Goal: Task Accomplishment & Management: Manage account settings

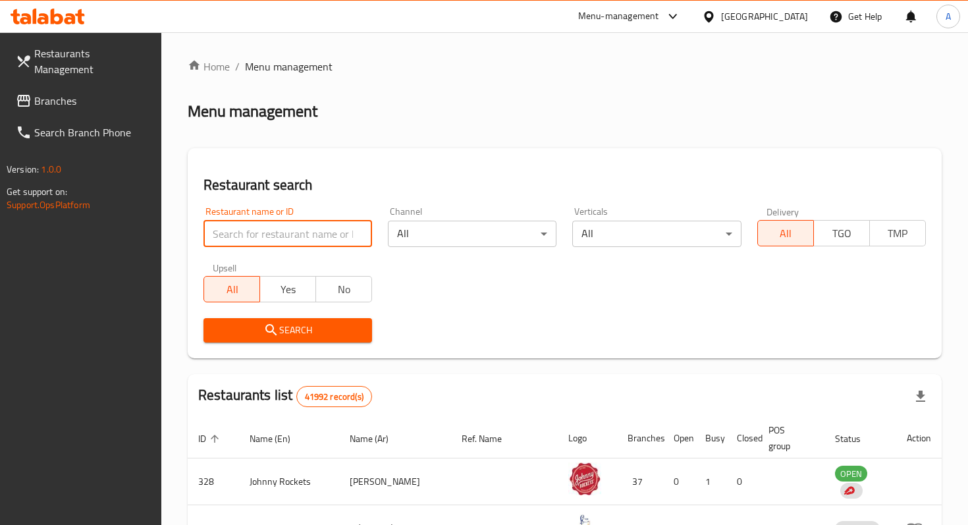
click at [349, 236] on input "search" at bounding box center [287, 234] width 169 height 26
paste input "amyatgourmet@outlook.com"
type input "amyatgourmet@outlook.com"
click at [359, 235] on input "amyatgourmet@outlook.com" at bounding box center [287, 234] width 169 height 26
paste input "779948"
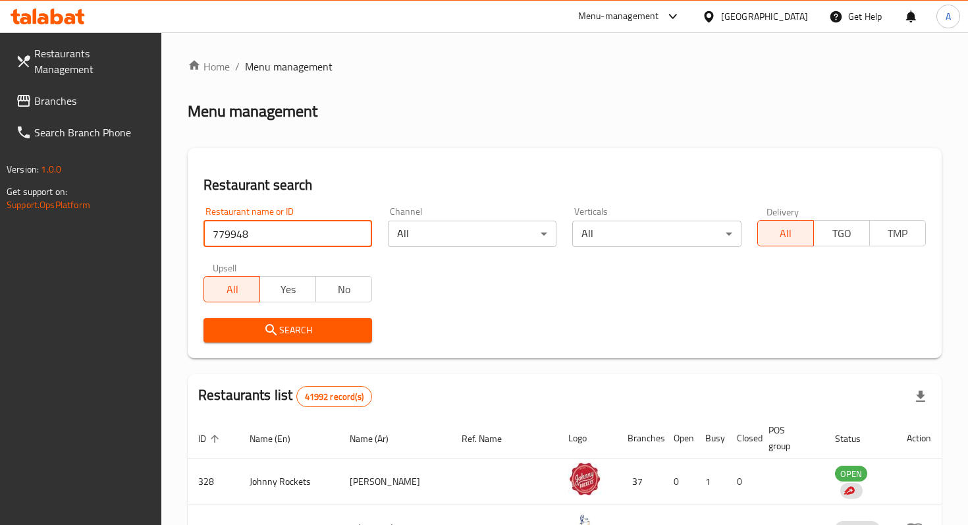
type input "779948"
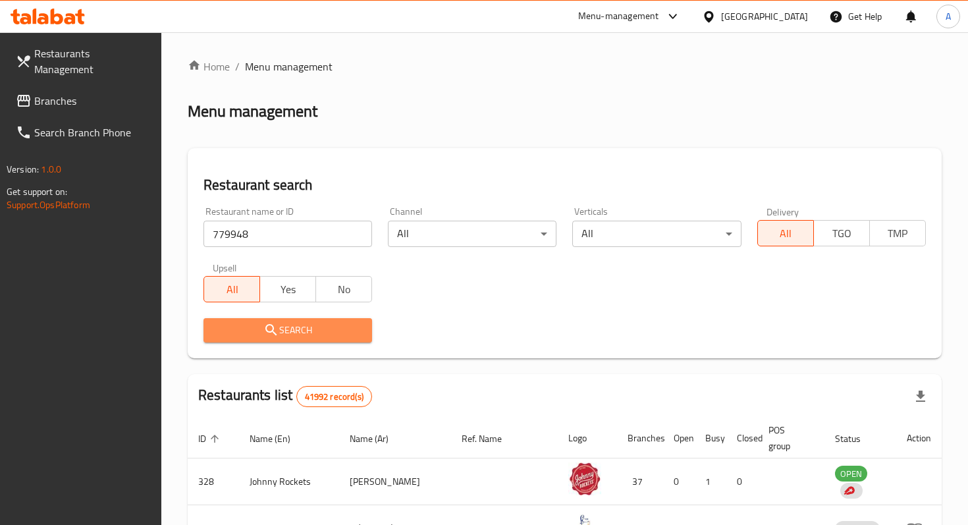
click at [311, 323] on span "Search" at bounding box center [287, 330] width 147 height 16
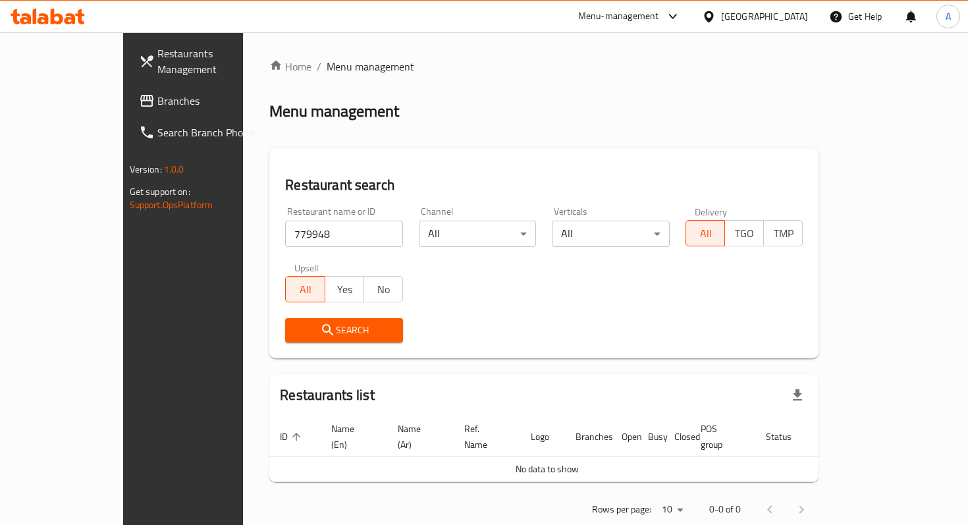
click at [157, 93] on span "Branches" at bounding box center [215, 101] width 117 height 16
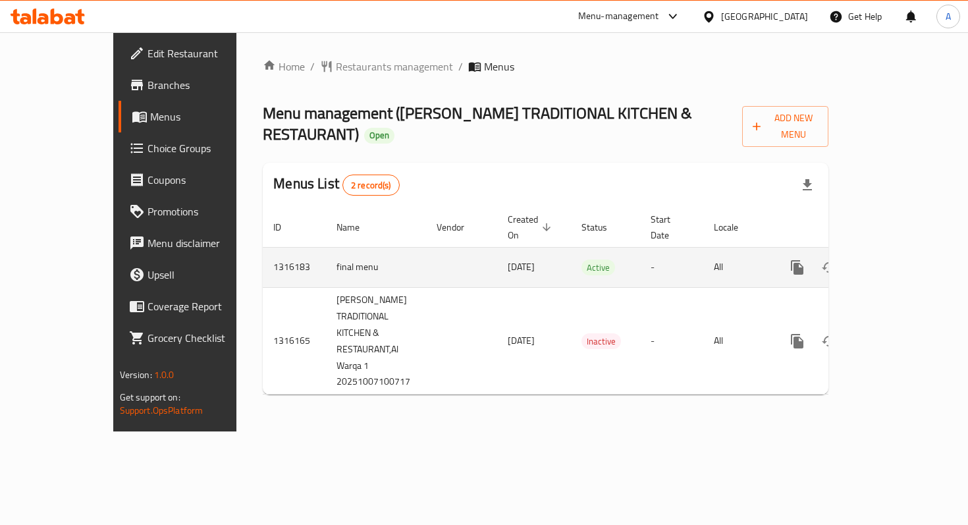
click at [898, 261] on icon "enhanced table" at bounding box center [892, 267] width 12 height 12
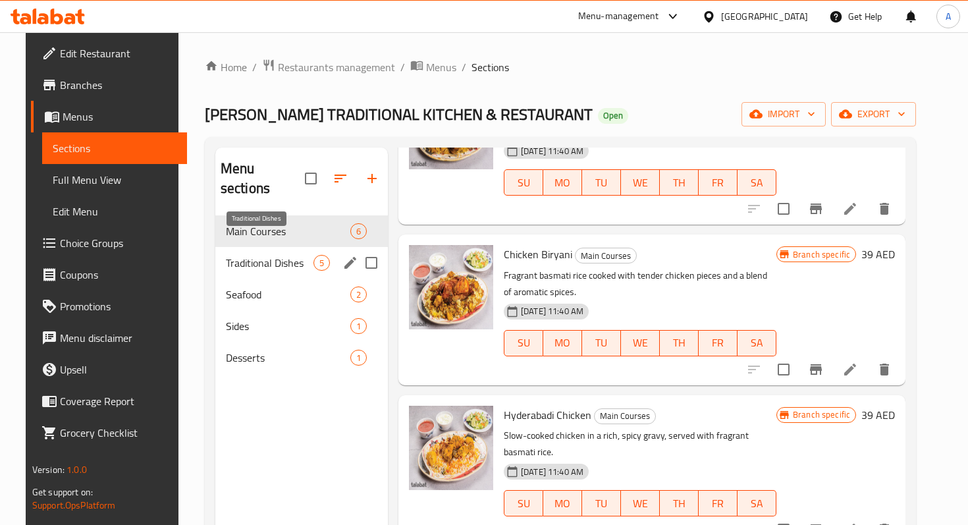
click at [273, 255] on span "Traditional Dishes" at bounding box center [270, 263] width 88 height 16
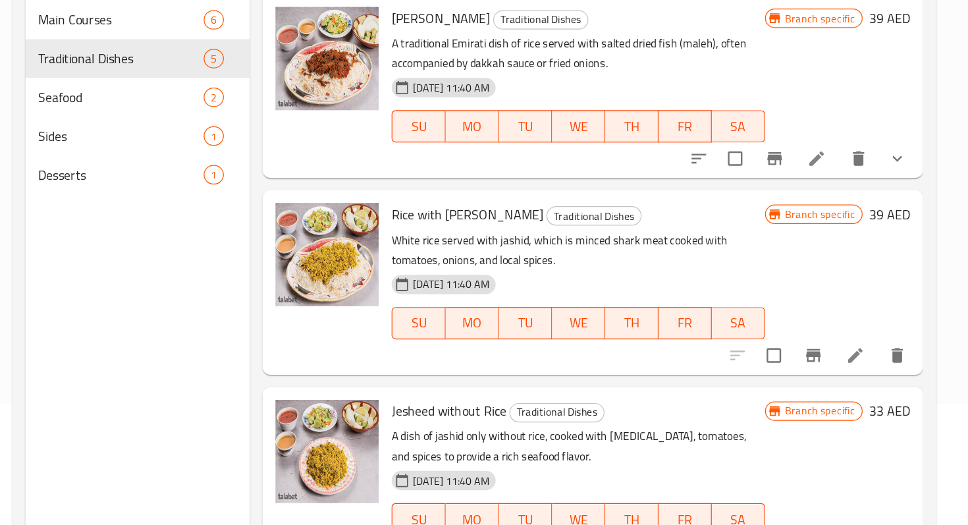
scroll to position [109, 0]
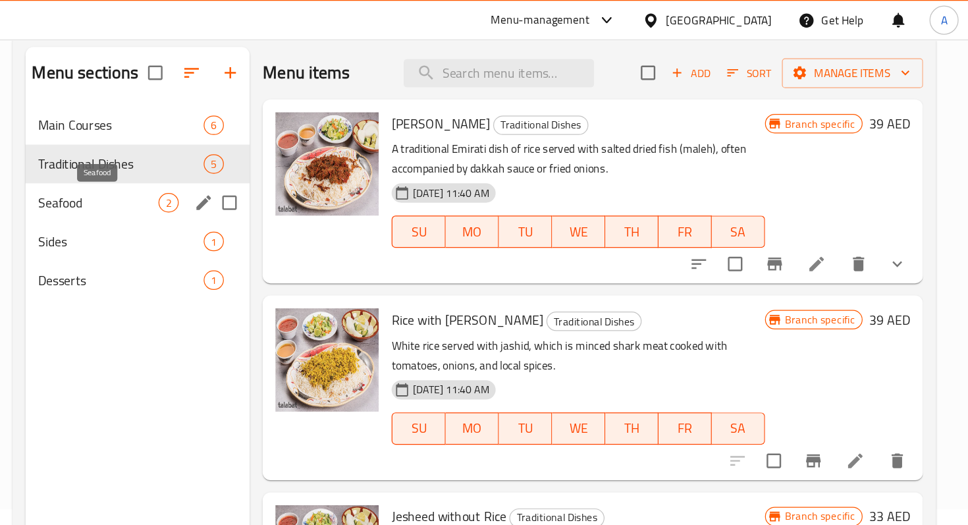
click at [265, 164] on span "Seafood" at bounding box center [258, 165] width 98 height 16
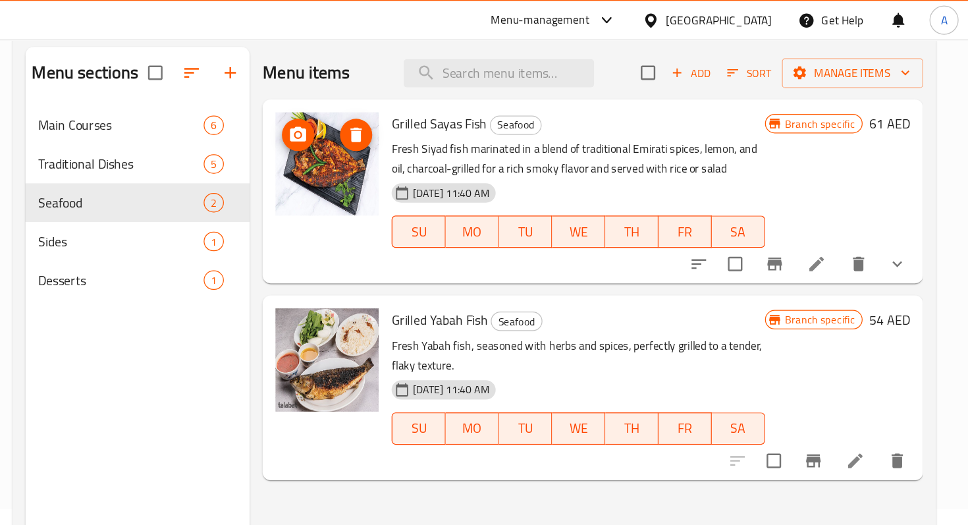
click at [443, 143] on img at bounding box center [444, 134] width 84 height 84
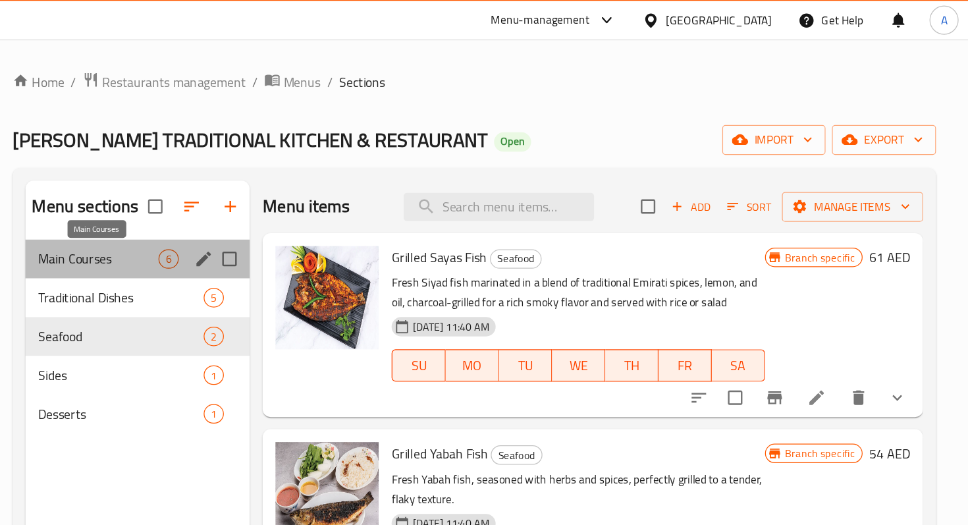
click at [265, 215] on span "Main Courses" at bounding box center [258, 211] width 98 height 16
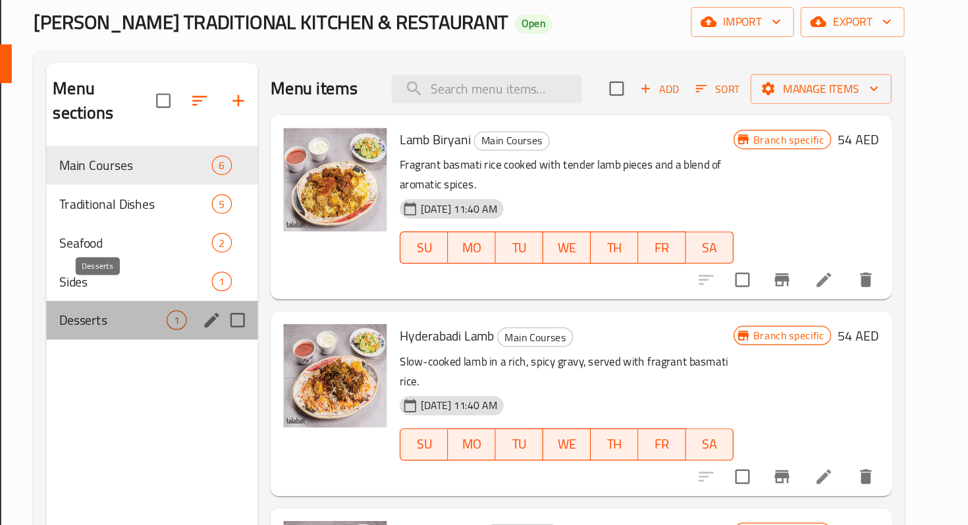
click at [263, 350] on span "Desserts" at bounding box center [270, 358] width 88 height 16
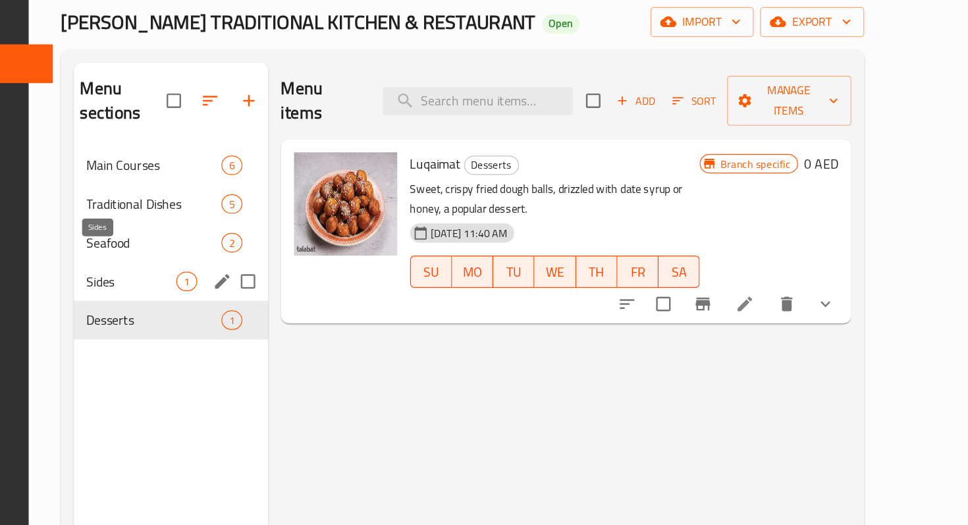
click at [275, 318] on span "Sides" at bounding box center [285, 326] width 74 height 16
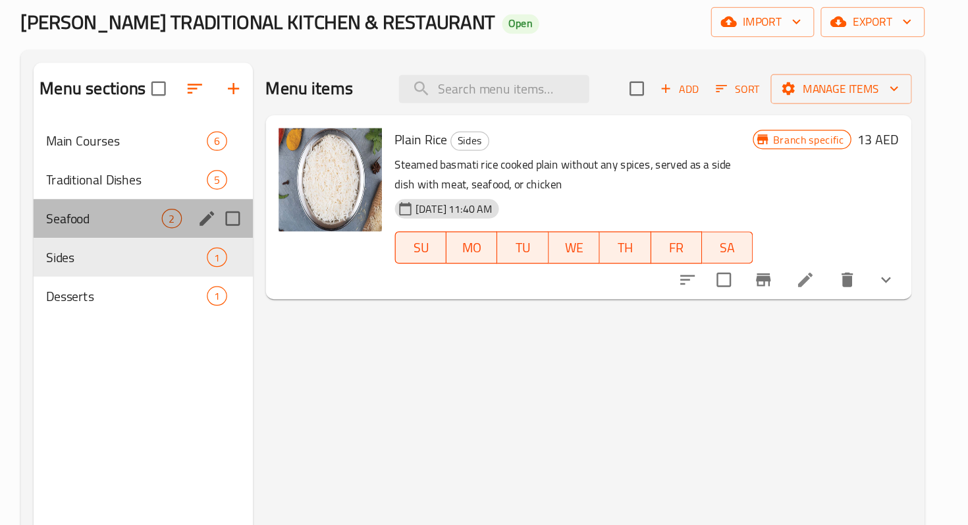
click at [253, 285] on div "Seafood 2" at bounding box center [294, 275] width 179 height 32
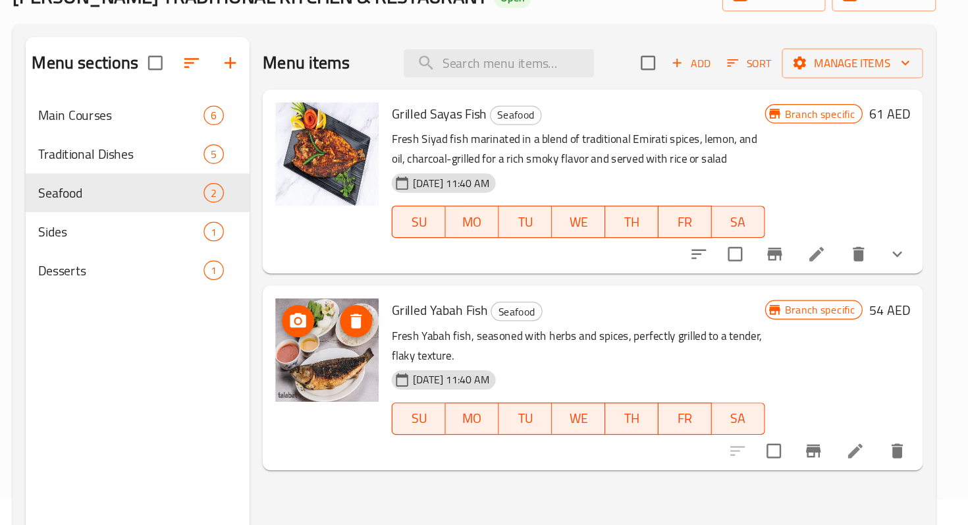
scroll to position [24, 0]
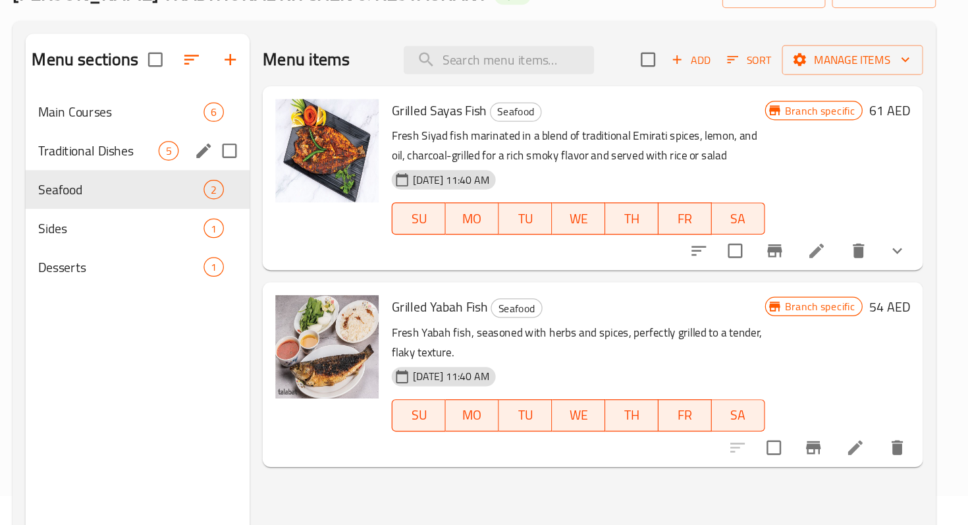
click at [257, 225] on span "Traditional Dishes" at bounding box center [258, 219] width 98 height 16
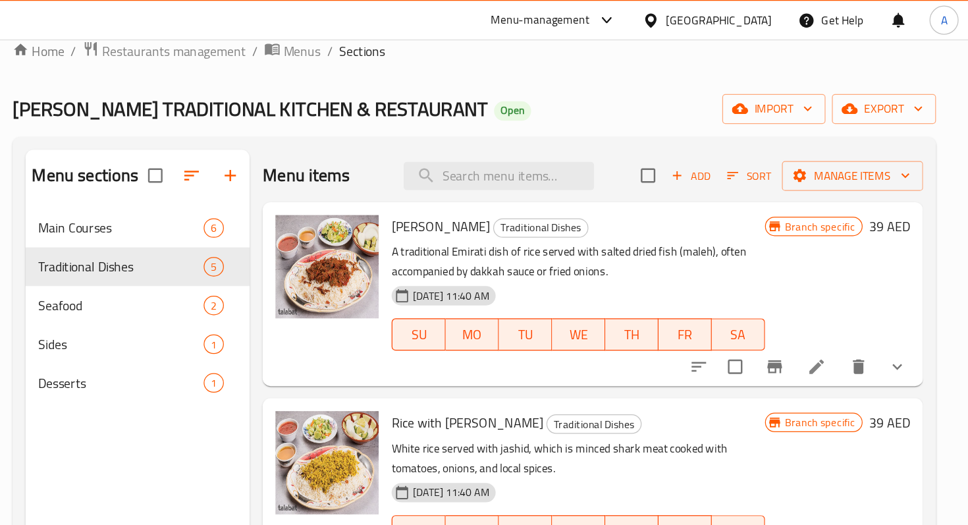
scroll to position [18, 0]
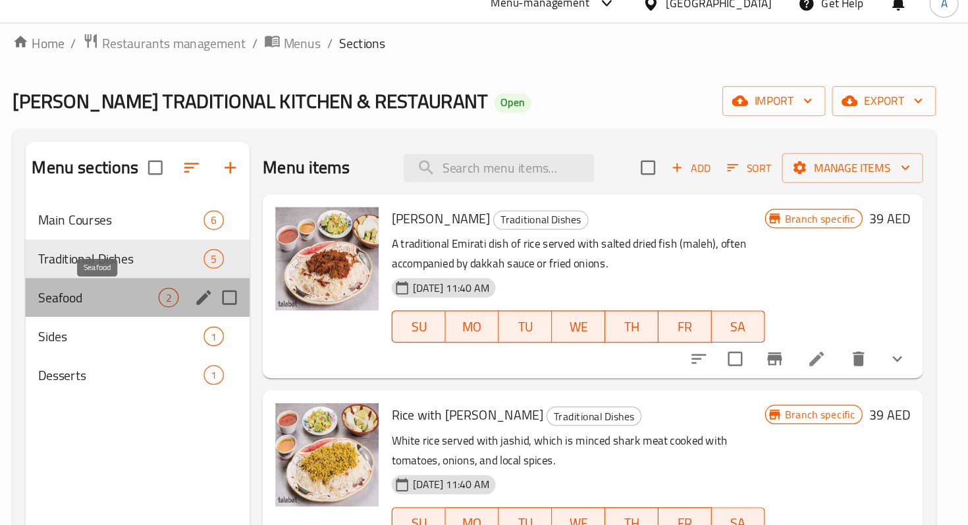
click at [253, 251] on span "Seafood" at bounding box center [258, 257] width 98 height 16
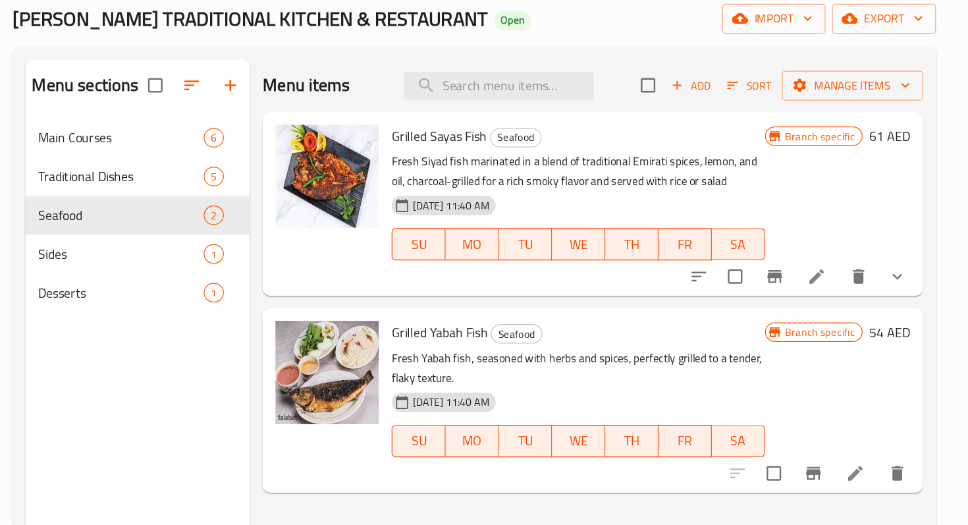
scroll to position [25, 0]
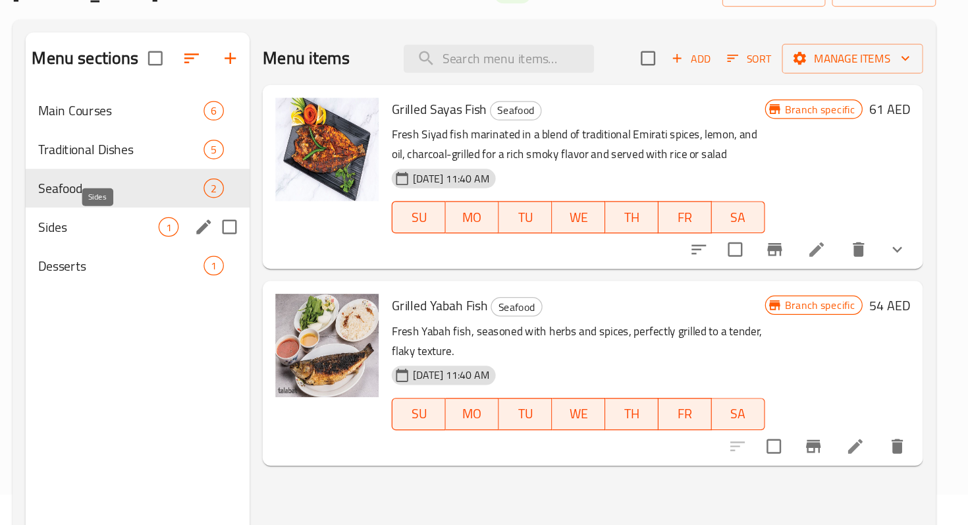
click at [226, 280] on span "Sides" at bounding box center [258, 281] width 98 height 16
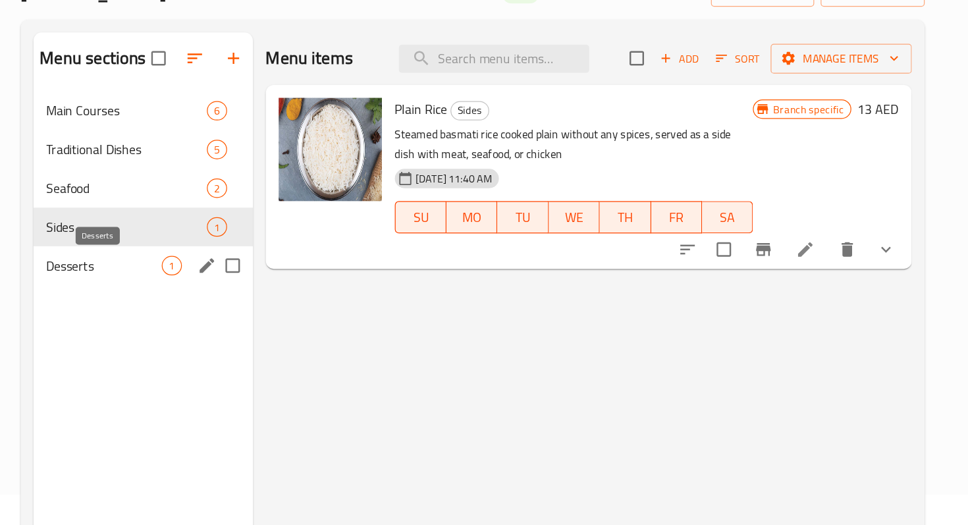
click at [236, 309] on span "Desserts" at bounding box center [262, 313] width 94 height 16
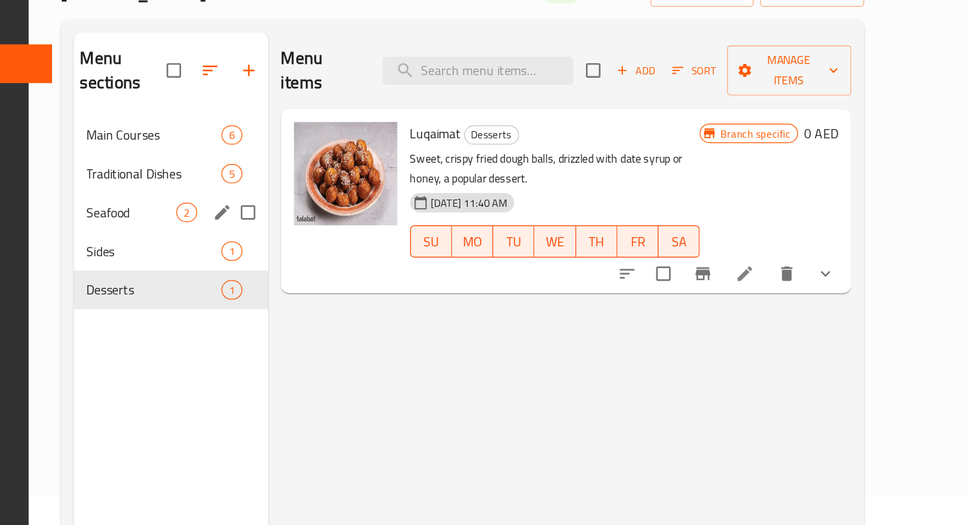
click at [251, 261] on span "Seafood" at bounding box center [285, 269] width 74 height 16
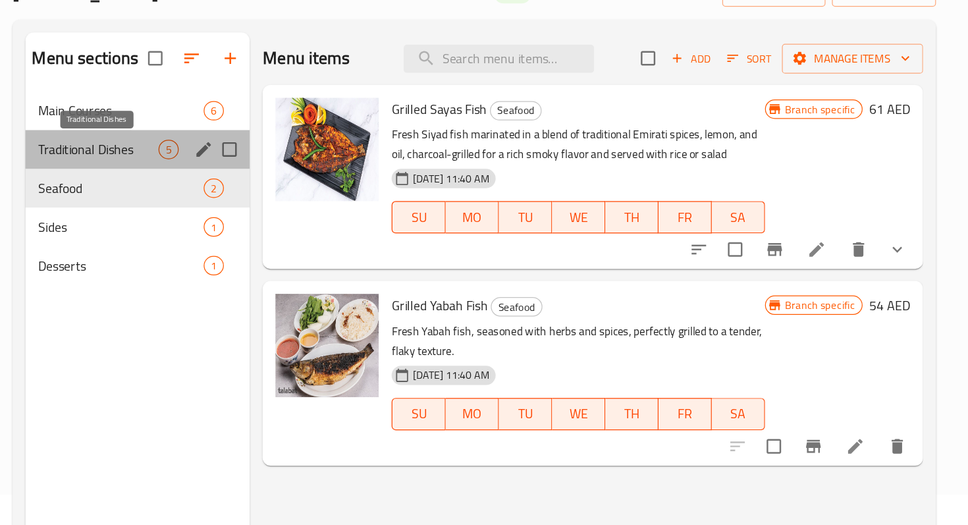
click at [257, 216] on span "Traditional Dishes" at bounding box center [258, 218] width 98 height 16
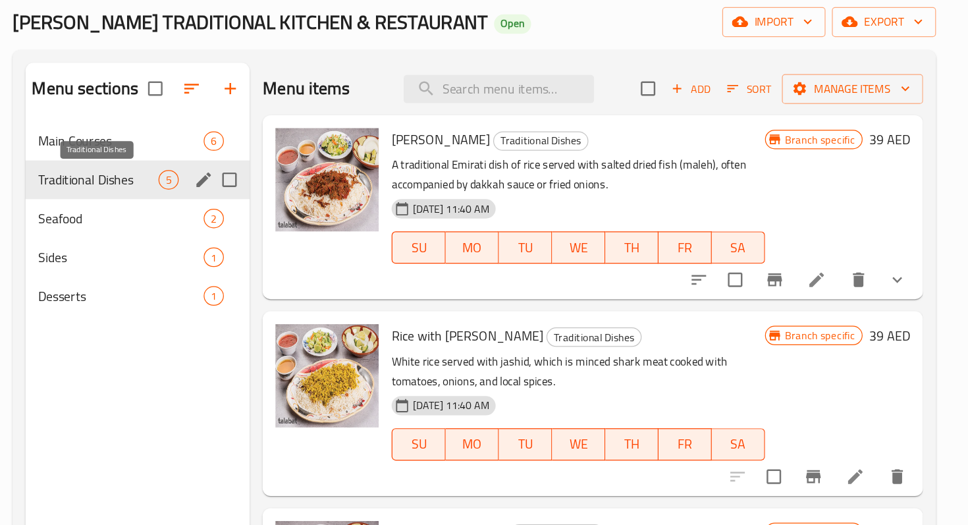
click at [290, 246] on span "Traditional Dishes" at bounding box center [258, 243] width 98 height 16
click at [262, 282] on span "Seafood" at bounding box center [258, 275] width 98 height 16
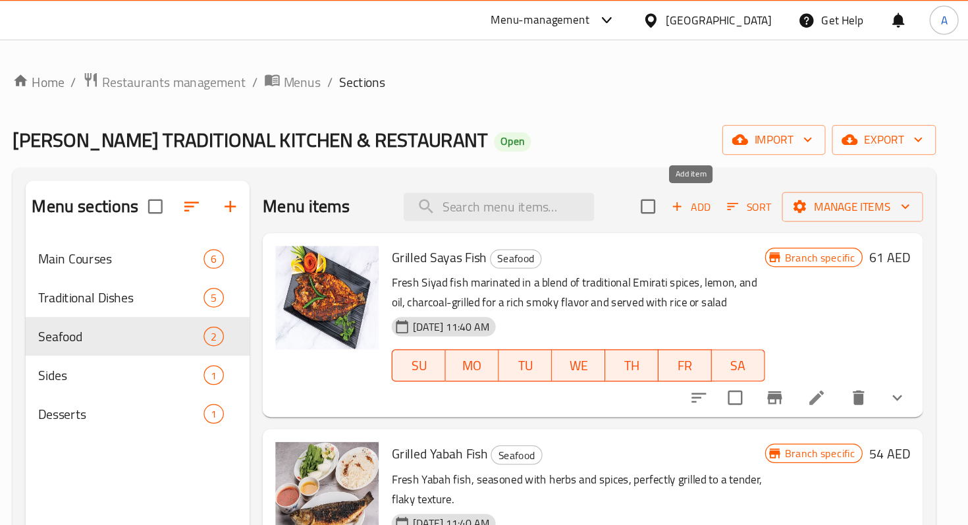
click at [733, 170] on icon "button" at bounding box center [730, 169] width 12 height 12
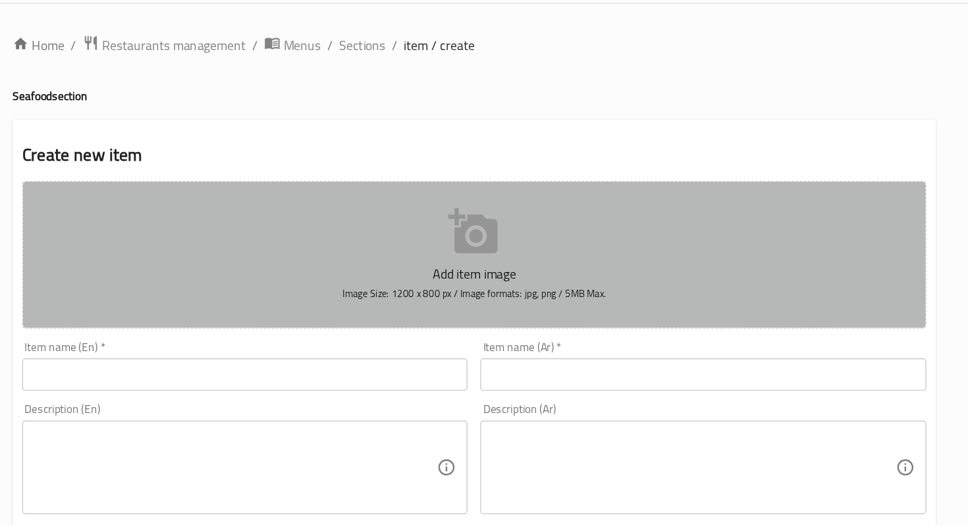
click at [543, 249] on p "Add item image" at bounding box center [564, 254] width 697 height 16
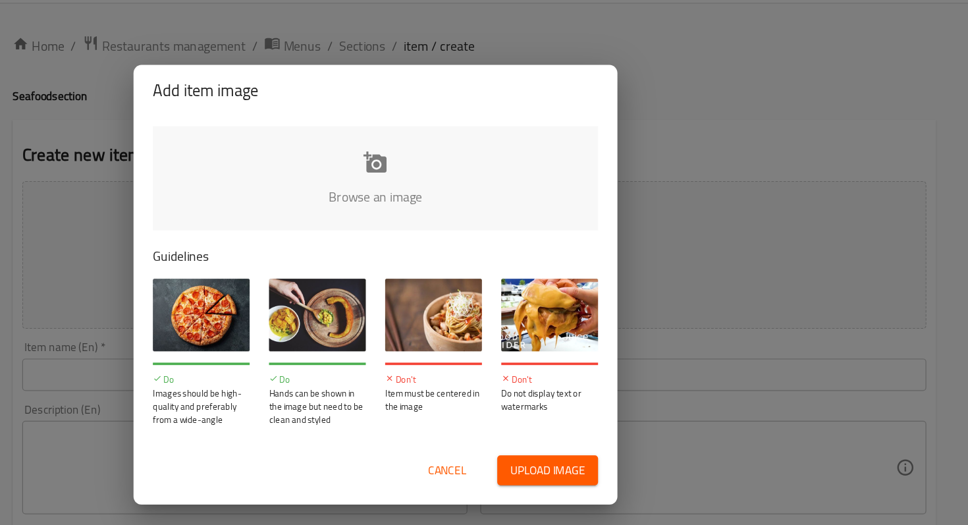
click at [606, 413] on span "Upload image" at bounding box center [624, 413] width 61 height 16
type input "C:\fakepath\salon.jpg"
click at [614, 414] on span "Upload image" at bounding box center [624, 413] width 61 height 16
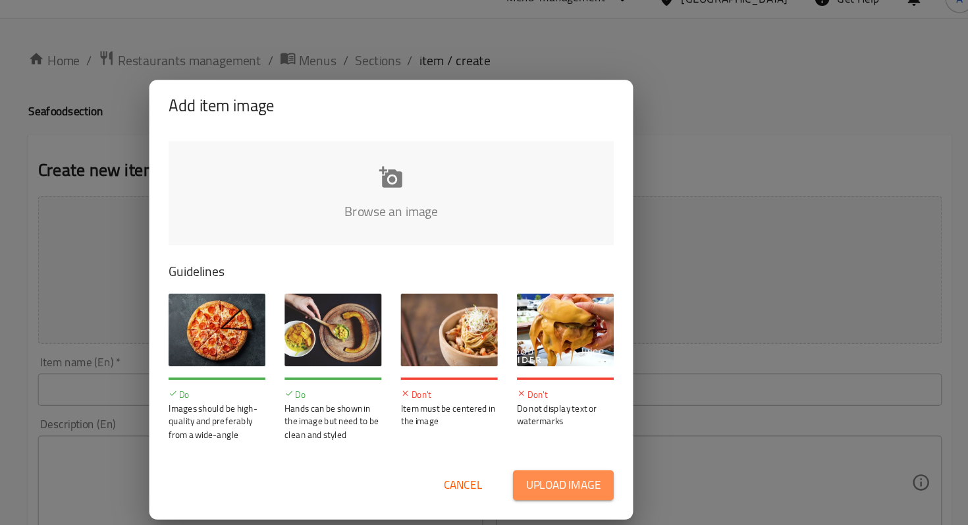
click at [592, 412] on button "Upload image" at bounding box center [624, 414] width 82 height 24
type input "C:\fakepath\salon.jpg"
click at [534, 177] on input "file" at bounding box center [928, 194] width 1253 height 123
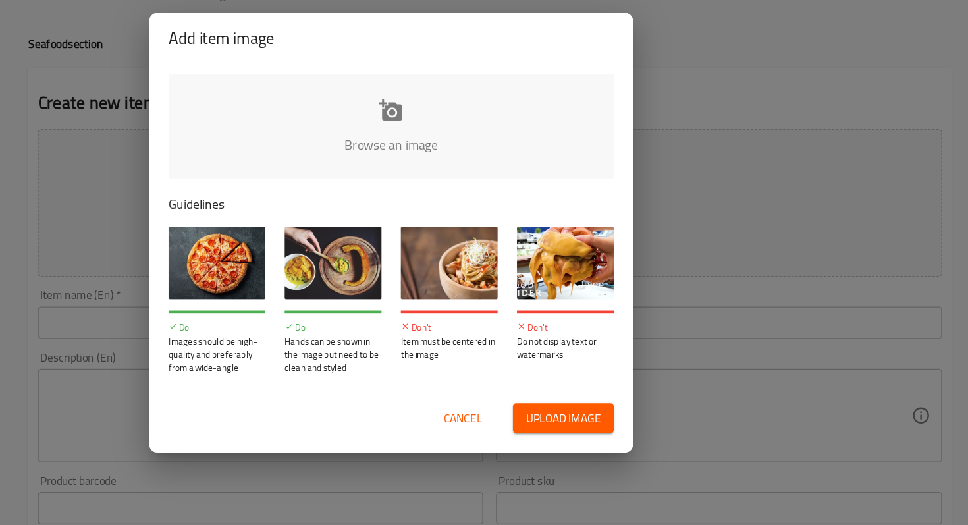
click at [478, 174] on input "file" at bounding box center [928, 194] width 1253 height 123
click at [538, 407] on span "Cancel" at bounding box center [543, 413] width 32 height 16
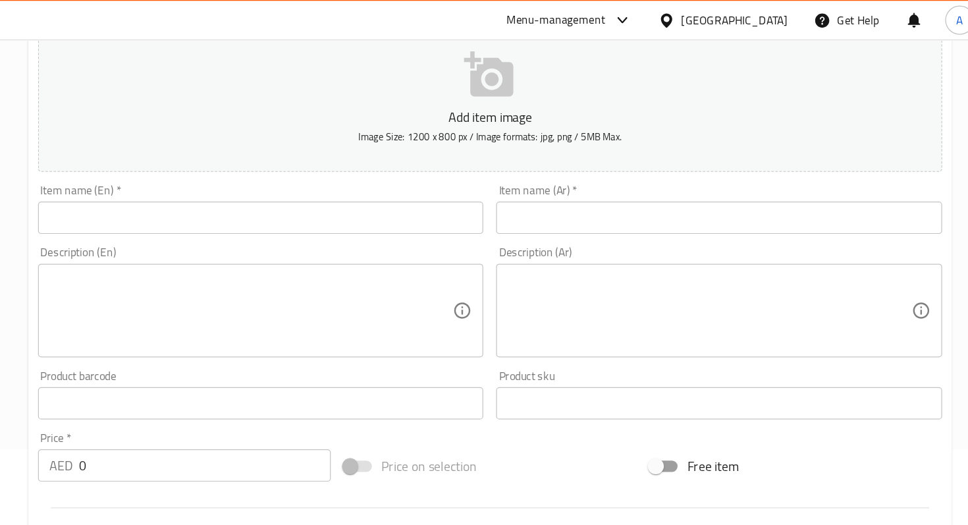
scroll to position [122, 0]
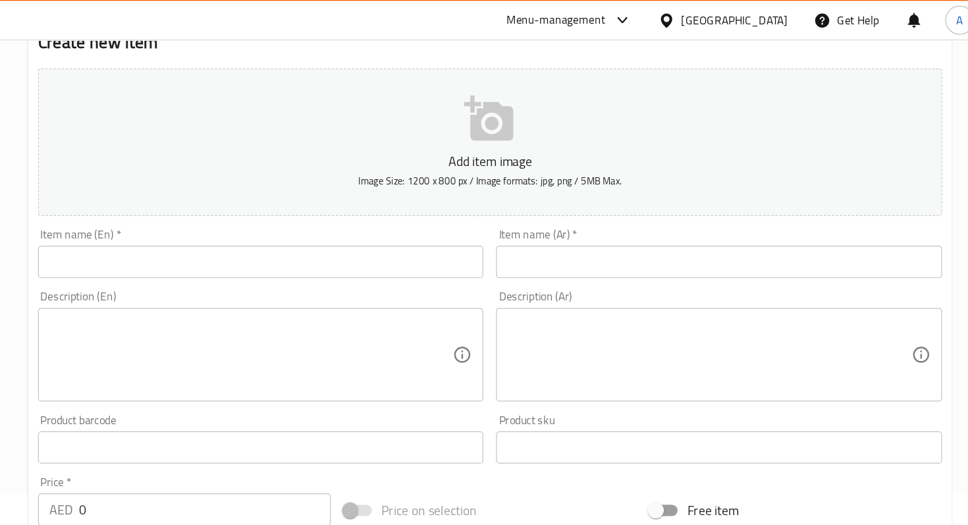
click at [330, 219] on input "text" at bounding box center [377, 214] width 363 height 26
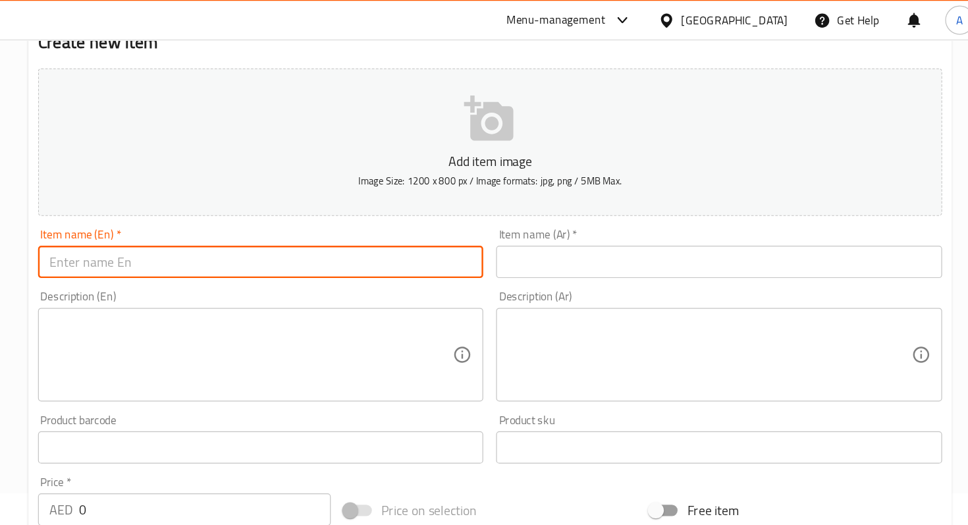
click at [596, 210] on input "text" at bounding box center [750, 214] width 363 height 26
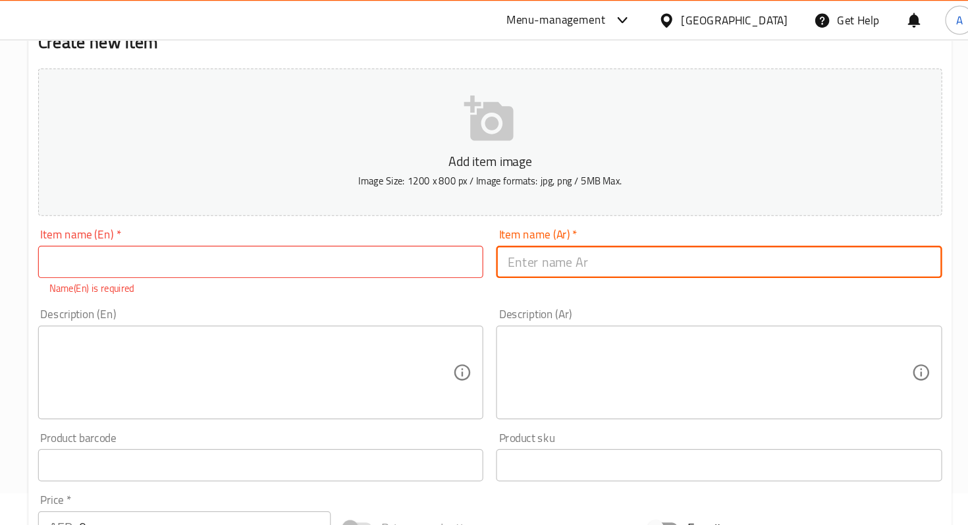
paste input "صالونة سمك"
type input "صالونة سمك"
click at [439, 217] on input "text" at bounding box center [377, 214] width 363 height 26
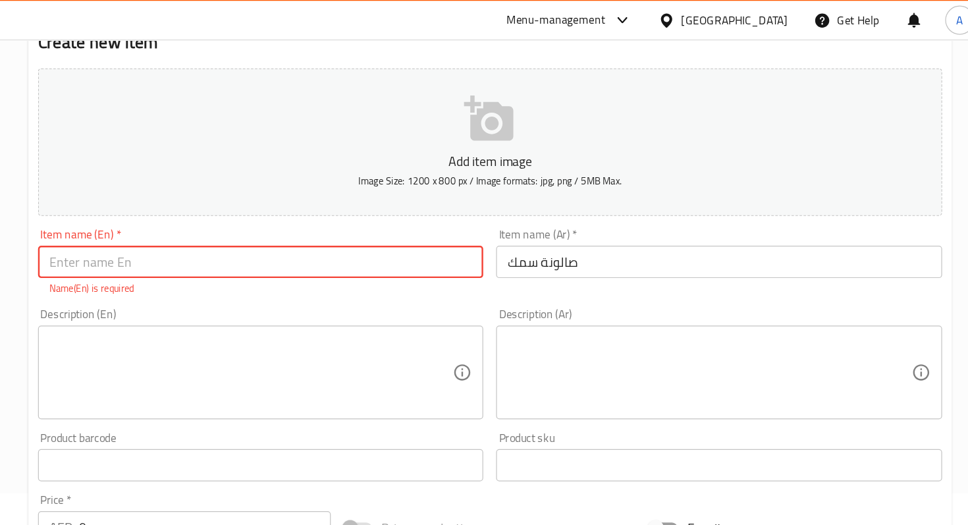
paste input "Fish Salona"
type input "Fish Salona"
click at [429, 249] on div "Description (En) Description (En)" at bounding box center [377, 297] width 374 height 101
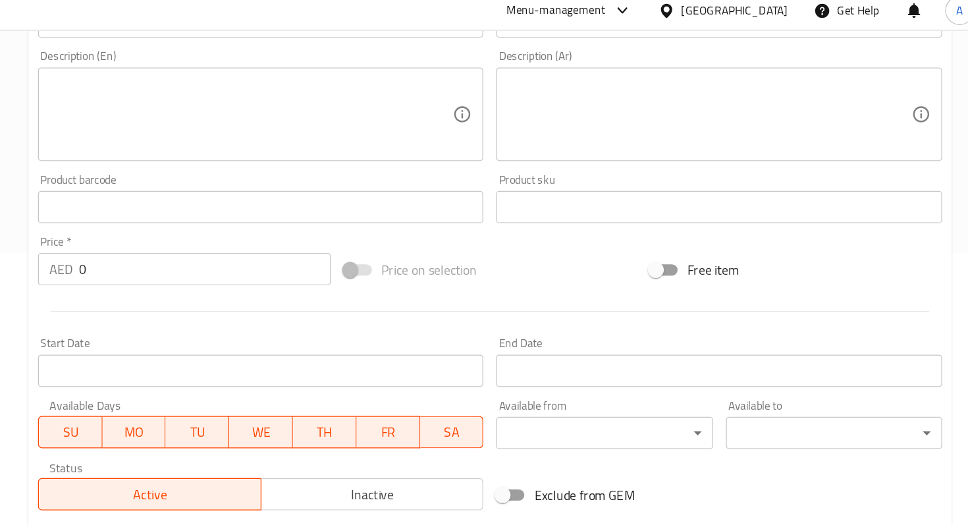
scroll to position [282, 0]
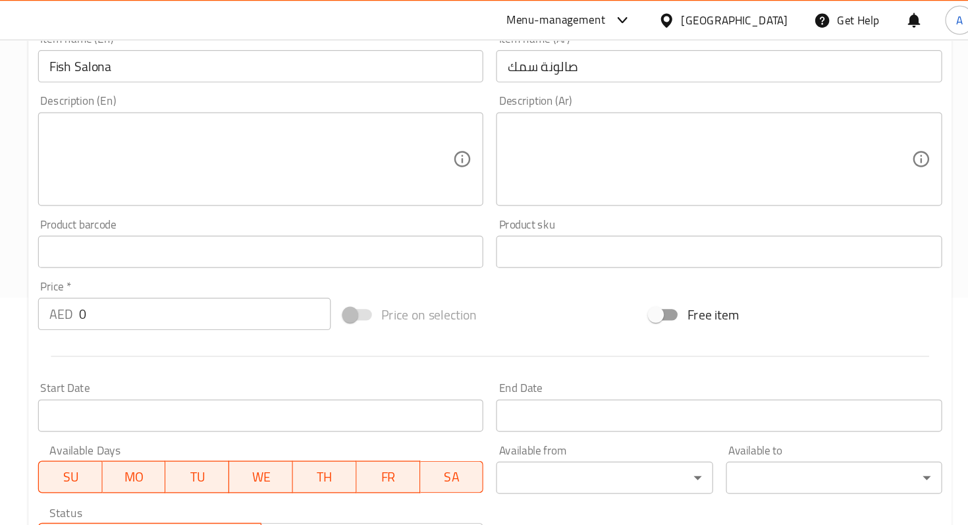
click at [329, 198] on input "text" at bounding box center [377, 205] width 363 height 26
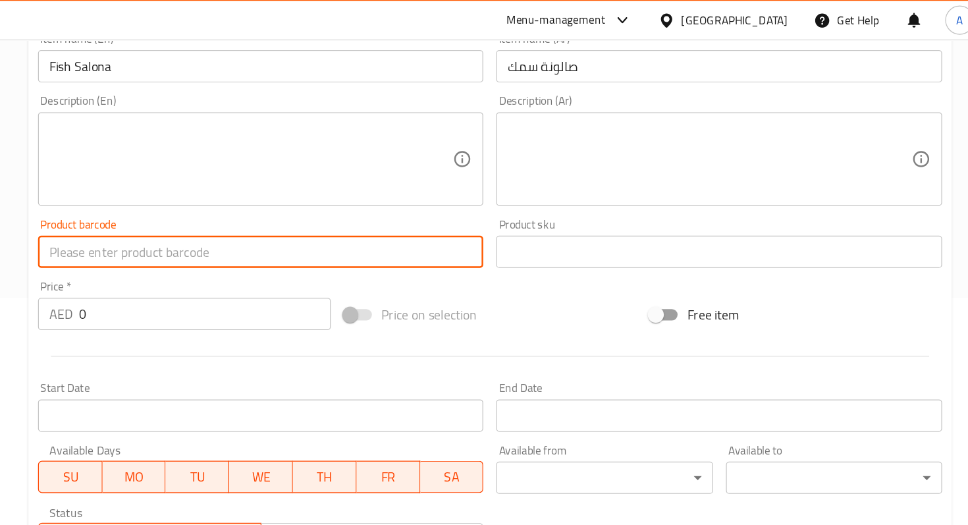
click at [311, 243] on input "0" at bounding box center [331, 256] width 205 height 26
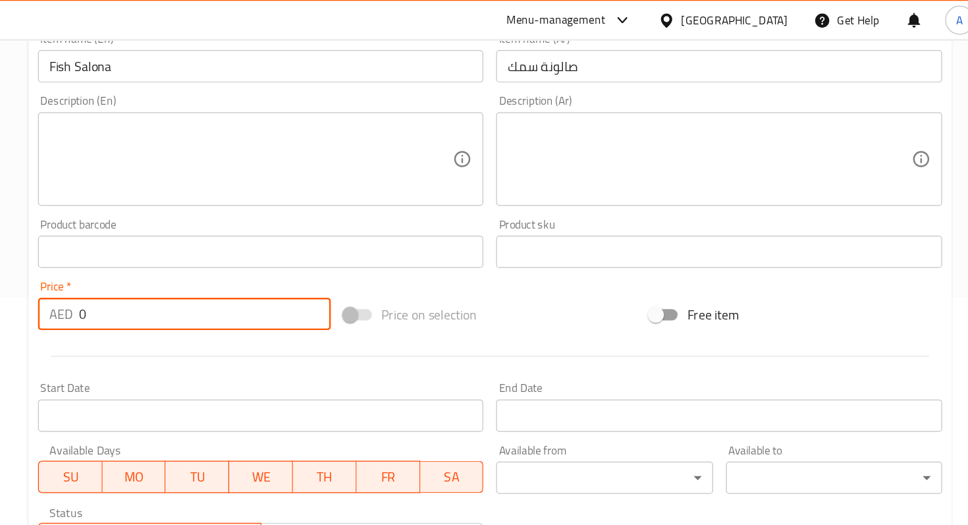
drag, startPoint x: 269, startPoint y: 258, endPoint x: 226, endPoint y: 257, distance: 42.8
click at [226, 258] on div "AED 0 Price *" at bounding box center [315, 256] width 239 height 26
type input "33"
click at [494, 293] on div at bounding box center [564, 291] width 748 height 32
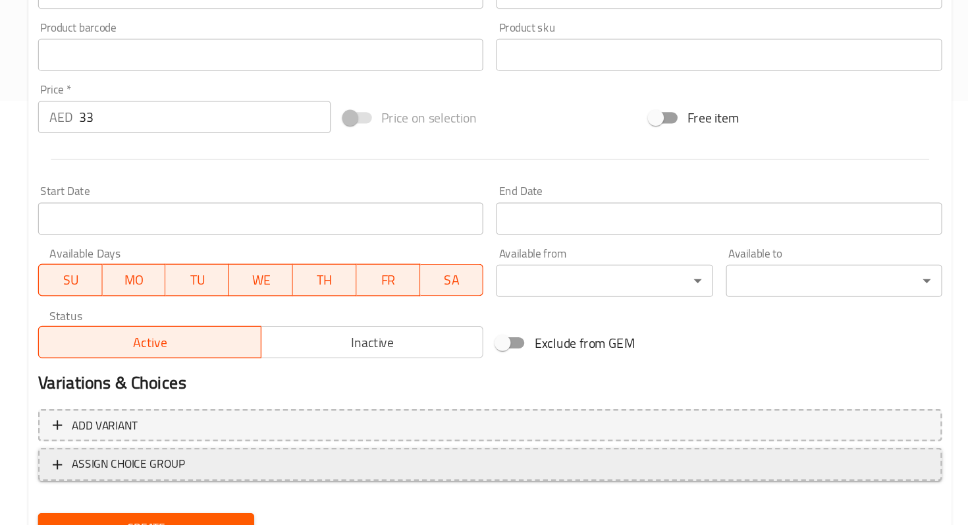
scroll to position [373, 0]
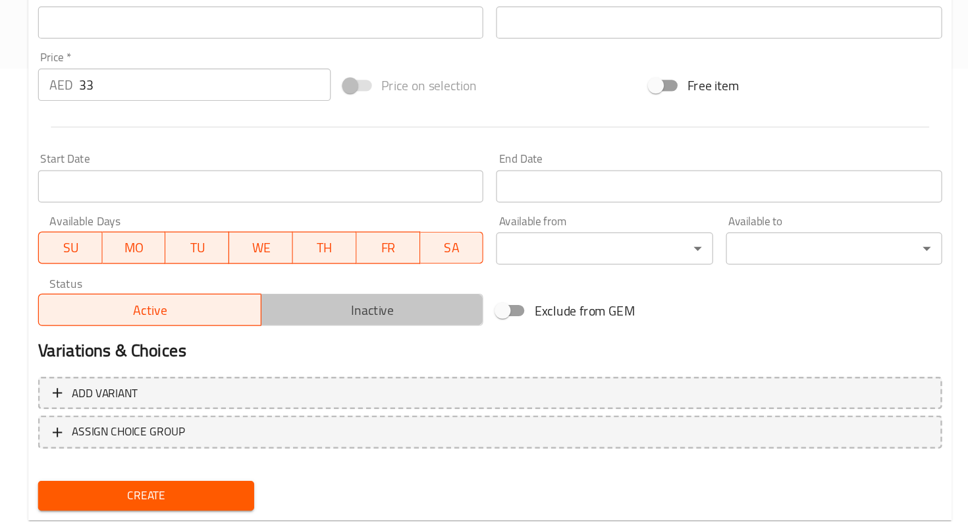
click at [448, 340] on span "Inactive" at bounding box center [468, 349] width 171 height 19
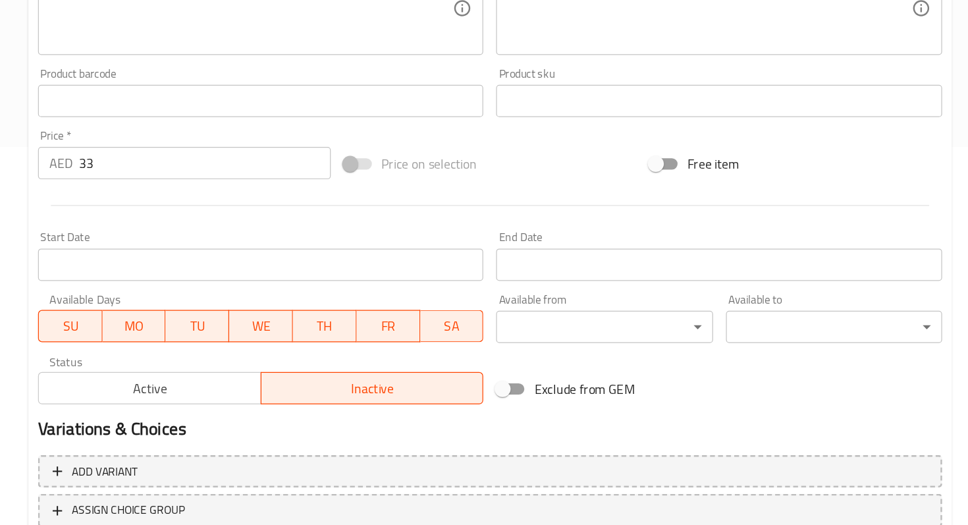
scroll to position [402, 0]
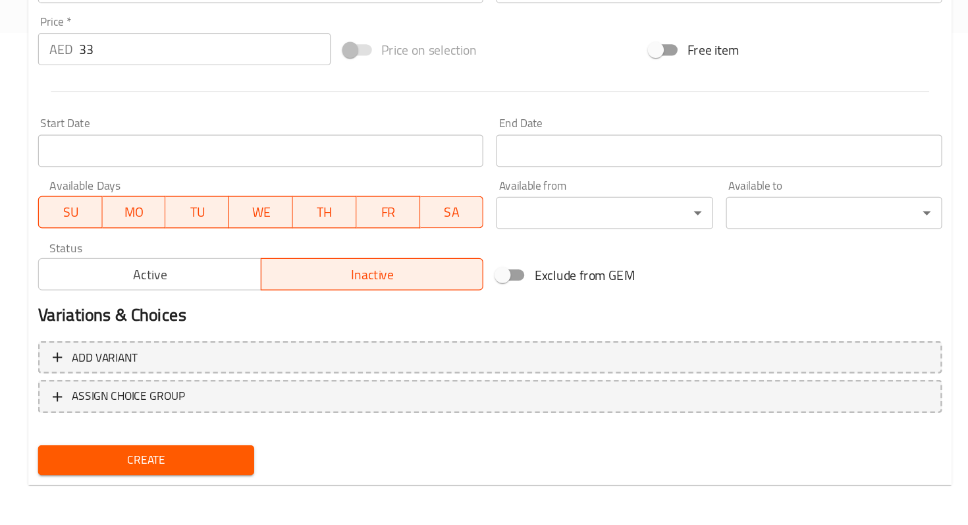
click at [346, 458] on div "Create" at bounding box center [283, 471] width 187 height 35
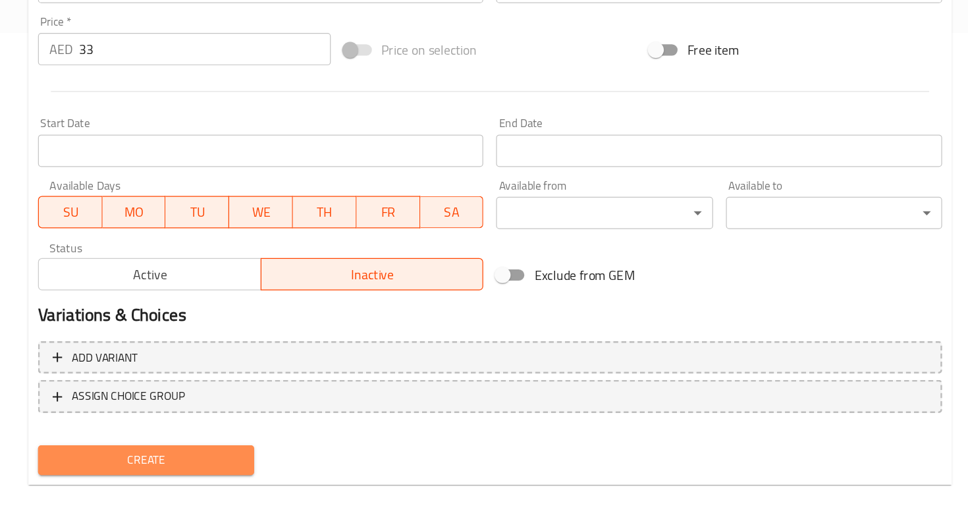
click at [346, 469] on span "Create" at bounding box center [283, 471] width 155 height 16
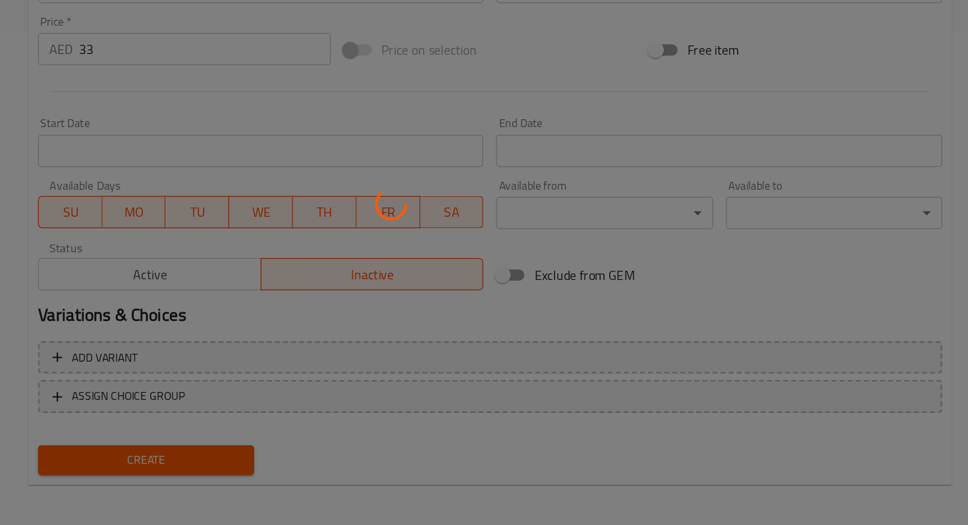
type input "0"
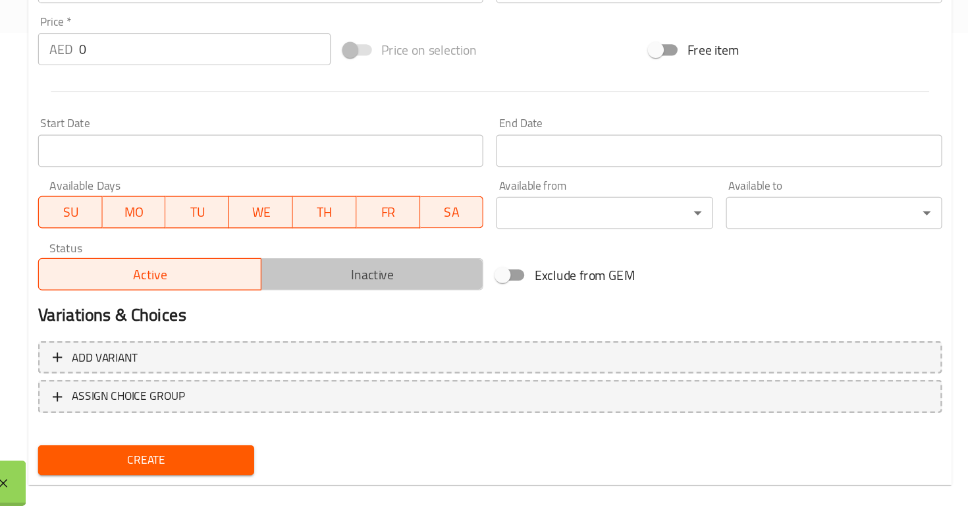
click at [431, 314] on span "Inactive" at bounding box center [468, 320] width 171 height 19
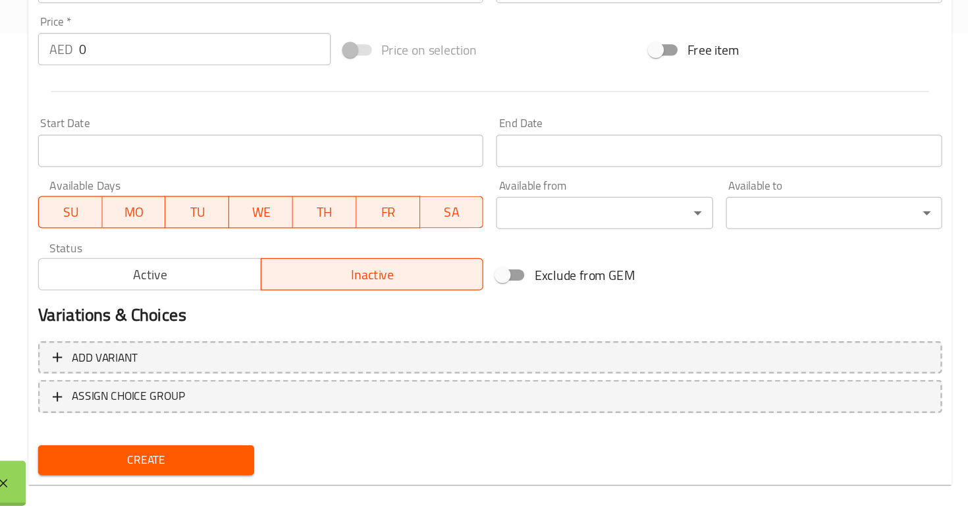
click at [314, 474] on span "Create" at bounding box center [283, 471] width 155 height 16
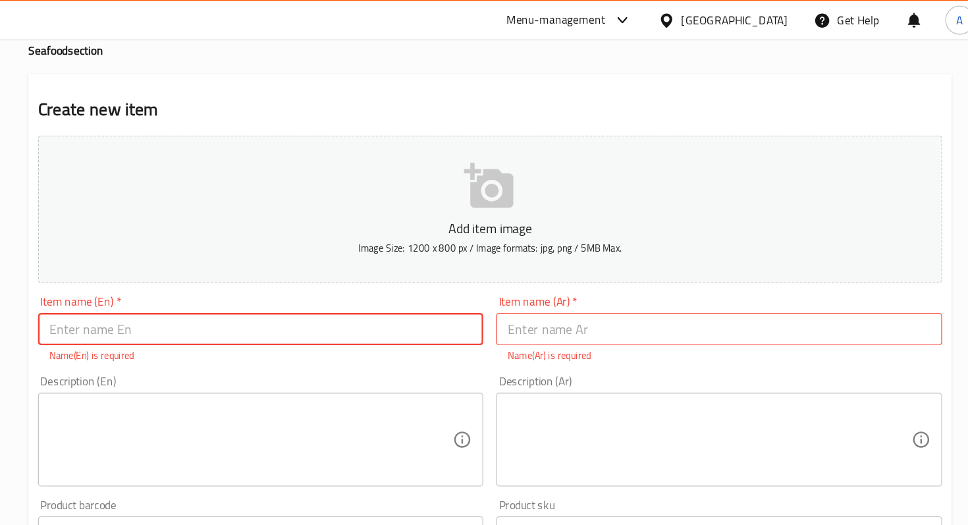
scroll to position [0, 0]
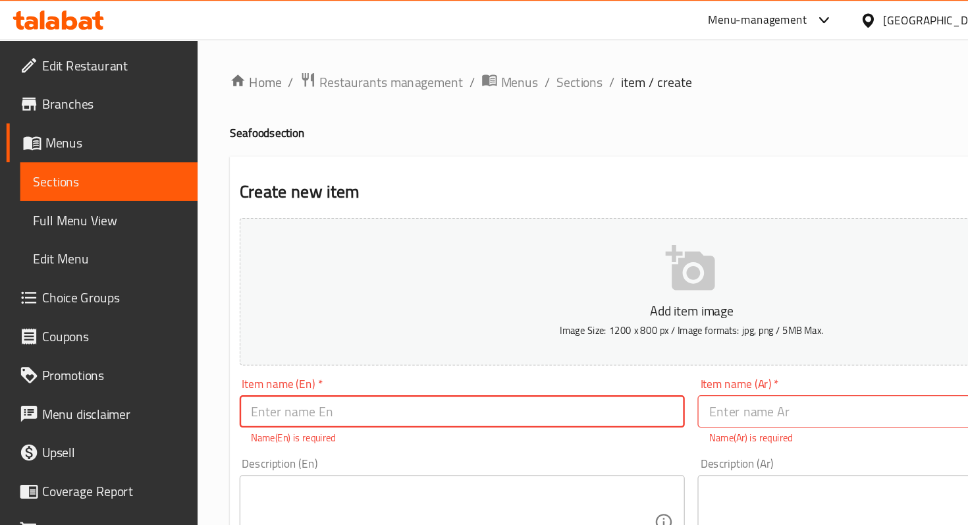
click at [94, 143] on span "Sections" at bounding box center [89, 148] width 124 height 16
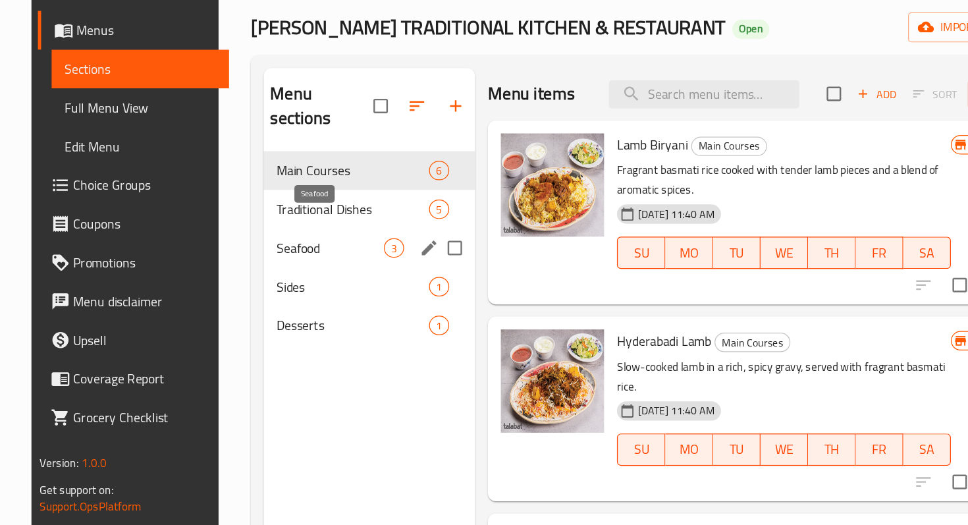
click at [278, 286] on span "Seafood" at bounding box center [270, 294] width 88 height 16
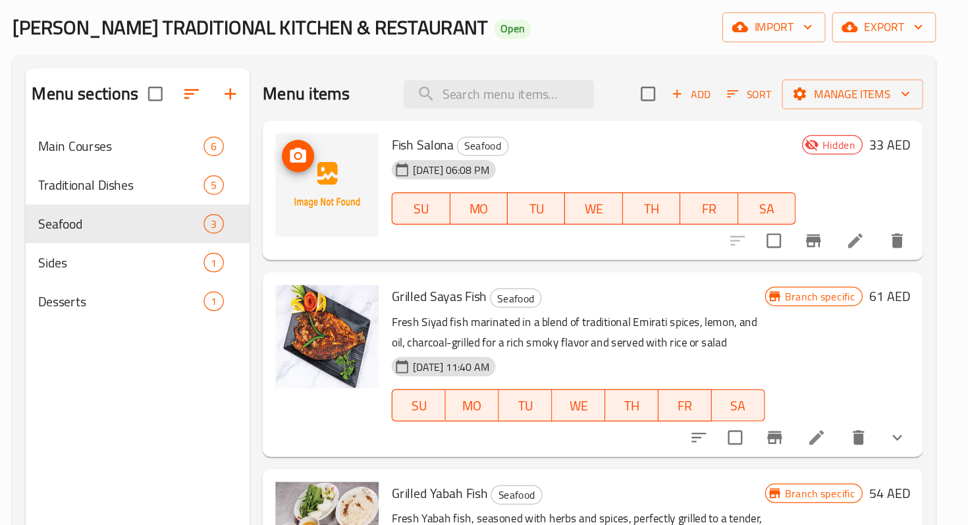
click at [454, 232] on img at bounding box center [444, 243] width 84 height 84
click at [423, 217] on icon "upload picture" at bounding box center [420, 219] width 13 height 12
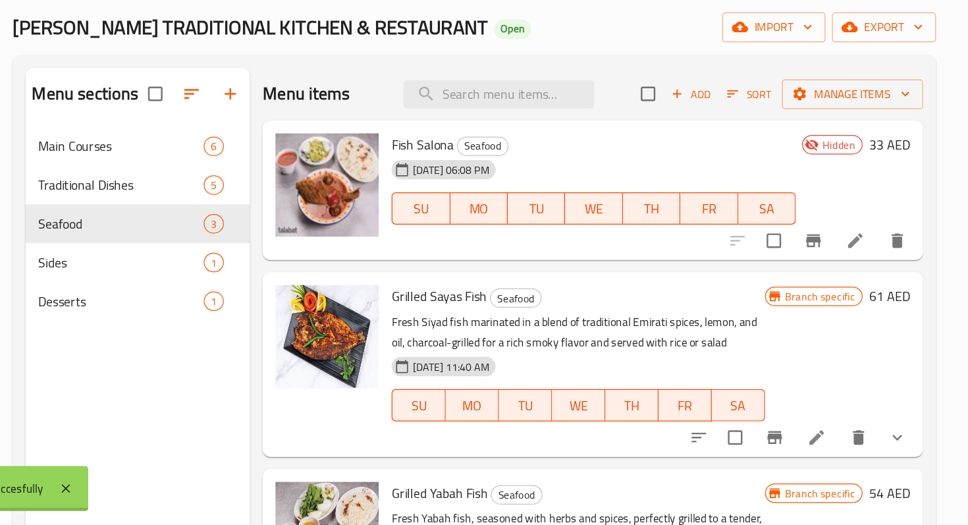
click at [839, 224] on div "Hidden 33 AED" at bounding box center [873, 247] width 93 height 93
click at [876, 284] on icon at bounding box center [876, 288] width 16 height 16
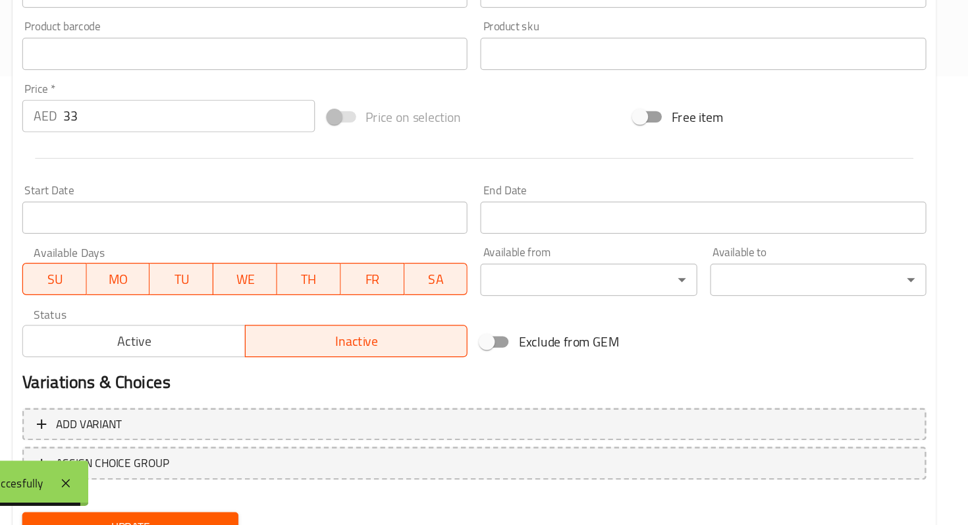
scroll to position [425, 0]
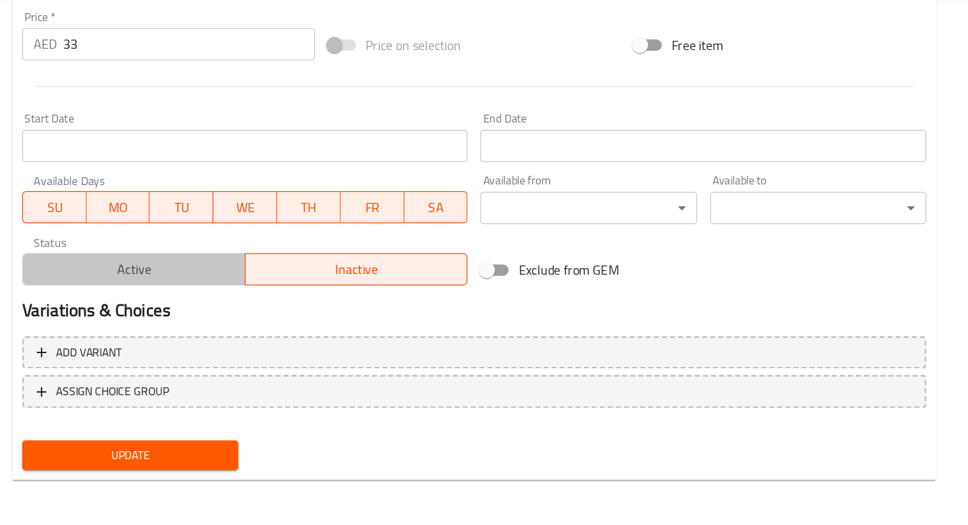
click at [329, 312] on span "Active" at bounding box center [286, 316] width 171 height 19
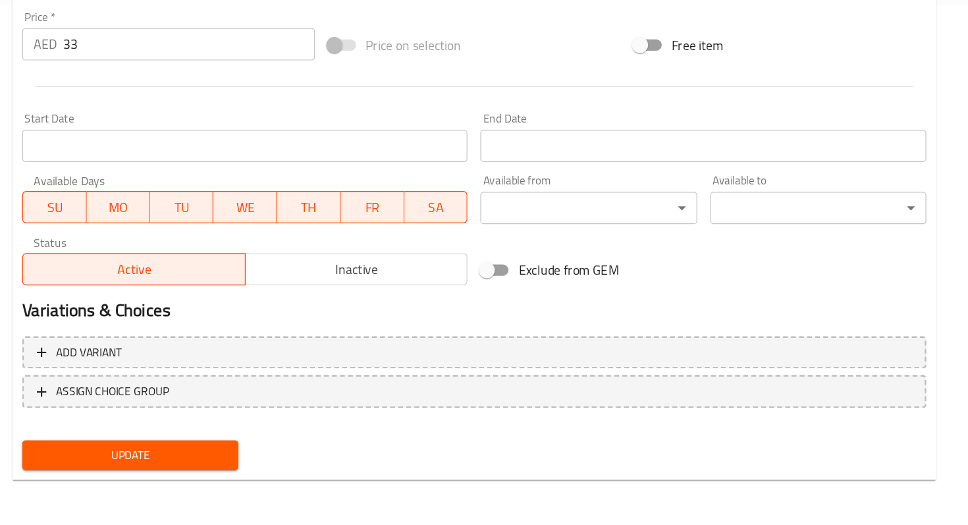
click at [278, 472] on span "Update" at bounding box center [283, 467] width 155 height 16
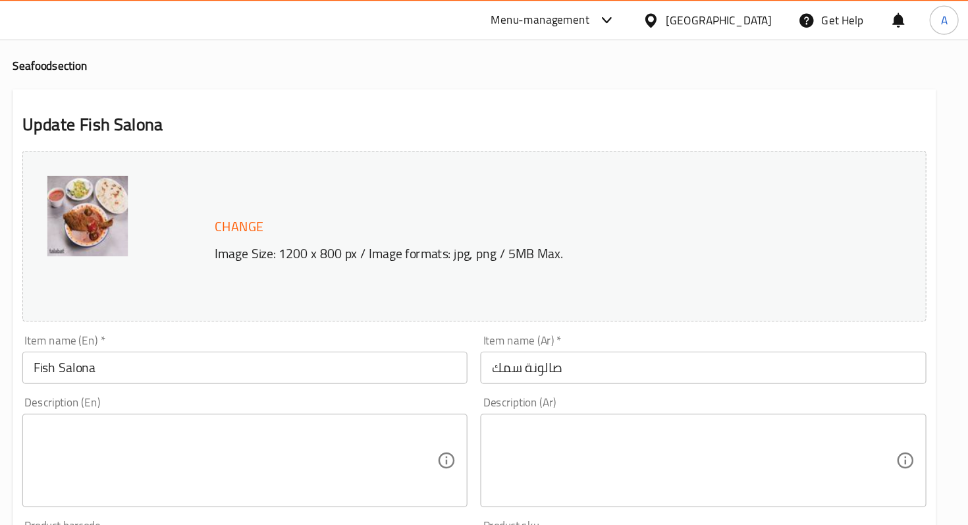
scroll to position [55, 0]
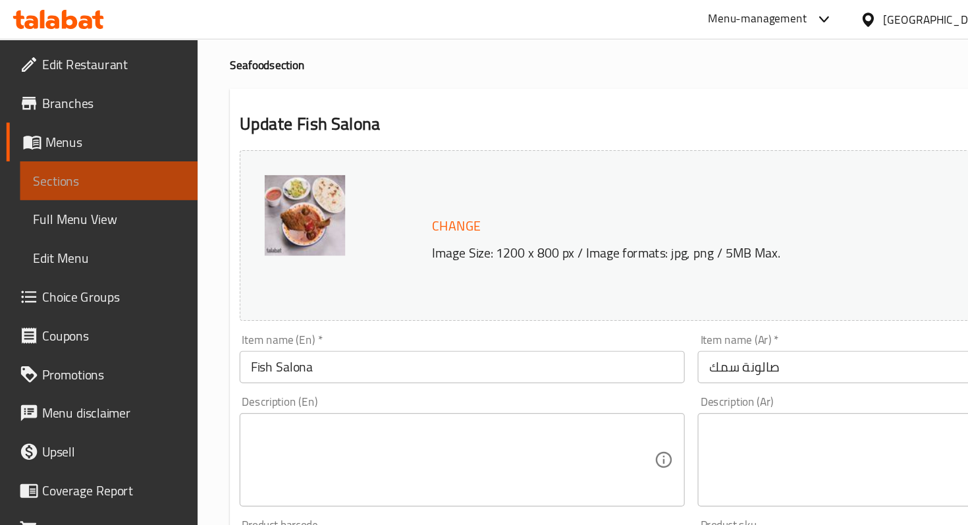
click at [70, 152] on span "Sections" at bounding box center [89, 148] width 124 height 16
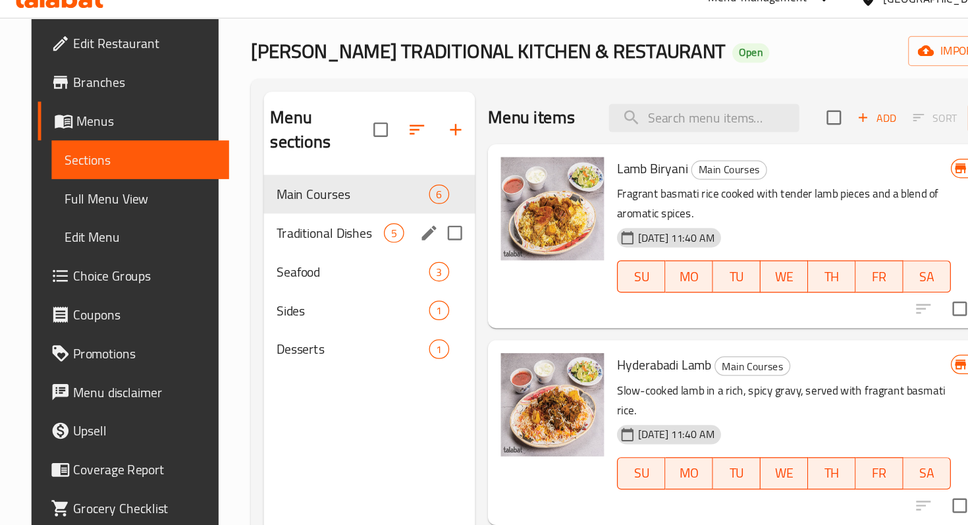
click at [255, 192] on div "Traditional Dishes 5" at bounding box center [301, 208] width 172 height 32
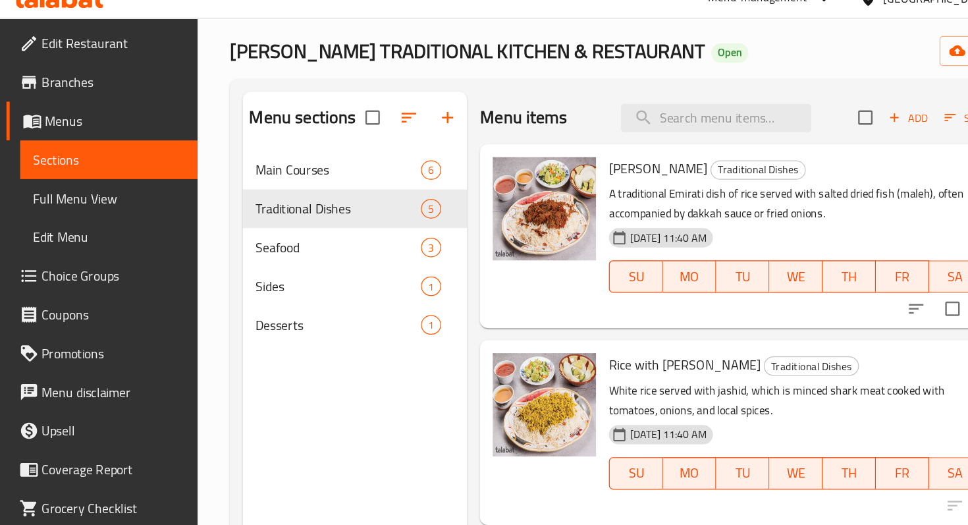
scroll to position [1, 0]
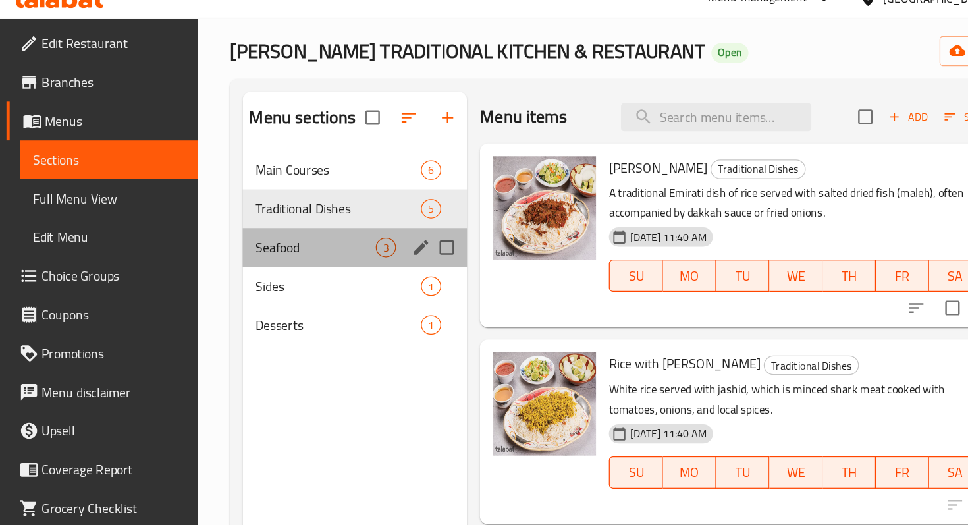
click at [269, 229] on div "Seafood 3" at bounding box center [289, 220] width 183 height 32
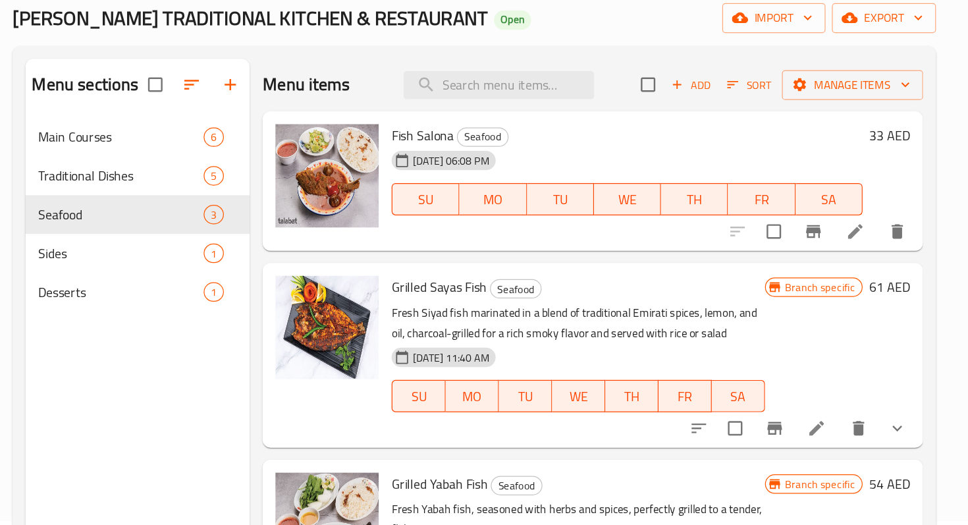
scroll to position [13, 0]
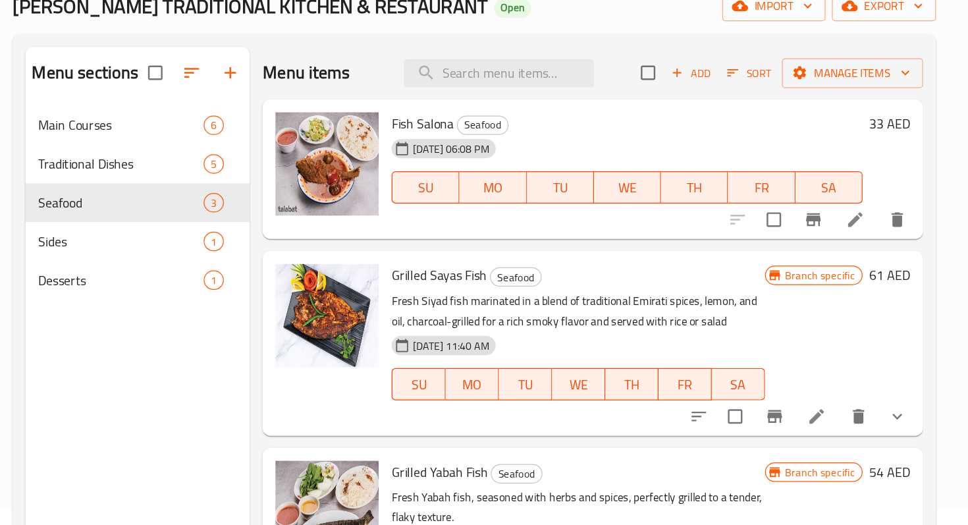
click at [828, 356] on div "Branch specific 61 AED" at bounding box center [861, 375] width 118 height 129
click at [846, 429] on icon at bounding box center [844, 436] width 16 height 16
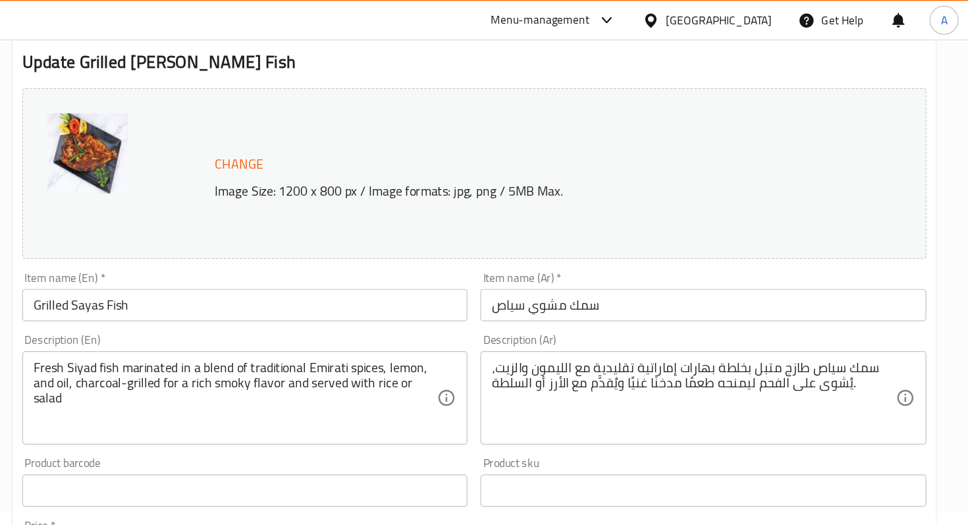
scroll to position [106, 0]
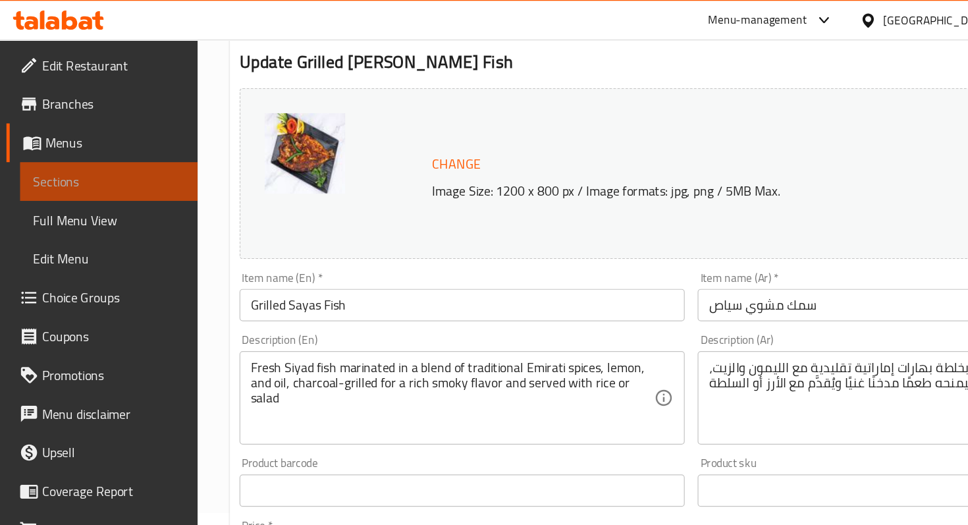
click at [149, 143] on span "Sections" at bounding box center [89, 148] width 124 height 16
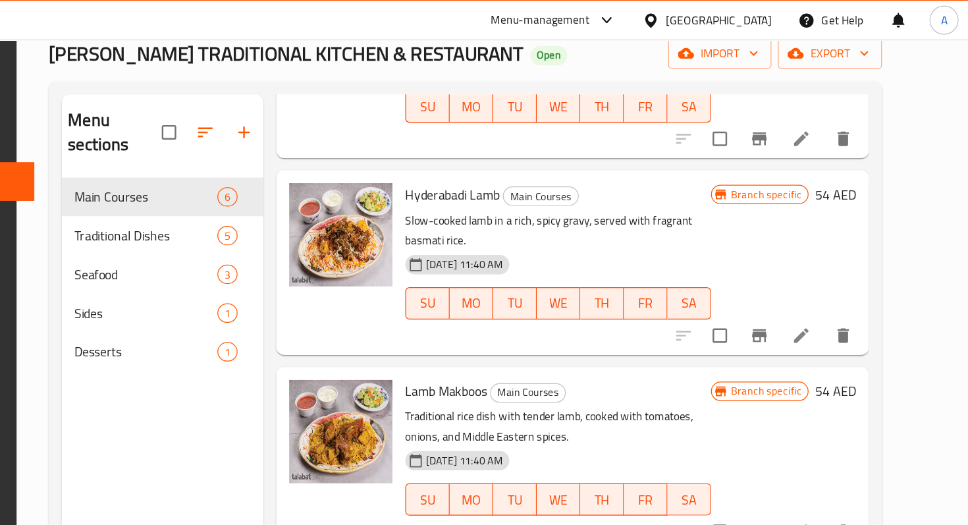
scroll to position [80, 0]
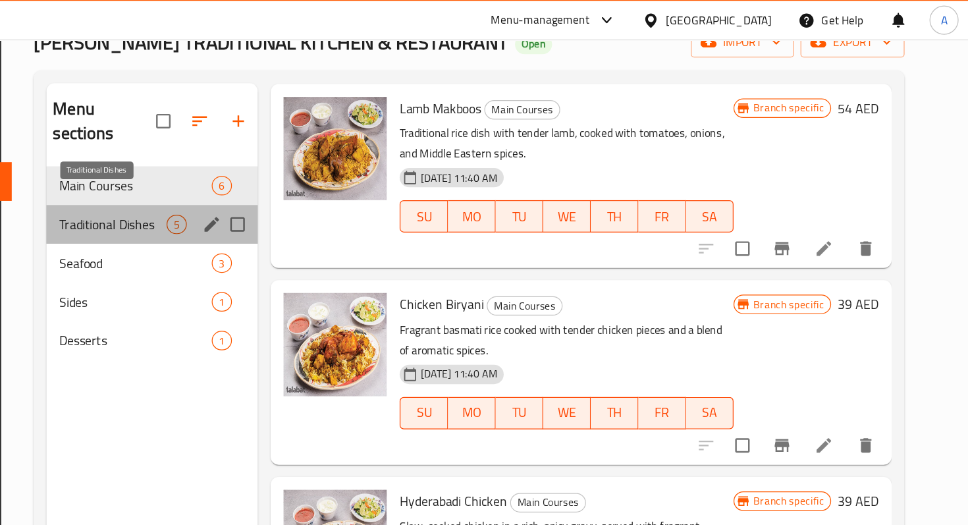
click at [271, 175] on span "Traditional Dishes" at bounding box center [270, 183] width 88 height 16
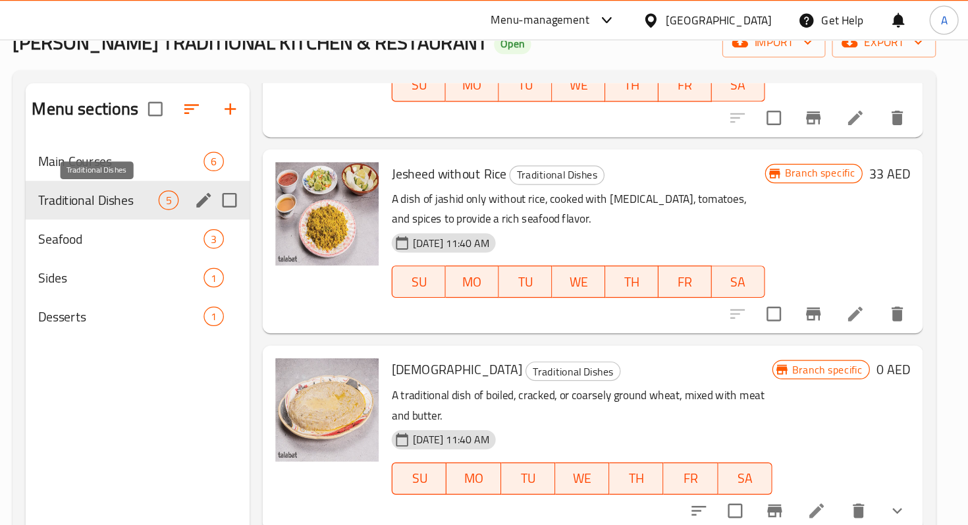
scroll to position [309, 0]
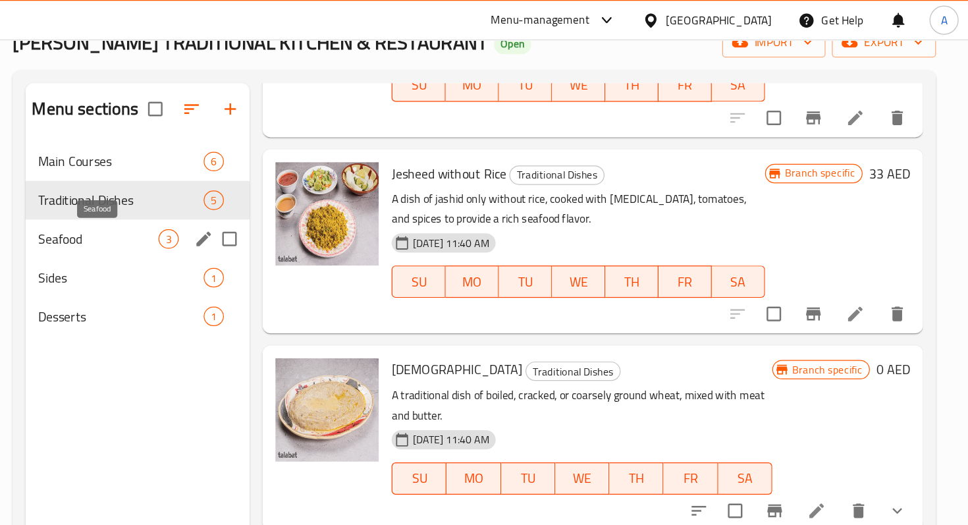
click at [269, 188] on span "Seafood" at bounding box center [258, 195] width 98 height 16
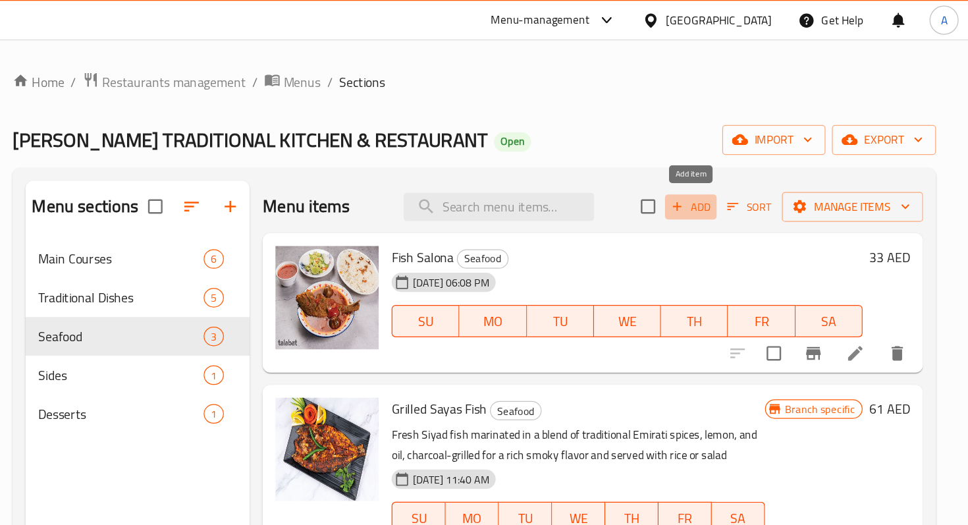
click at [739, 173] on span "Add" at bounding box center [741, 168] width 36 height 15
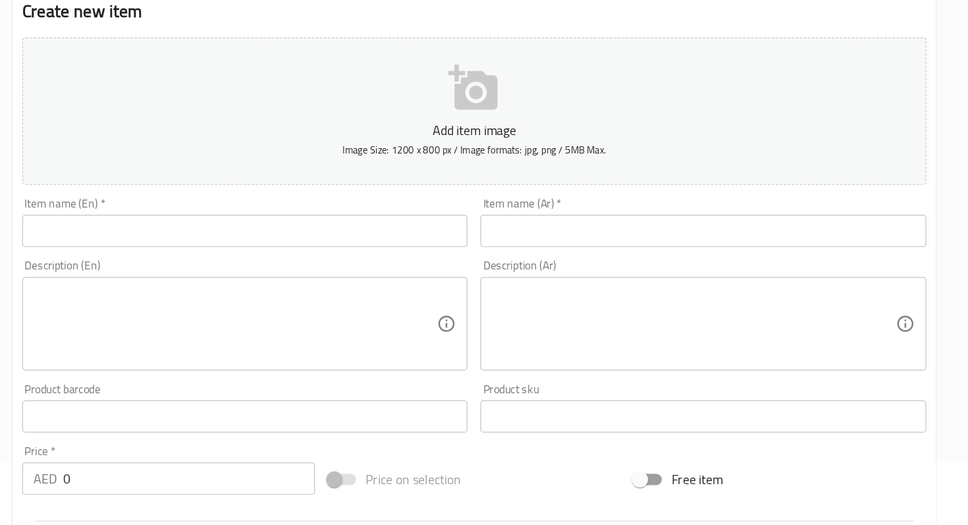
scroll to position [52, 0]
click at [377, 293] on input "text" at bounding box center [377, 284] width 363 height 26
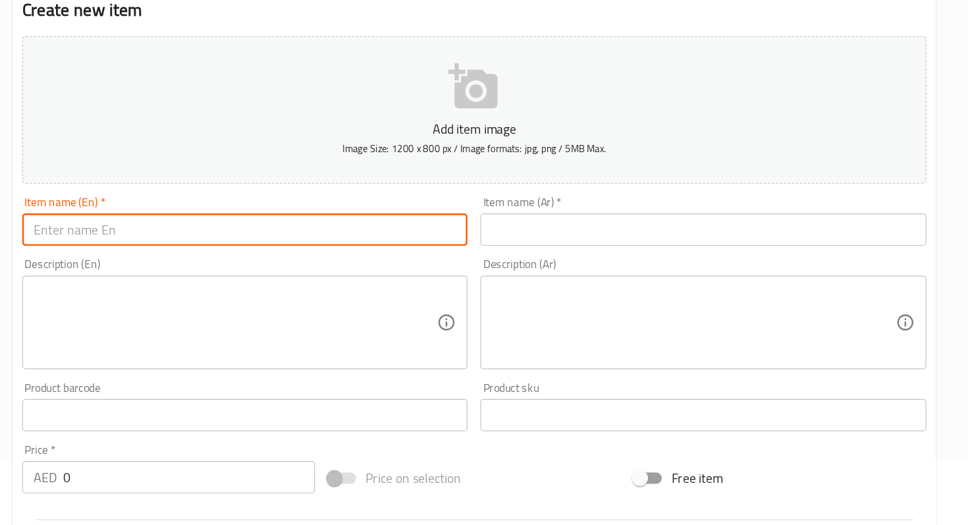
click at [610, 282] on input "text" at bounding box center [750, 284] width 363 height 26
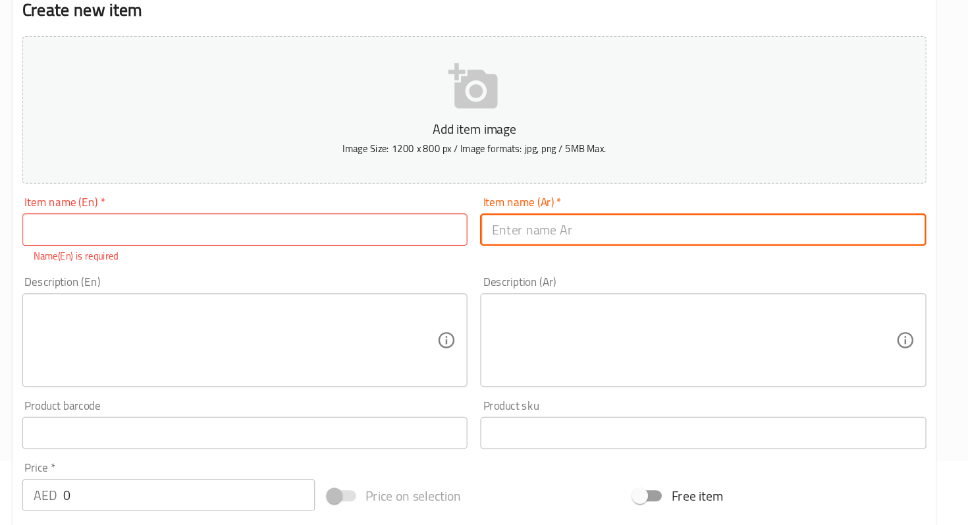
paste input "مكبوس سمك"
type input "مكبوس سمك"
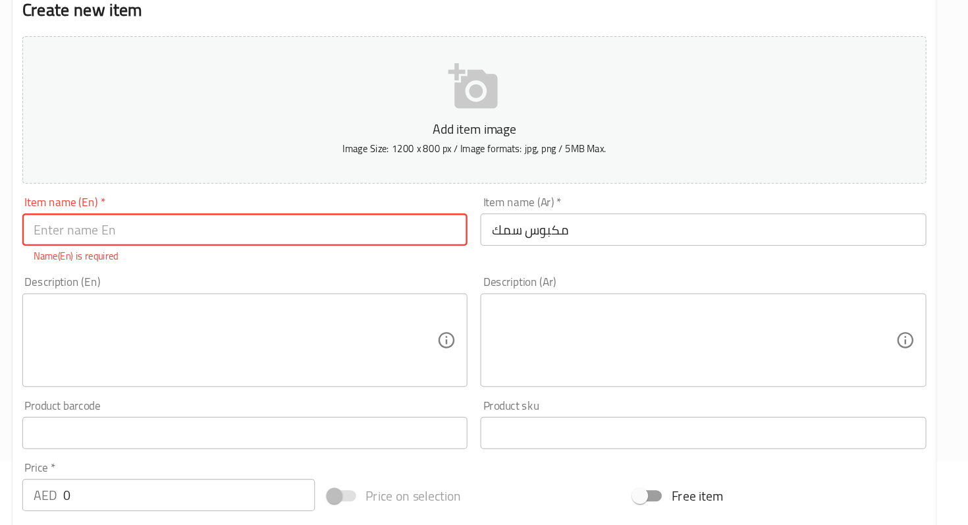
click at [450, 283] on input "text" at bounding box center [377, 284] width 363 height 26
paste input "Fish Makbous"
type input "Fish Makbous"
click at [409, 328] on div "Description (En) Description (En)" at bounding box center [377, 367] width 363 height 90
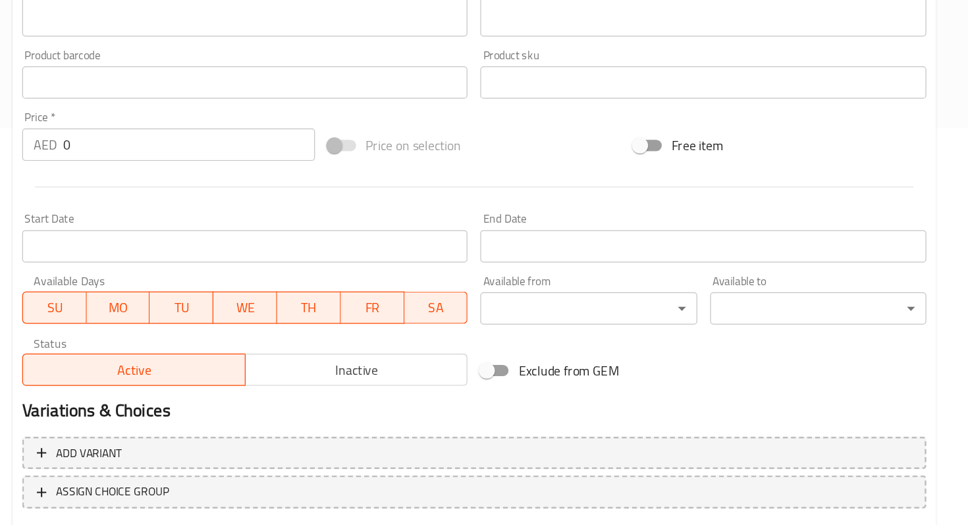
scroll to position [332, 0]
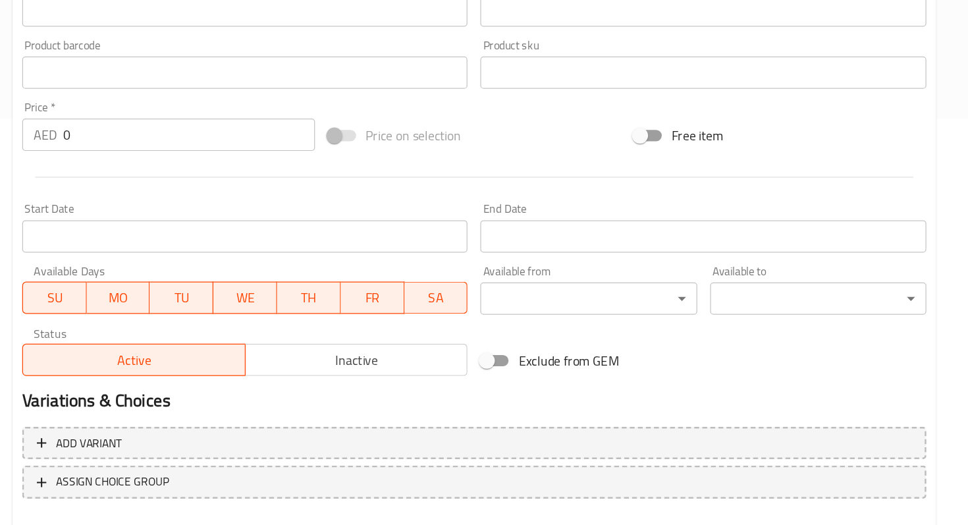
click at [287, 203] on input "0" at bounding box center [331, 206] width 205 height 26
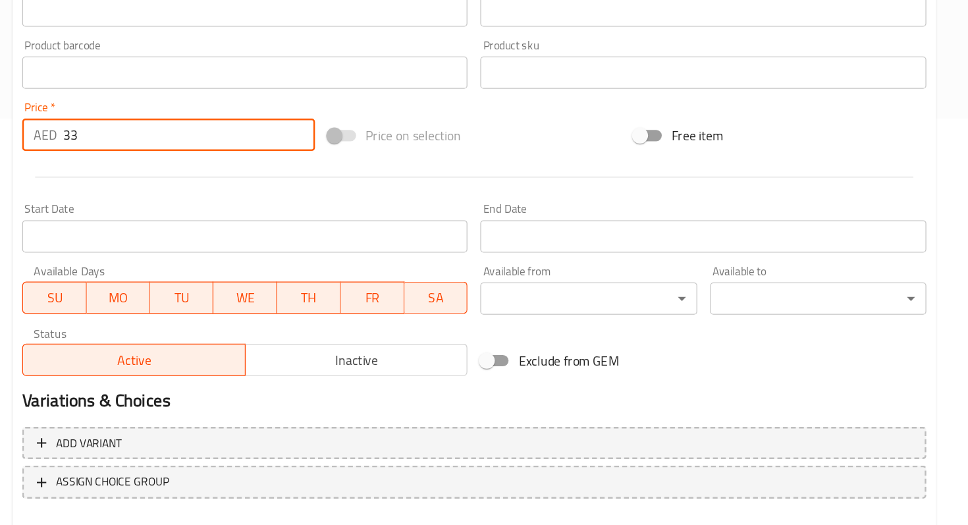
type input "33"
click at [475, 237] on div at bounding box center [564, 240] width 748 height 32
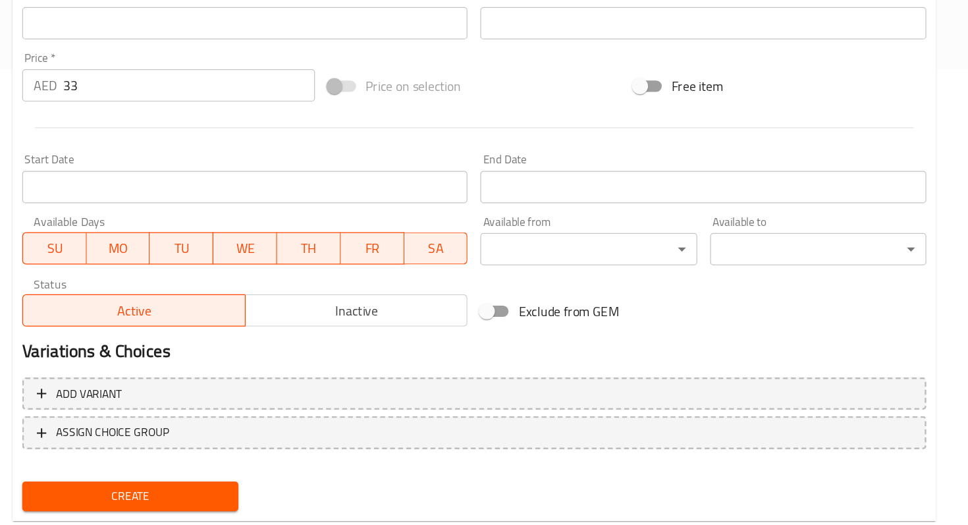
scroll to position [405, 0]
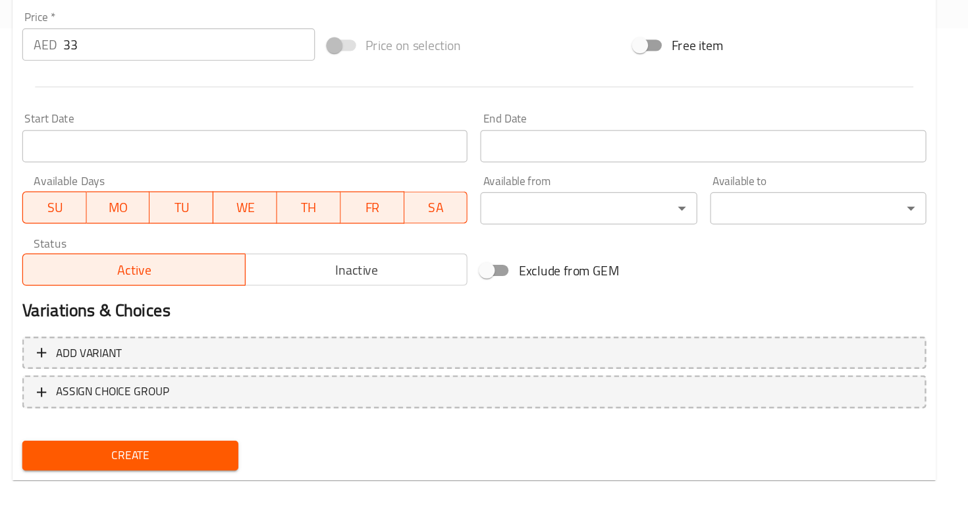
click at [333, 462] on span "Create" at bounding box center [283, 467] width 155 height 16
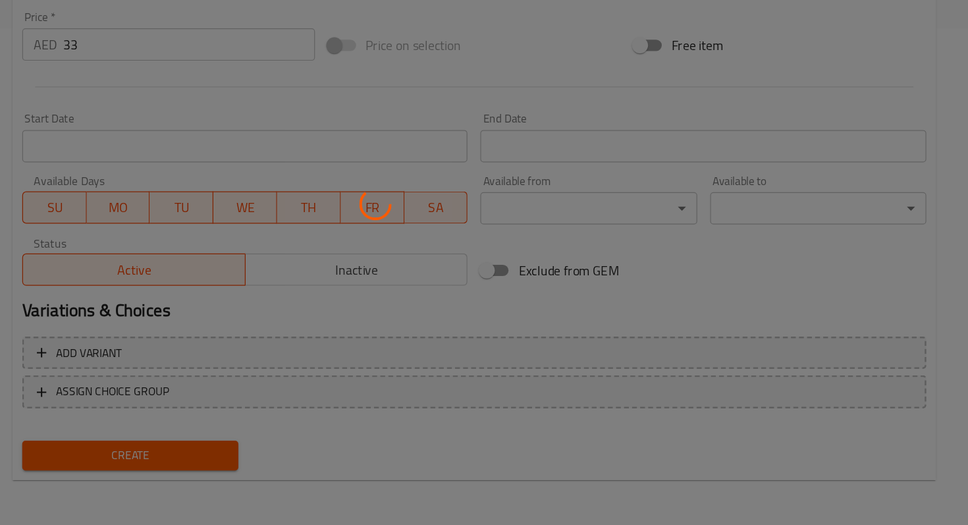
type input "0"
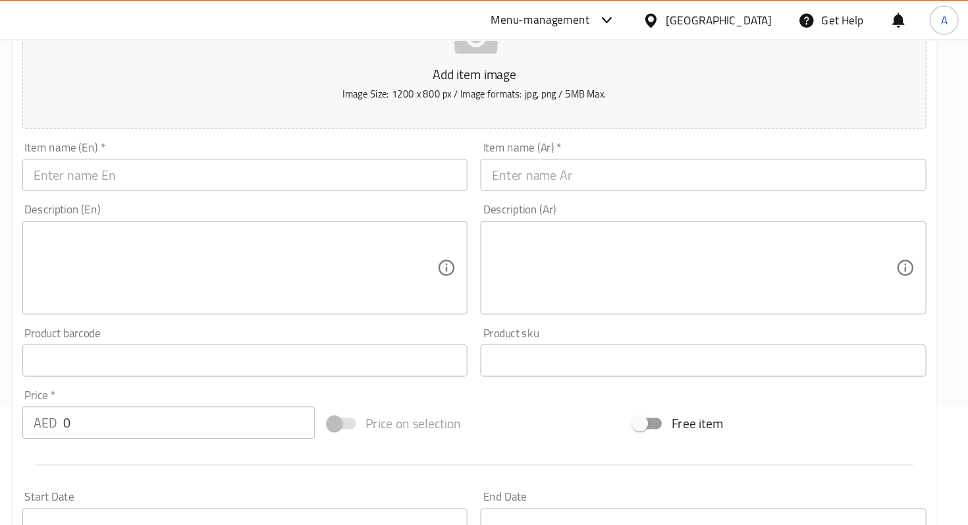
scroll to position [0, 0]
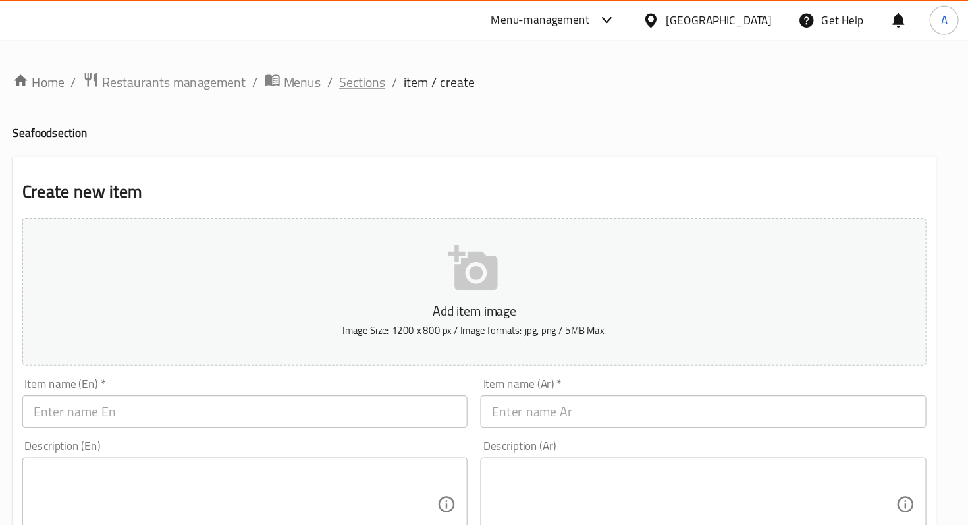
click at [468, 63] on span "Sections" at bounding box center [473, 67] width 38 height 16
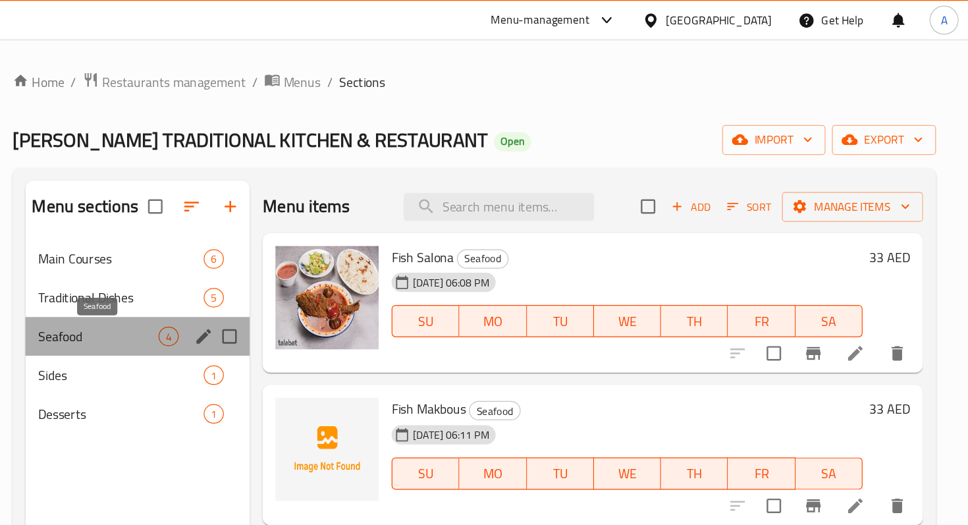
click at [280, 271] on span "Seafood" at bounding box center [258, 275] width 98 height 16
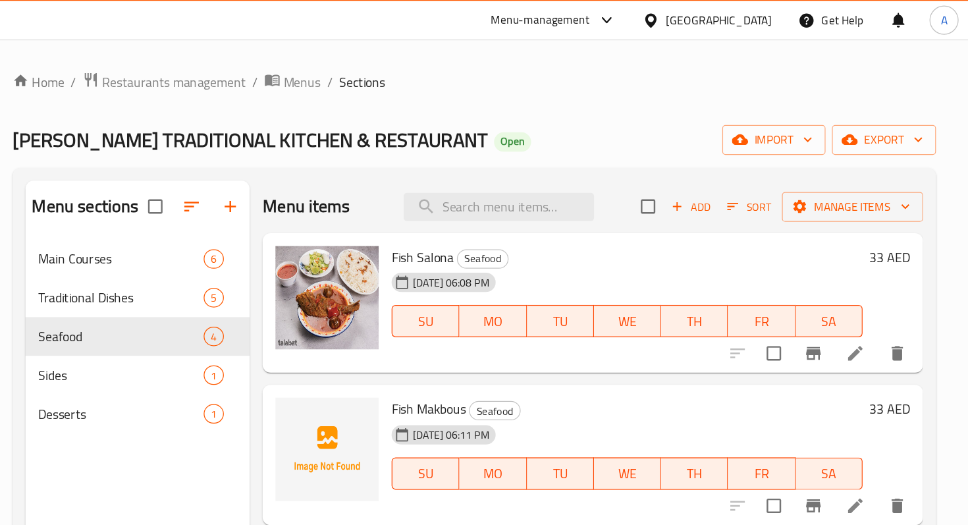
scroll to position [77, 0]
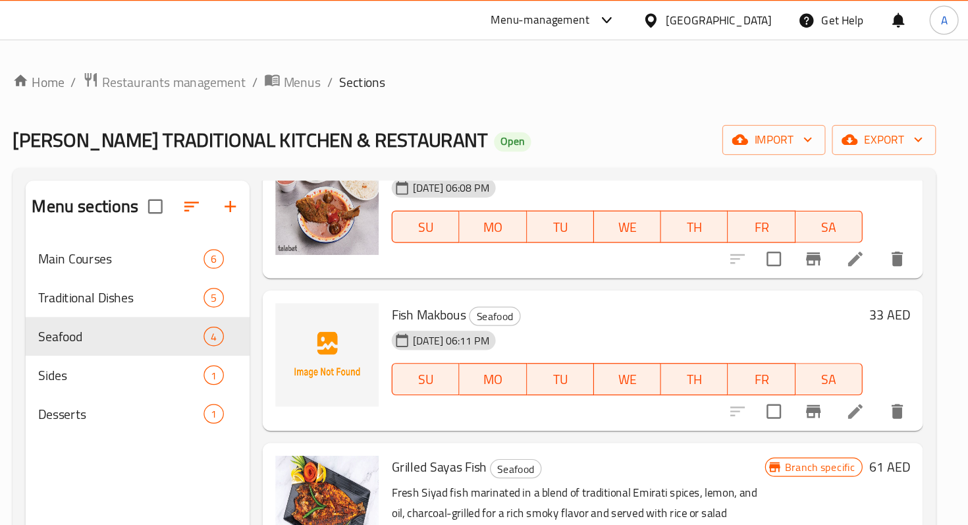
click at [876, 336] on icon at bounding box center [876, 336] width 12 height 12
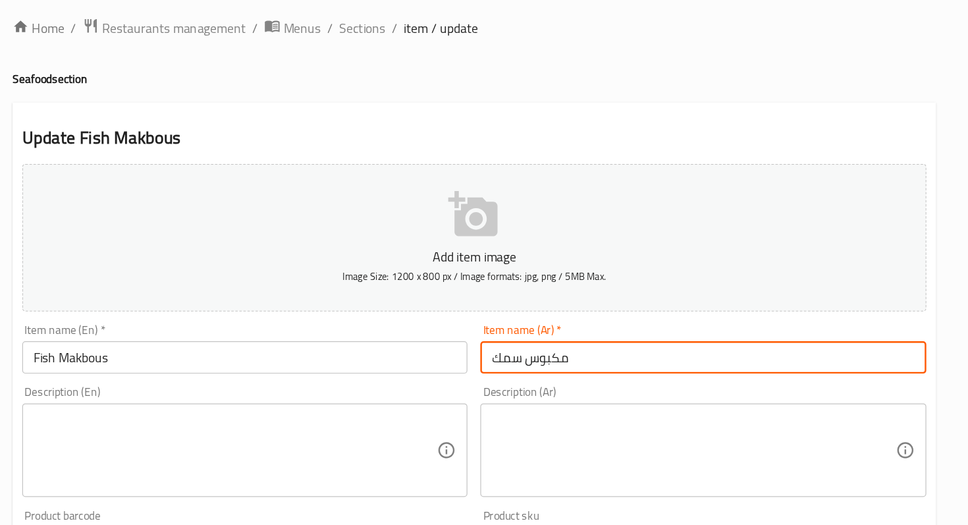
click at [625, 337] on input "مكبوس سمك" at bounding box center [750, 336] width 363 height 26
click at [629, 338] on input "مكبوس سمك" at bounding box center [750, 336] width 363 height 26
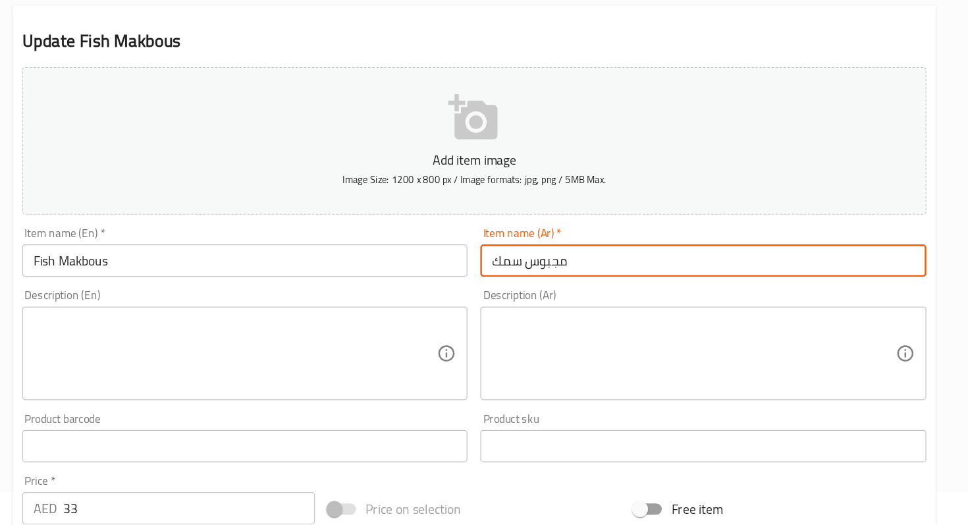
scroll to position [405, 0]
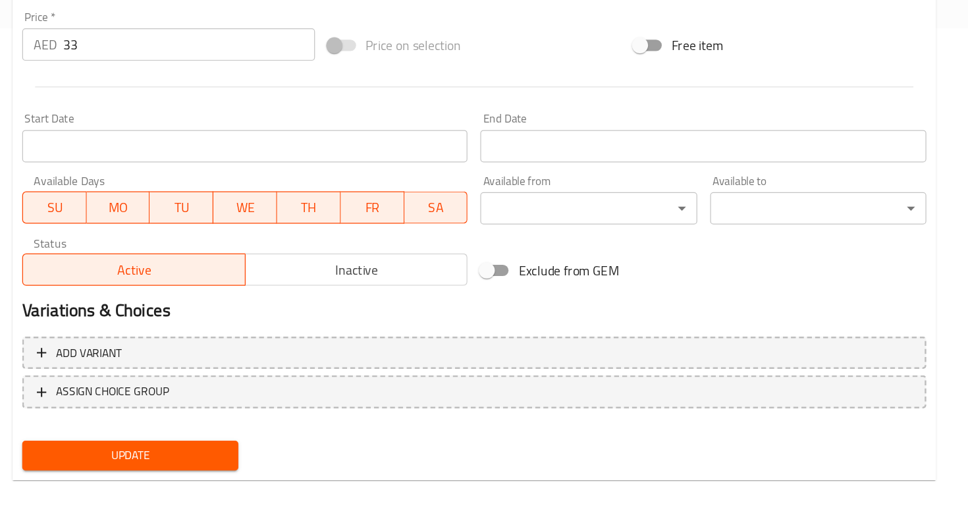
type input "مجبوس سمك"
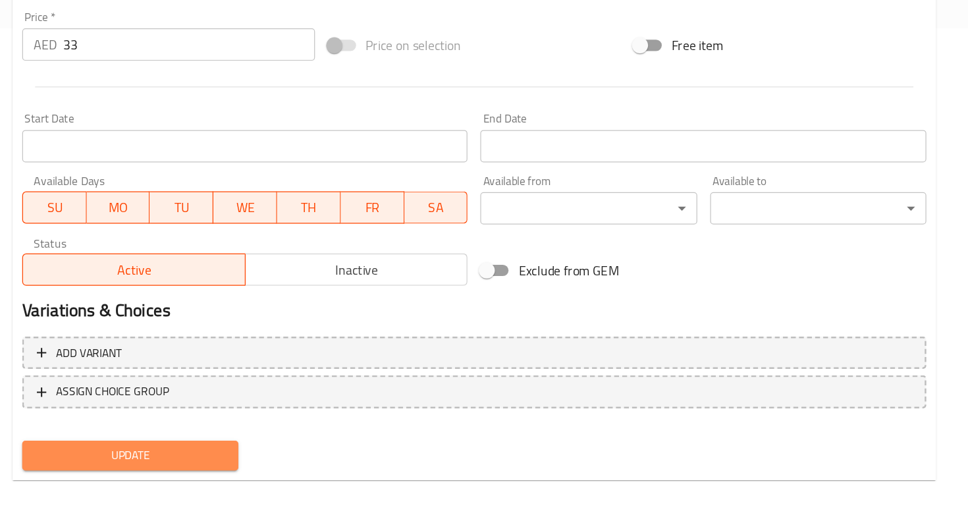
click at [335, 466] on span "Update" at bounding box center [283, 467] width 155 height 16
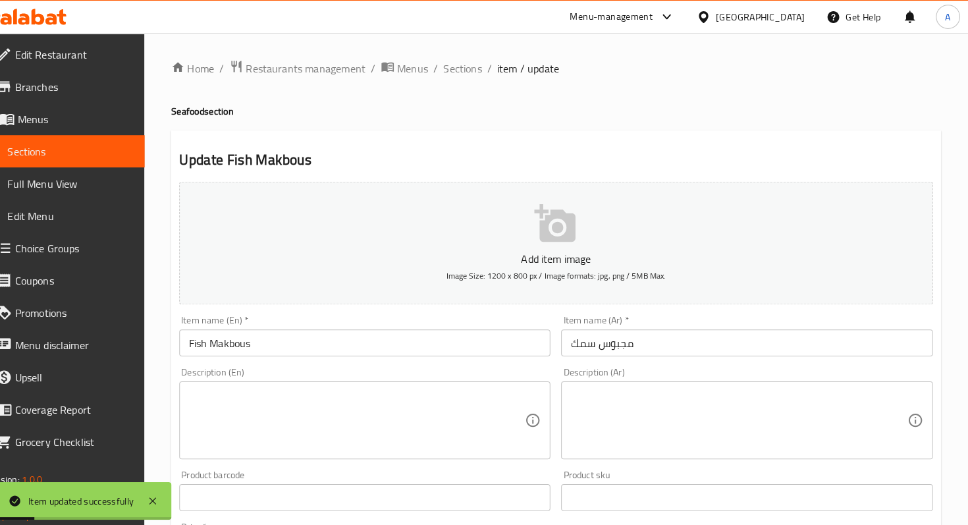
scroll to position [0, 0]
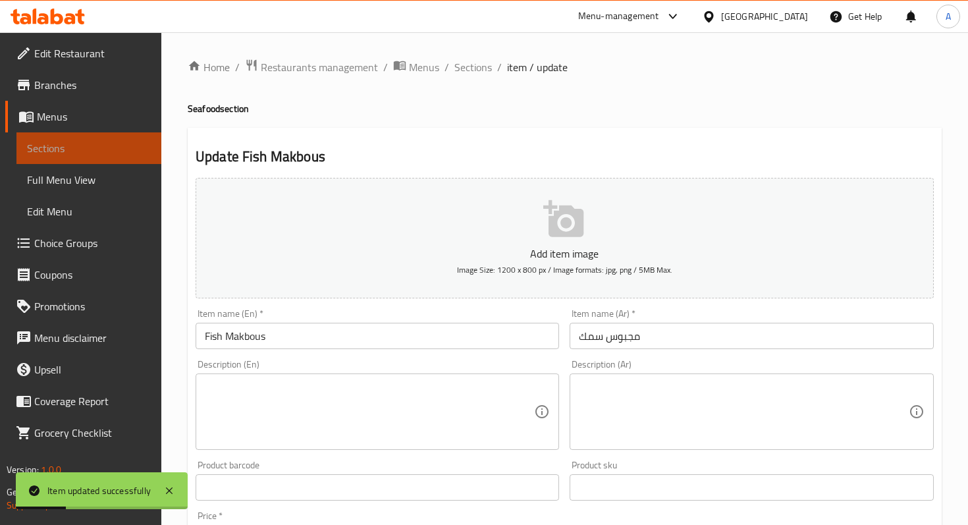
click at [108, 152] on span "Sections" at bounding box center [89, 148] width 124 height 16
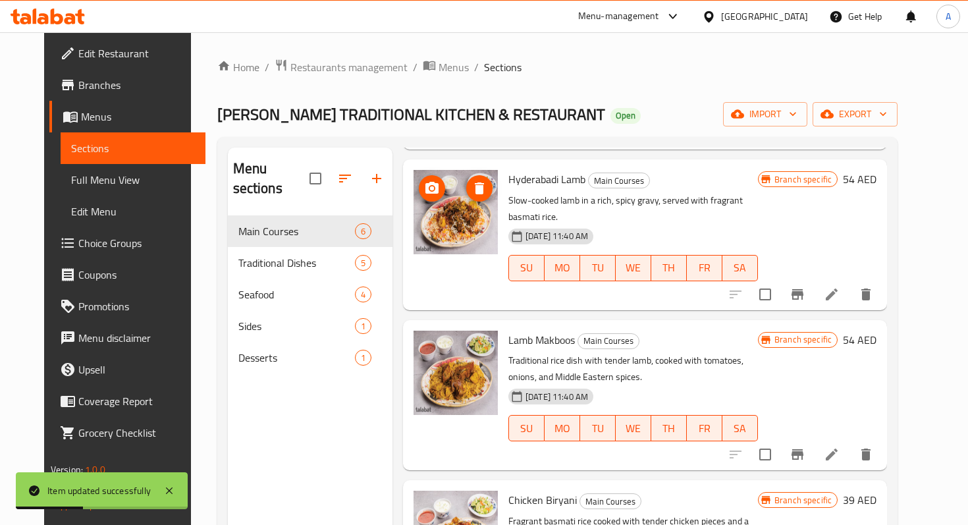
scroll to position [227, 0]
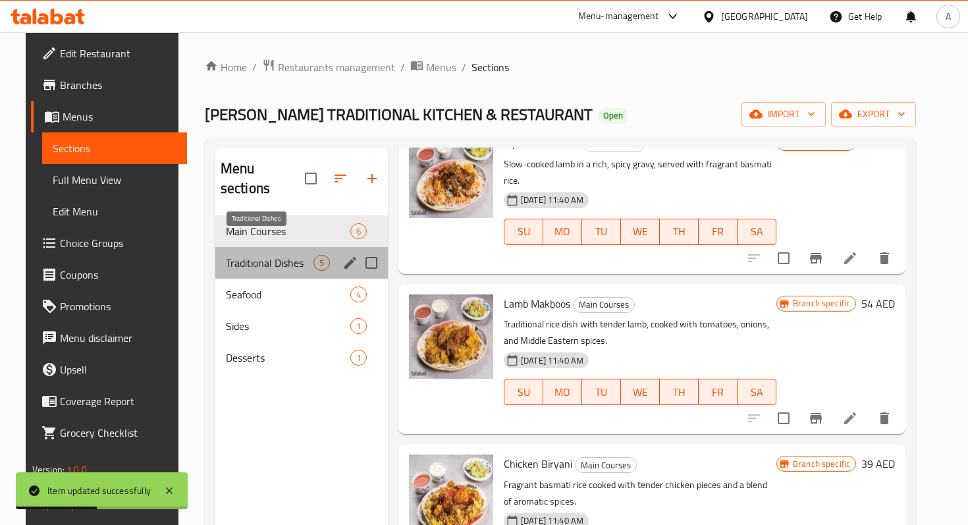
click at [240, 255] on span "Traditional Dishes" at bounding box center [270, 263] width 88 height 16
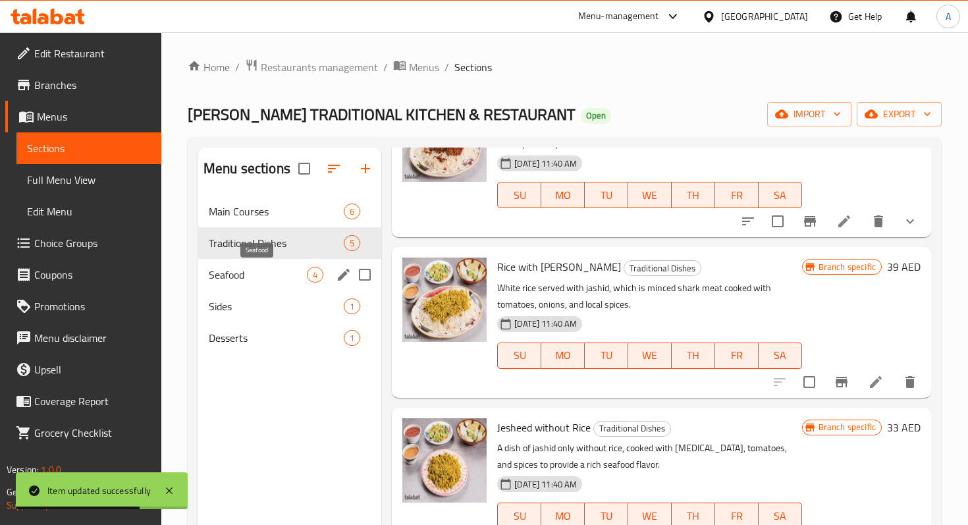
click at [243, 275] on span "Seafood" at bounding box center [258, 275] width 98 height 16
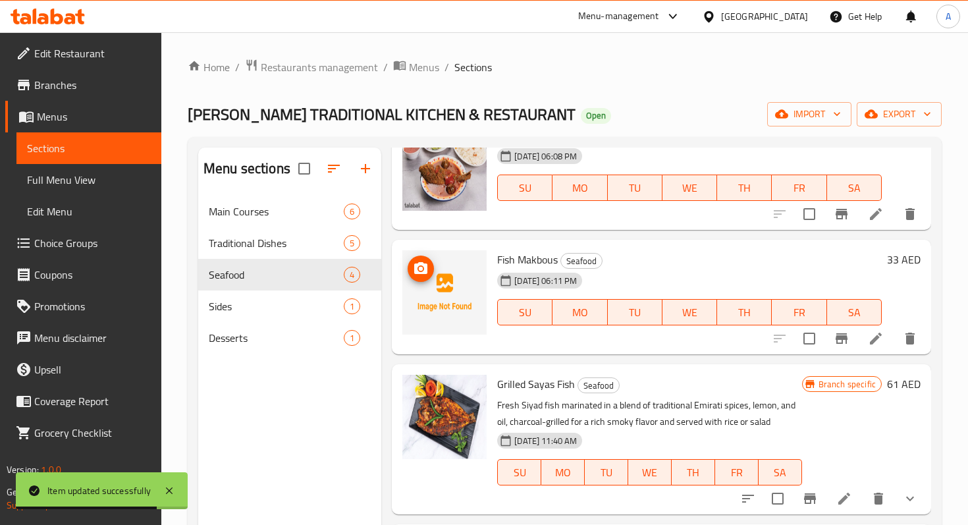
scroll to position [77, 0]
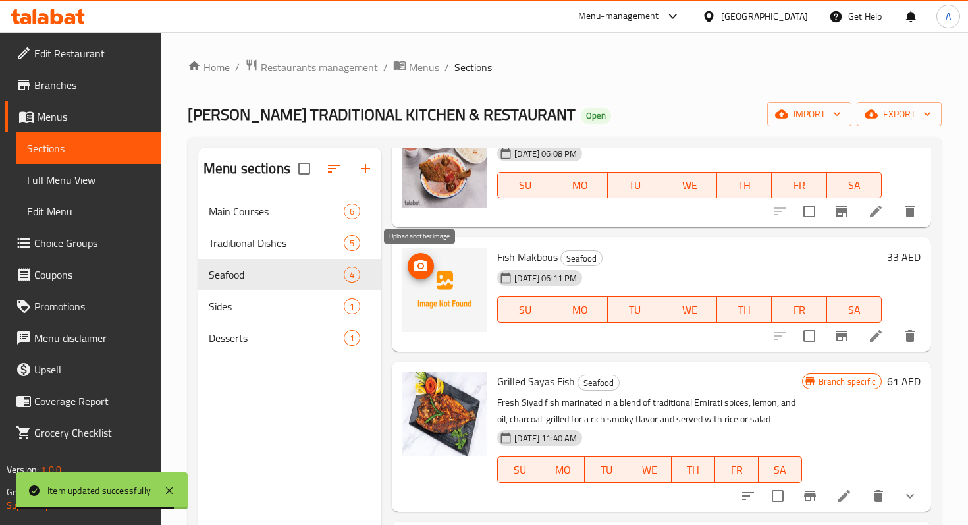
click at [419, 261] on icon "upload picture" at bounding box center [420, 265] width 13 height 12
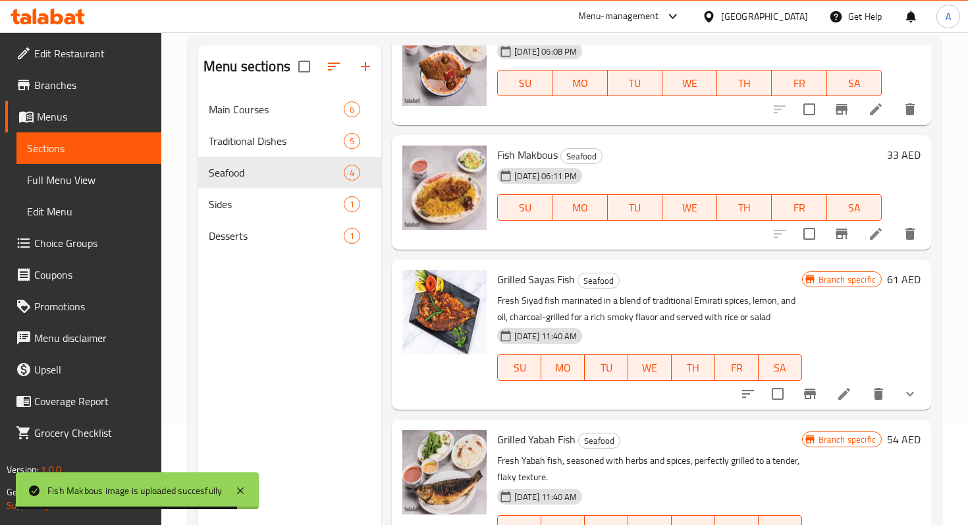
scroll to position [134, 0]
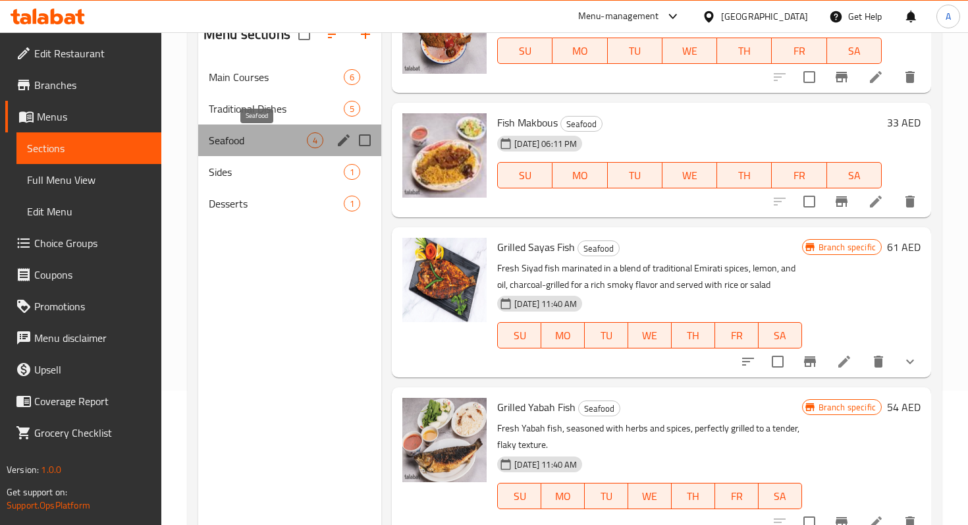
click at [294, 145] on span "Seafood" at bounding box center [258, 140] width 98 height 16
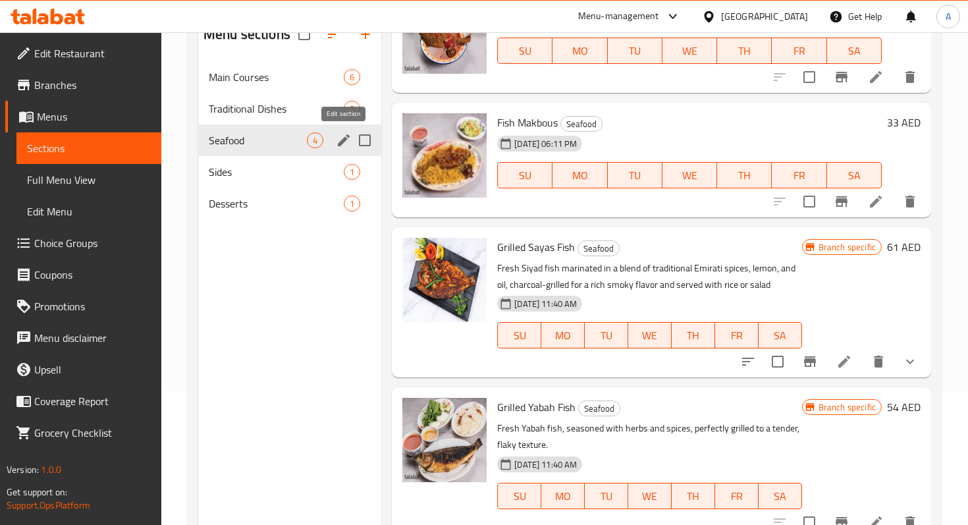
click at [341, 145] on icon "edit" at bounding box center [344, 140] width 12 height 12
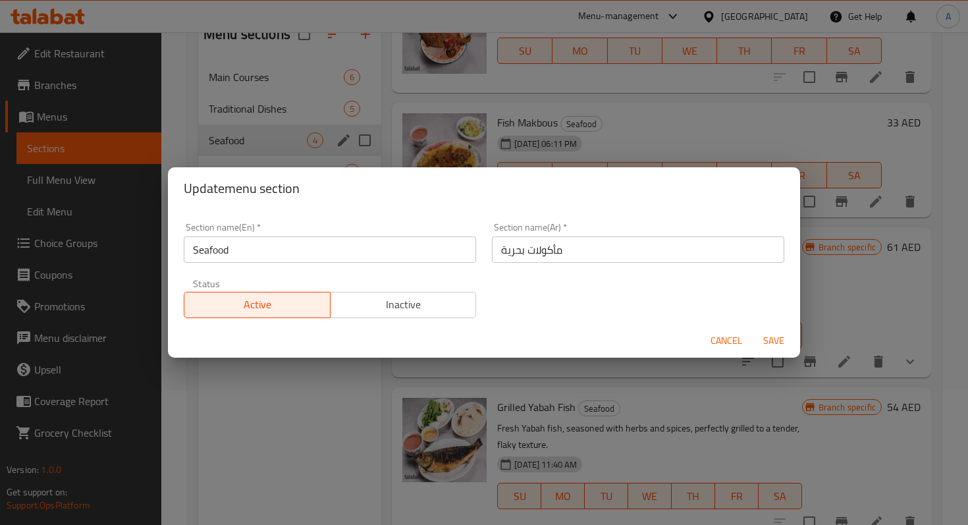
scroll to position [3, 0]
click at [357, 385] on div "Update menu section Section name(En)   * Seafood Section name(En) * Section nam…" at bounding box center [484, 262] width 968 height 525
click at [720, 341] on span "Cancel" at bounding box center [726, 340] width 32 height 16
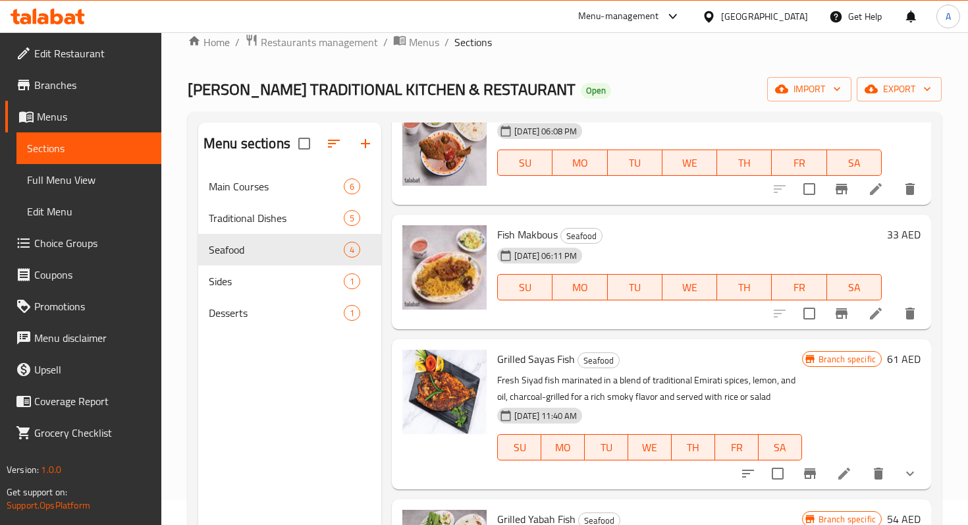
scroll to position [25, 0]
click at [312, 425] on div "Menu sections Main Courses 6 Traditional Dishes 5 Seafood 4 Sides 1 Desserts 1" at bounding box center [289, 384] width 183 height 525
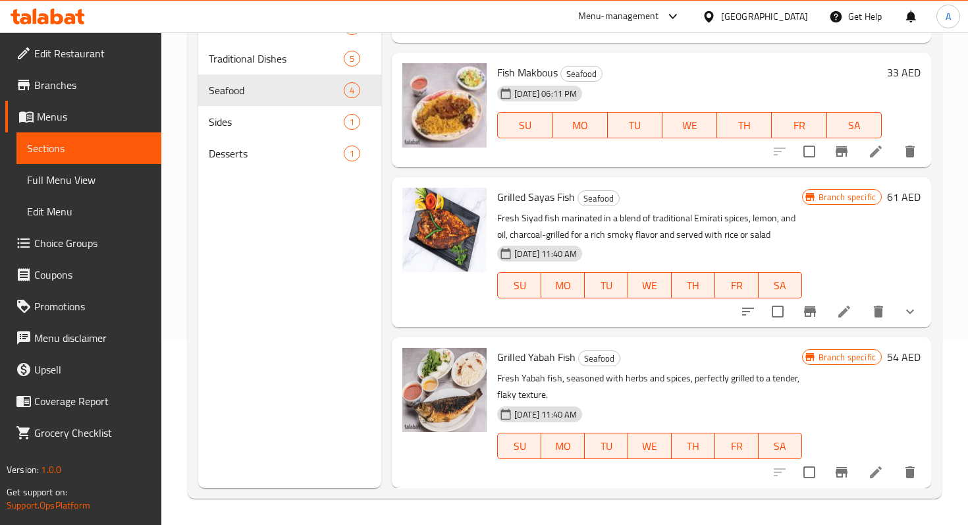
scroll to position [0, 0]
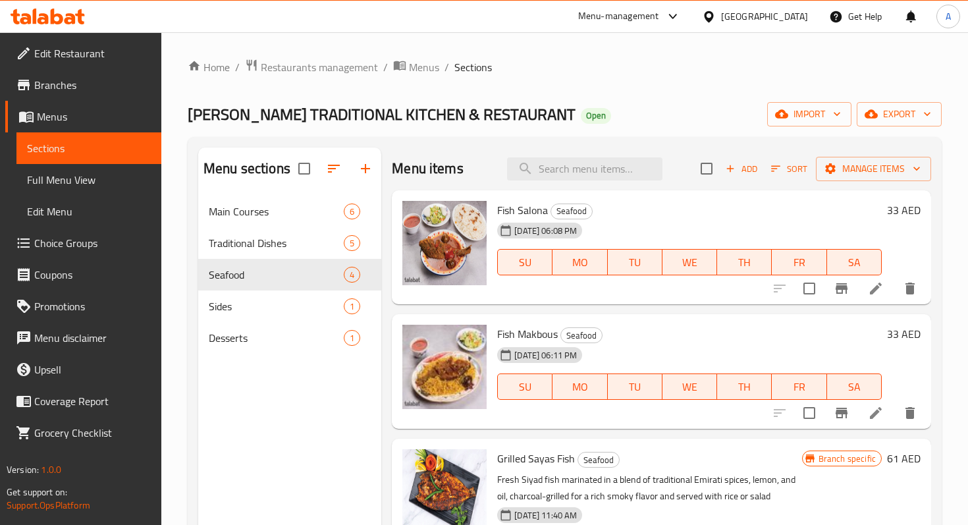
click at [713, 172] on input "checkbox" at bounding box center [707, 169] width 28 height 28
checkbox input "true"
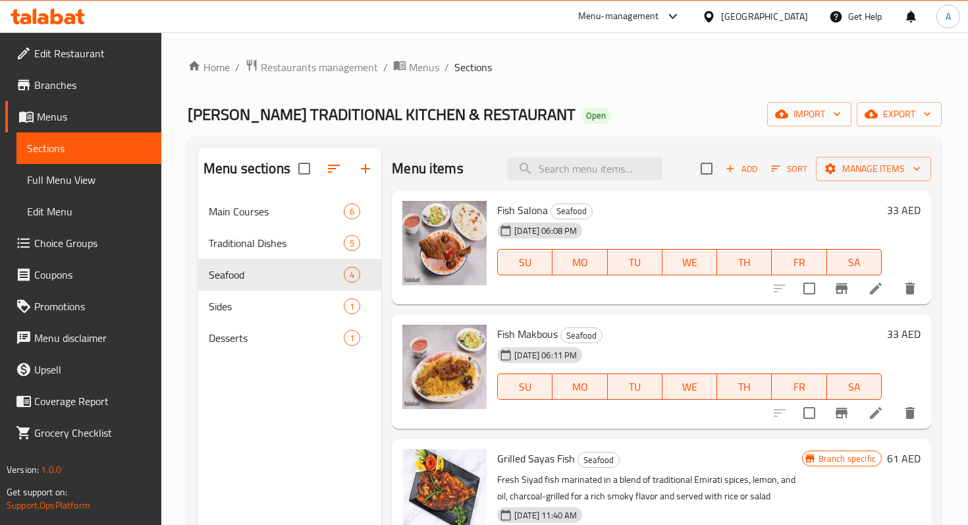
checkbox input "true"
click at [713, 172] on input "checkbox" at bounding box center [707, 169] width 28 height 28
checkbox input "false"
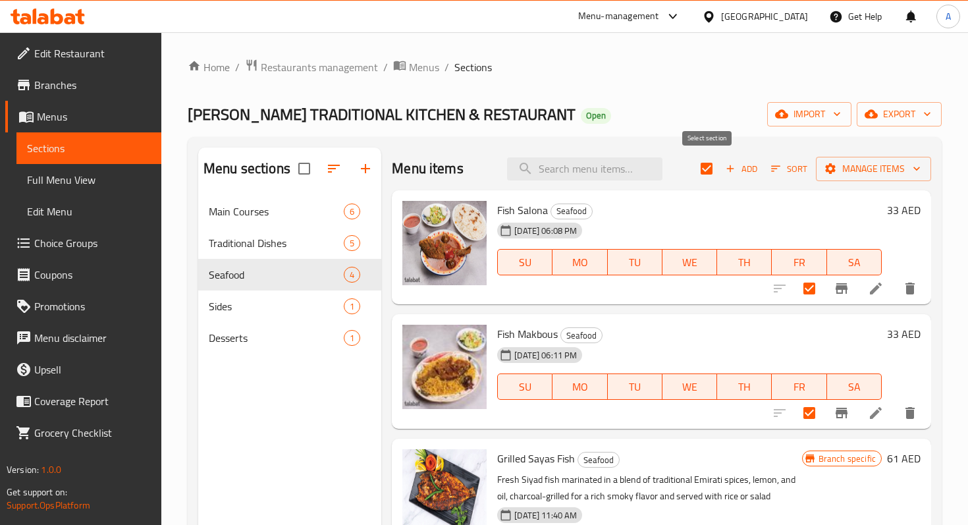
checkbox input "false"
click at [735, 172] on icon "button" at bounding box center [730, 169] width 12 height 12
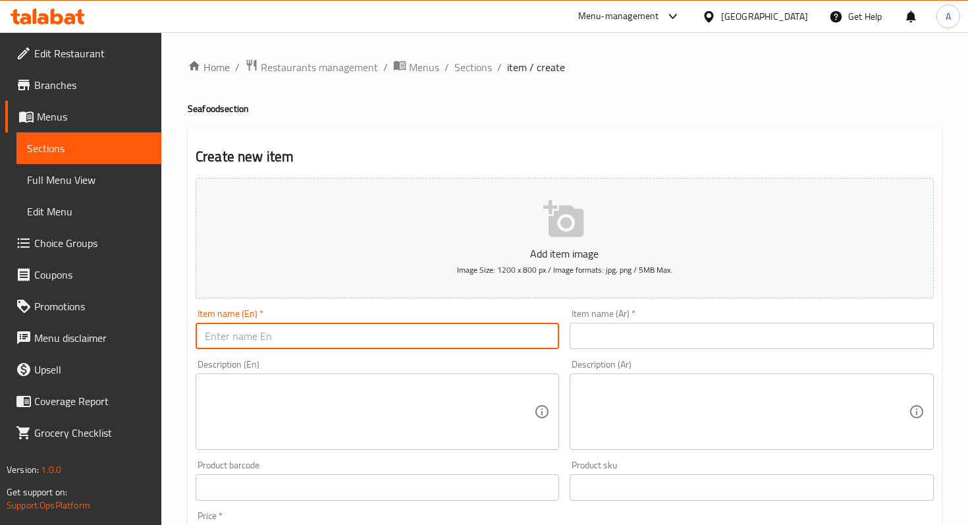
click at [379, 338] on input "text" at bounding box center [377, 336] width 363 height 26
click at [607, 332] on input "text" at bounding box center [750, 336] width 363 height 26
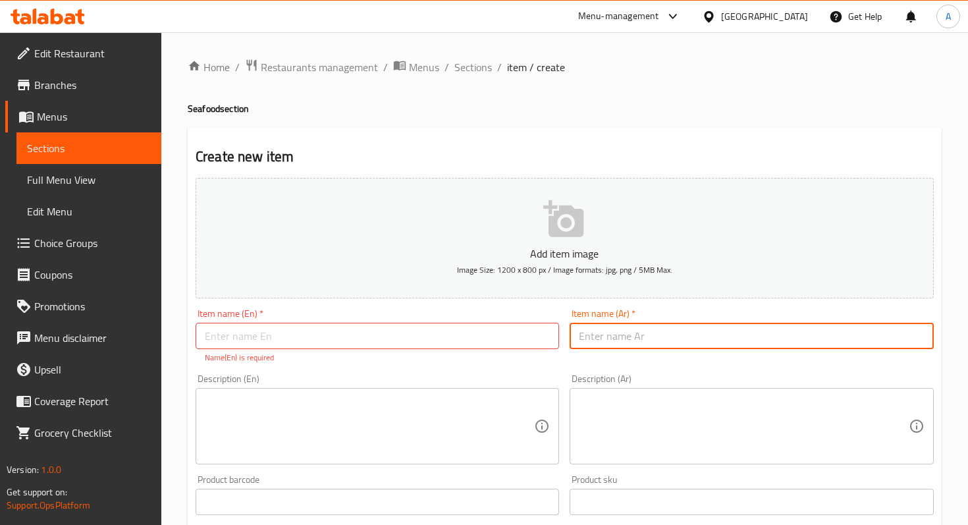
paste input "برياني سمك"
type input "برياني سمك"
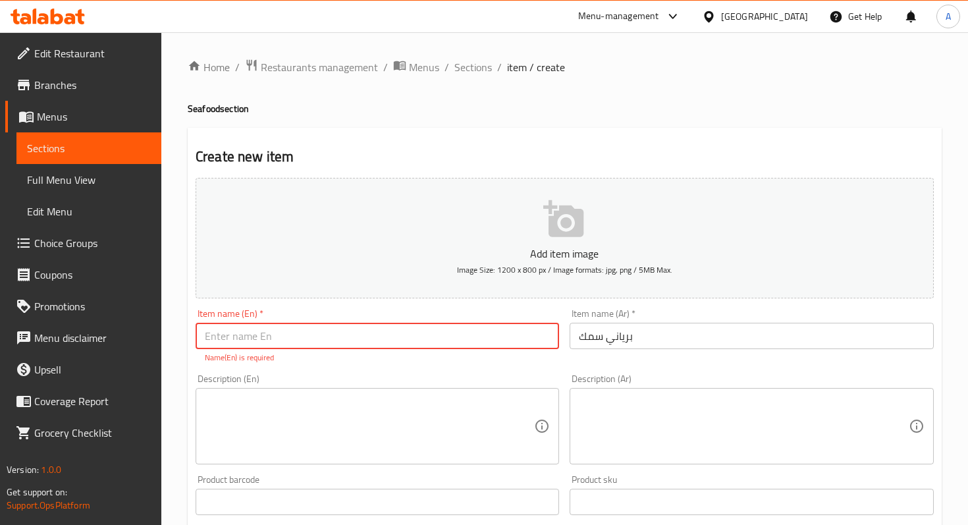
click at [425, 334] on input "text" at bounding box center [377, 336] width 363 height 26
paste input "Fish Biryani"
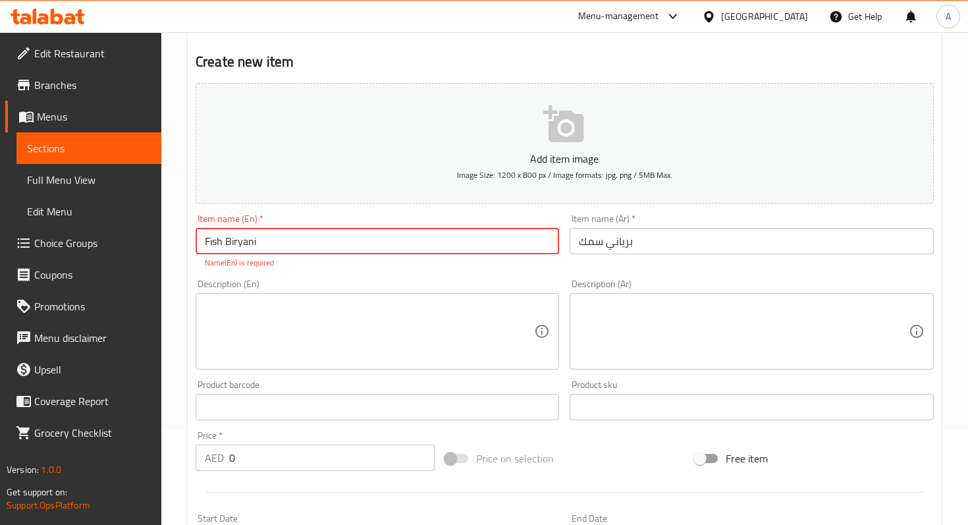
scroll to position [101, 0]
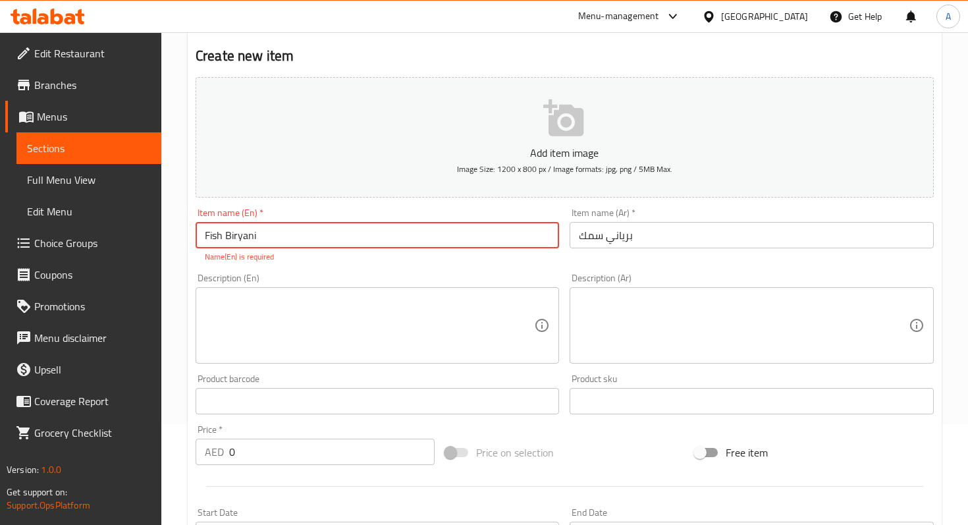
type input "Fish Biryani"
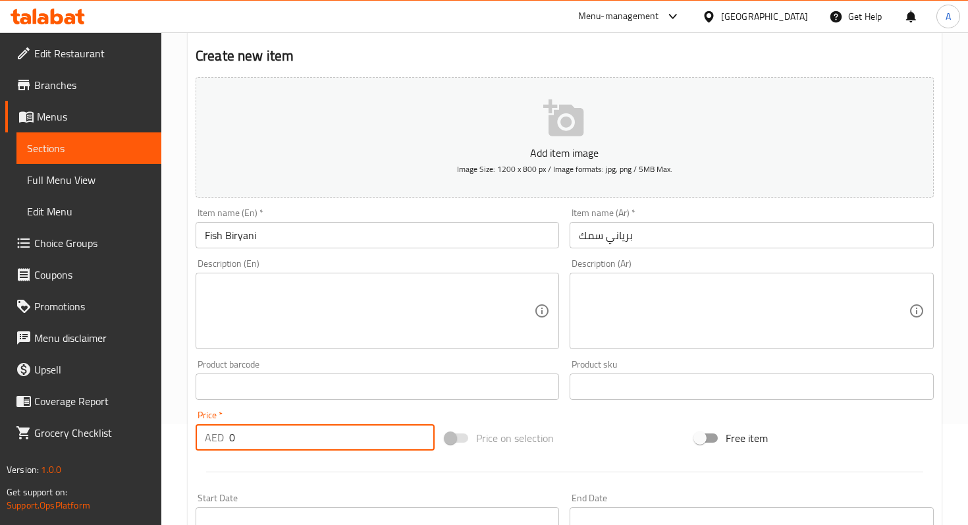
click at [323, 458] on div "Add item image Image Size: 1200 x 800 px / Image formats: jpg, png / 5MB Max. I…" at bounding box center [564, 355] width 748 height 567
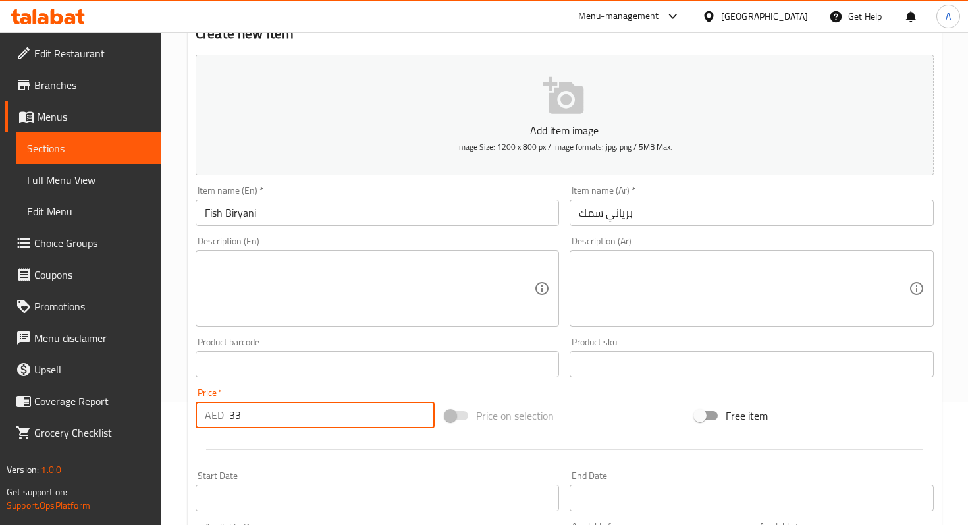
type input "33"
click at [572, 402] on div "Price on selection" at bounding box center [564, 416] width 249 height 36
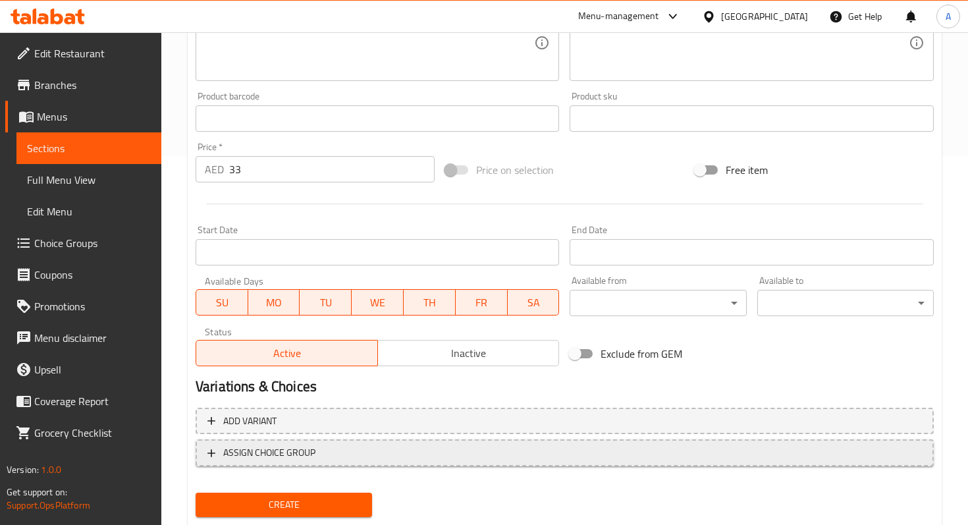
scroll to position [392, 0]
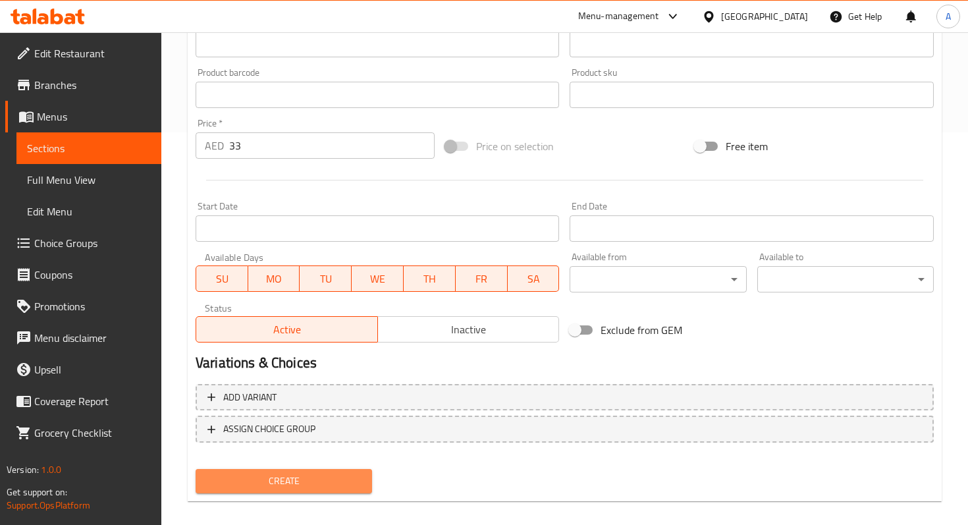
click at [238, 476] on span "Create" at bounding box center [283, 481] width 155 height 16
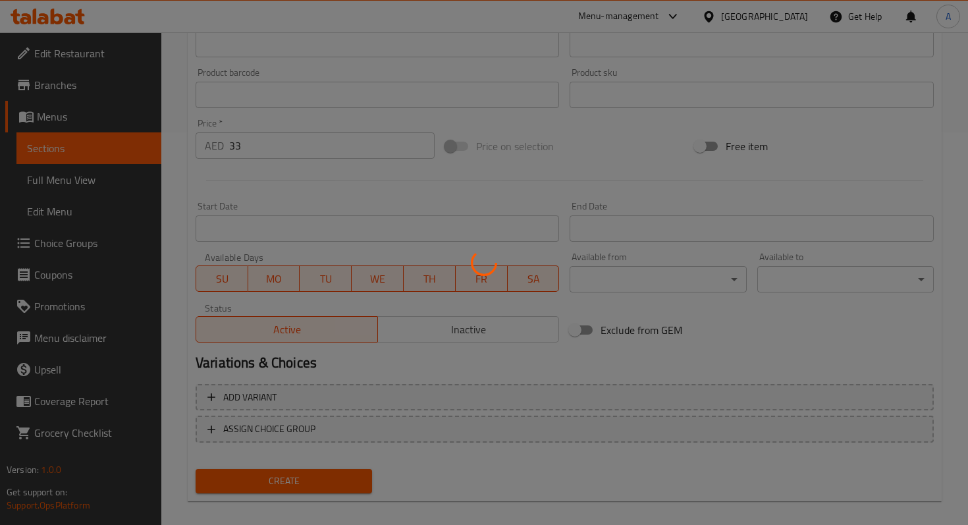
type input "0"
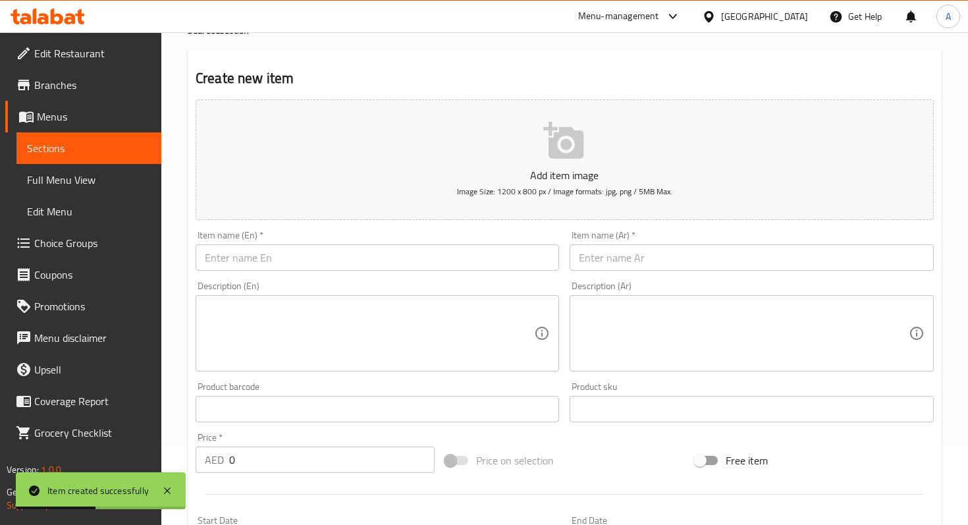
scroll to position [0, 0]
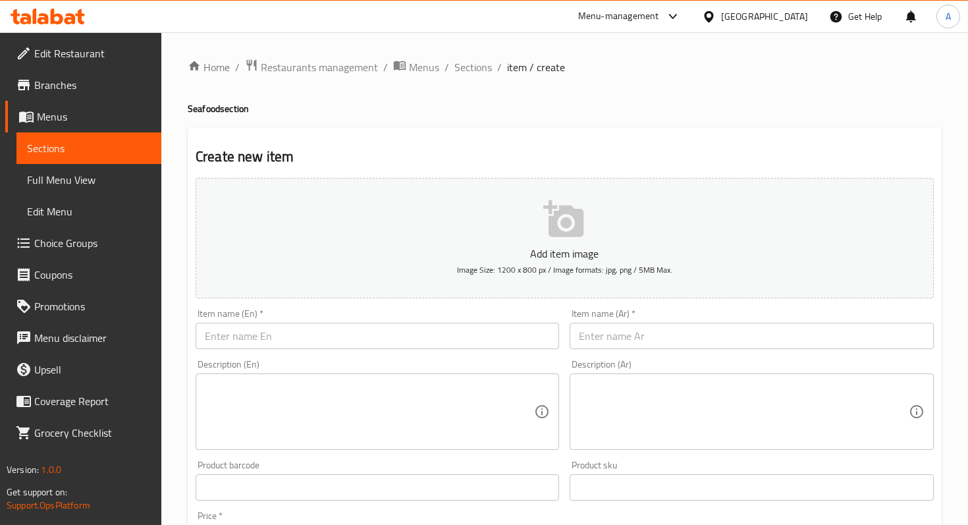
click at [90, 134] on link "Sections" at bounding box center [88, 148] width 145 height 32
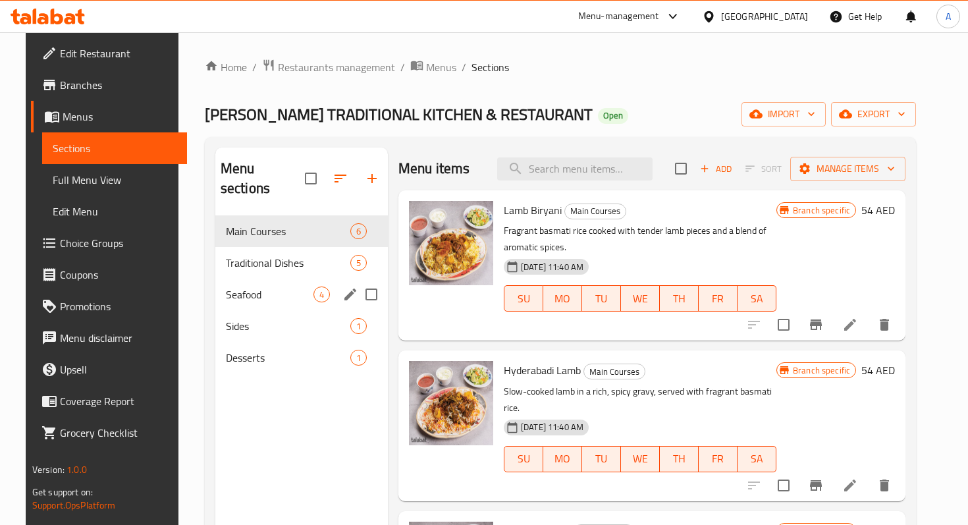
click at [270, 286] on span "Seafood" at bounding box center [270, 294] width 88 height 16
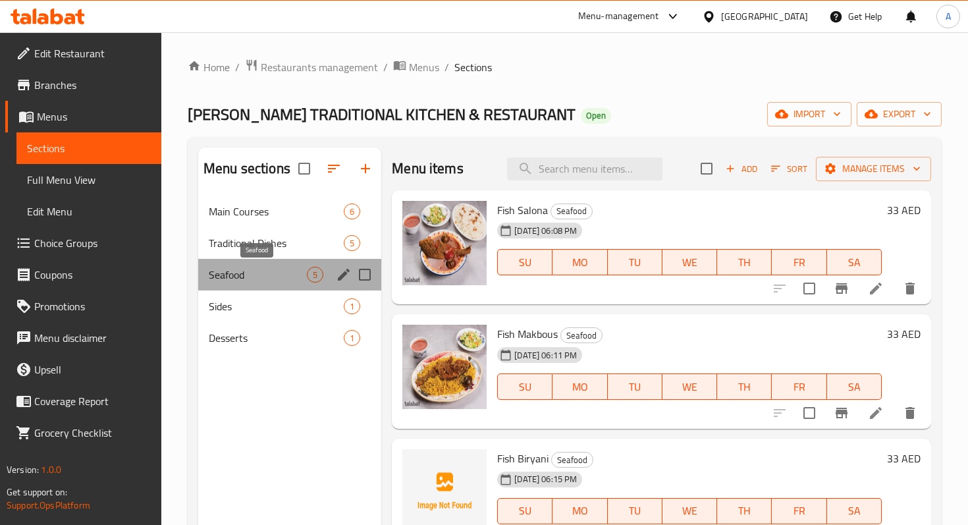
click at [271, 280] on span "Seafood" at bounding box center [258, 275] width 98 height 16
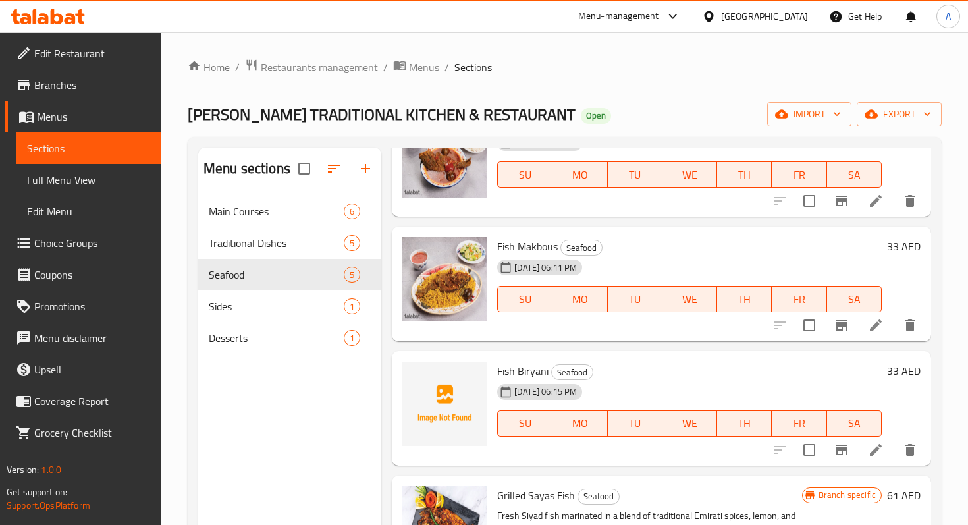
scroll to position [88, 0]
click at [299, 296] on div "Sides 1" at bounding box center [289, 306] width 183 height 32
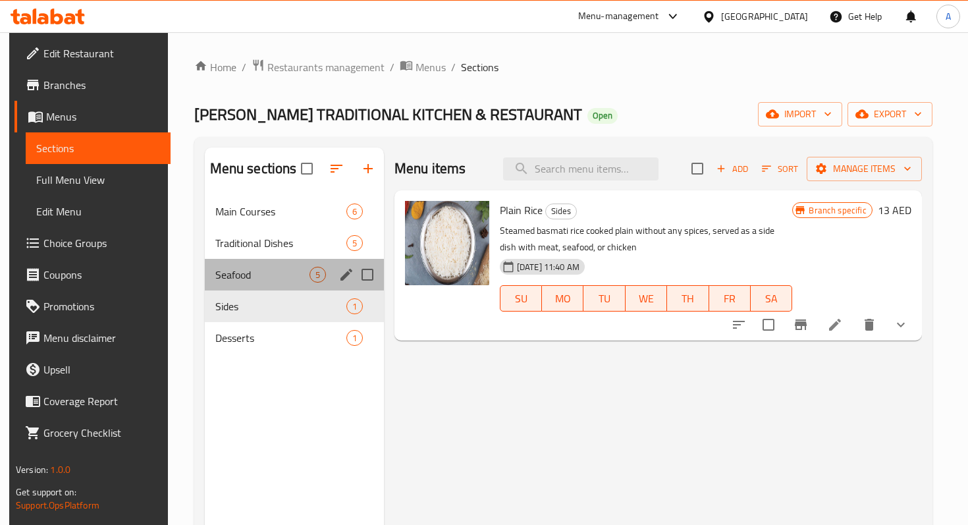
click at [292, 283] on div "Seafood 5" at bounding box center [294, 275] width 179 height 32
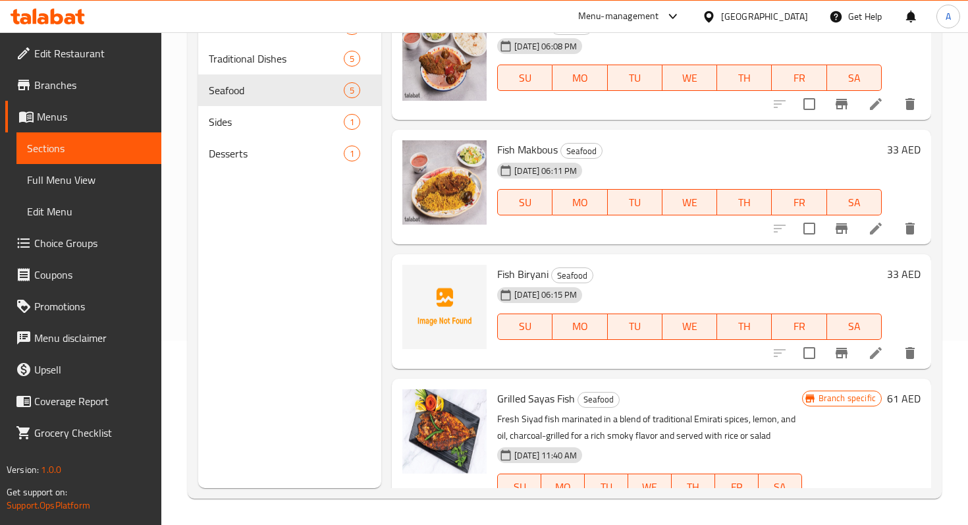
scroll to position [1, 0]
click at [456, 188] on img at bounding box center [444, 182] width 84 height 84
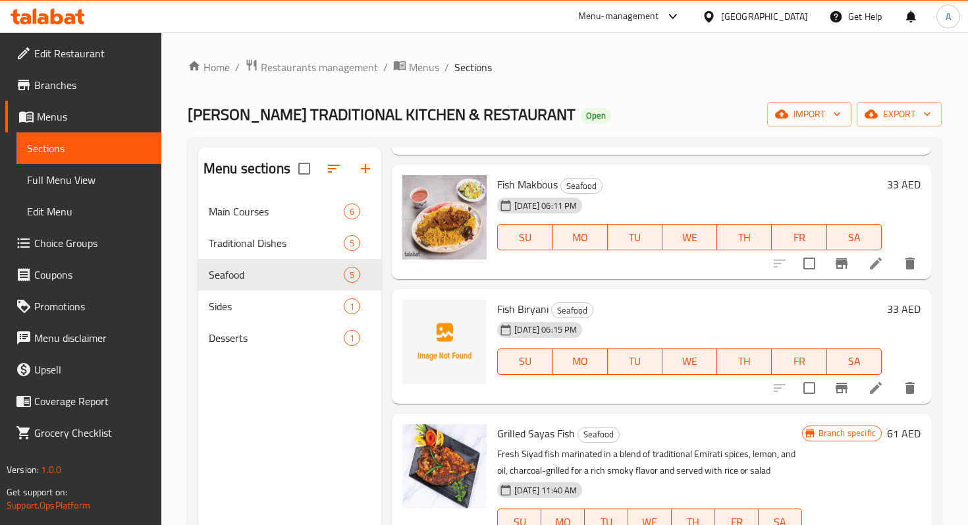
scroll to position [152, 0]
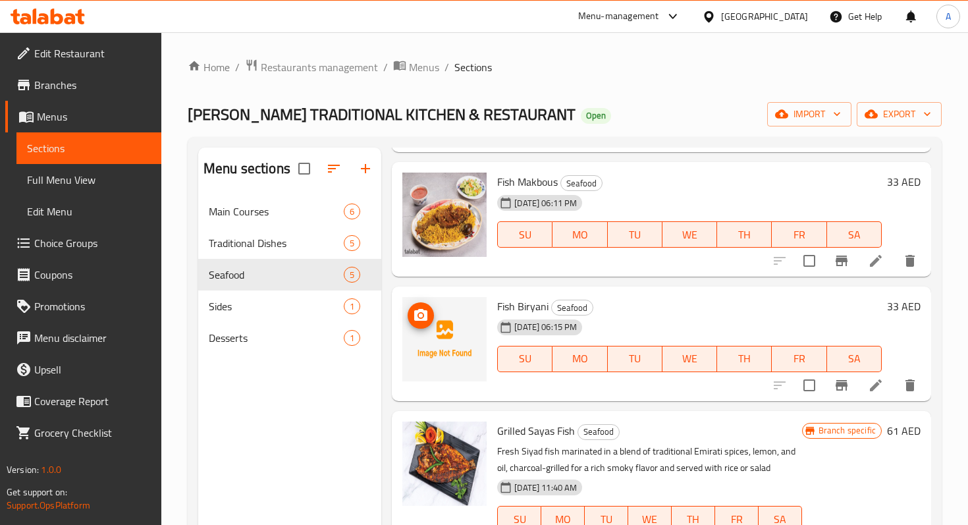
click at [425, 317] on icon "upload picture" at bounding box center [420, 315] width 13 height 12
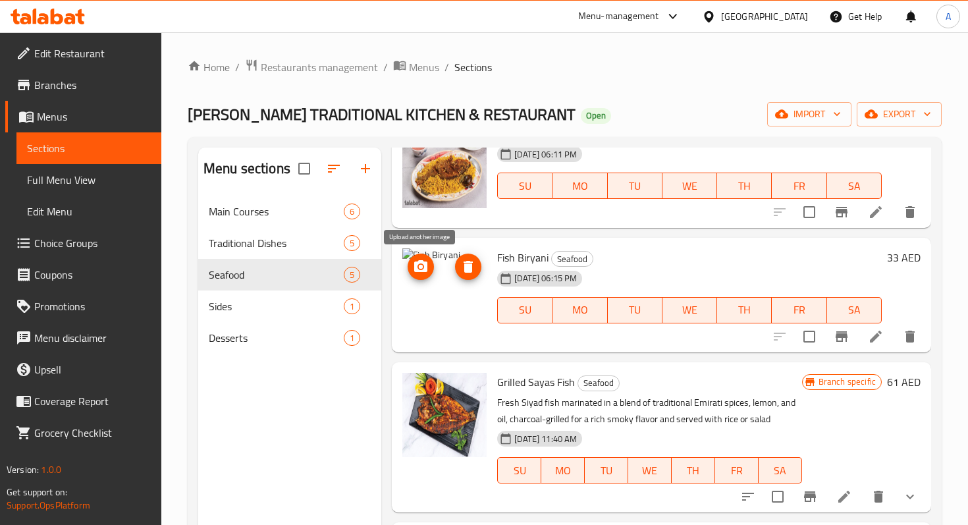
click at [422, 262] on icon "upload picture" at bounding box center [420, 266] width 13 height 12
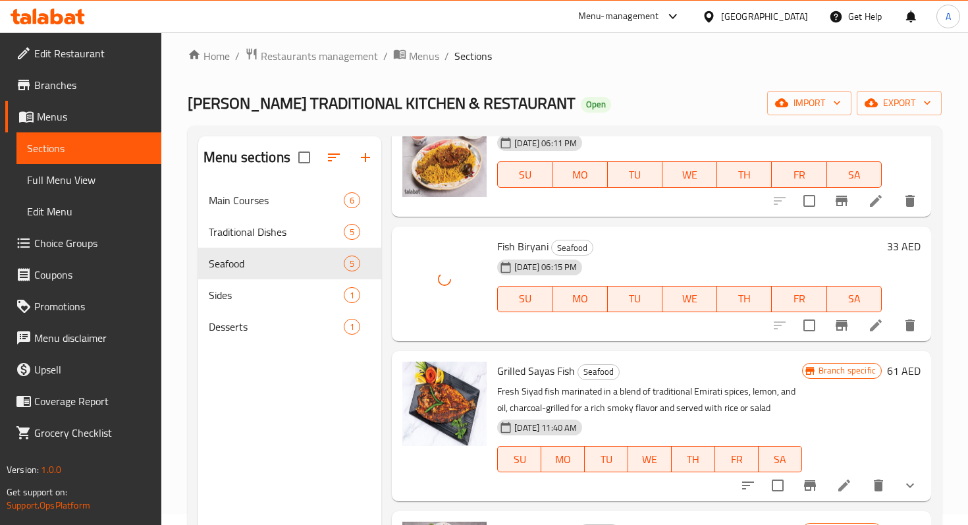
scroll to position [12, 0]
click at [863, 328] on li at bounding box center [875, 325] width 37 height 24
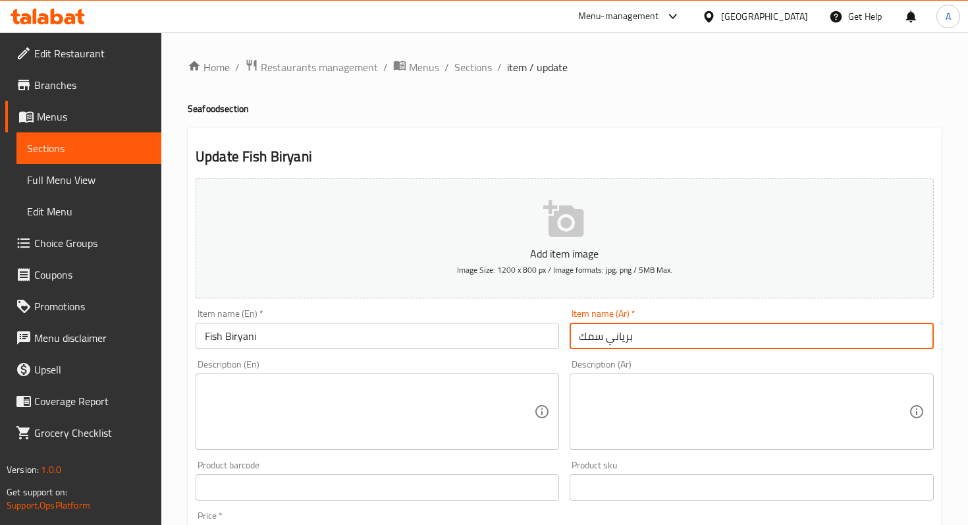
click at [578, 336] on input "برياني سمك" at bounding box center [750, 336] width 363 height 26
click at [673, 336] on input "برياني سمك" at bounding box center [750, 336] width 363 height 26
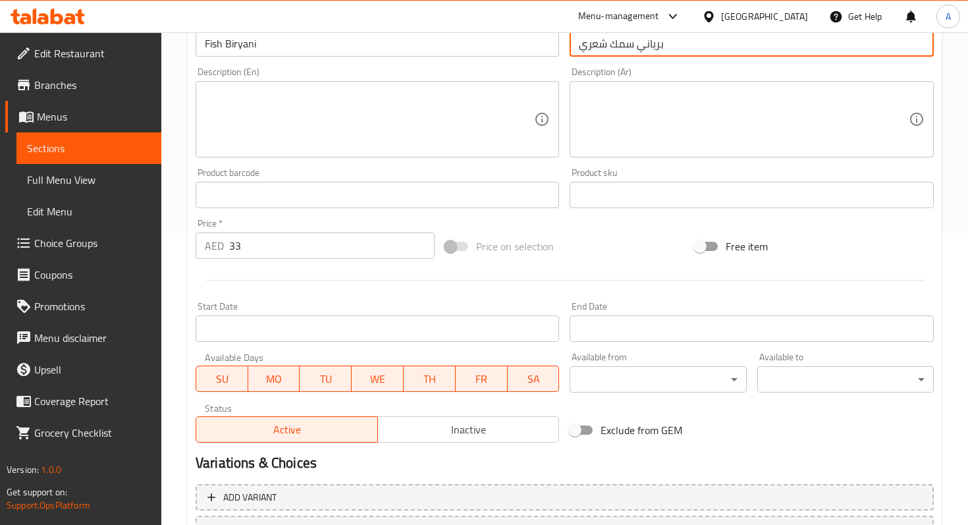
scroll to position [405, 0]
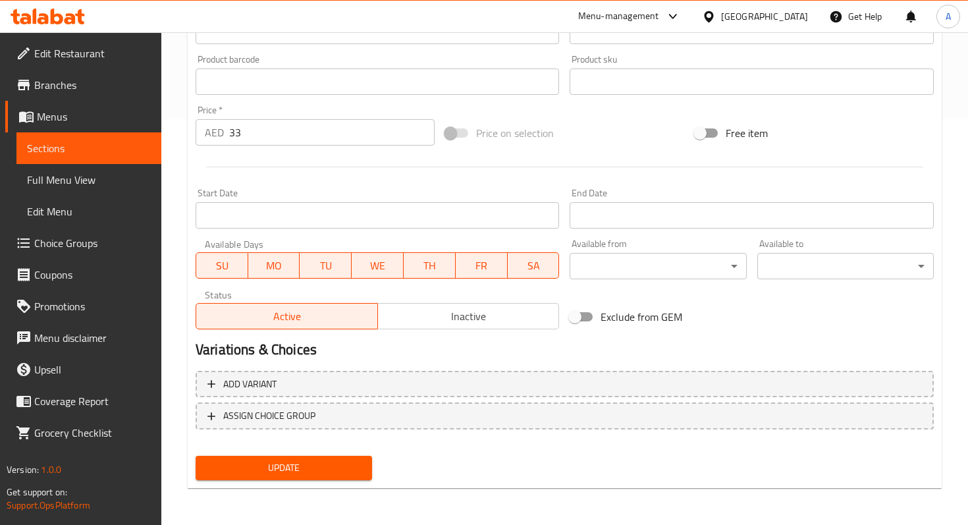
type input "برياني سمك شعري"
click at [301, 471] on span "Update" at bounding box center [283, 467] width 155 height 16
click at [294, 458] on button "Update" at bounding box center [284, 468] width 176 height 24
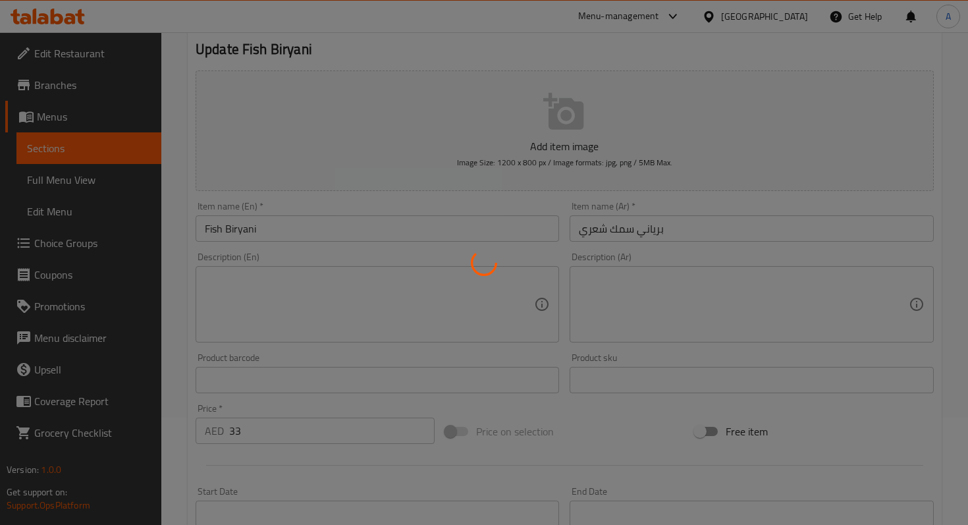
scroll to position [0, 0]
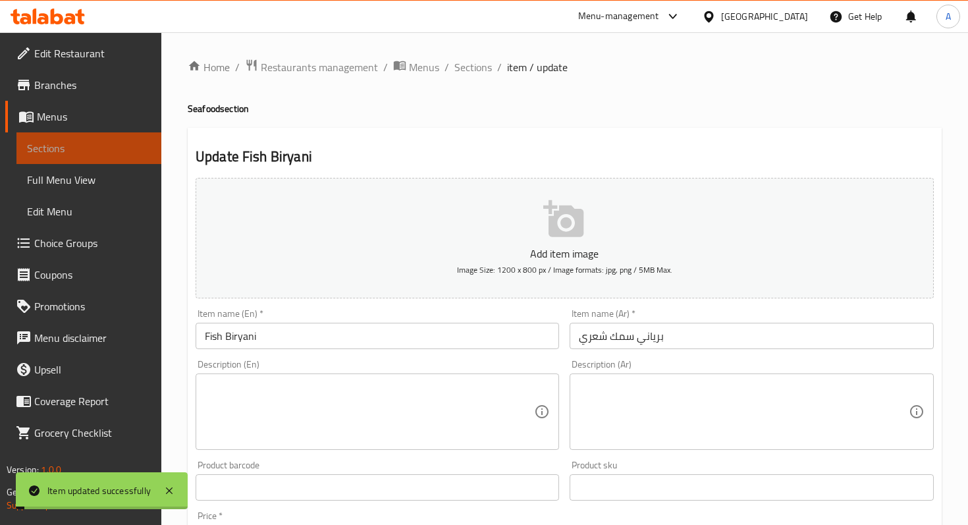
click at [106, 138] on link "Sections" at bounding box center [88, 148] width 145 height 32
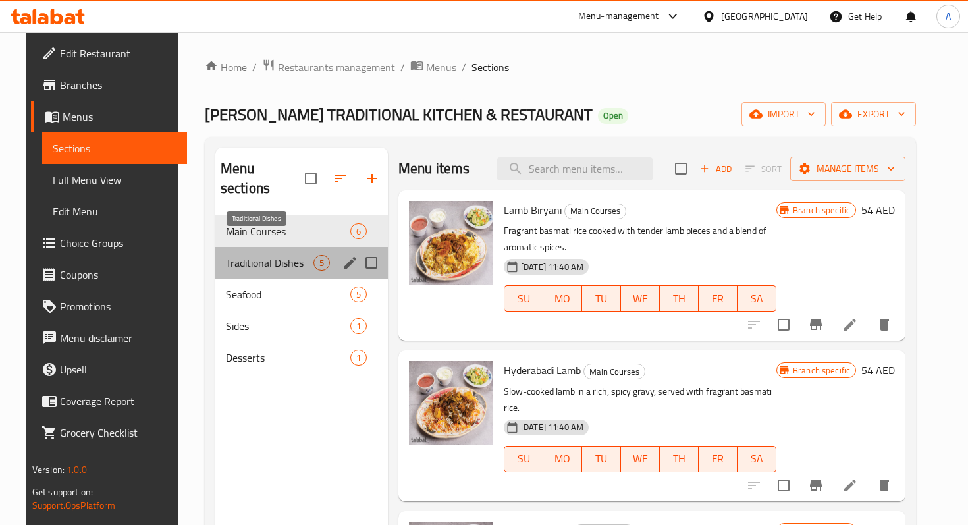
click at [287, 255] on span "Traditional Dishes" at bounding box center [270, 263] width 88 height 16
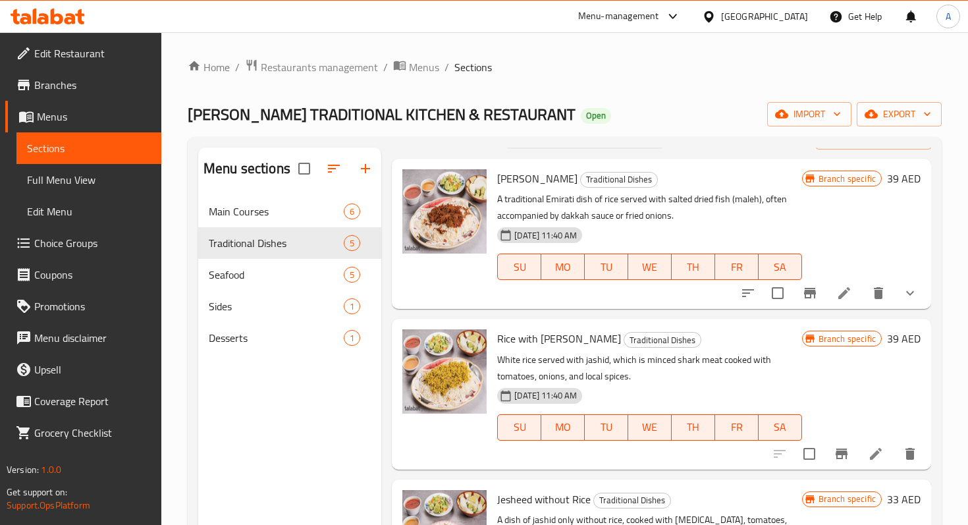
scroll to position [38, 0]
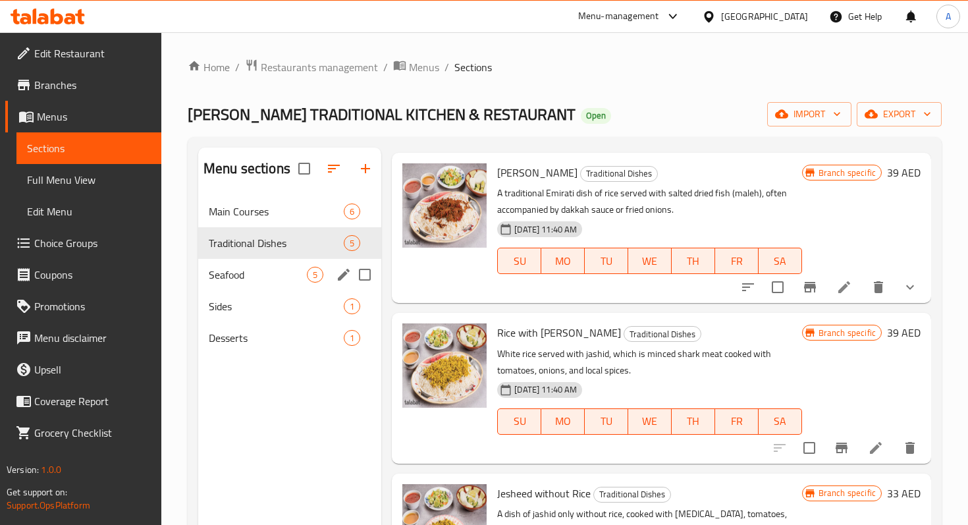
click at [254, 275] on span "Seafood" at bounding box center [258, 275] width 98 height 16
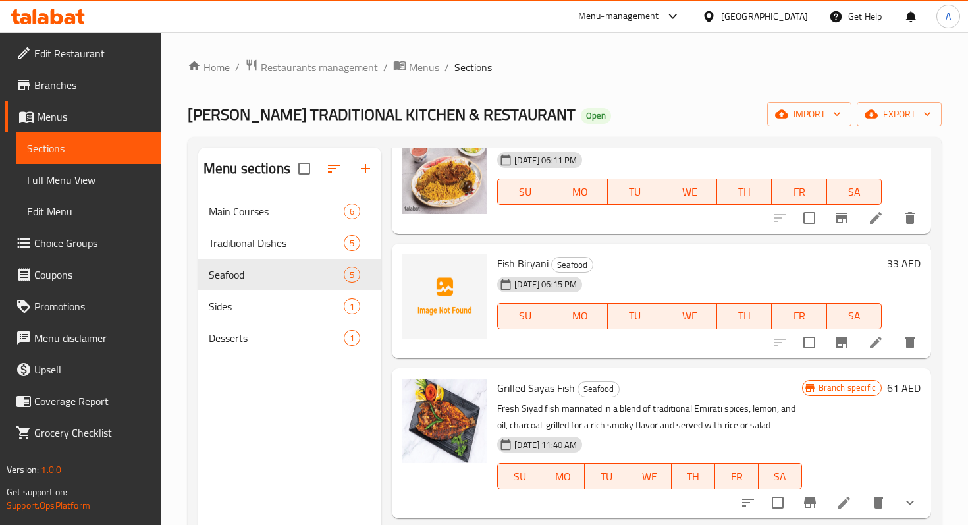
scroll to position [199, 0]
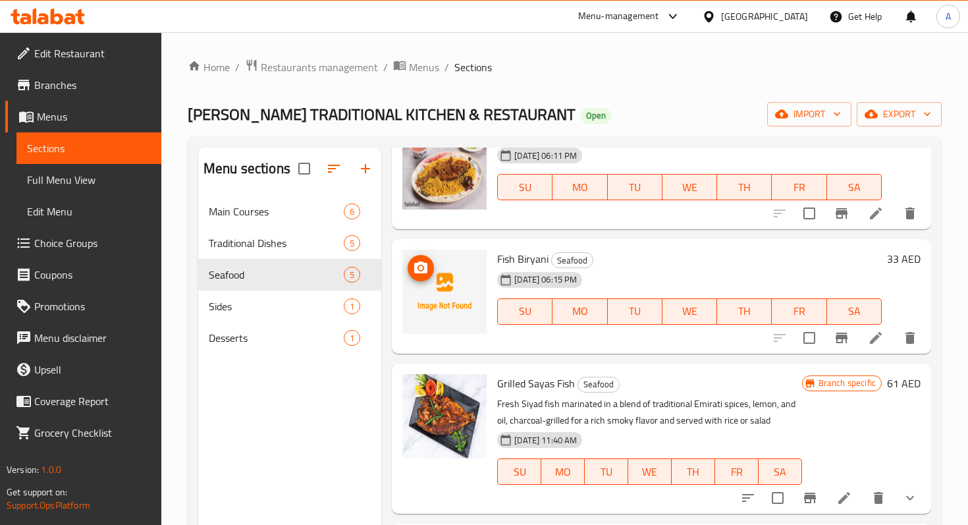
click at [425, 273] on icon "upload picture" at bounding box center [420, 267] width 13 height 12
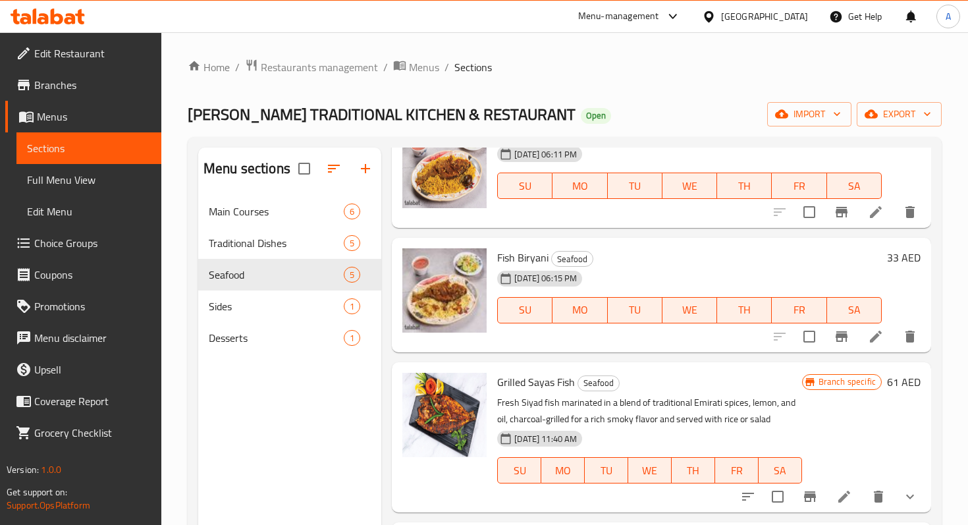
scroll to position [46, 0]
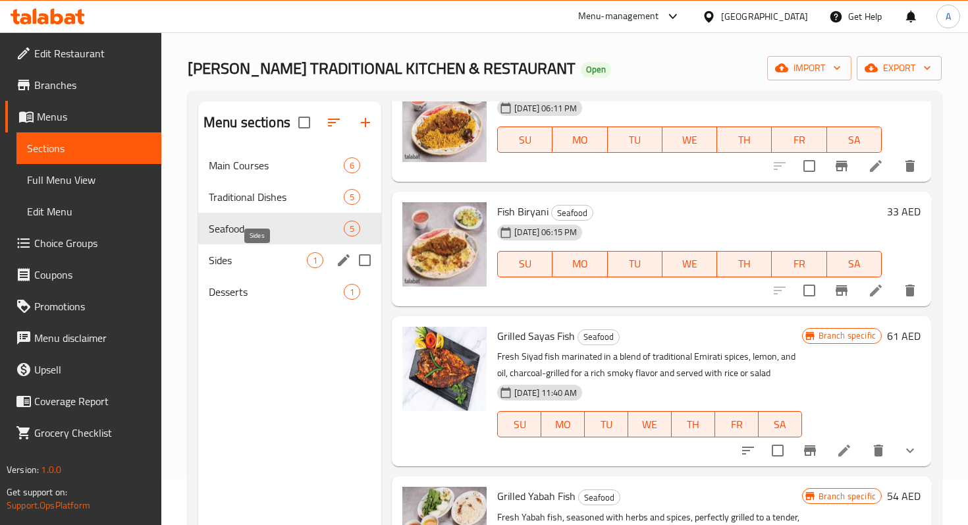
click at [259, 259] on span "Sides" at bounding box center [258, 260] width 98 height 16
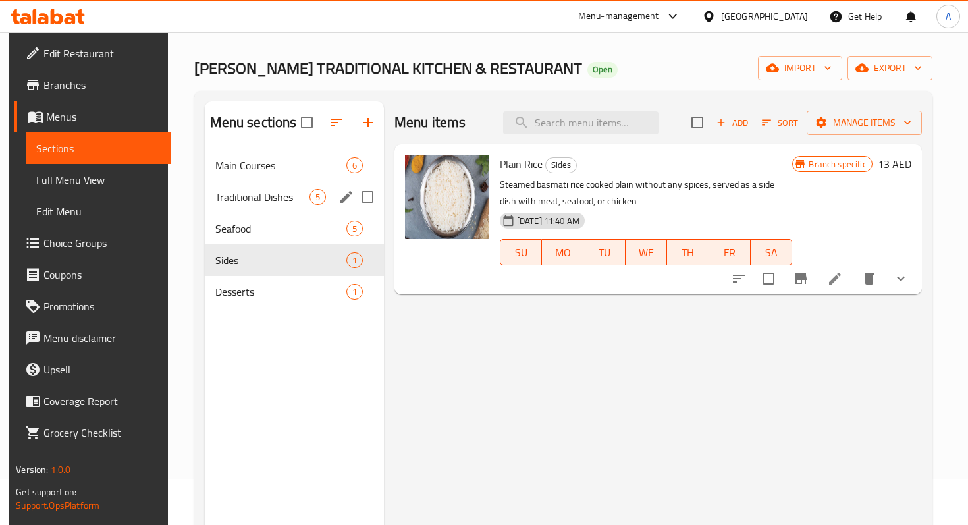
click at [231, 201] on span "Traditional Dishes" at bounding box center [262, 197] width 94 height 16
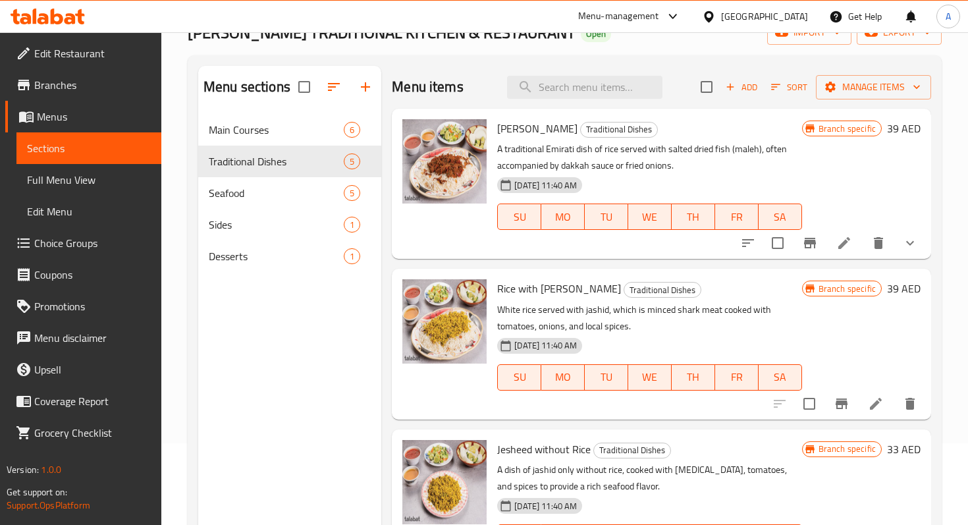
scroll to position [184, 0]
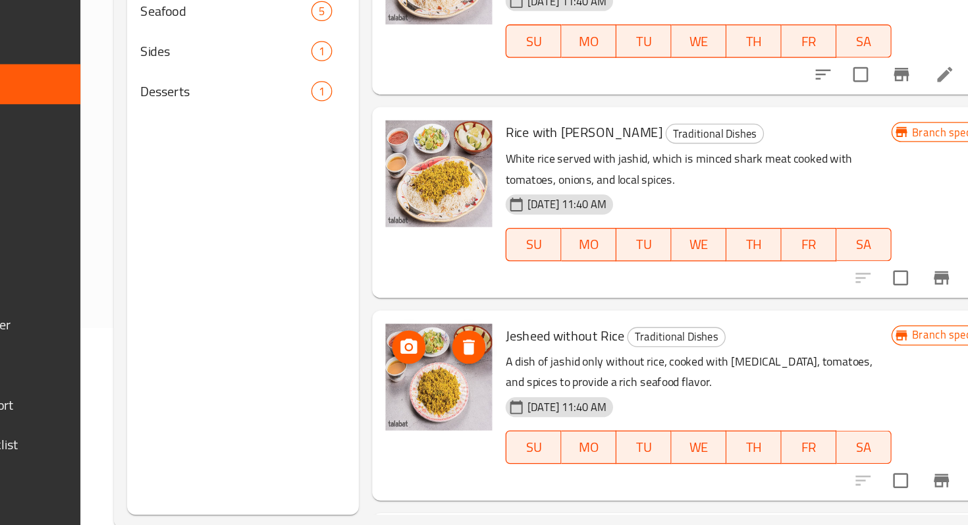
click at [438, 389] on img at bounding box center [444, 379] width 84 height 84
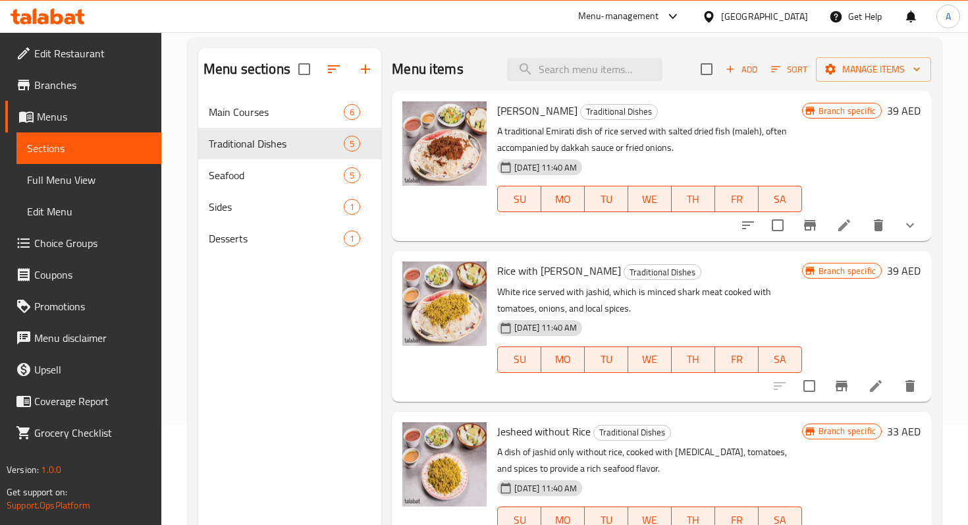
scroll to position [0, 0]
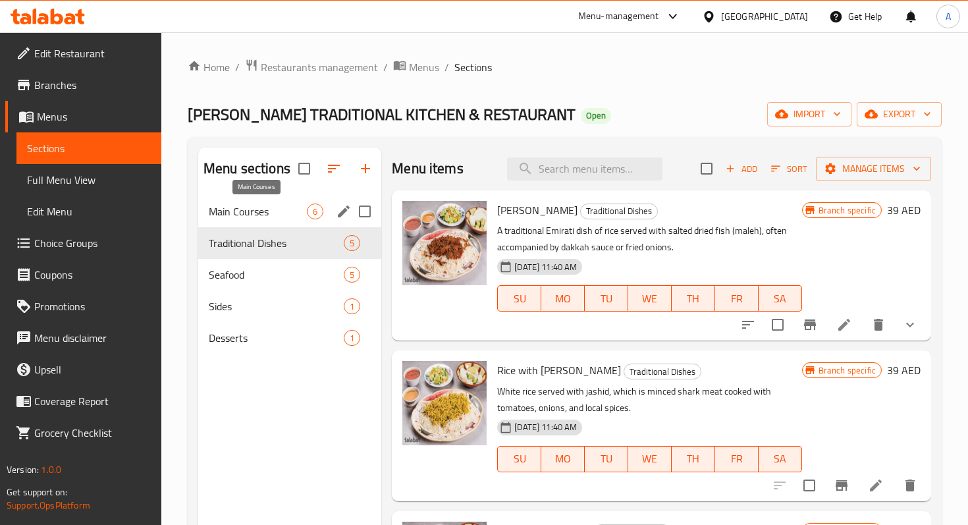
click at [257, 217] on span "Main Courses" at bounding box center [258, 211] width 98 height 16
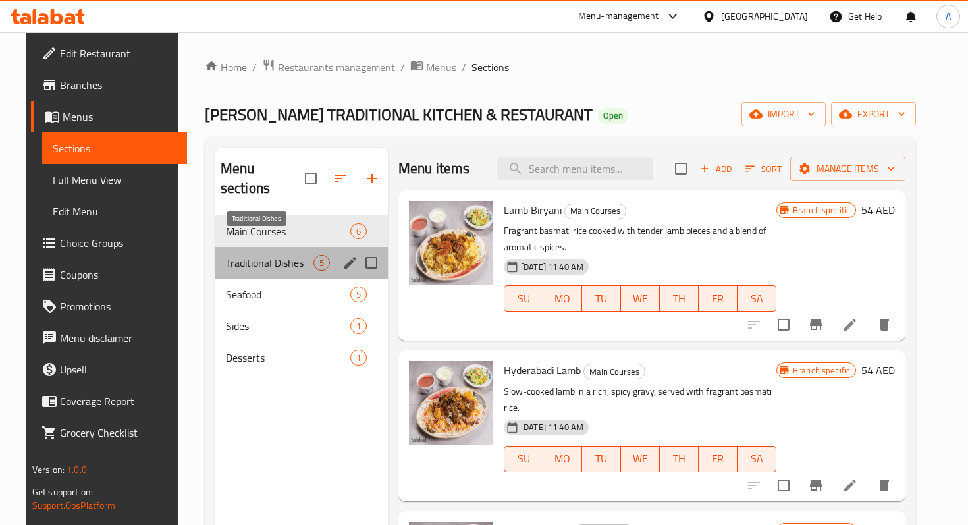
click at [259, 255] on span "Traditional Dishes" at bounding box center [270, 263] width 88 height 16
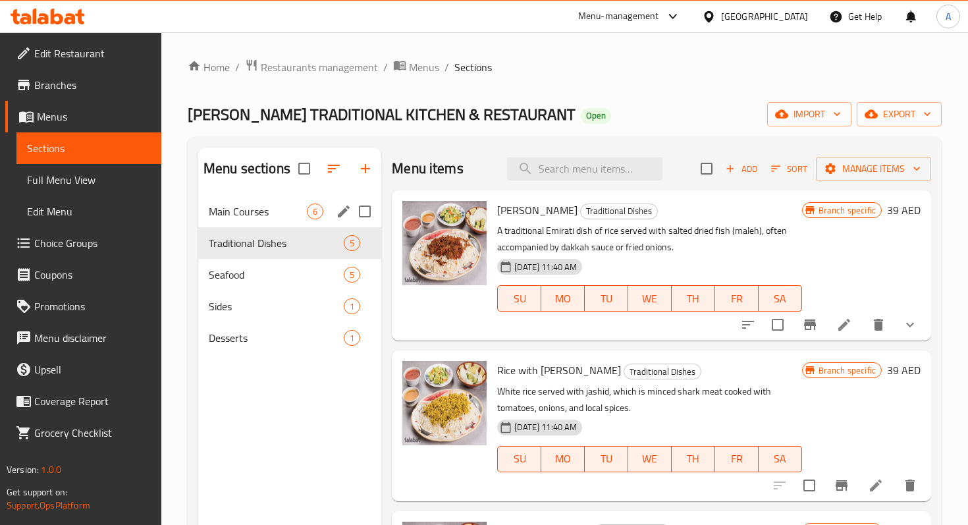
click at [239, 208] on span "Main Courses" at bounding box center [258, 211] width 98 height 16
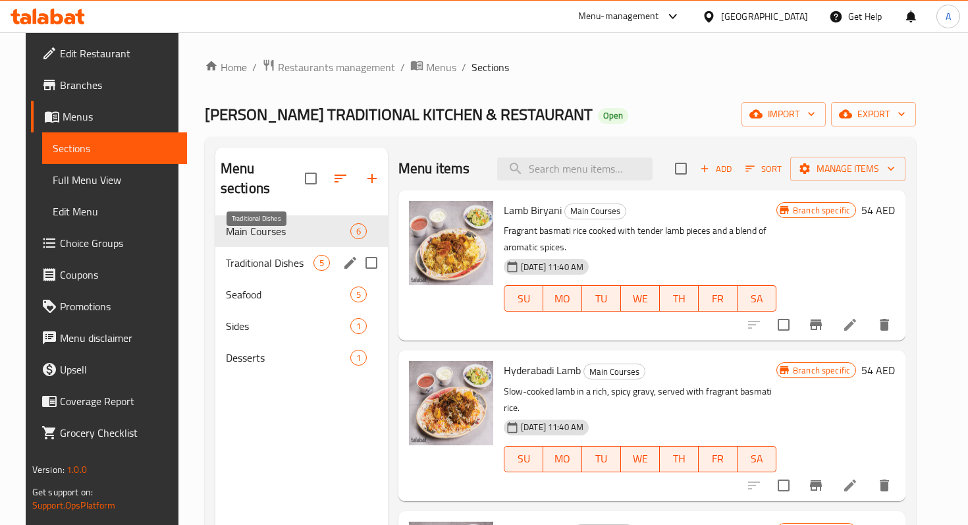
click at [253, 255] on span "Traditional Dishes" at bounding box center [270, 263] width 88 height 16
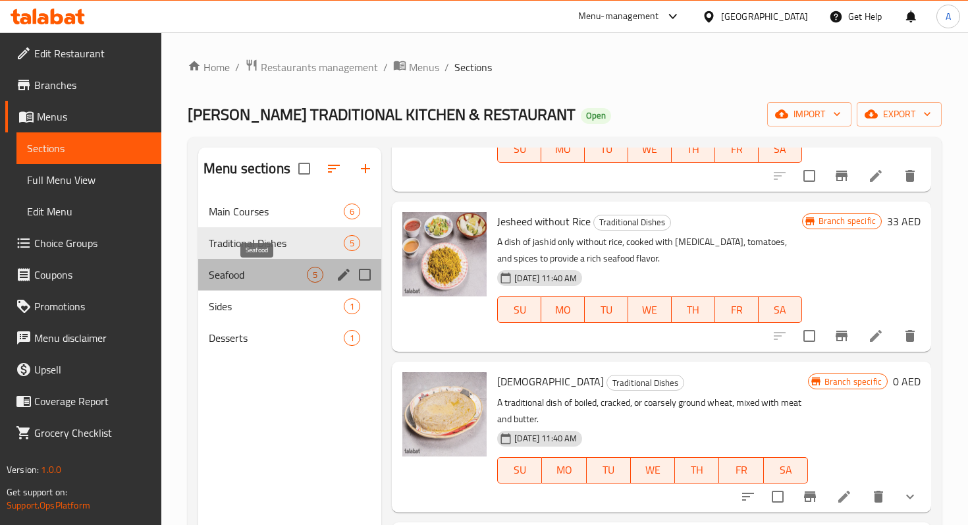
click at [261, 279] on span "Seafood" at bounding box center [258, 275] width 98 height 16
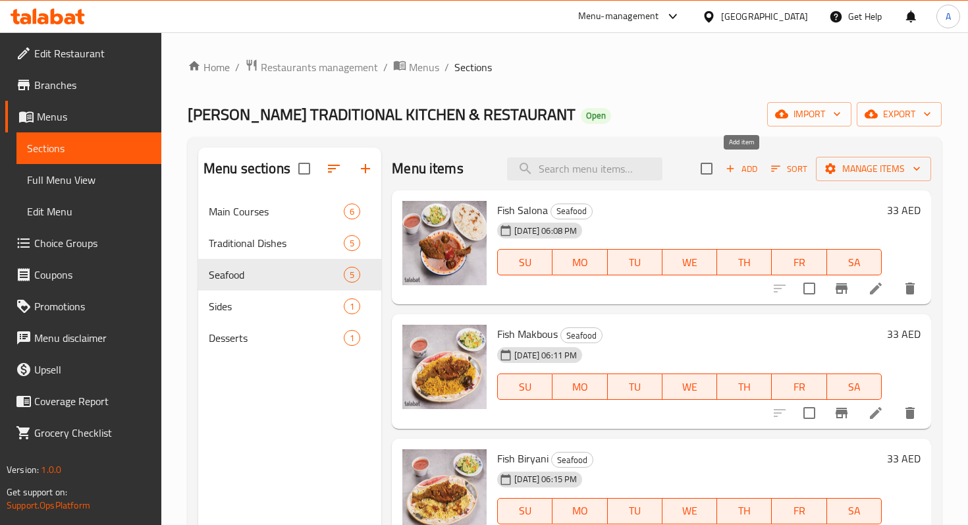
click at [739, 173] on span "Add" at bounding box center [741, 168] width 36 height 15
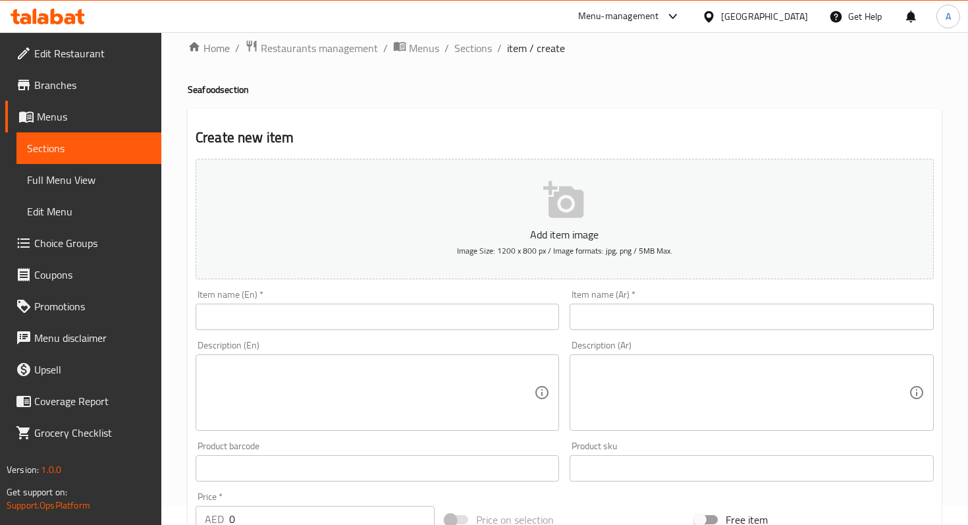
scroll to position [36, 0]
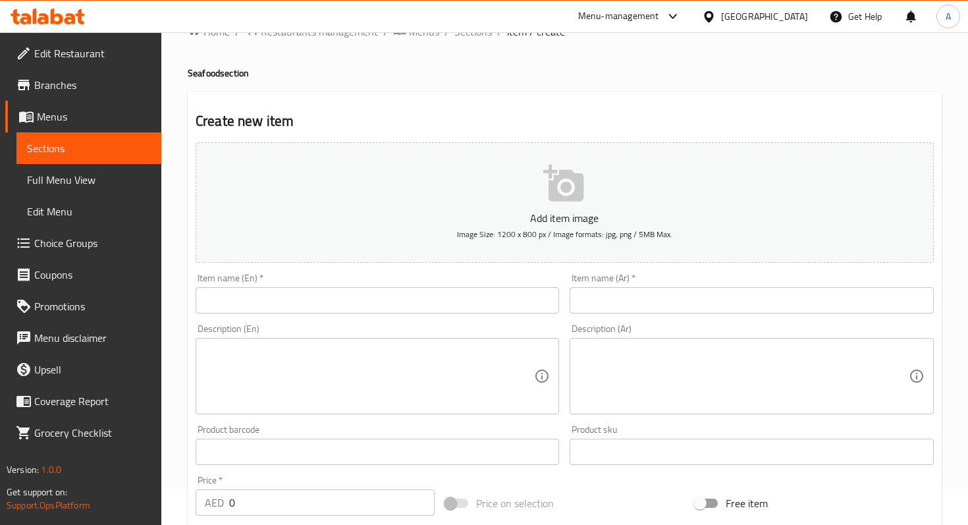
click at [377, 304] on input "text" at bounding box center [377, 300] width 363 height 26
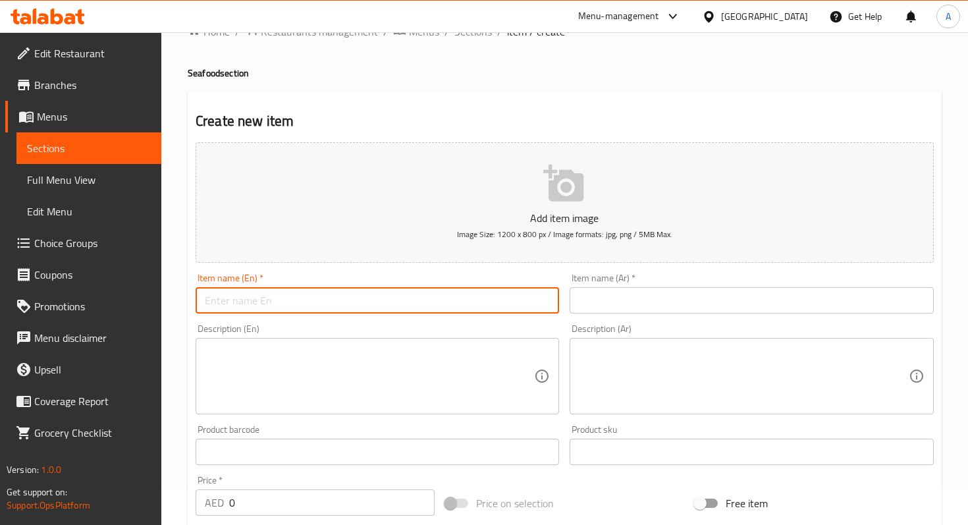
paste input "برياني مالح"
type input "برياني مالح"
drag, startPoint x: 280, startPoint y: 306, endPoint x: 182, endPoint y: 307, distance: 98.8
click at [182, 307] on div "Home / Restaurants management / Menus / Sections / item / create Seafood sectio…" at bounding box center [564, 446] width 806 height 898
click at [652, 290] on input "text" at bounding box center [750, 300] width 363 height 26
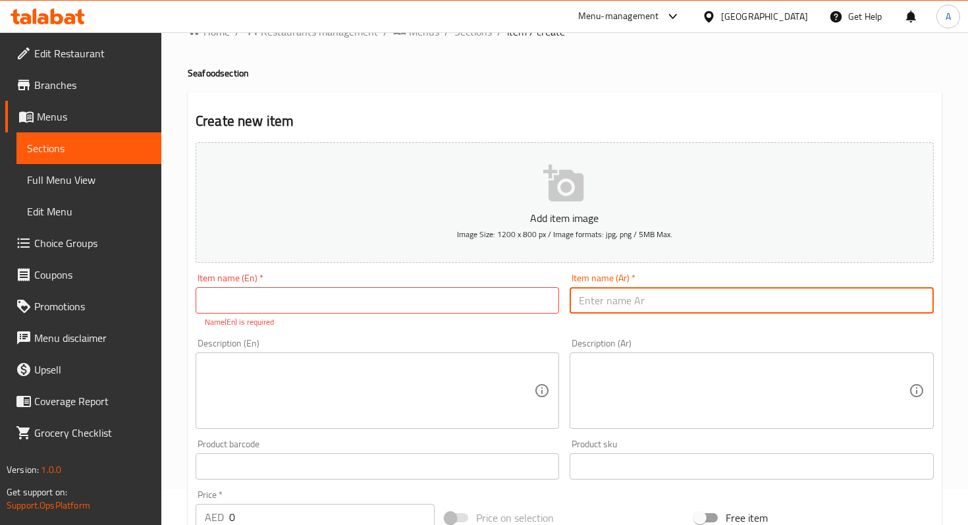
paste input "برياني مالح"
type input "برياني مالح"
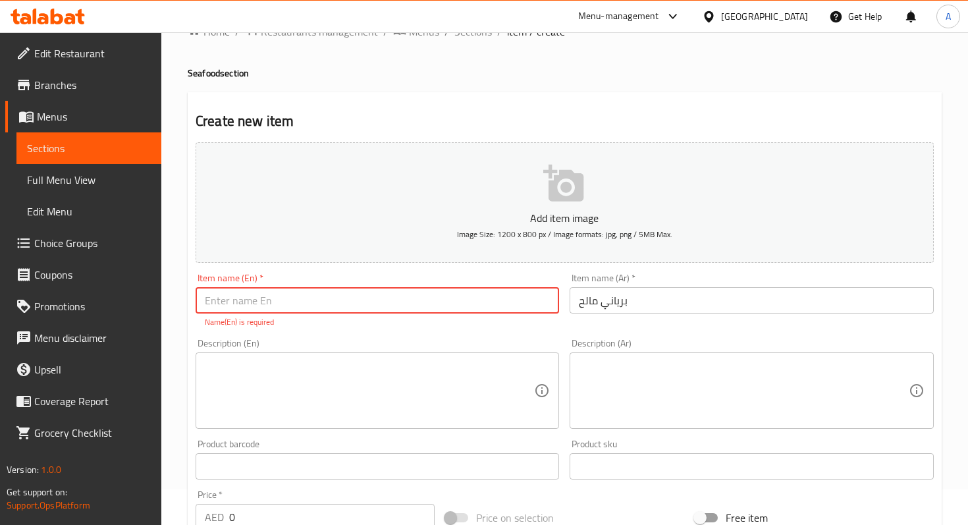
click at [498, 292] on input "text" at bounding box center [377, 300] width 363 height 26
paste input "[PERSON_NAME]"
type input "[PERSON_NAME]"
click at [359, 329] on div "Add item image Image Size: 1200 x 800 px / Image formats: jpg, png / 5MB Max. I…" at bounding box center [564, 428] width 748 height 582
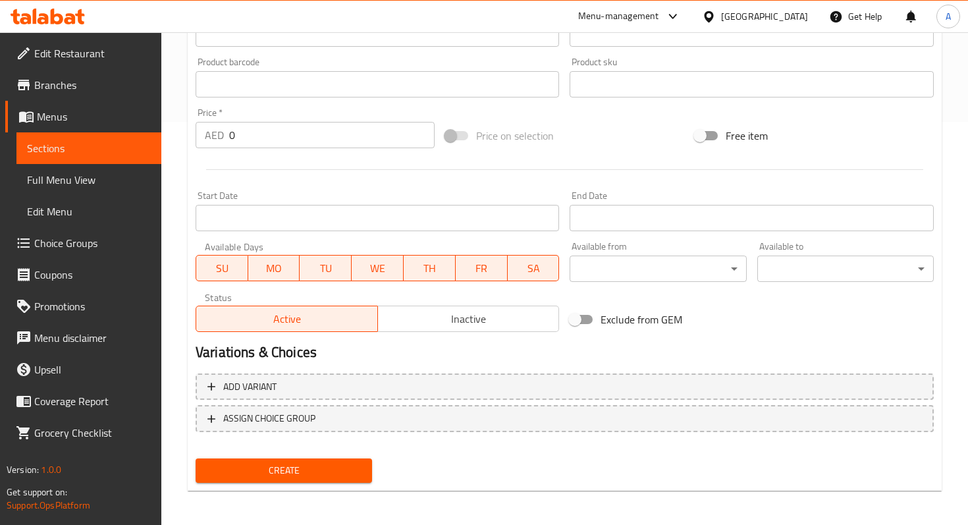
scroll to position [405, 0]
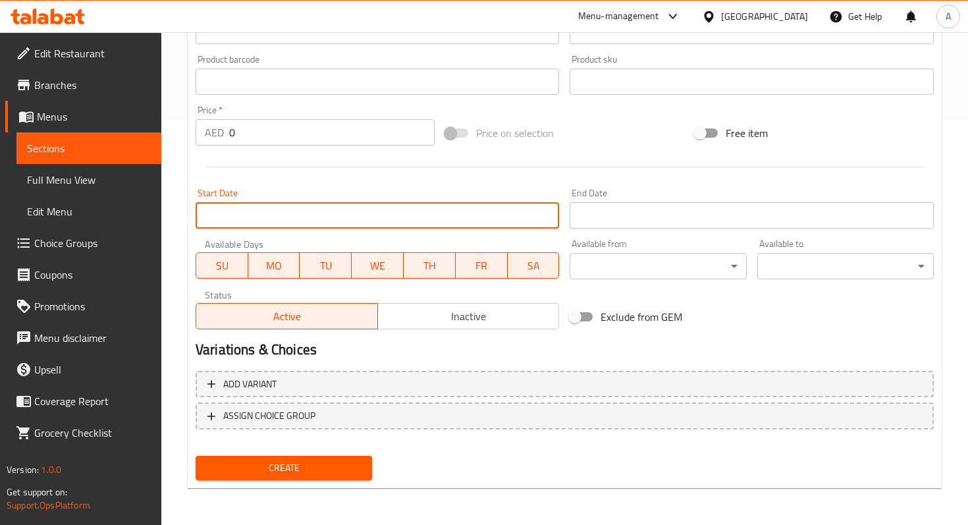
click at [259, 207] on input "Start Date" at bounding box center [377, 215] width 363 height 26
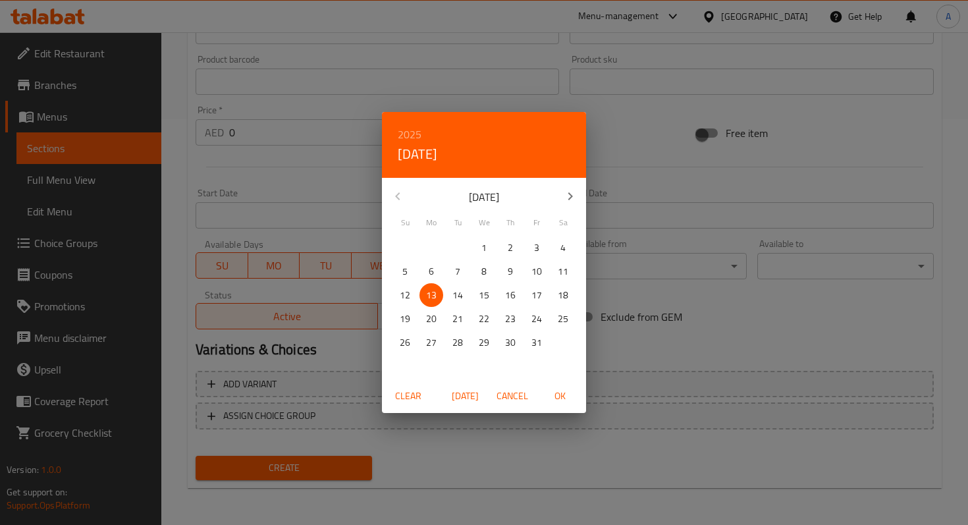
click at [449, 429] on div "2025 Mon, Oct 13 October 2025 Su Mo Tu We Th Fr Sa 28 29 30 1 2 3 4 5 6 7 8 9 1…" at bounding box center [484, 262] width 968 height 525
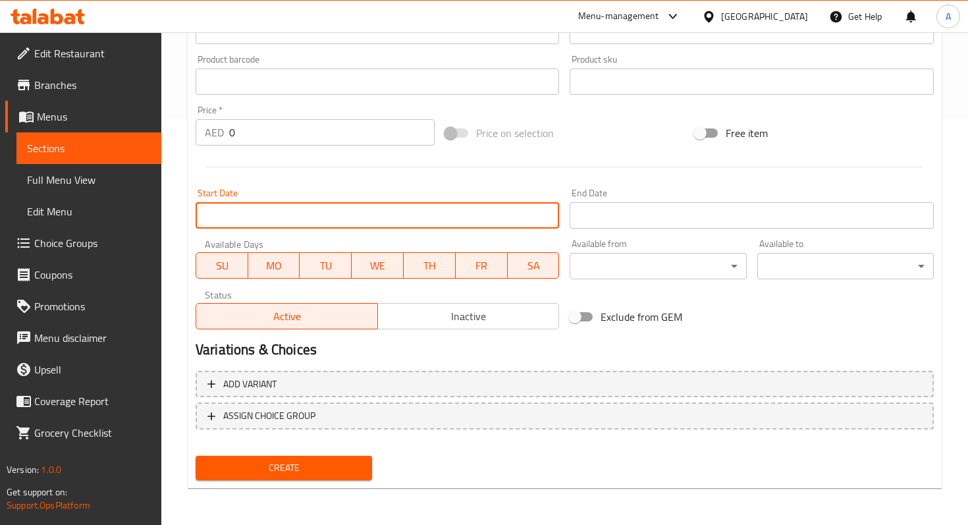
click at [344, 137] on input "0" at bounding box center [331, 132] width 205 height 26
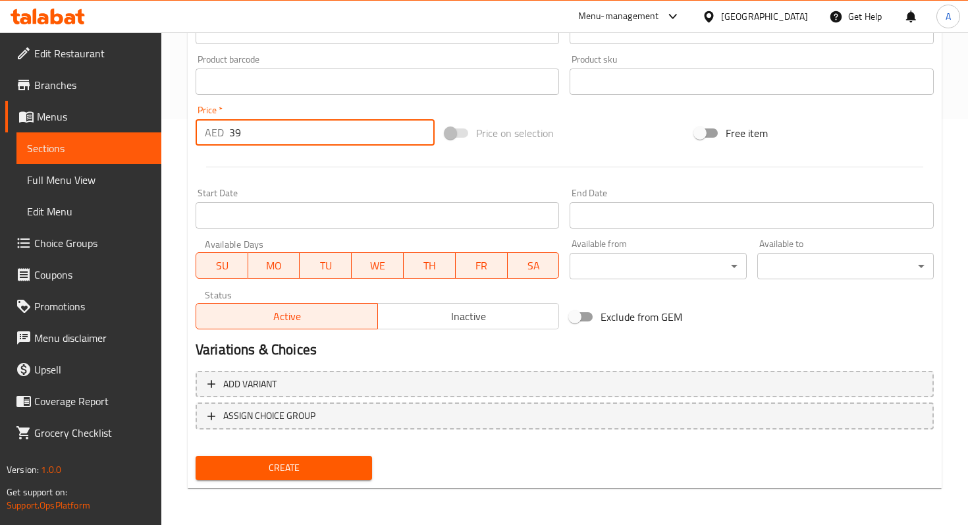
type input "39"
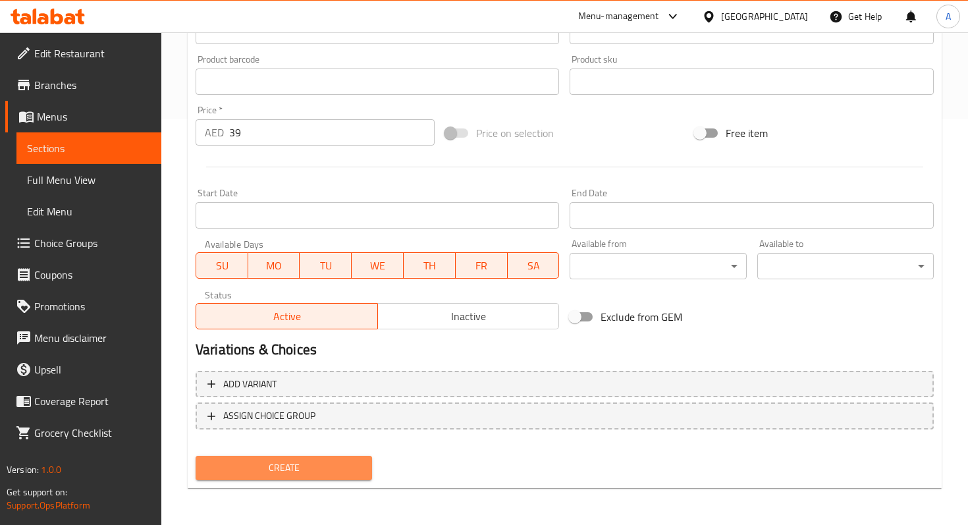
click at [334, 465] on span "Create" at bounding box center [283, 467] width 155 height 16
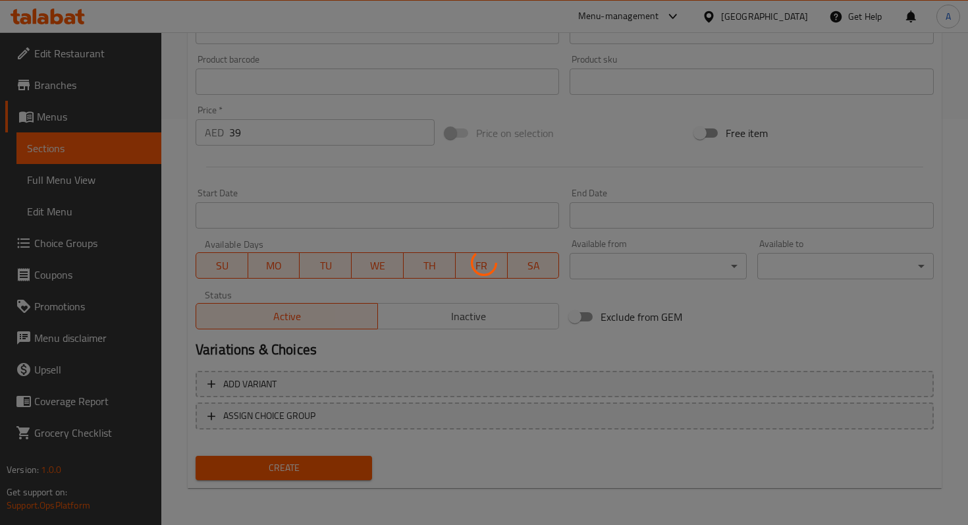
type input "0"
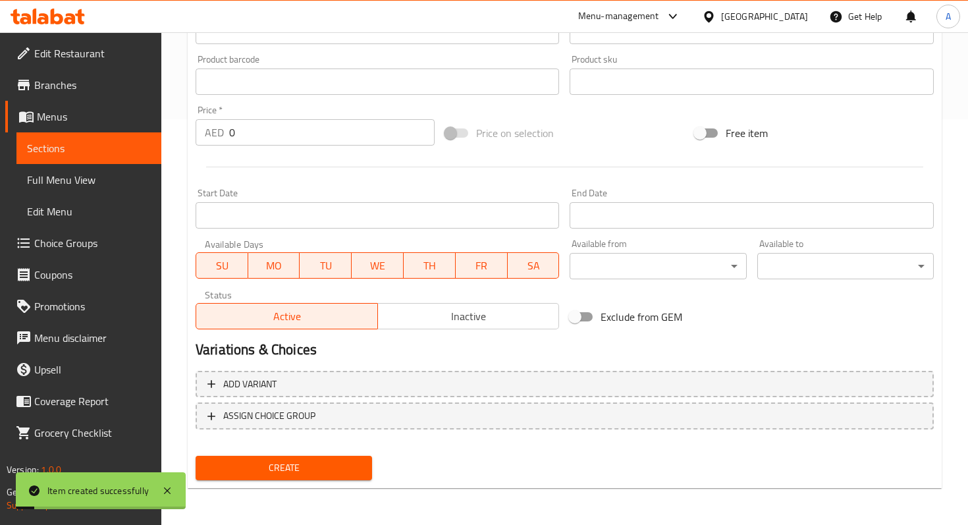
click at [95, 142] on span "Sections" at bounding box center [89, 148] width 124 height 16
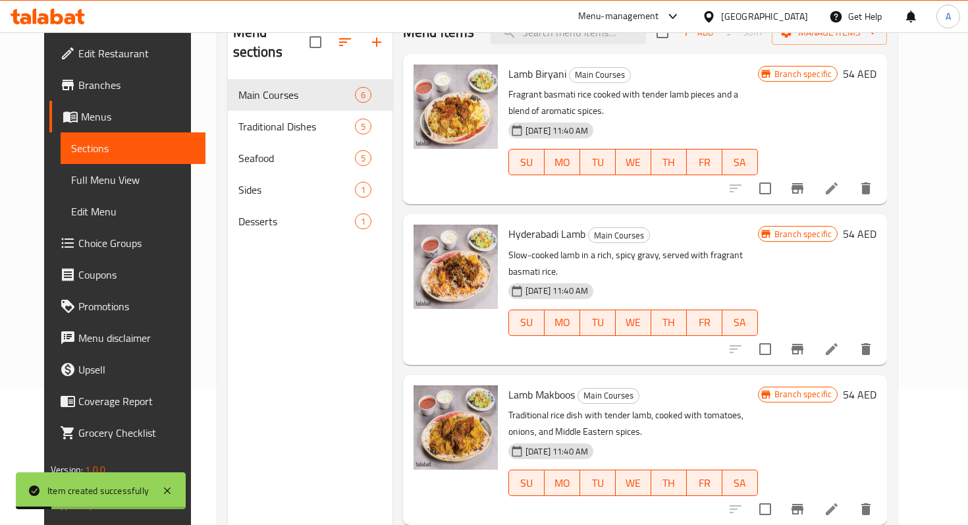
scroll to position [127, 0]
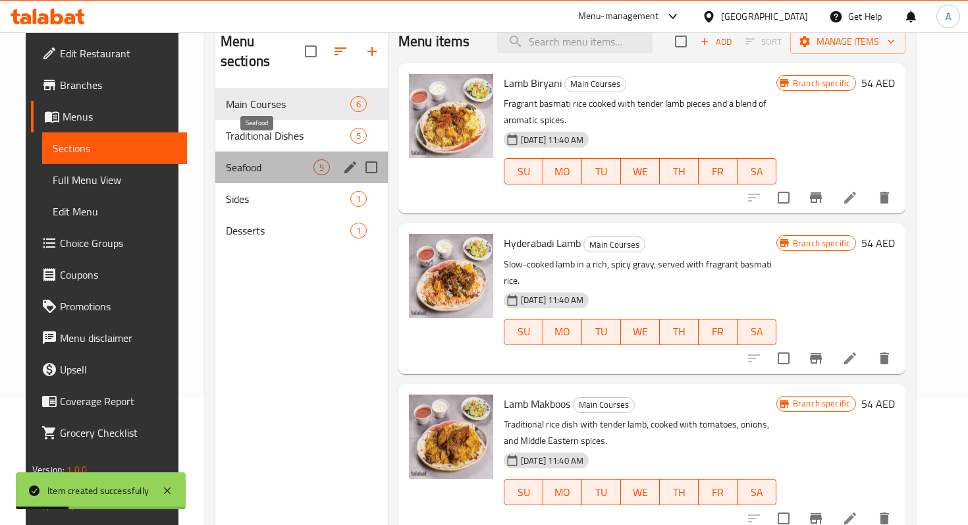
click at [271, 159] on span "Seafood" at bounding box center [270, 167] width 88 height 16
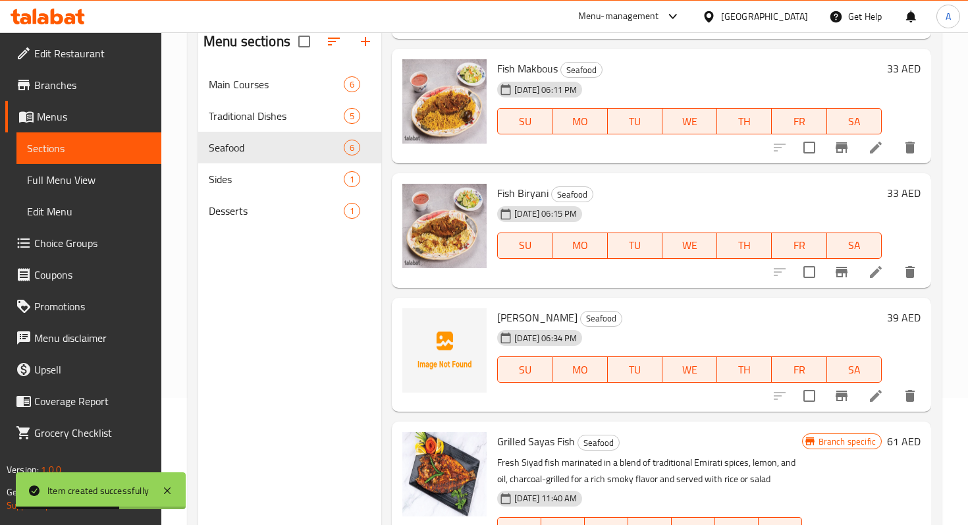
scroll to position [200, 0]
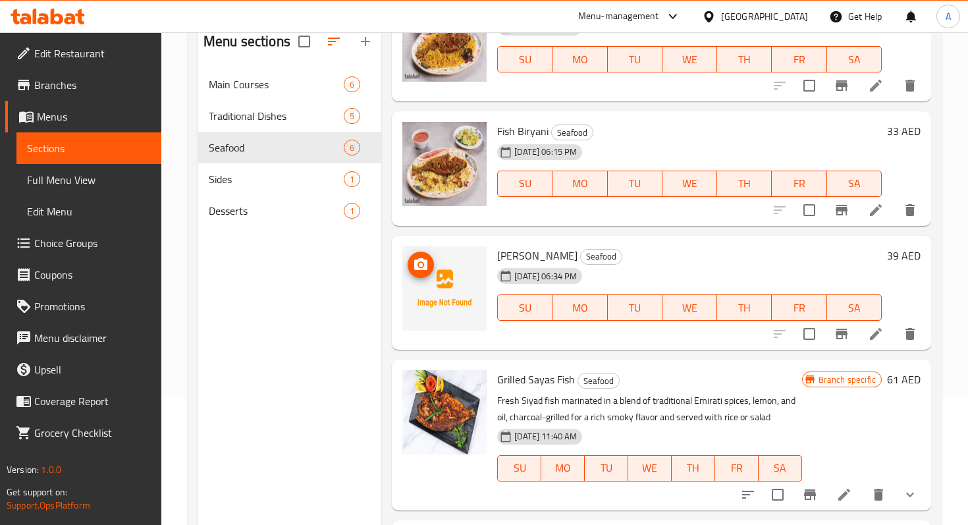
click at [454, 280] on img at bounding box center [444, 288] width 84 height 84
click at [421, 263] on circle "upload picture" at bounding box center [421, 264] width 4 height 4
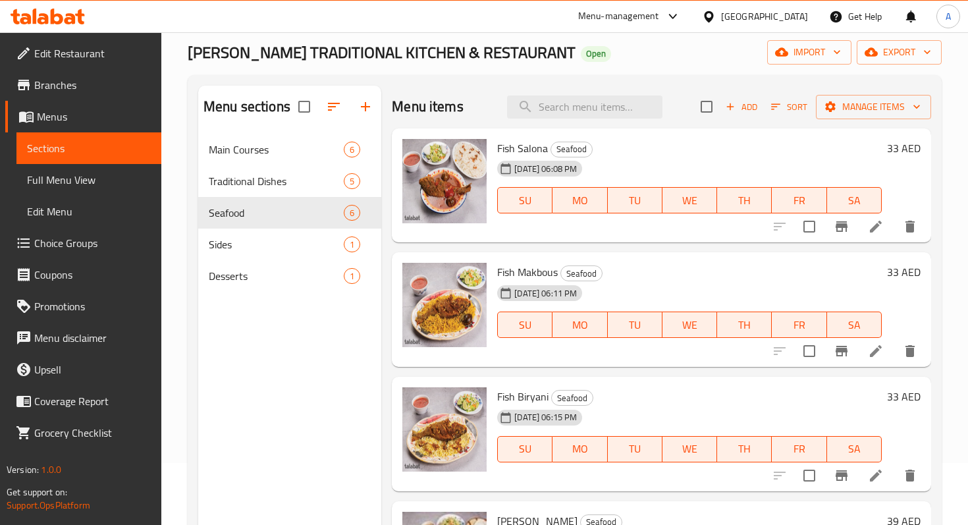
scroll to position [0, 0]
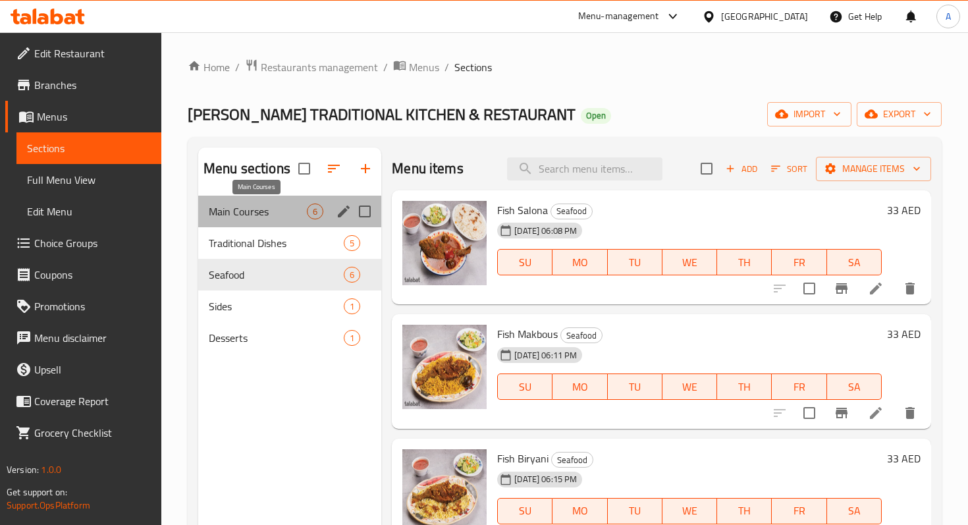
click at [278, 210] on span "Main Courses" at bounding box center [258, 211] width 98 height 16
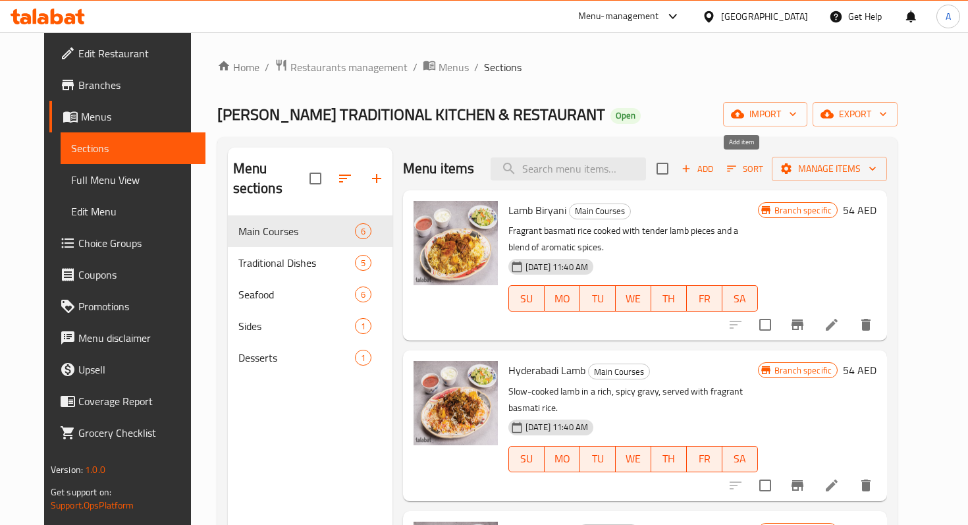
click at [715, 172] on span "Add" at bounding box center [697, 168] width 36 height 15
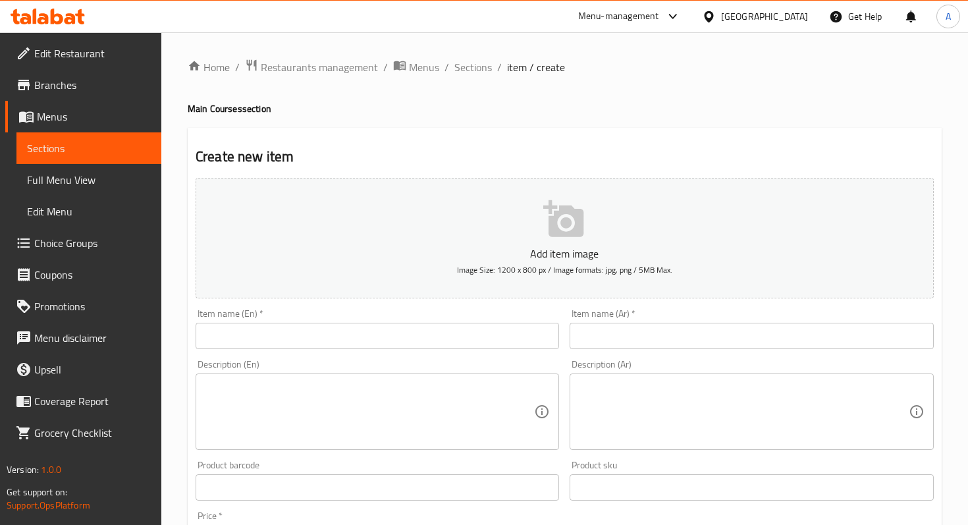
click at [380, 335] on input "text" at bounding box center [377, 336] width 363 height 26
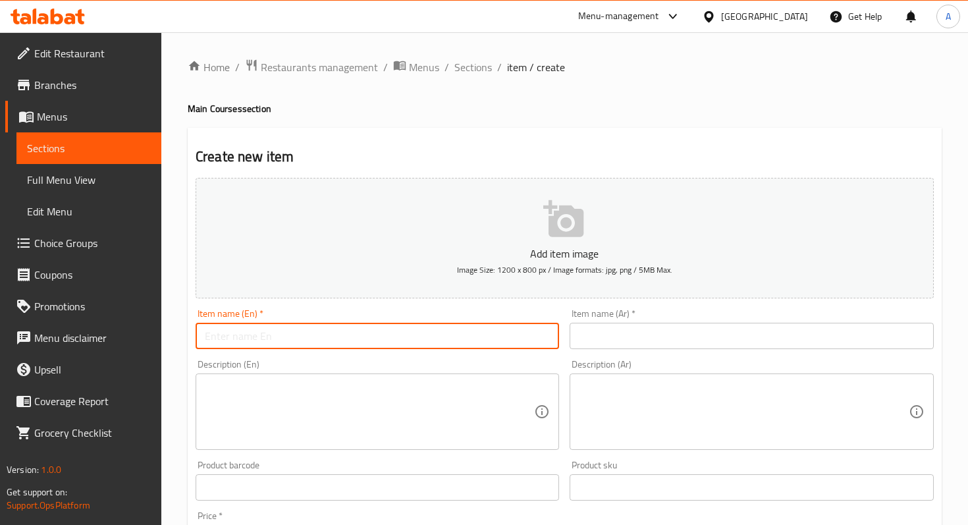
paste input "Lamb Mandi"
type input "Lamb Mandi"
click at [598, 340] on input "text" at bounding box center [750, 336] width 363 height 26
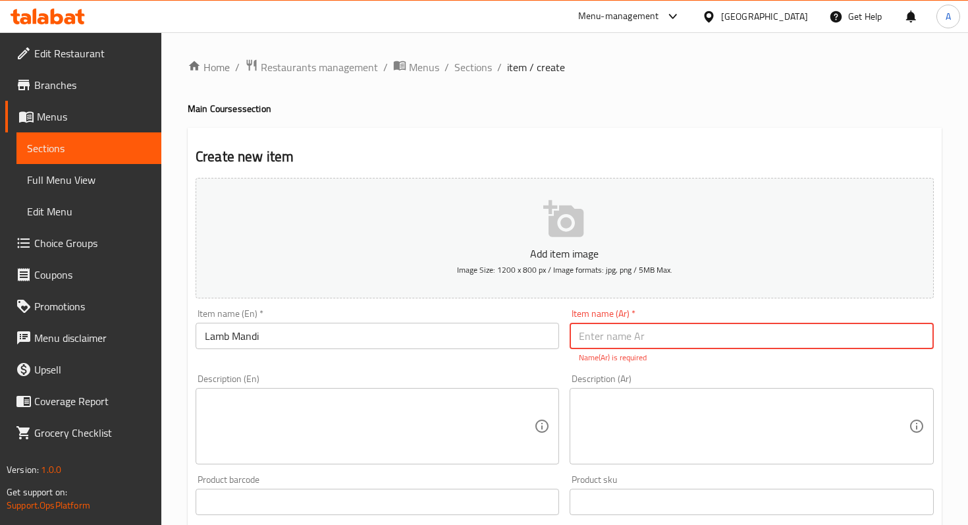
paste input "مندي لحم"
type input "مندي لحم"
click at [557, 367] on div "Add item image Image Size: 1200 x 800 px / Image formats: jpg, png / 5MB Max. I…" at bounding box center [564, 463] width 748 height 582
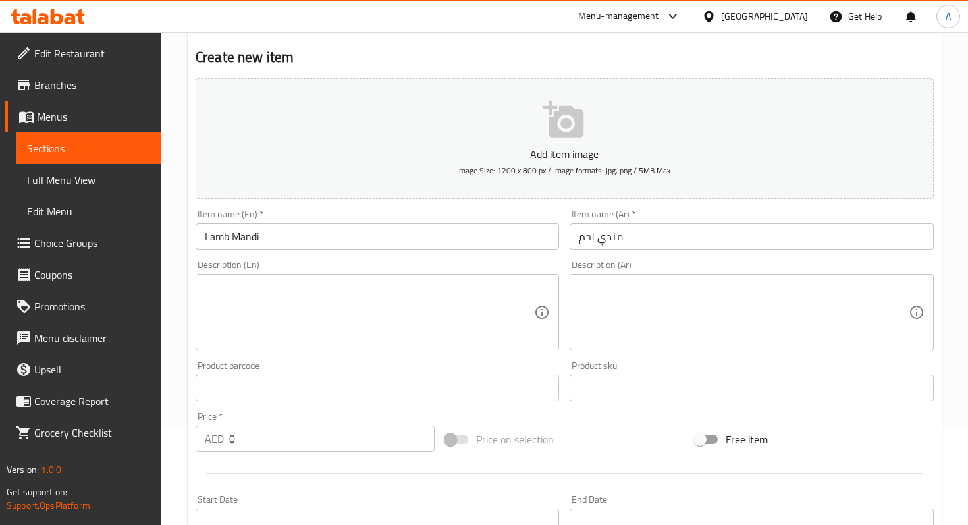
scroll to position [103, 0]
click at [376, 430] on input "0" at bounding box center [331, 435] width 205 height 26
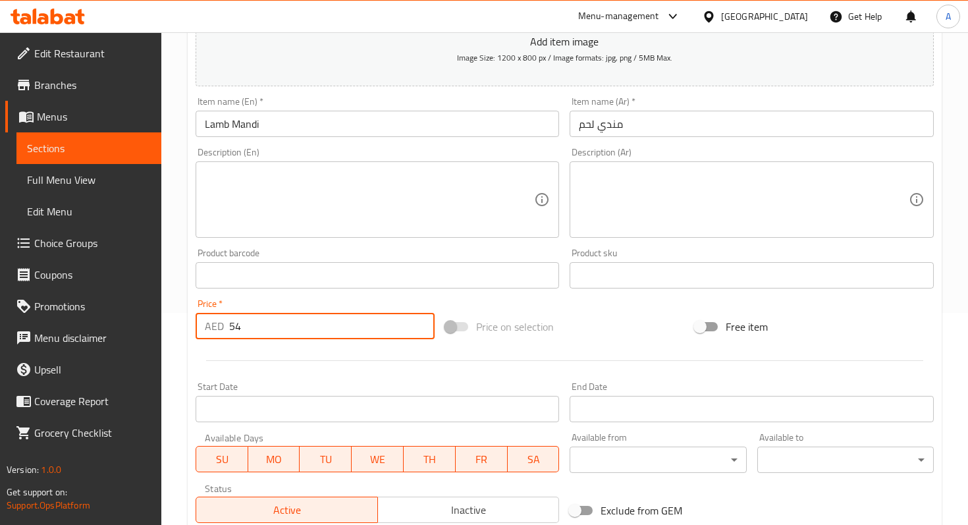
scroll to position [405, 0]
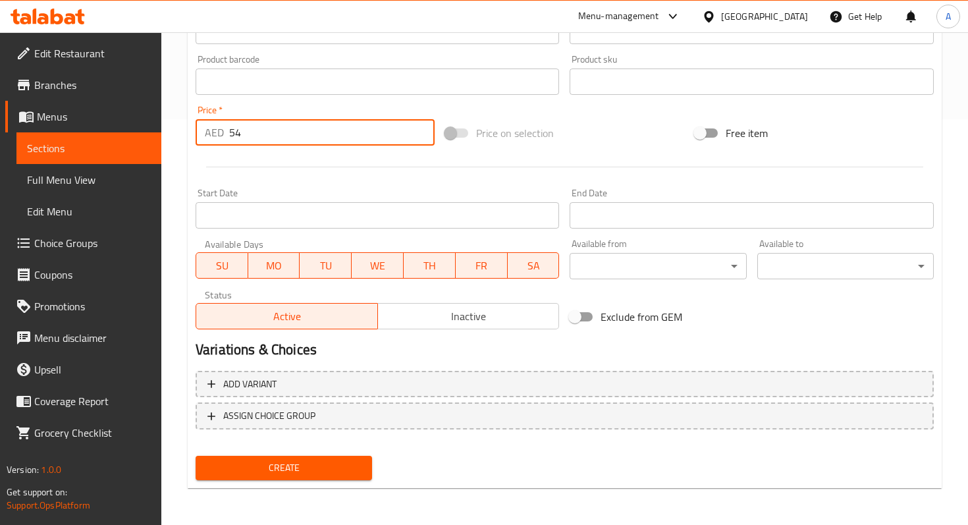
type input "54"
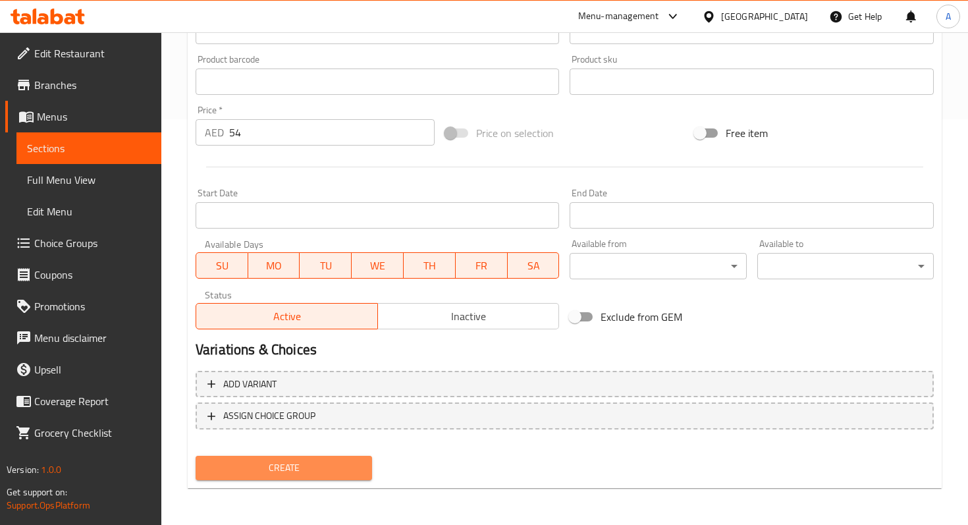
click at [332, 464] on span "Create" at bounding box center [283, 467] width 155 height 16
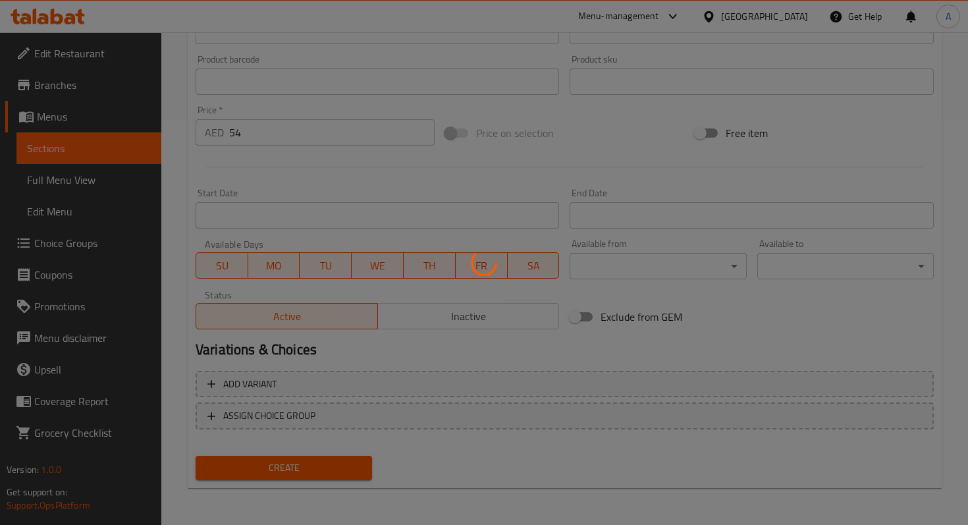
type input "0"
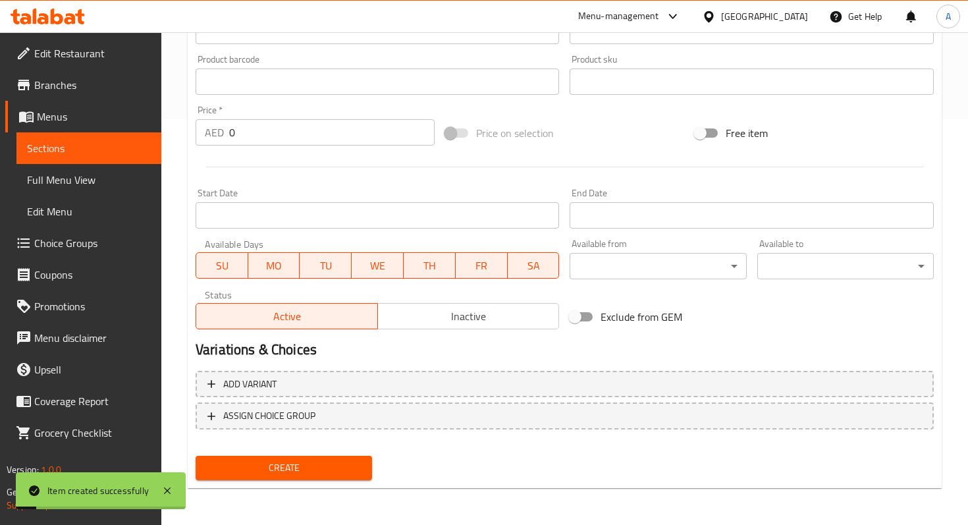
click at [87, 151] on span "Sections" at bounding box center [89, 148] width 124 height 16
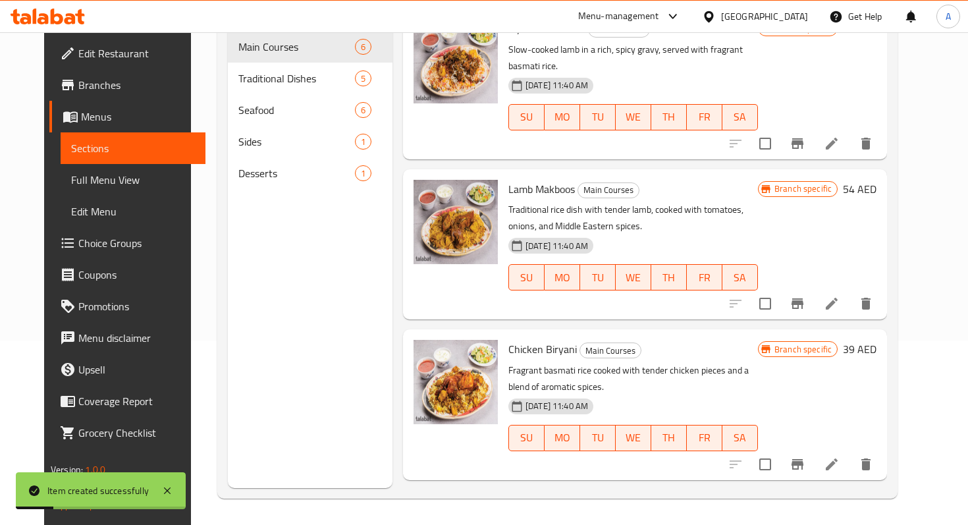
scroll to position [436, 0]
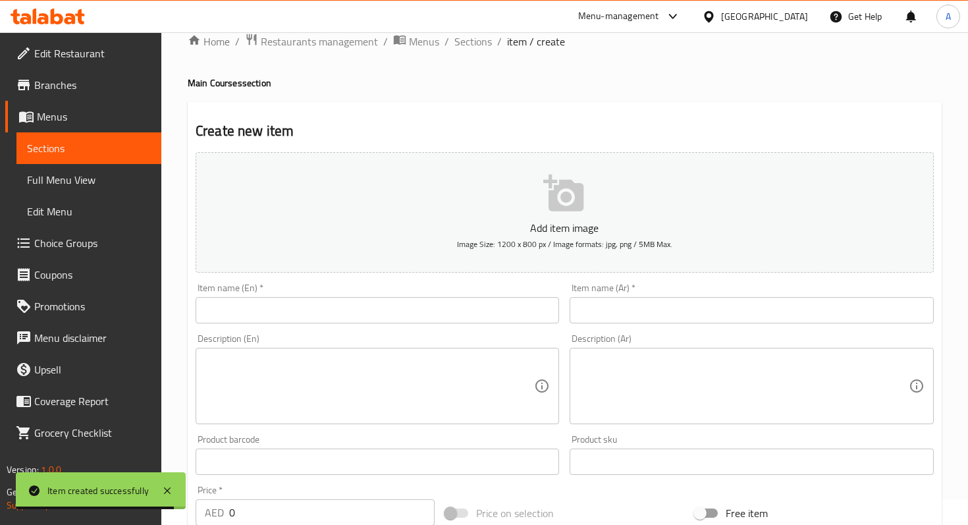
scroll to position [41, 0]
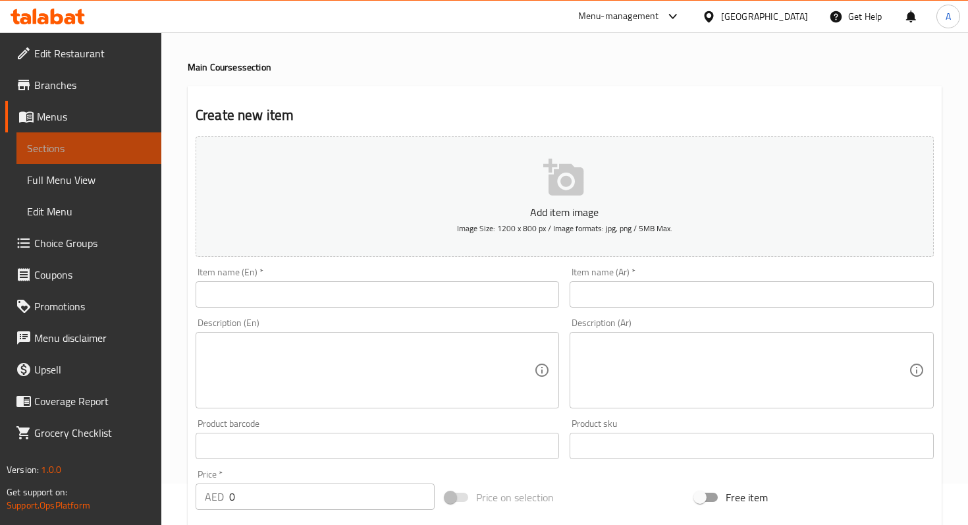
click at [115, 151] on span "Sections" at bounding box center [89, 148] width 124 height 16
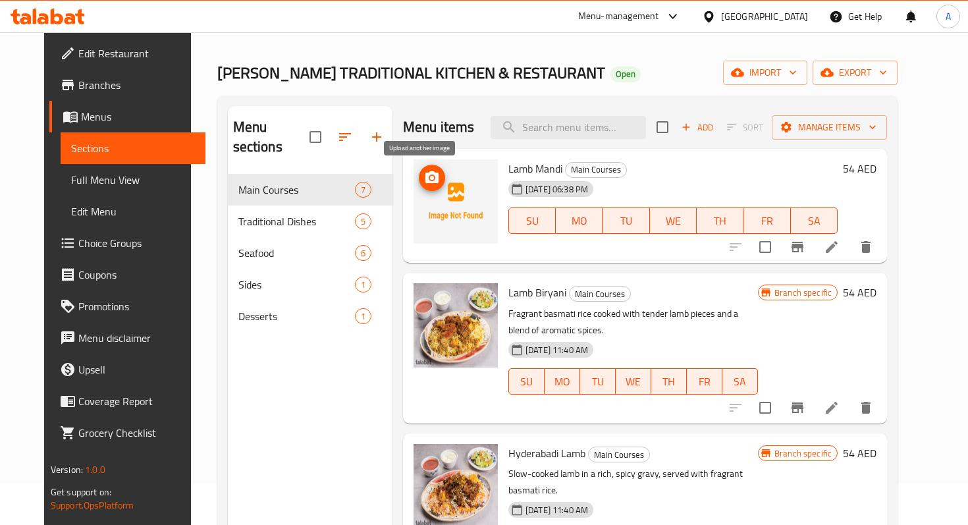
click at [430, 177] on circle "upload picture" at bounding box center [432, 178] width 4 height 4
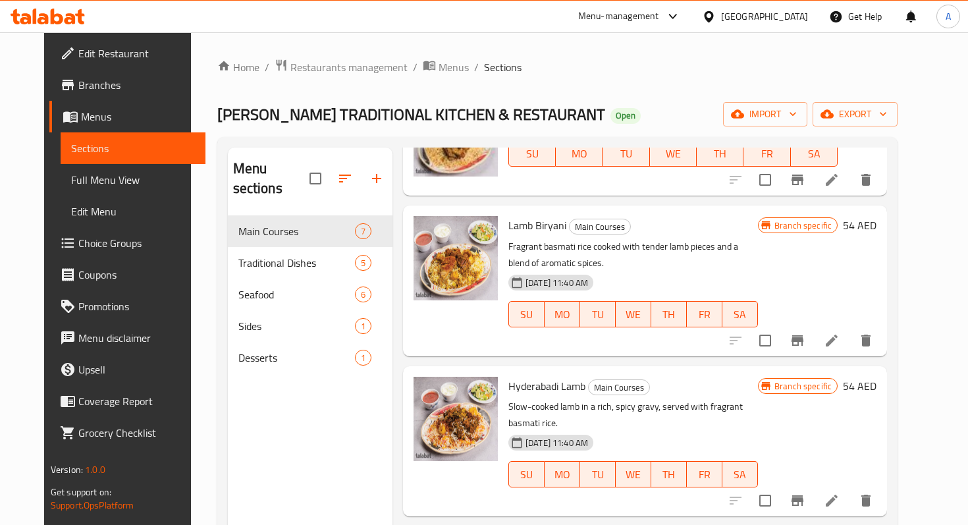
scroll to position [123, 0]
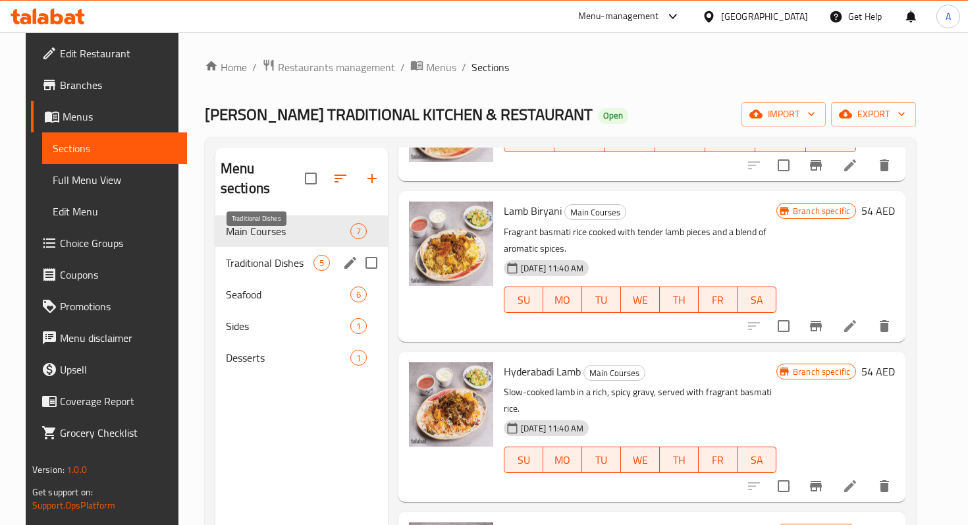
click at [275, 255] on span "Traditional Dishes" at bounding box center [270, 263] width 88 height 16
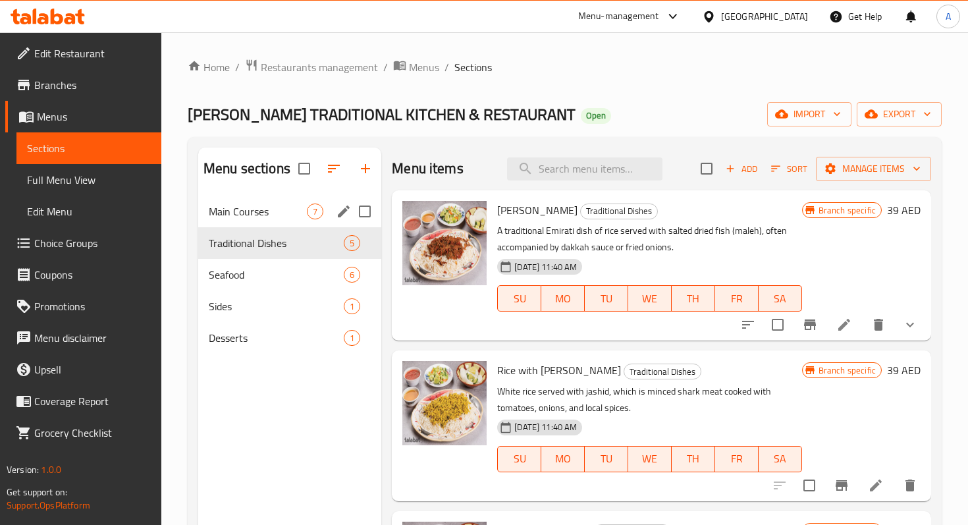
click at [275, 202] on div "Main Courses 7" at bounding box center [289, 212] width 183 height 32
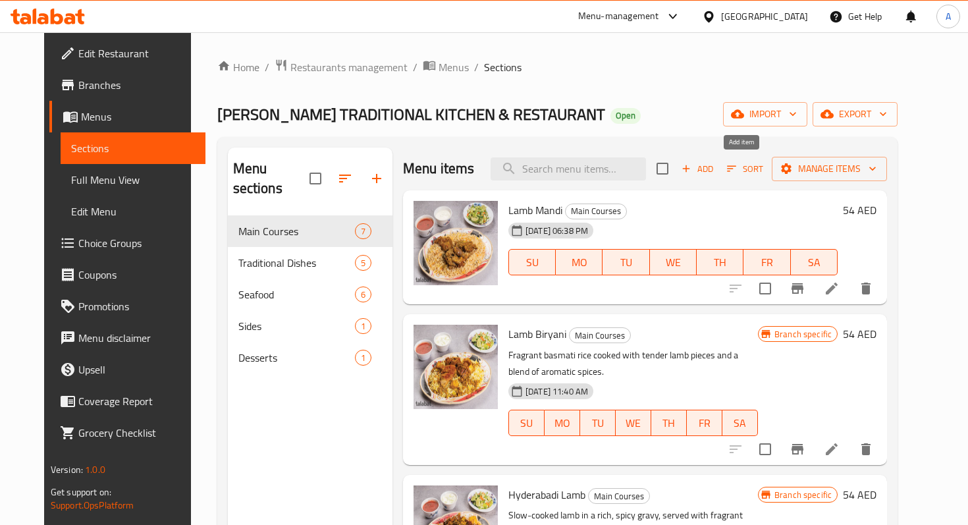
click at [692, 171] on icon "button" at bounding box center [686, 169] width 12 height 12
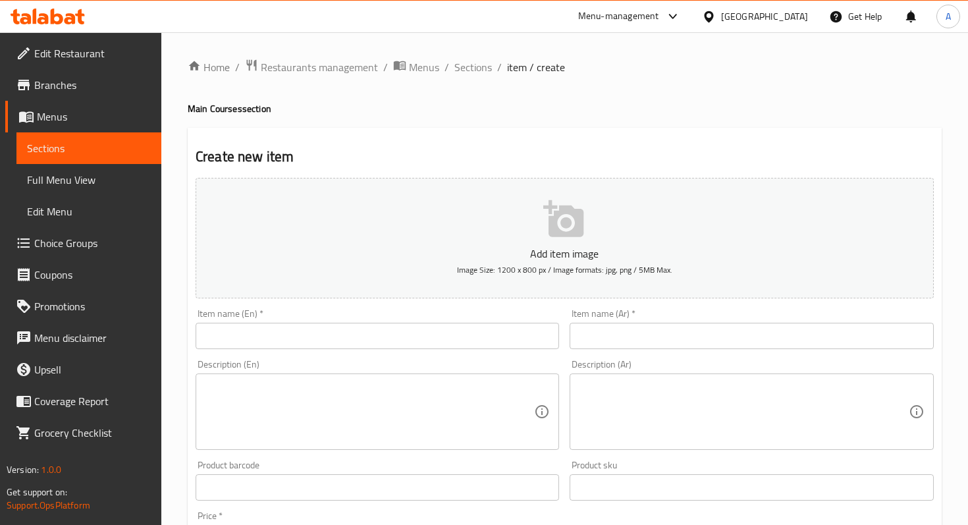
click at [375, 332] on input "text" at bounding box center [377, 336] width 363 height 26
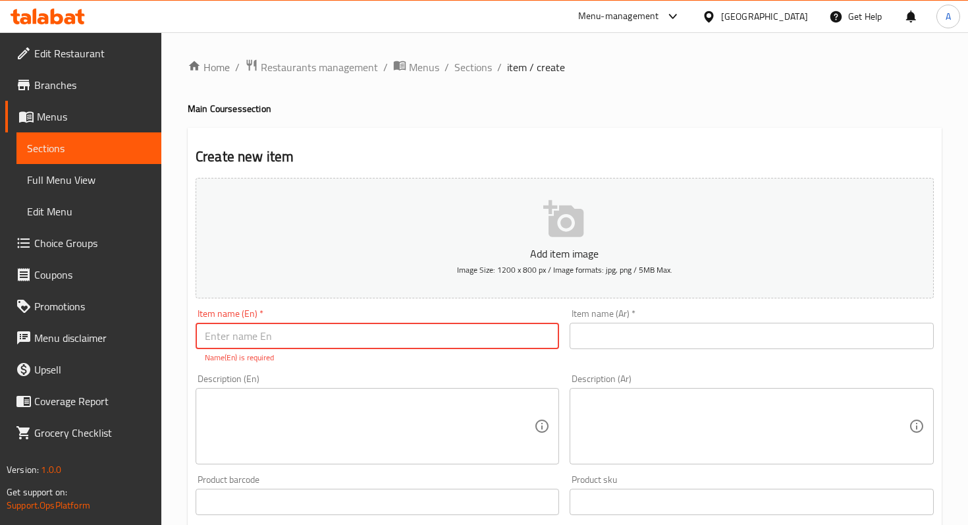
click at [590, 329] on input "text" at bounding box center [750, 336] width 363 height 26
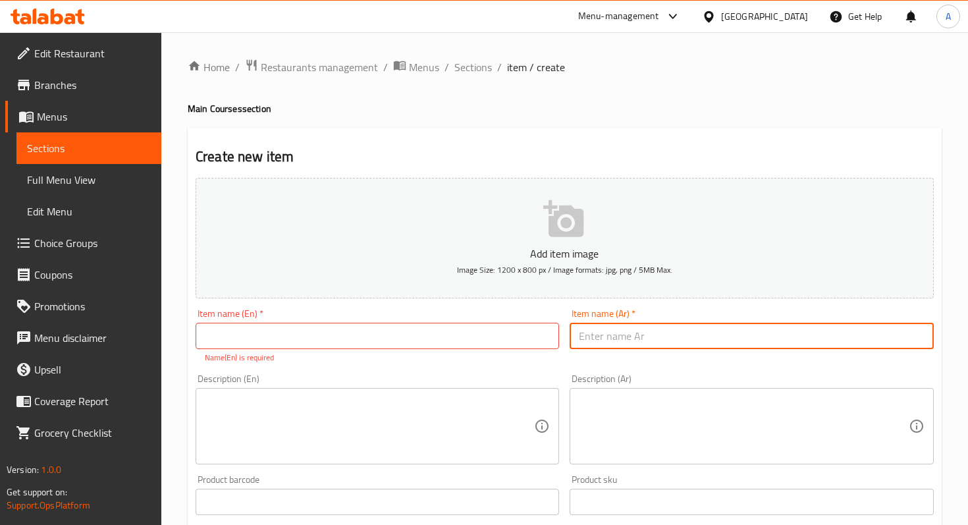
paste input "مندي دجاج"
type input "مندي دجاج"
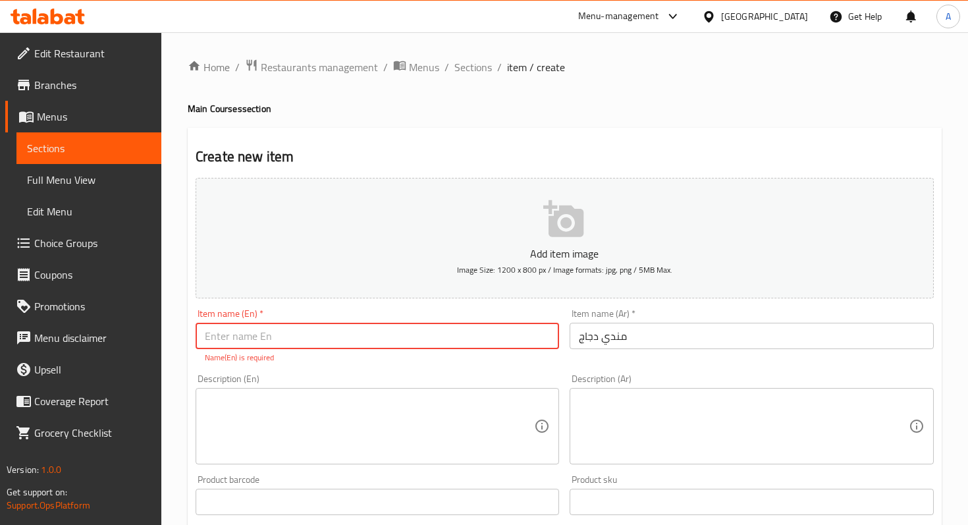
click at [377, 325] on input "text" at bounding box center [377, 336] width 363 height 26
paste input "Chicken Mandi"
type input "Chicken Mandi"
click at [365, 377] on div "Description (En) Description (En)" at bounding box center [377, 419] width 363 height 90
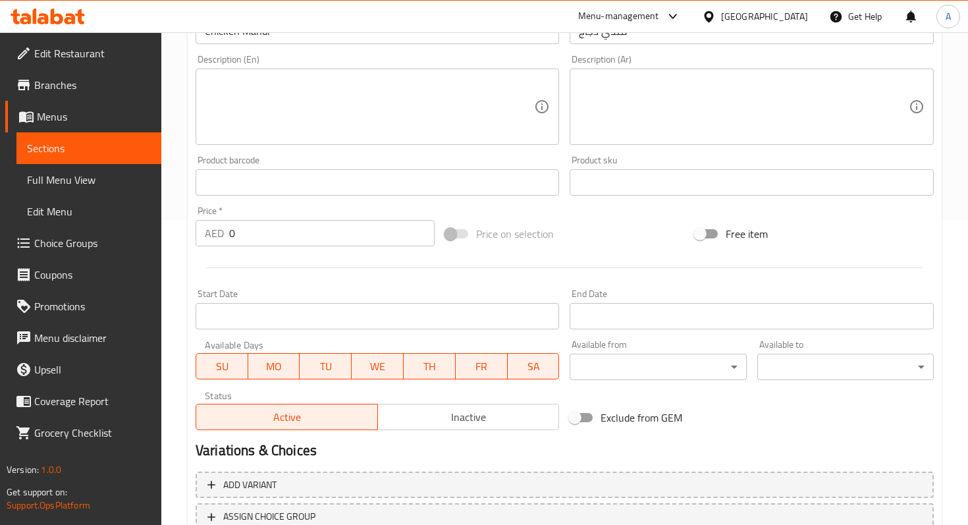
scroll to position [320, 0]
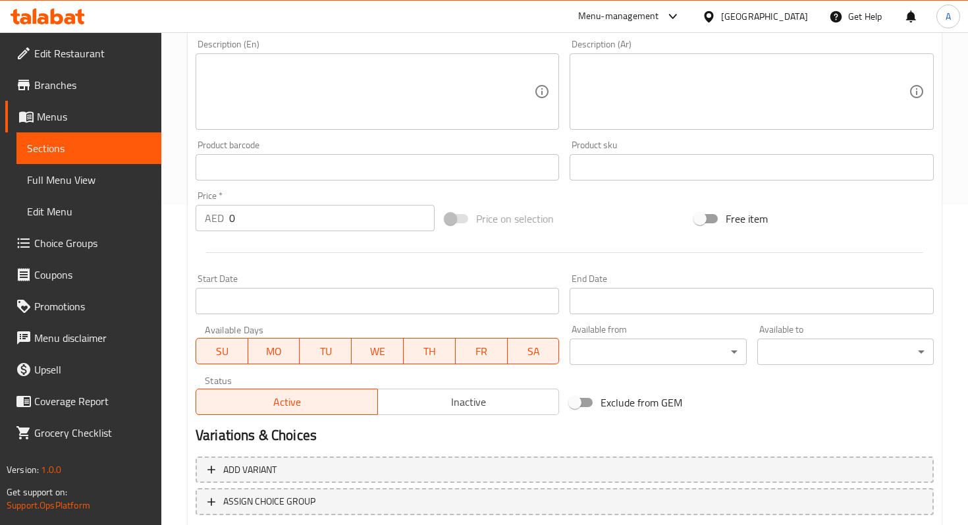
click at [295, 221] on input "0" at bounding box center [331, 218] width 205 height 26
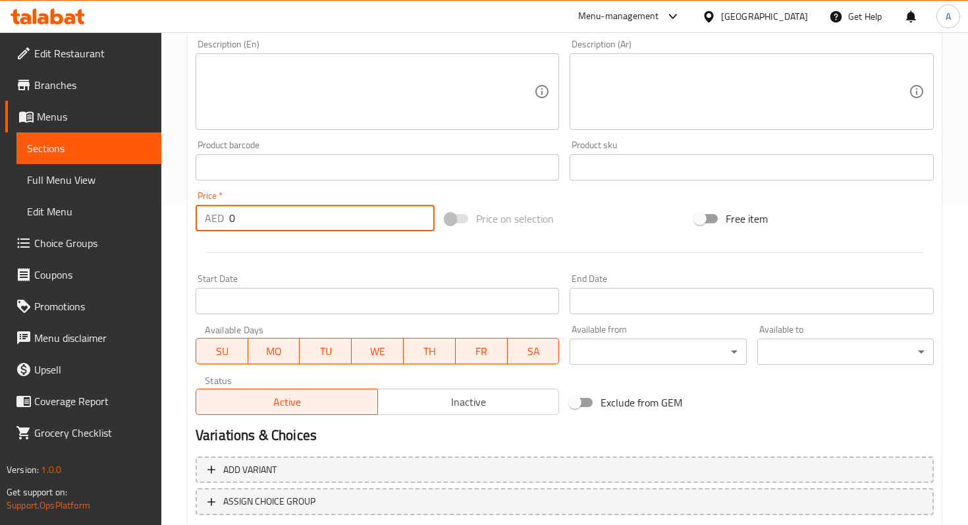
click at [261, 222] on input "0" at bounding box center [331, 218] width 205 height 26
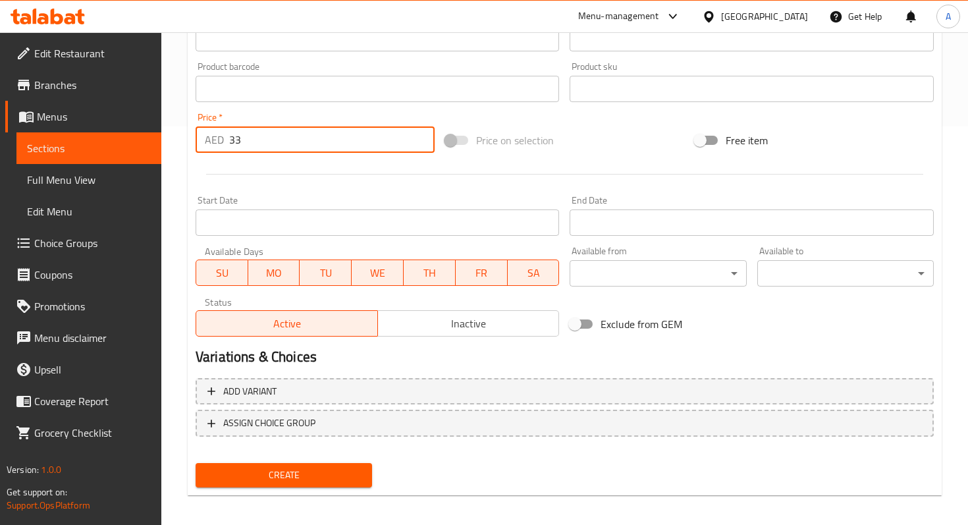
scroll to position [405, 0]
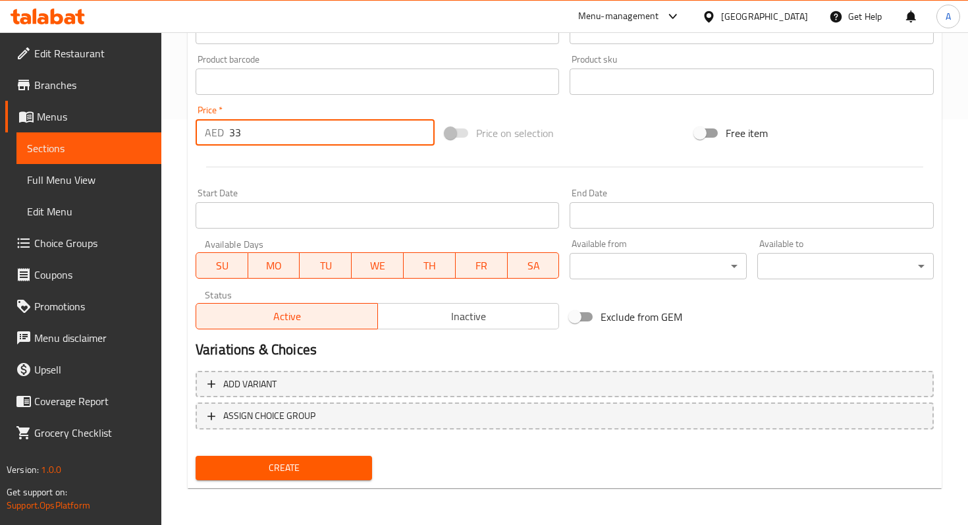
type input "33"
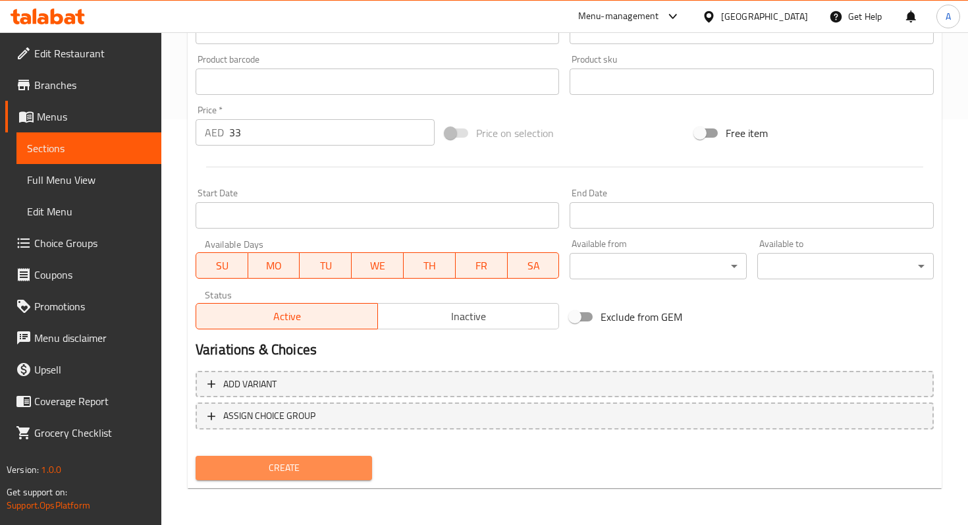
click at [292, 461] on span "Create" at bounding box center [283, 467] width 155 height 16
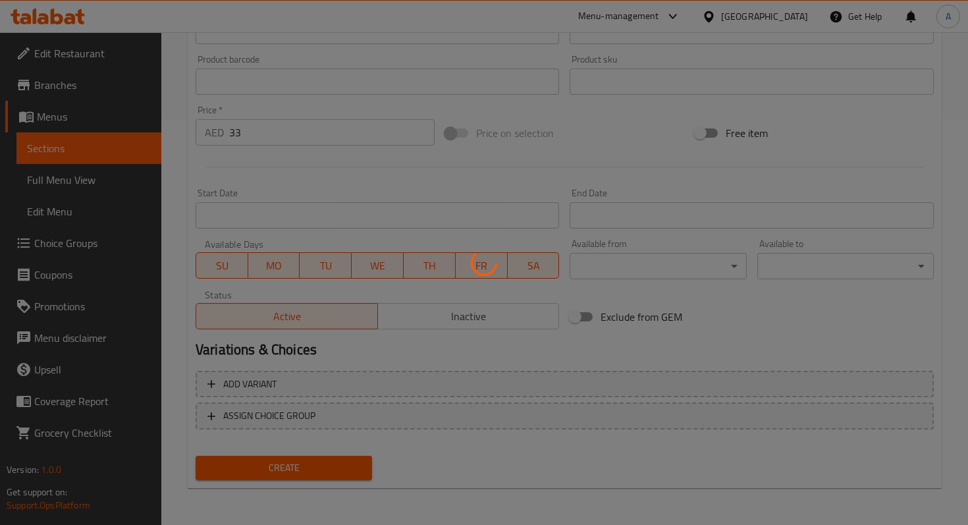
type input "0"
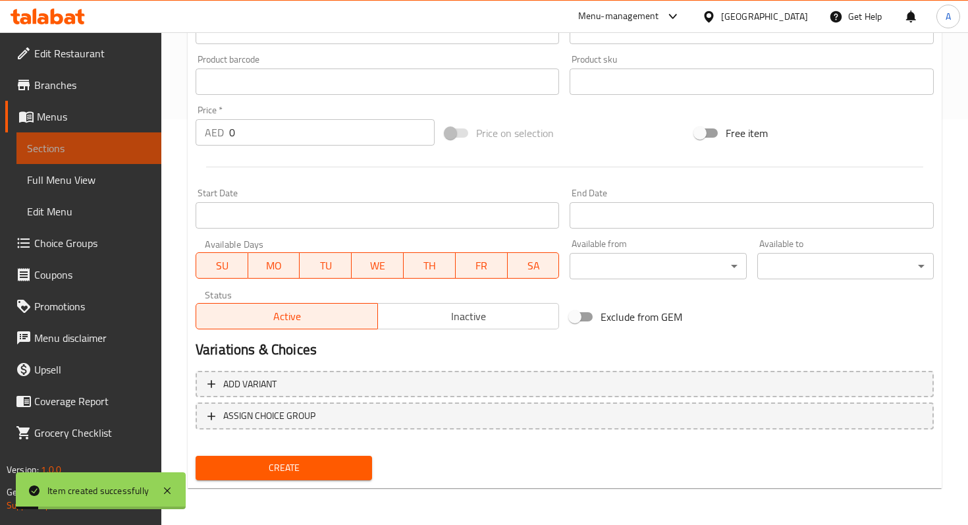
click at [101, 147] on span "Sections" at bounding box center [89, 148] width 124 height 16
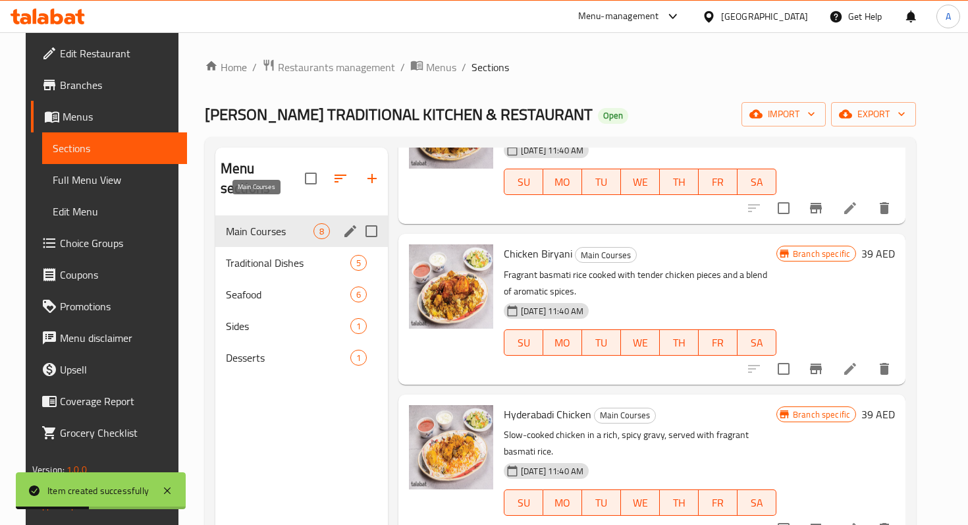
click at [277, 223] on span "Main Courses" at bounding box center [270, 231] width 88 height 16
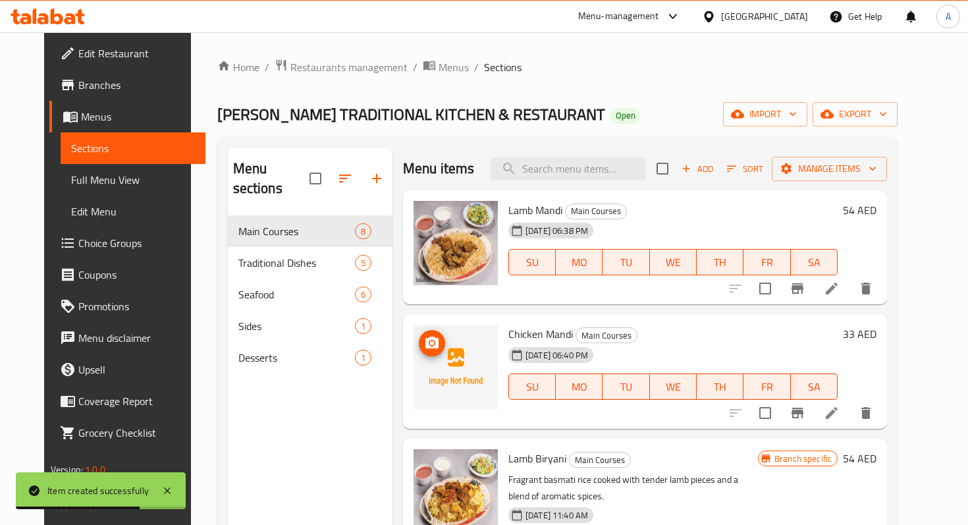
click at [427, 348] on icon "upload picture" at bounding box center [432, 343] width 16 height 16
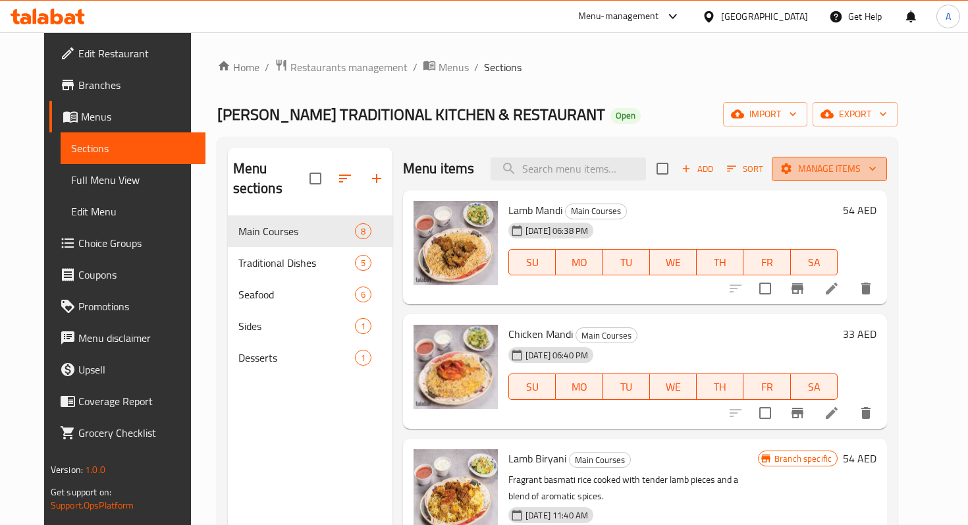
click at [859, 167] on span "Manage items" at bounding box center [829, 169] width 94 height 16
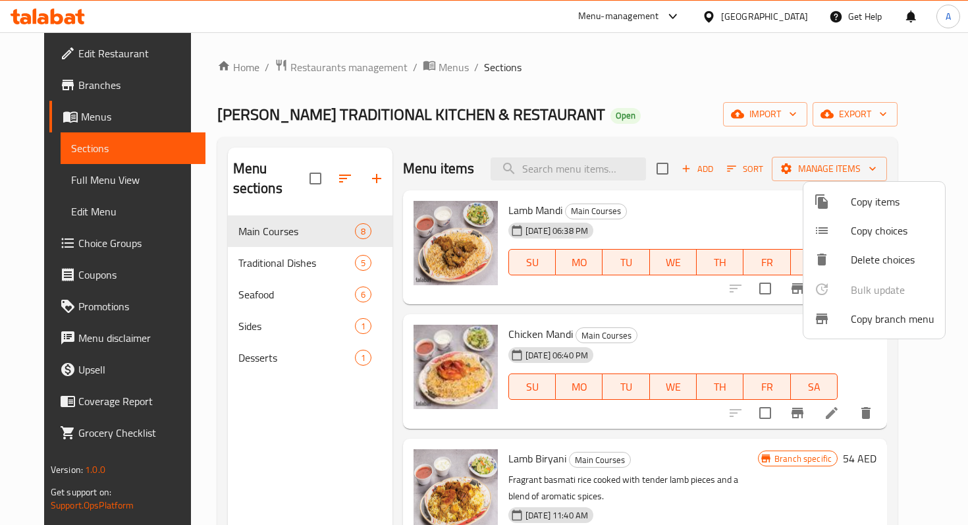
click at [710, 168] on div at bounding box center [484, 262] width 968 height 525
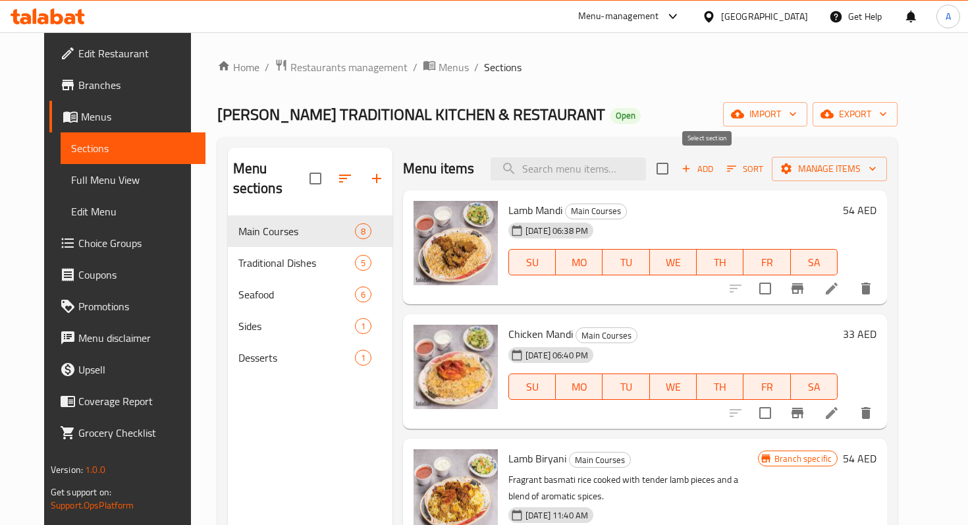
click at [676, 168] on input "checkbox" at bounding box center [662, 169] width 28 height 28
checkbox input "true"
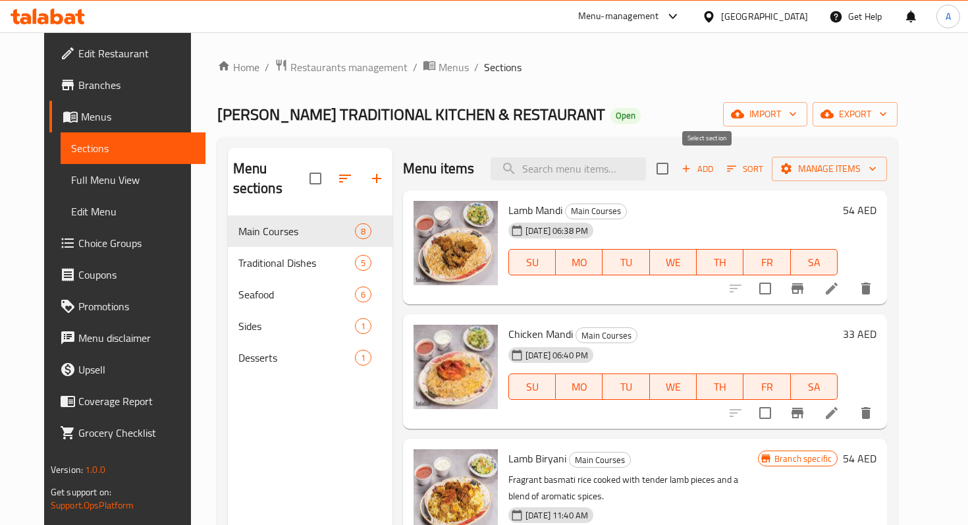
checkbox input "true"
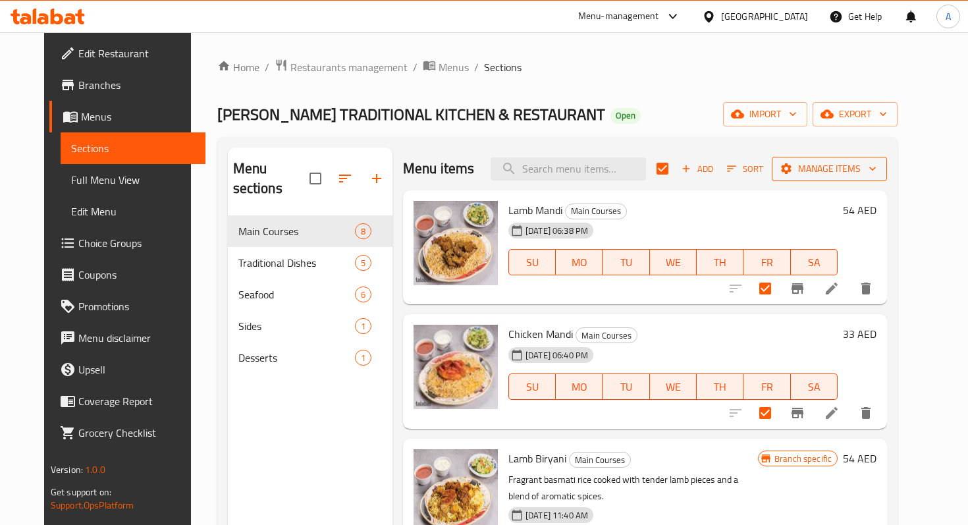
click at [860, 178] on button "Manage items" at bounding box center [829, 169] width 115 height 24
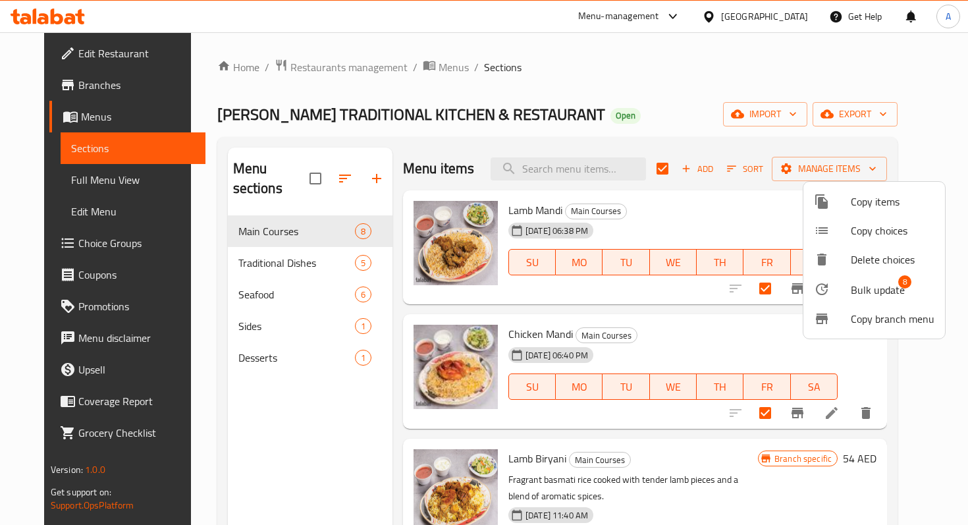
click at [858, 293] on span "Bulk update" at bounding box center [877, 290] width 54 height 16
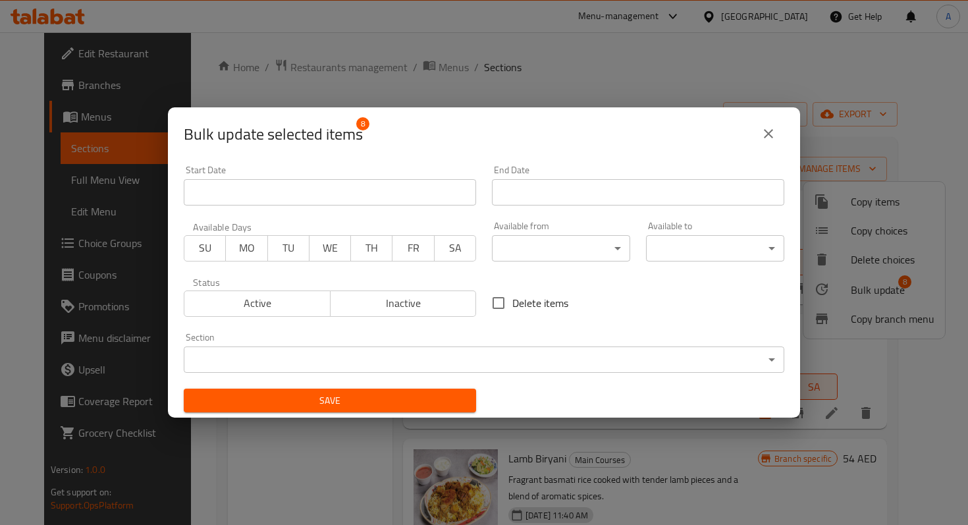
scroll to position [3, 0]
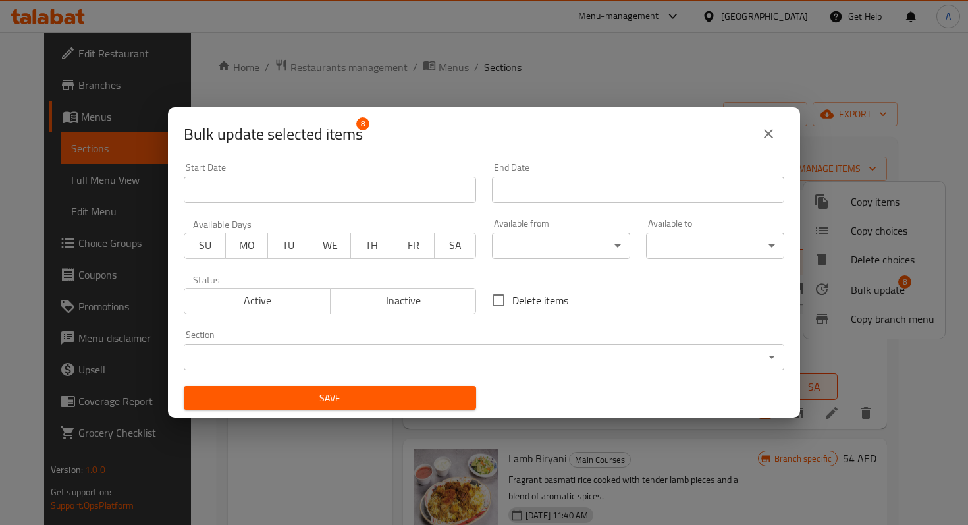
click at [765, 138] on icon "close" at bounding box center [768, 134] width 16 height 16
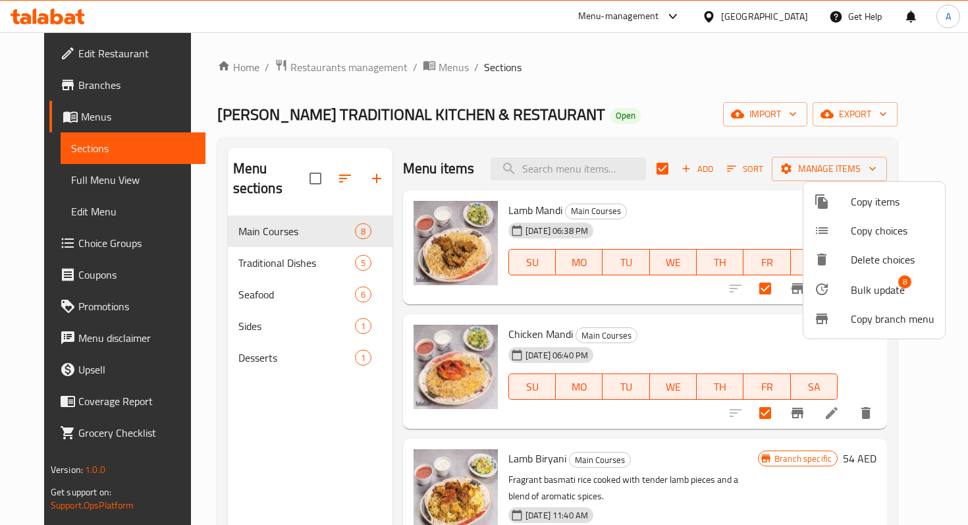
click at [285, 240] on div at bounding box center [484, 262] width 968 height 525
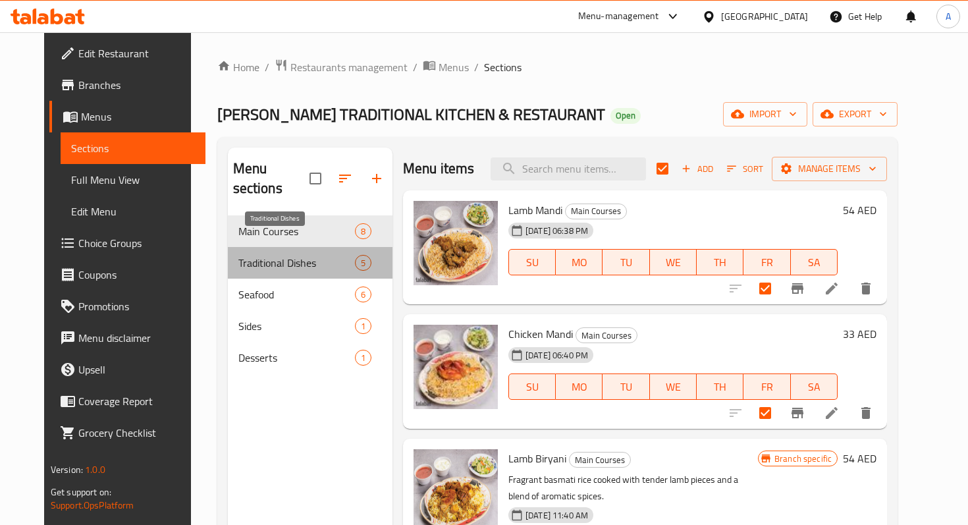
click at [285, 255] on span "Traditional Dishes" at bounding box center [296, 263] width 117 height 16
checkbox input "false"
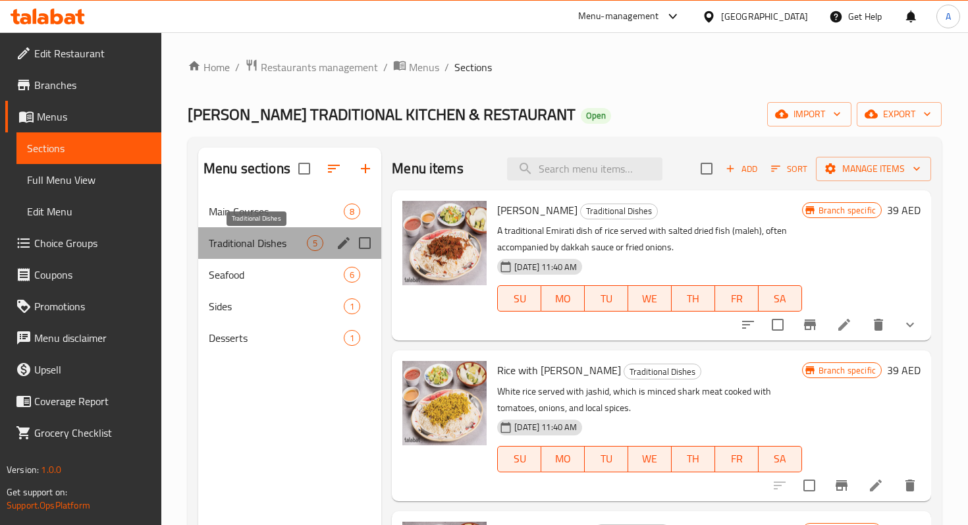
click at [267, 244] on span "Traditional Dishes" at bounding box center [258, 243] width 98 height 16
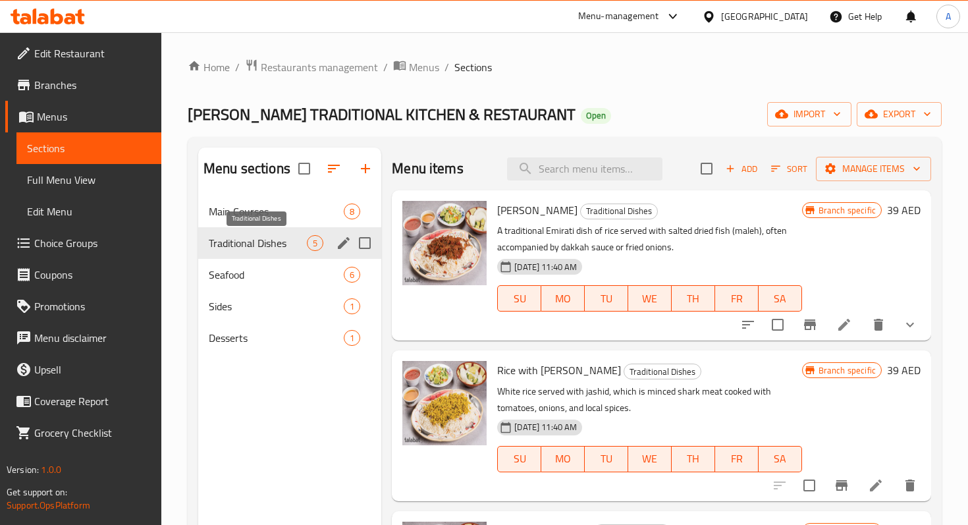
click at [292, 243] on span "Traditional Dishes" at bounding box center [258, 243] width 98 height 16
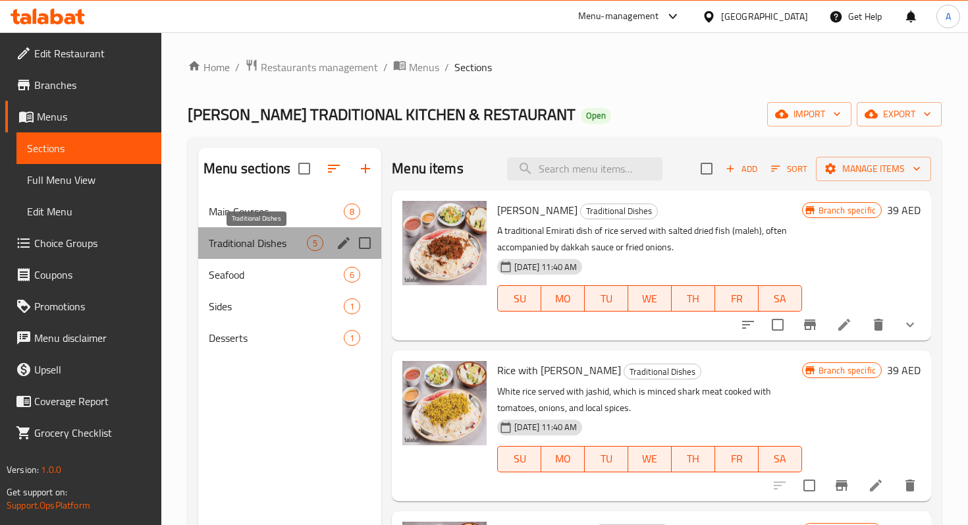
click at [292, 243] on span "Traditional Dishes" at bounding box center [258, 243] width 98 height 16
click at [315, 243] on span "5" at bounding box center [314, 243] width 15 height 13
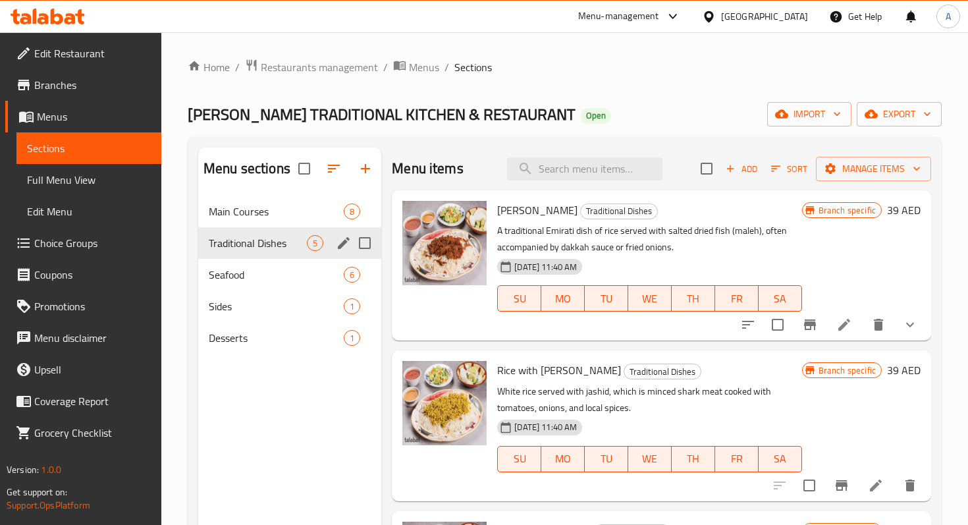
click at [369, 249] on input "Menu sections" at bounding box center [365, 243] width 28 height 28
checkbox input "true"
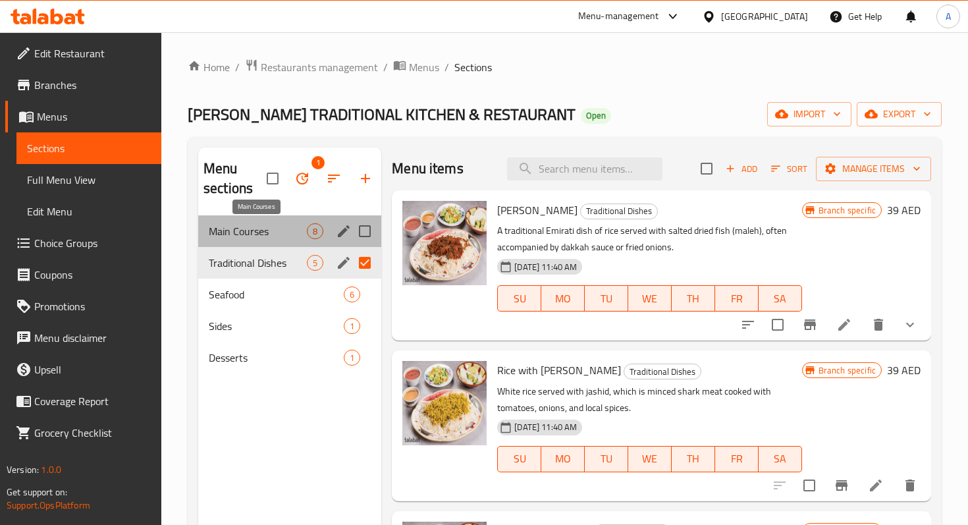
click at [273, 234] on span "Main Courses" at bounding box center [258, 231] width 98 height 16
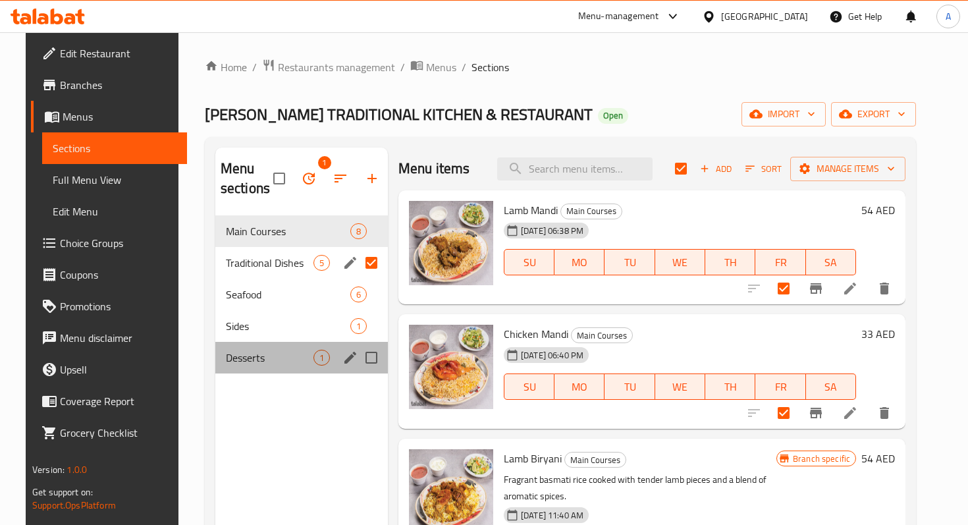
click at [288, 369] on div "Desserts 1" at bounding box center [301, 358] width 172 height 32
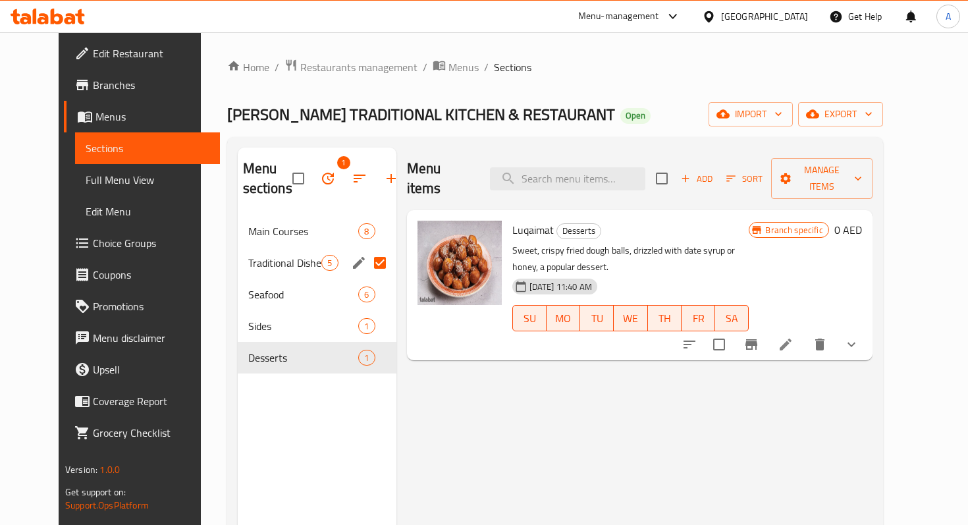
click at [296, 408] on div "Menu sections 1 Main Courses 8 Traditional Dishes 5 Seafood 6 Sides 1 Desserts 1" at bounding box center [317, 409] width 159 height 525
click at [504, 401] on div "Menu items Add Sort Manage items Luqaimat Desserts Sweet, crispy fried dough ba…" at bounding box center [634, 409] width 476 height 525
click at [344, 176] on button "button" at bounding box center [360, 179] width 32 height 32
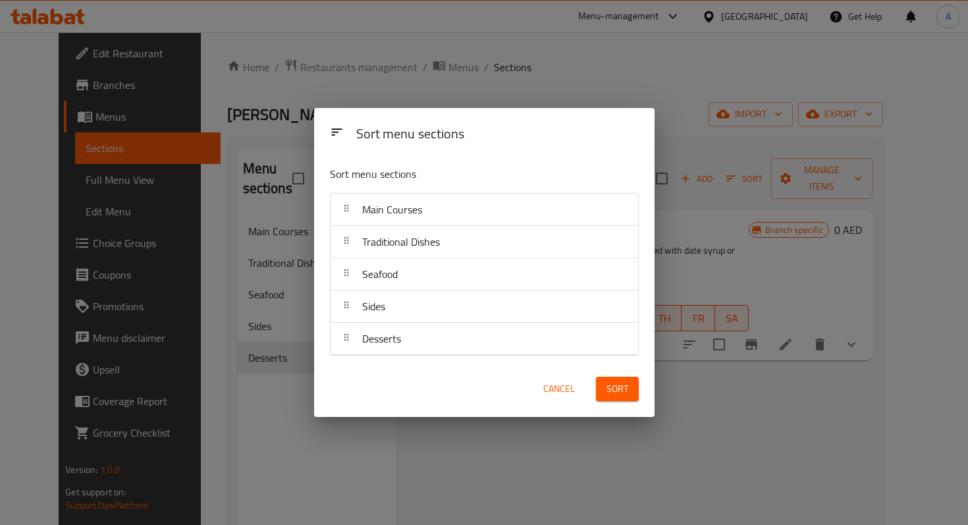
click at [563, 396] on span "Cancel" at bounding box center [559, 388] width 32 height 16
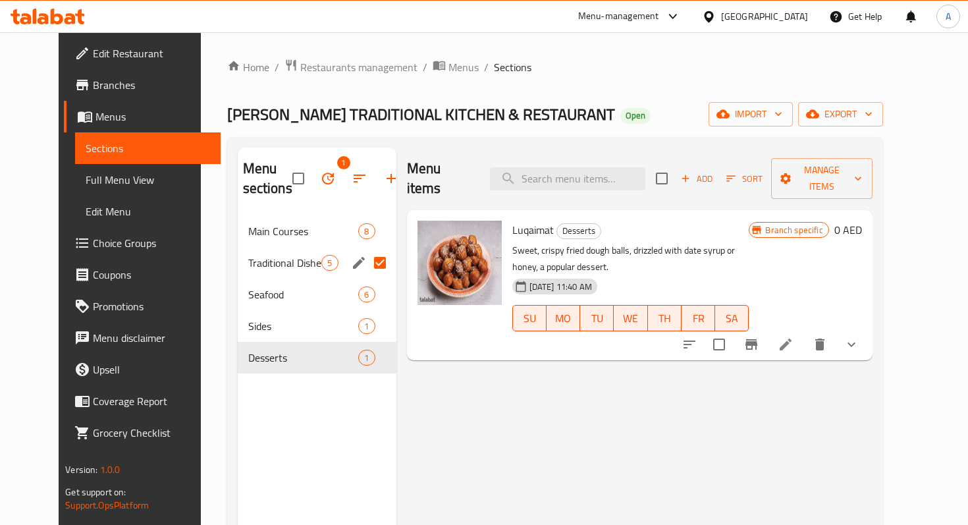
click at [521, 431] on div "Menu items Add Sort Manage items Luqaimat Desserts Sweet, crispy fried dough ba…" at bounding box center [634, 409] width 476 height 525
click at [86, 140] on span "Sections" at bounding box center [148, 148] width 124 height 16
checkbox input "true"
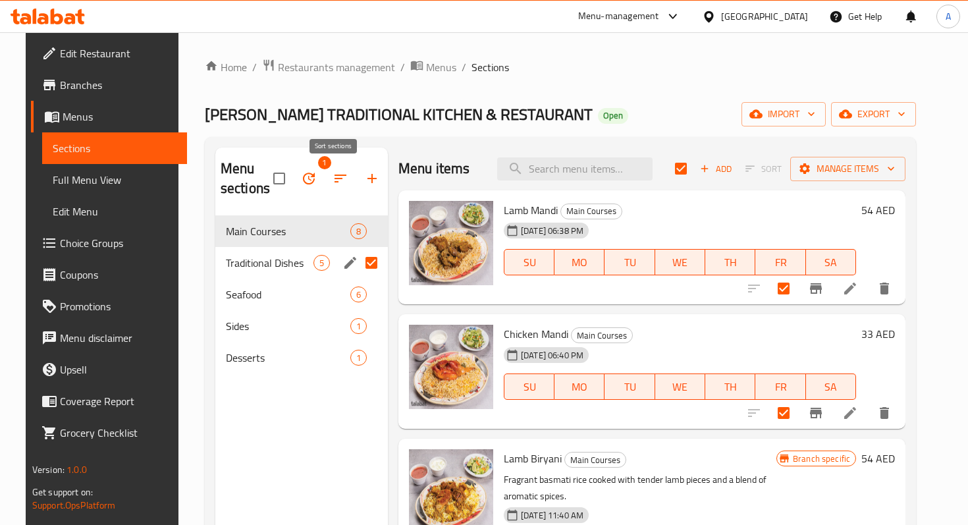
click at [332, 174] on icon "button" at bounding box center [340, 178] width 16 height 16
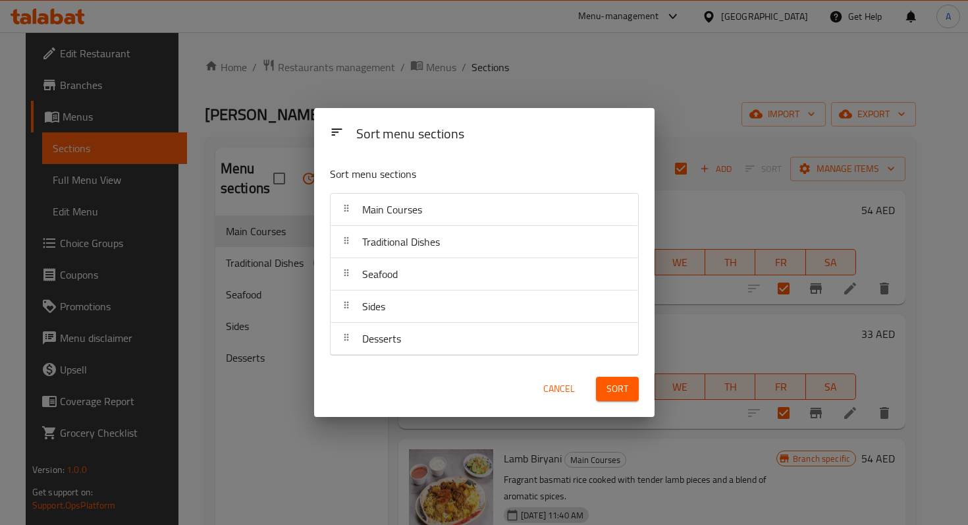
click at [569, 388] on span "Cancel" at bounding box center [559, 388] width 32 height 16
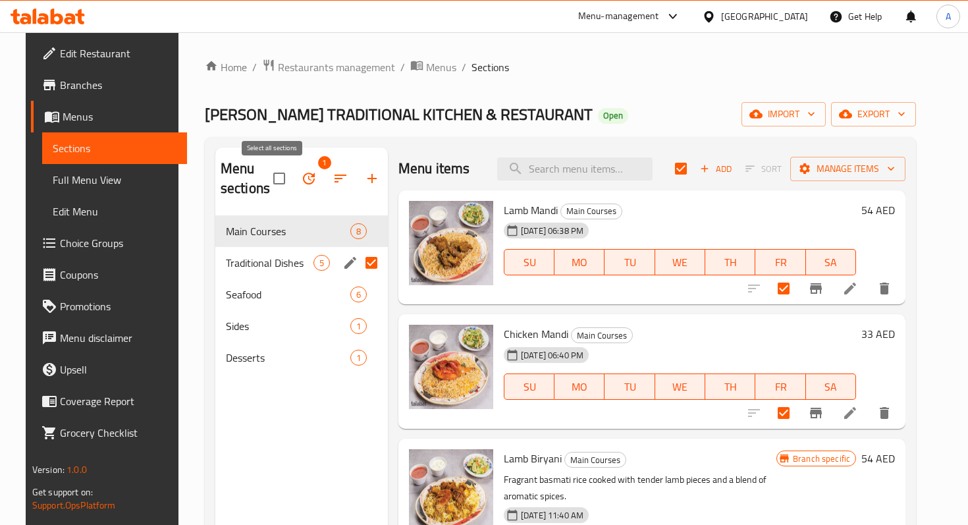
click at [273, 183] on input "checkbox" at bounding box center [279, 179] width 28 height 28
checkbox input "false"
click at [296, 223] on span "Main Courses" at bounding box center [270, 231] width 88 height 16
click at [357, 217] on input "Menu sections" at bounding box center [371, 231] width 28 height 28
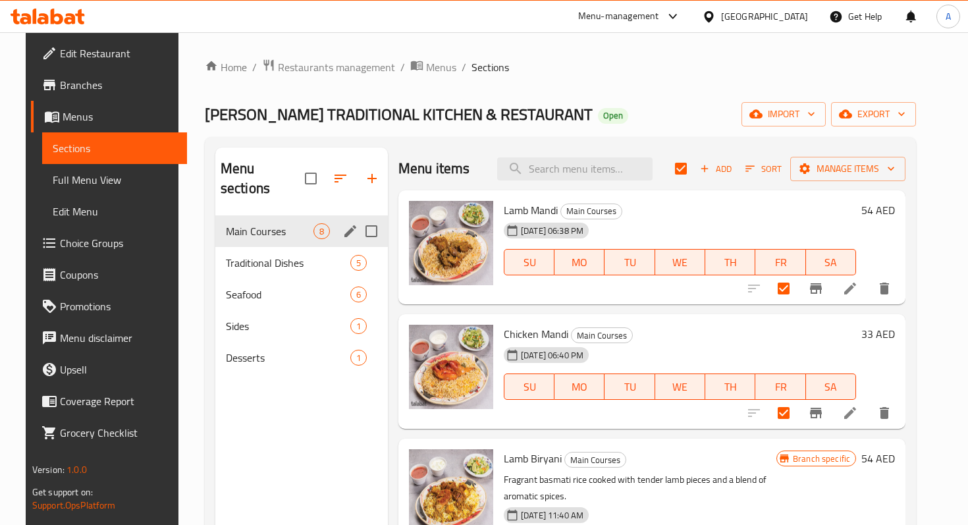
checkbox input "true"
click at [345, 229] on icon "edit" at bounding box center [350, 231] width 12 height 12
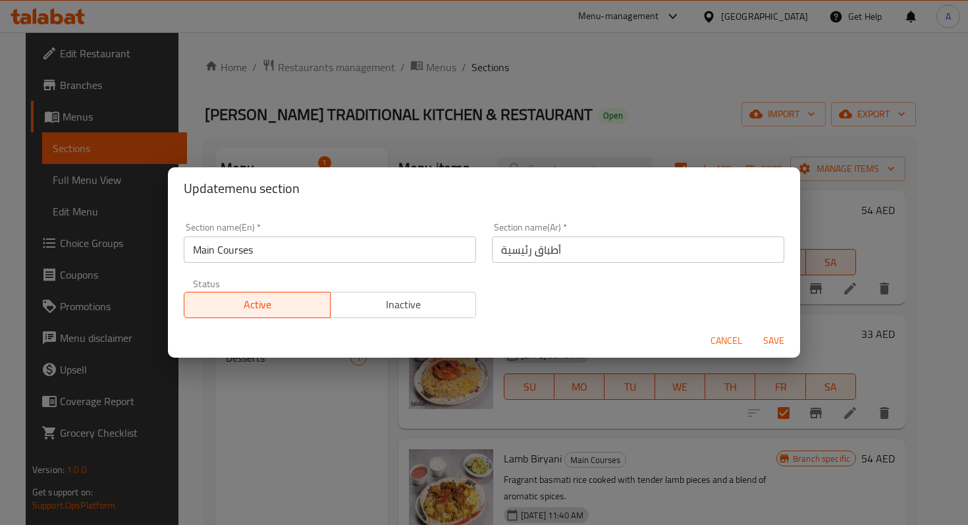
click at [724, 344] on span "Cancel" at bounding box center [726, 340] width 32 height 16
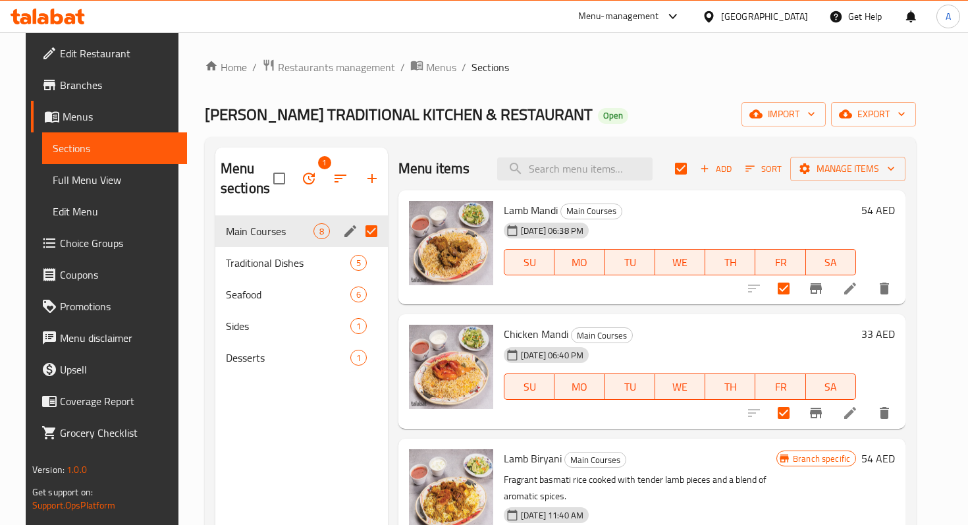
click at [342, 421] on div "Menu sections 1 Main Courses 8 Traditional Dishes 5 Seafood 6 Sides 1 Desserts 1" at bounding box center [301, 409] width 172 height 525
click at [334, 182] on icon "button" at bounding box center [340, 178] width 12 height 8
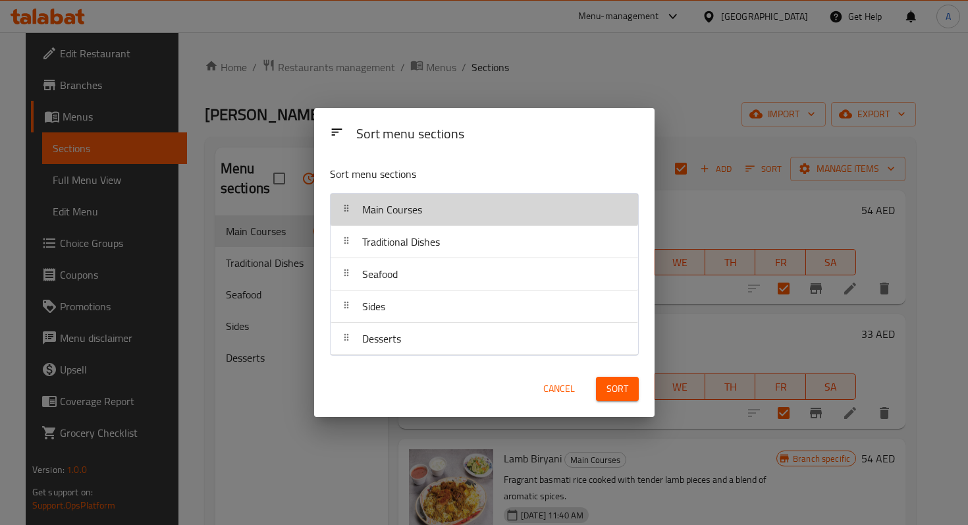
click at [397, 215] on span "Main Courses" at bounding box center [392, 209] width 60 height 20
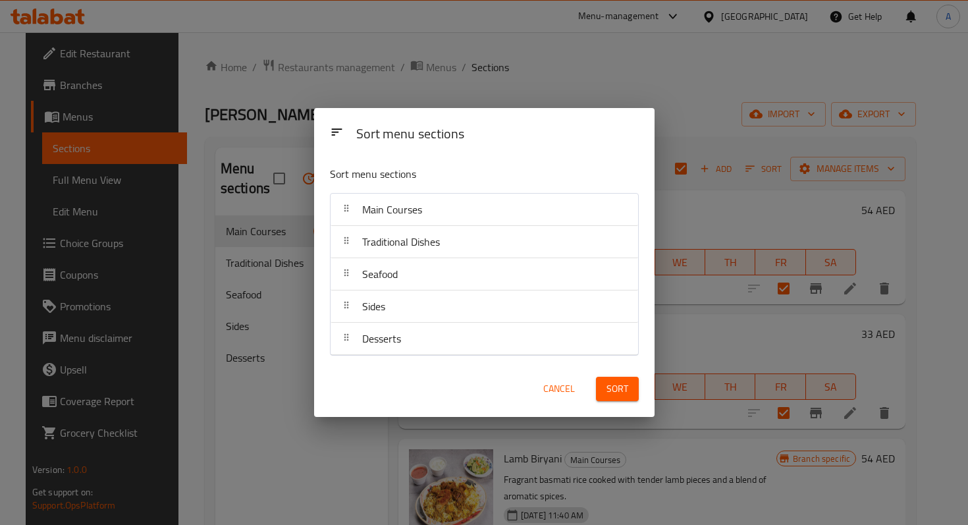
click at [450, 221] on div "Main Courses" at bounding box center [484, 210] width 297 height 32
click at [557, 389] on span "Cancel" at bounding box center [559, 388] width 32 height 16
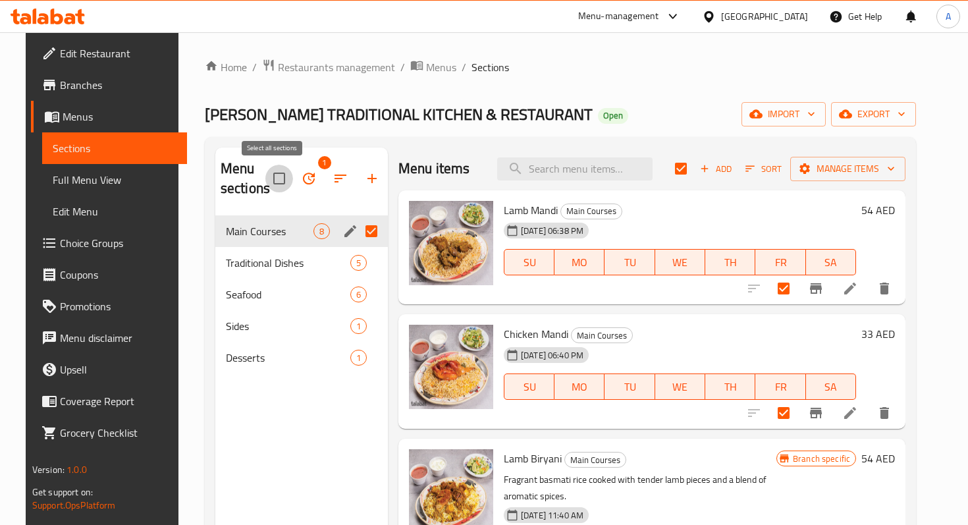
click at [279, 177] on input "checkbox" at bounding box center [279, 179] width 28 height 28
checkbox input "true"
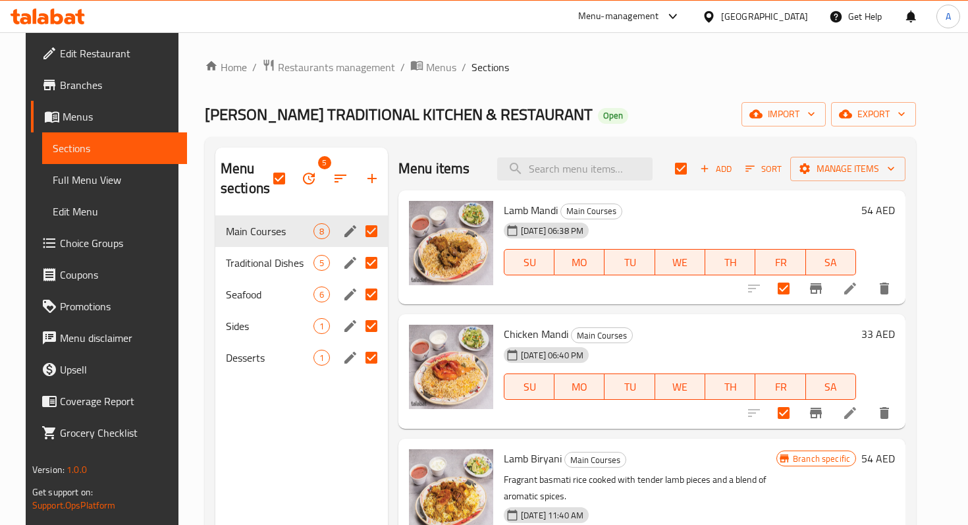
click at [359, 266] on input "Menu sections" at bounding box center [371, 263] width 28 height 28
checkbox input "false"
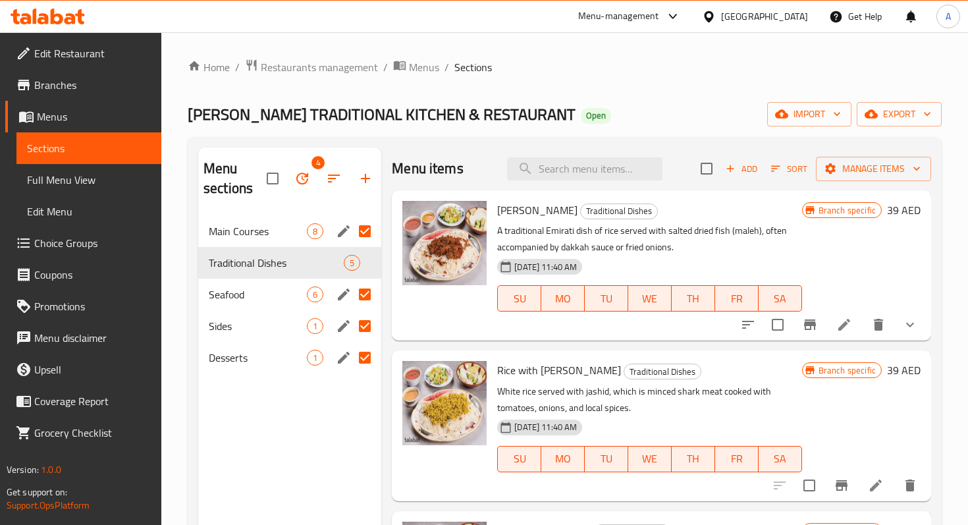
click at [368, 296] on input "Menu sections" at bounding box center [365, 294] width 28 height 28
checkbox input "false"
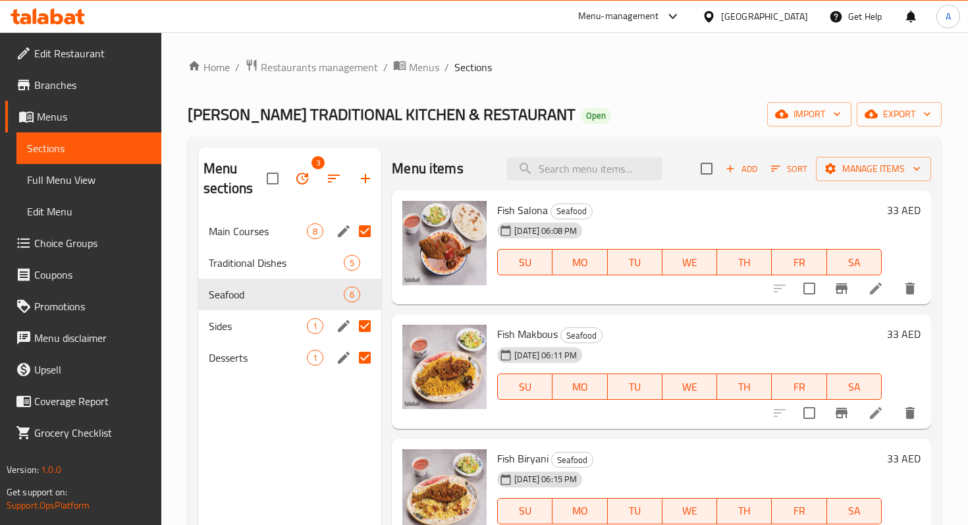
click at [366, 324] on input "Menu sections" at bounding box center [365, 326] width 28 height 28
checkbox input "false"
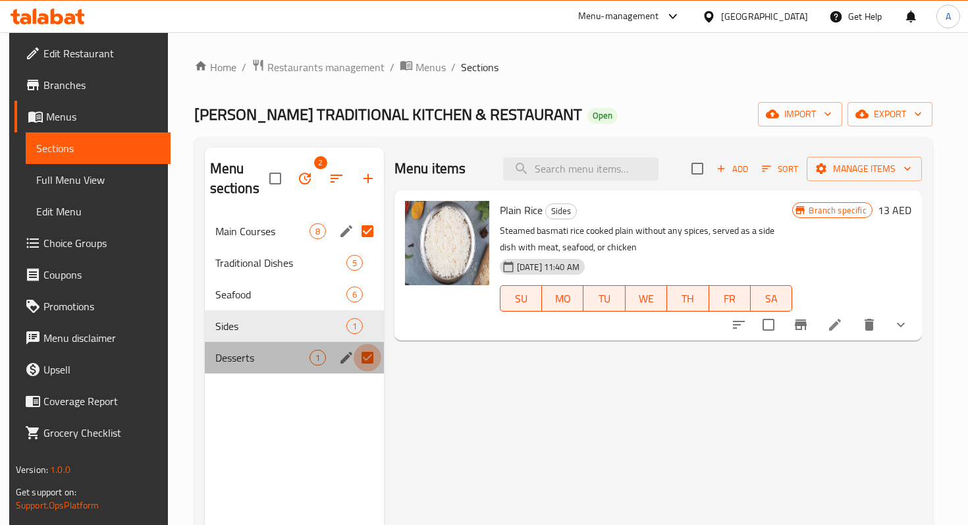
click at [367, 359] on input "Menu sections" at bounding box center [367, 358] width 28 height 28
checkbox input "false"
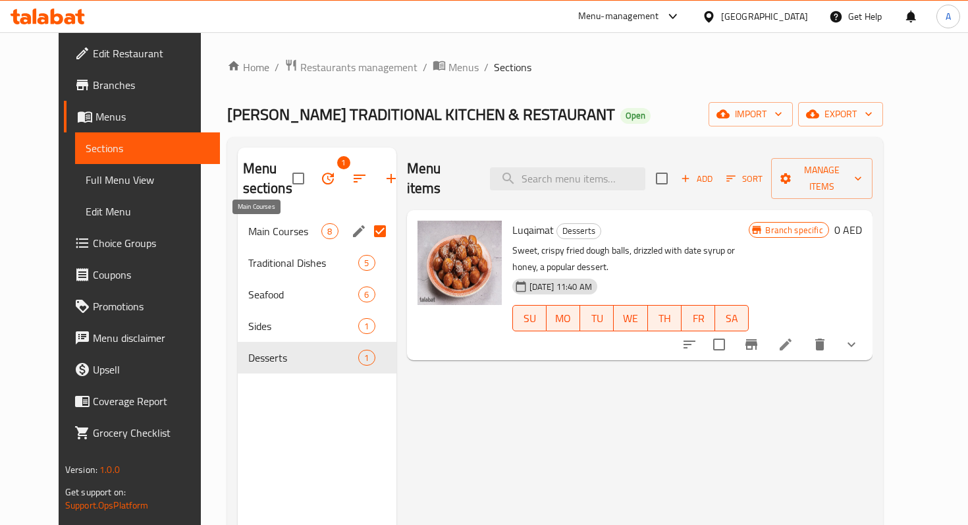
click at [248, 232] on span "Main Courses" at bounding box center [285, 231] width 74 height 16
checkbox input "true"
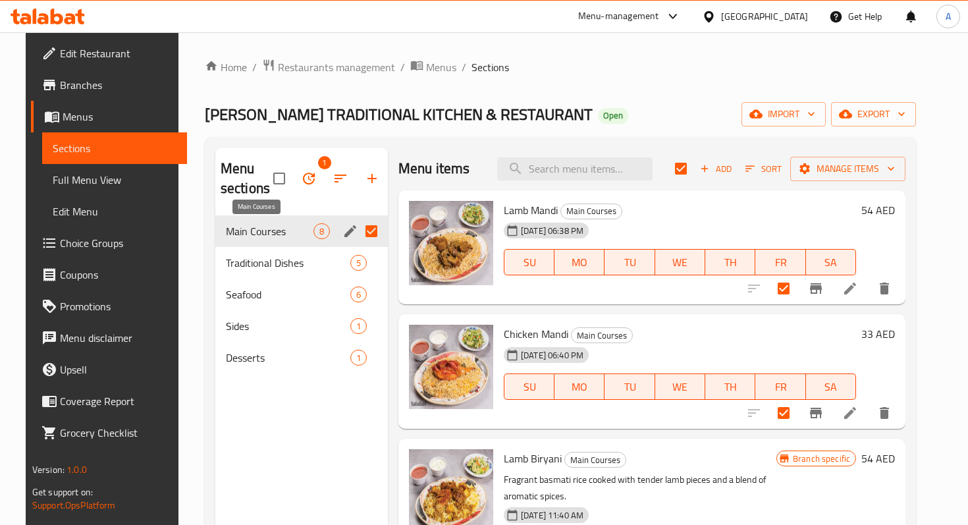
click at [246, 232] on span "Main Courses" at bounding box center [270, 231] width 88 height 16
drag, startPoint x: 769, startPoint y: 228, endPoint x: 734, endPoint y: 227, distance: 34.9
click at [734, 227] on div "13-10-2025 06:38 PM SU MO TU WE TH FR SA" at bounding box center [679, 252] width 363 height 71
click at [311, 175] on button "button" at bounding box center [309, 179] width 32 height 32
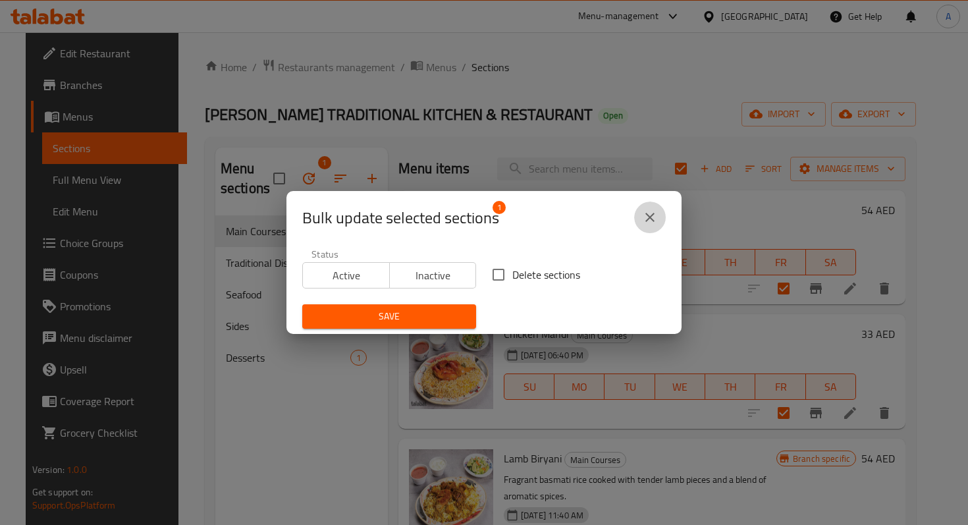
click at [645, 218] on icon "close" at bounding box center [650, 217] width 16 height 16
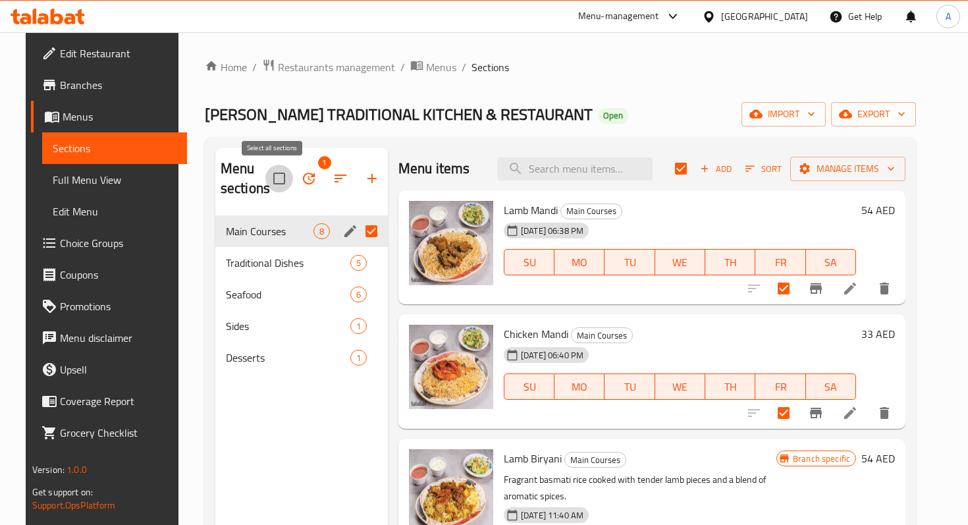
click at [280, 172] on input "checkbox" at bounding box center [279, 179] width 28 height 28
checkbox input "false"
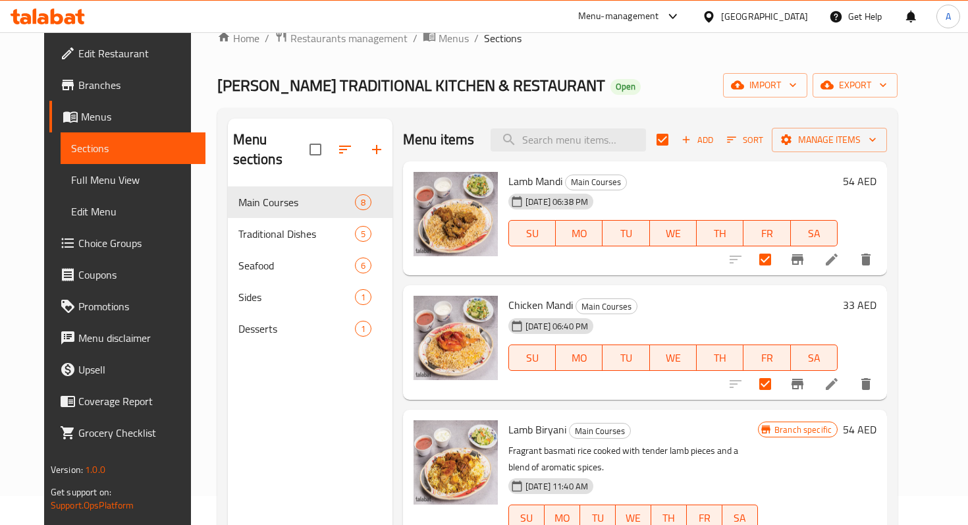
scroll to position [38, 0]
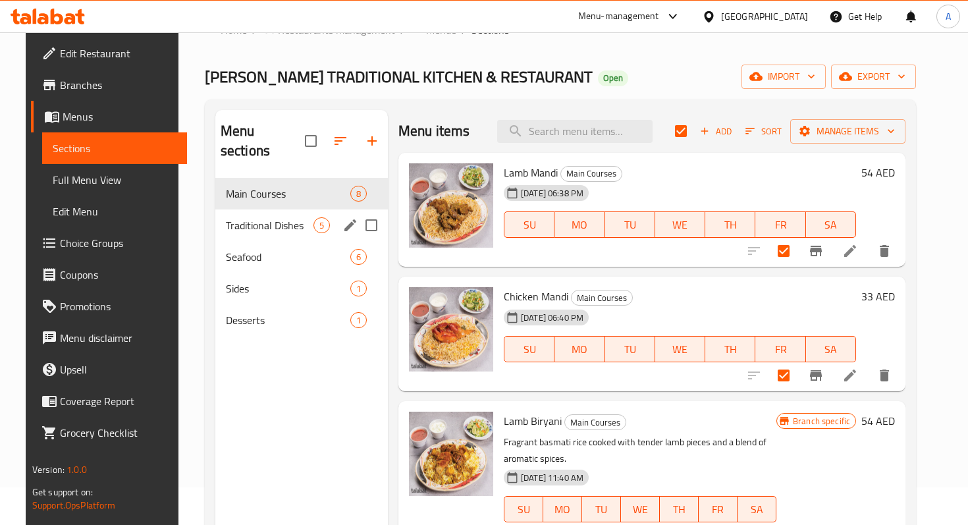
click at [253, 217] on span "Traditional Dishes" at bounding box center [270, 225] width 88 height 16
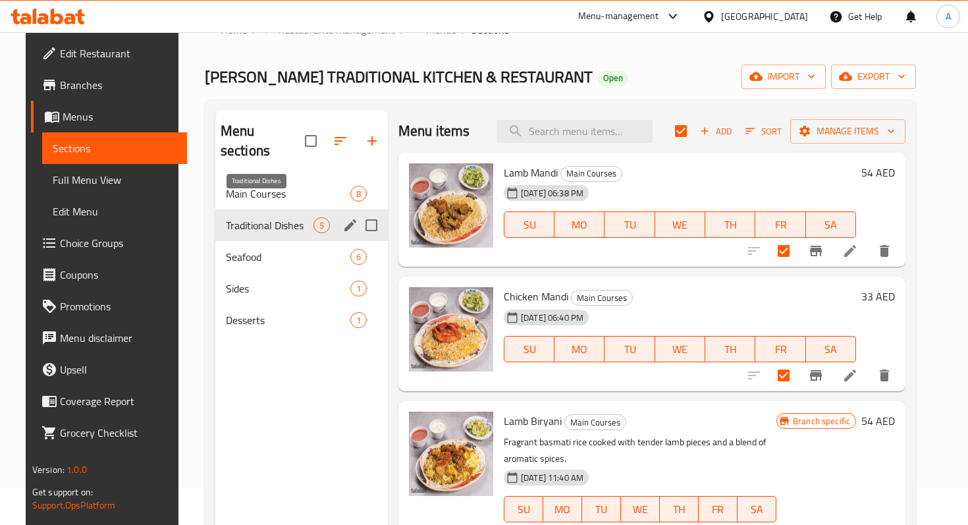
checkbox input "false"
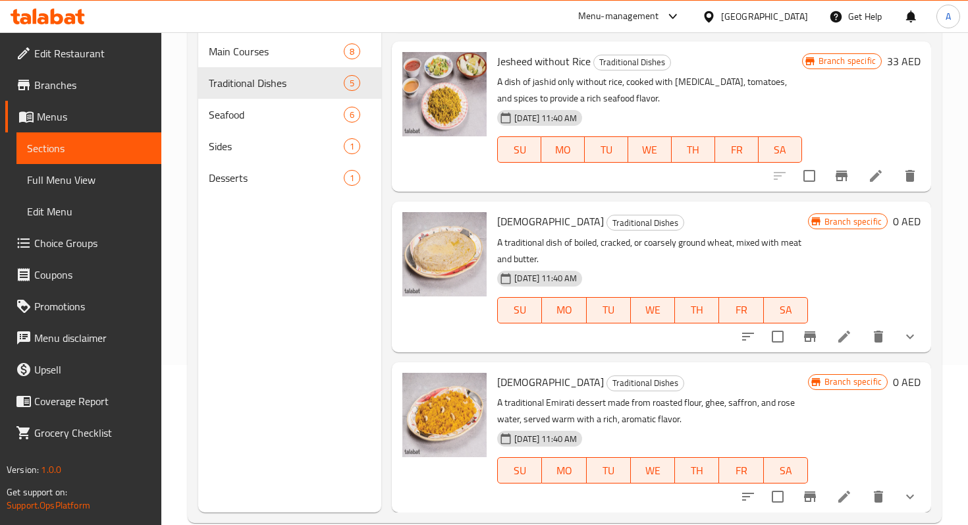
scroll to position [184, 0]
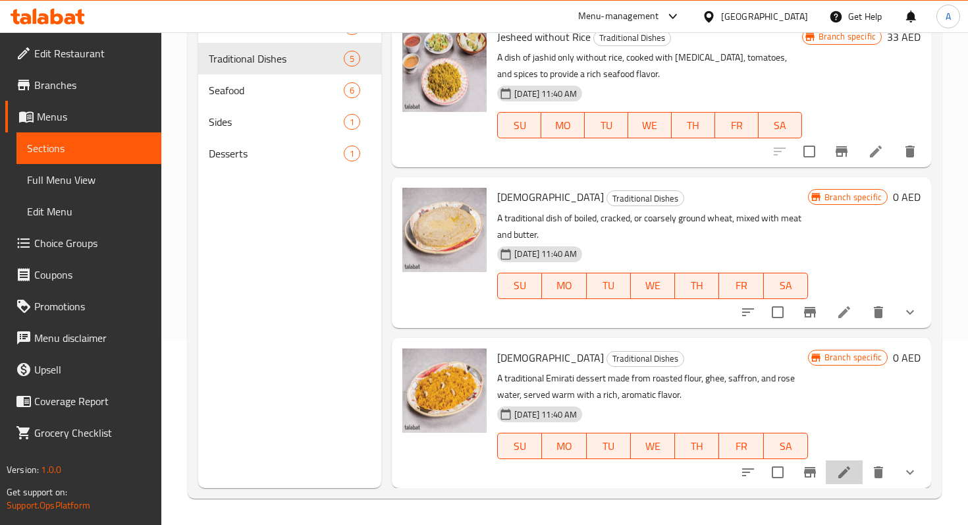
click at [834, 474] on li at bounding box center [843, 472] width 37 height 24
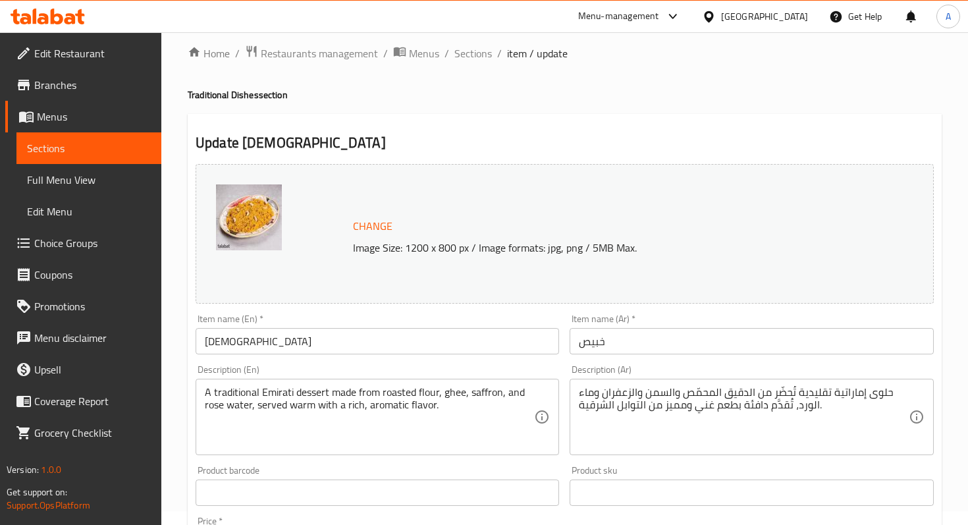
scroll to position [17, 0]
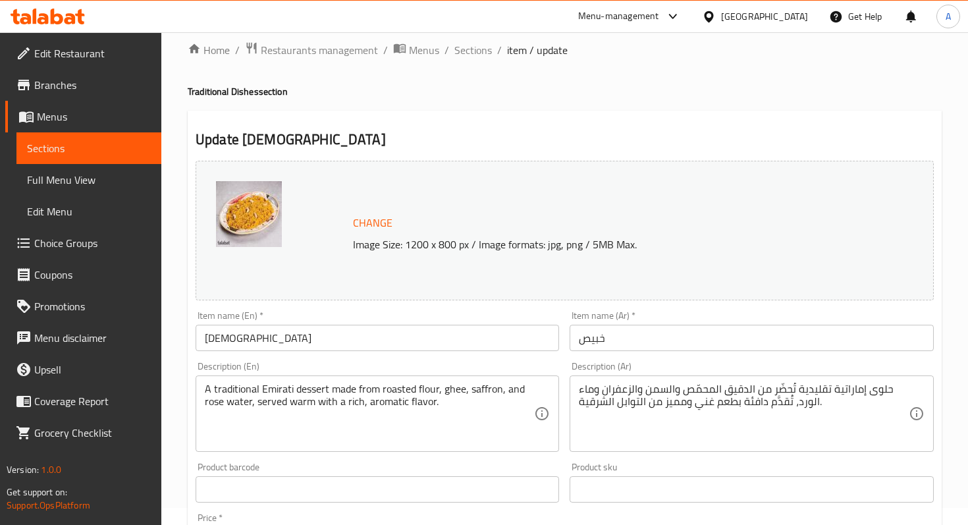
click at [101, 145] on span "Sections" at bounding box center [89, 148] width 124 height 16
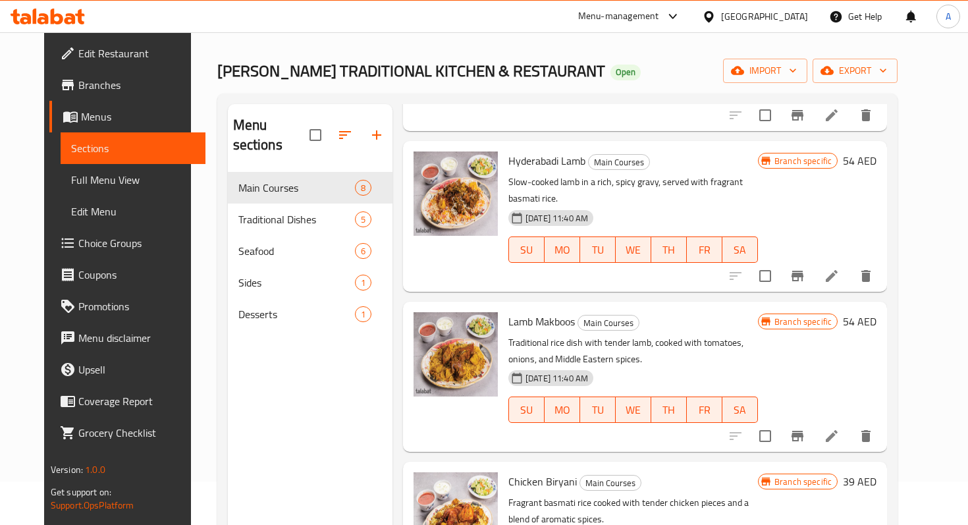
scroll to position [382, 0]
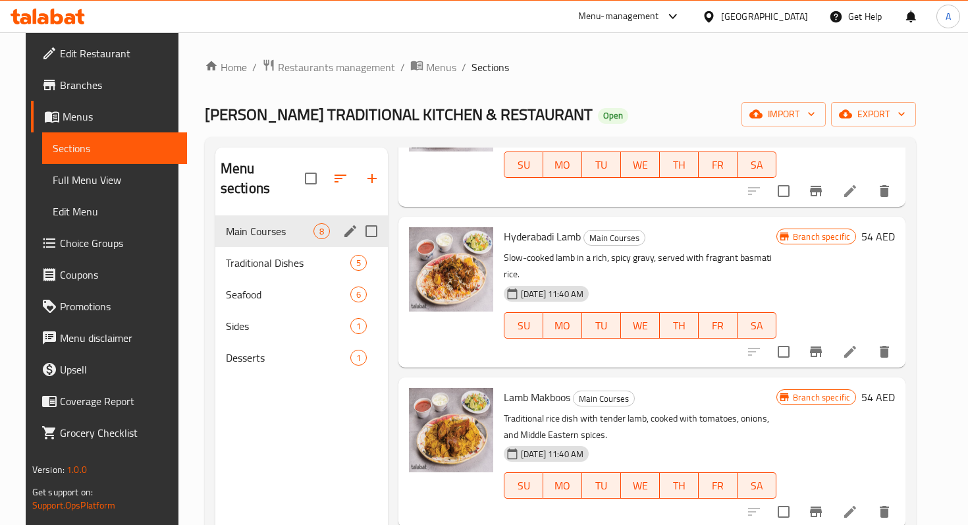
click at [253, 219] on div "Main Courses 8" at bounding box center [301, 231] width 172 height 32
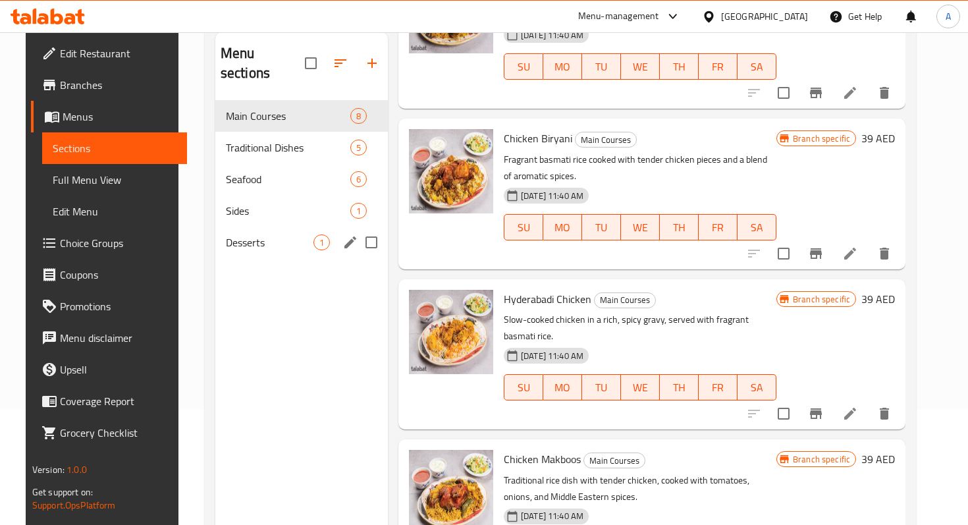
scroll to position [106, 0]
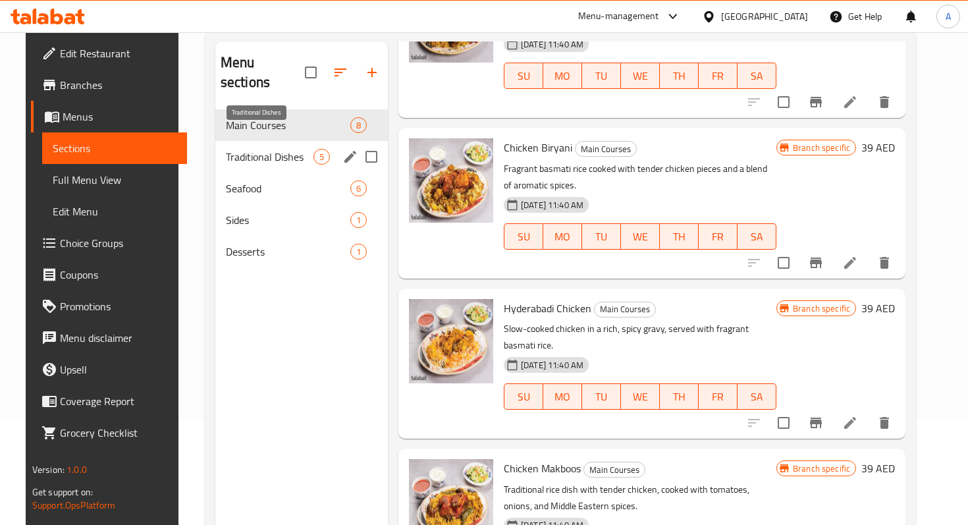
click at [253, 149] on span "Traditional Dishes" at bounding box center [270, 157] width 88 height 16
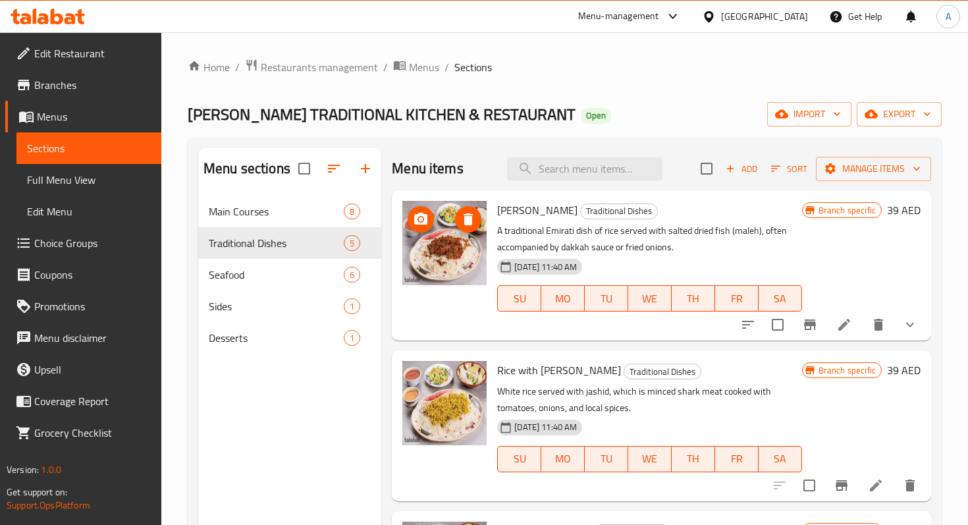
click at [458, 253] on img at bounding box center [444, 243] width 84 height 84
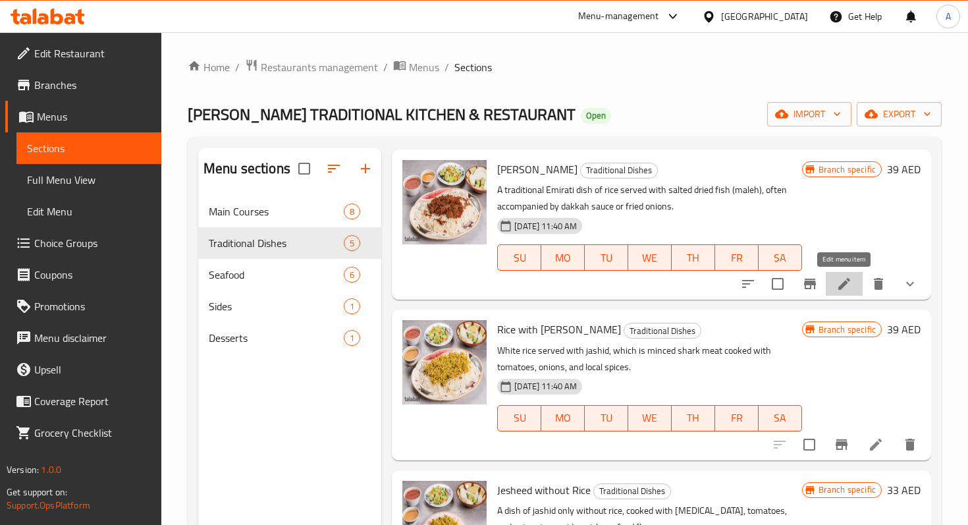
click at [841, 290] on icon at bounding box center [844, 284] width 16 height 16
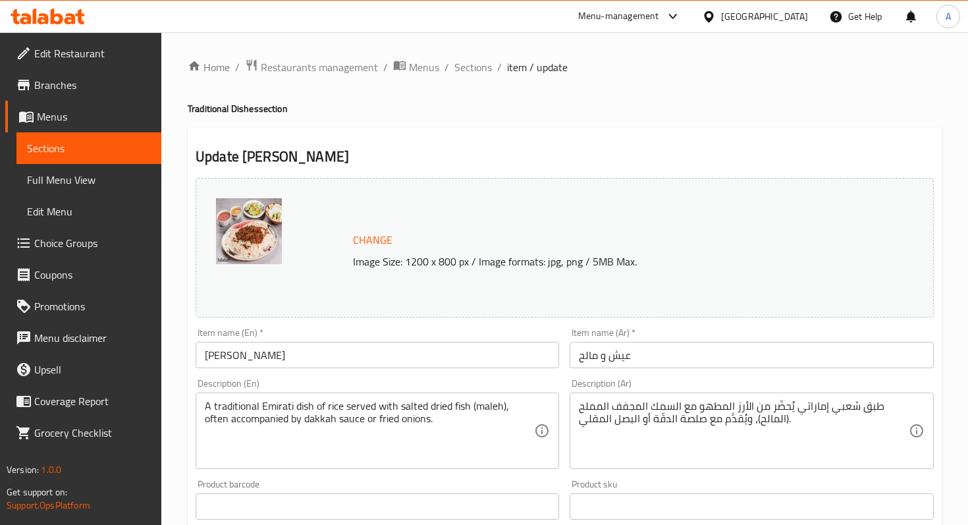
click at [250, 230] on img at bounding box center [249, 231] width 66 height 66
click at [101, 144] on span "Sections" at bounding box center [89, 148] width 124 height 16
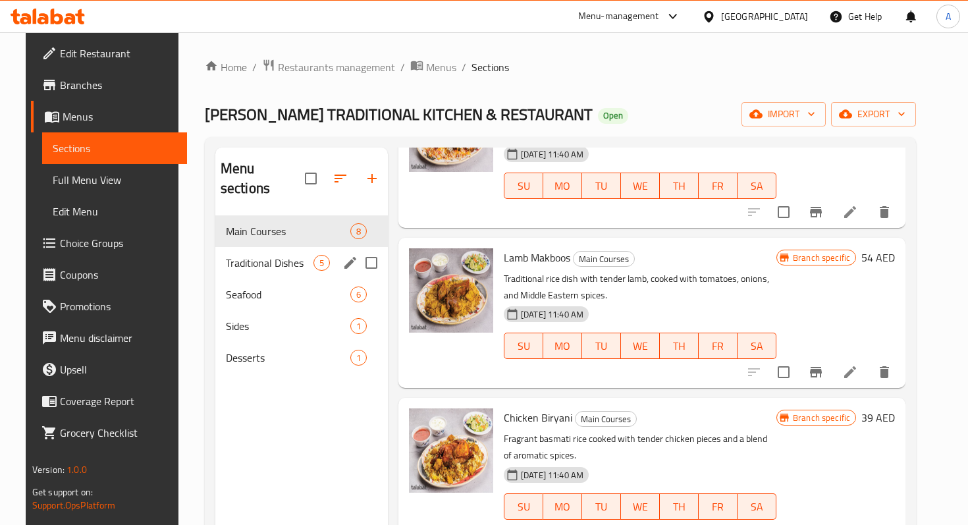
click at [271, 255] on span "Traditional Dishes" at bounding box center [270, 263] width 88 height 16
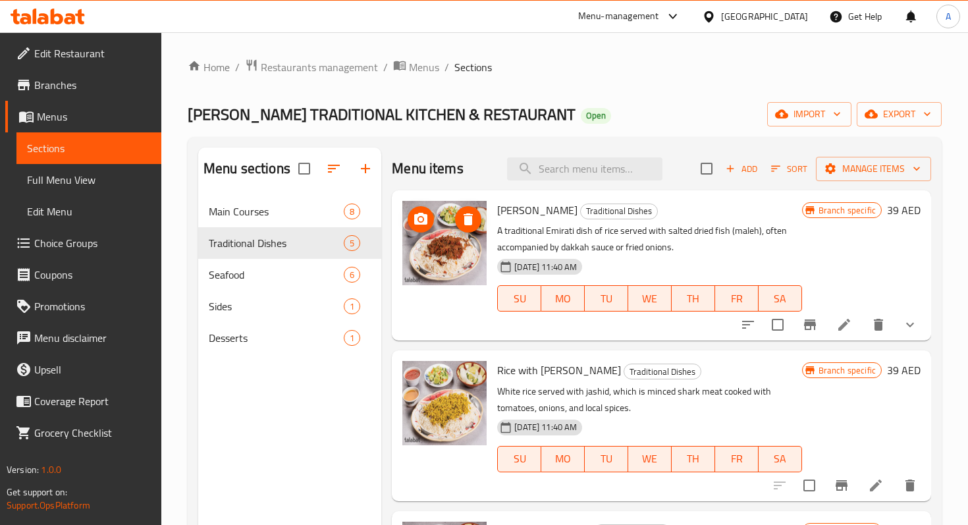
scroll to position [39, 0]
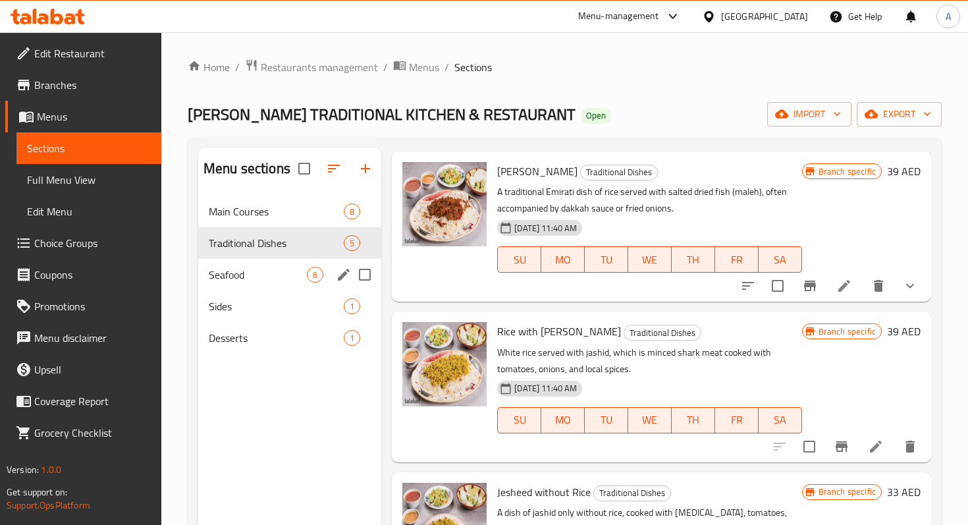
click at [264, 283] on div "Seafood 6" at bounding box center [289, 275] width 183 height 32
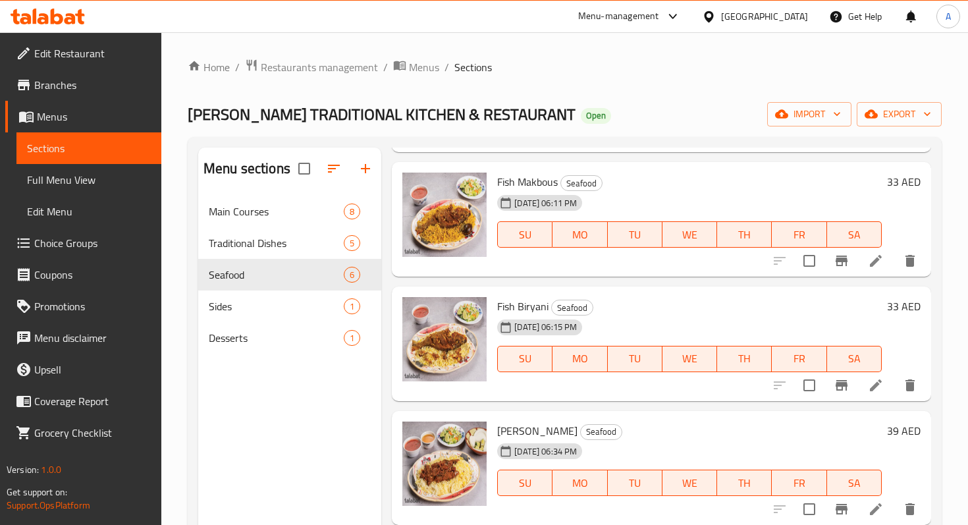
scroll to position [108, 0]
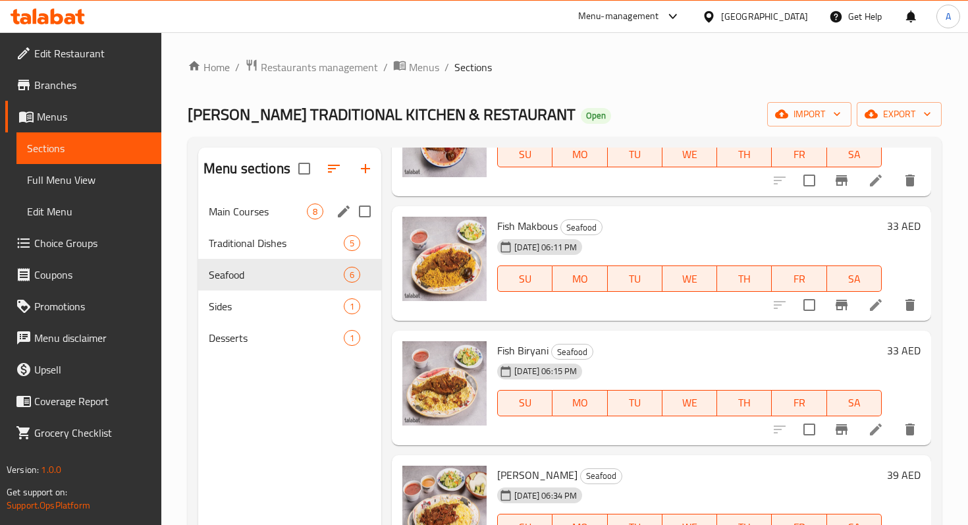
click at [244, 219] on span "Main Courses" at bounding box center [258, 211] width 98 height 16
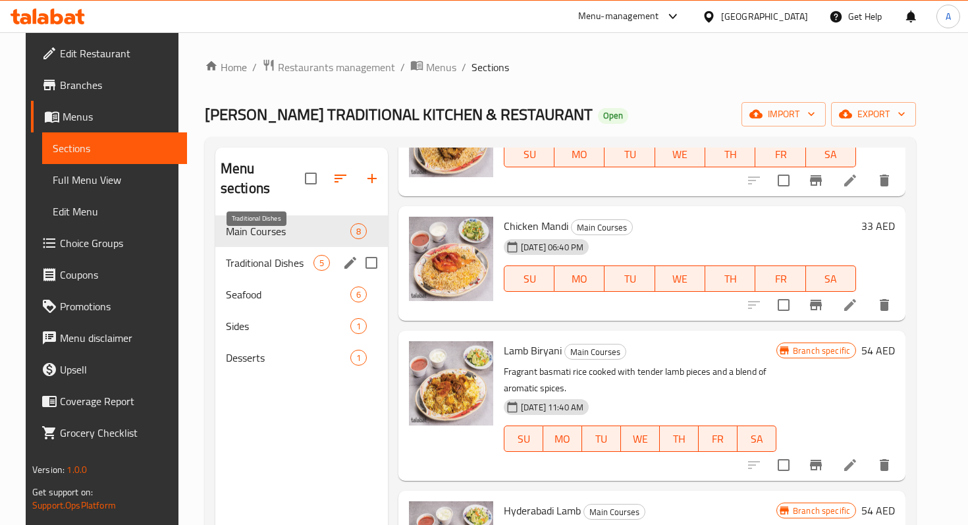
click at [244, 255] on span "Traditional Dishes" at bounding box center [270, 263] width 88 height 16
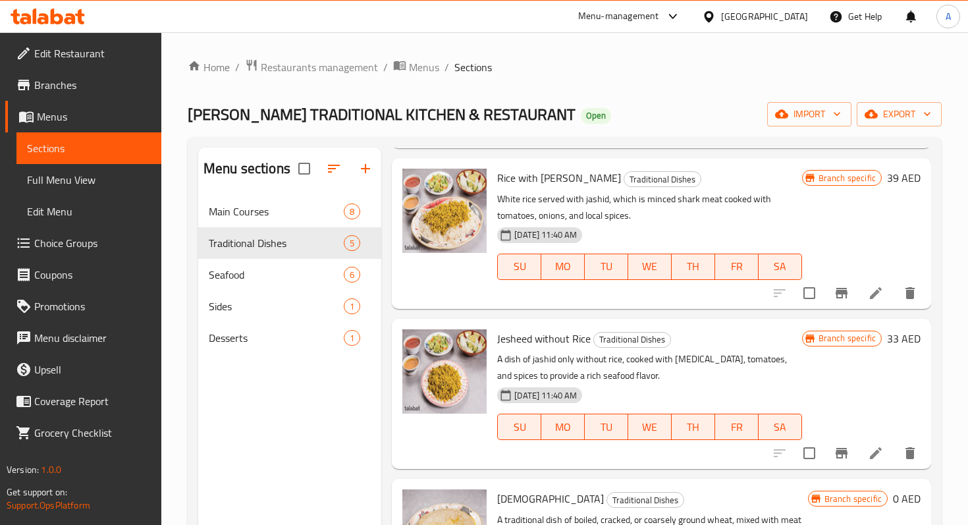
scroll to position [184, 0]
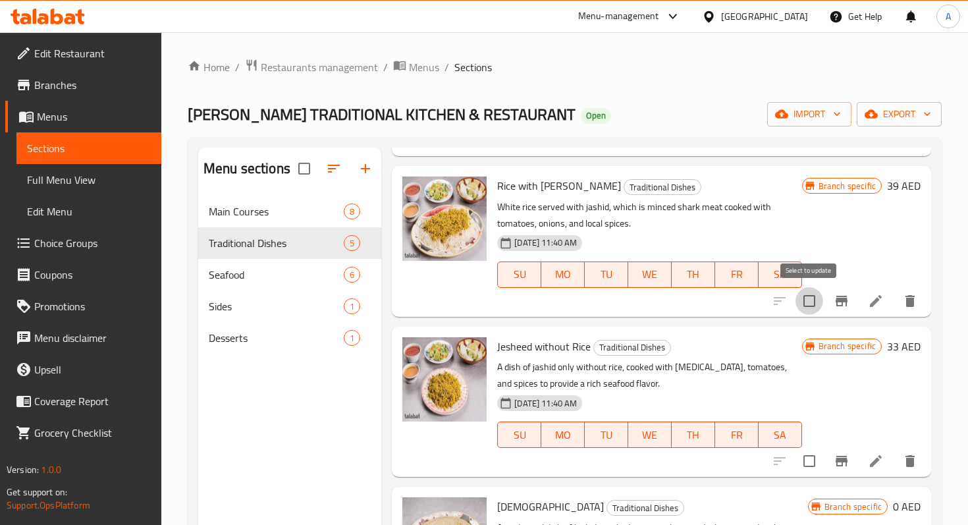
click at [807, 307] on input "checkbox" at bounding box center [809, 301] width 28 height 28
checkbox input "true"
click at [874, 302] on icon at bounding box center [876, 301] width 12 height 12
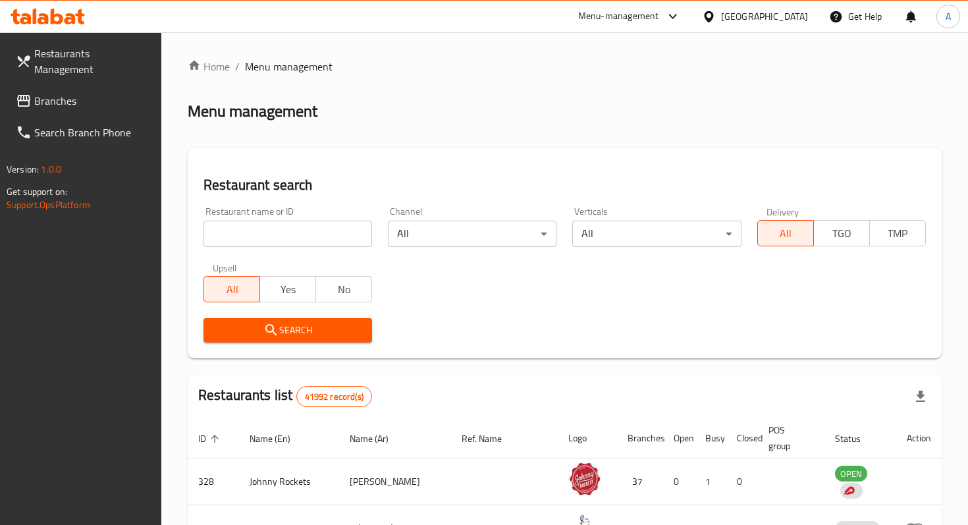
click at [305, 239] on input "search" at bounding box center [287, 234] width 169 height 26
type input "[PERSON_NAME] TRADITIONAL KITCHEN & RESTAURANT"
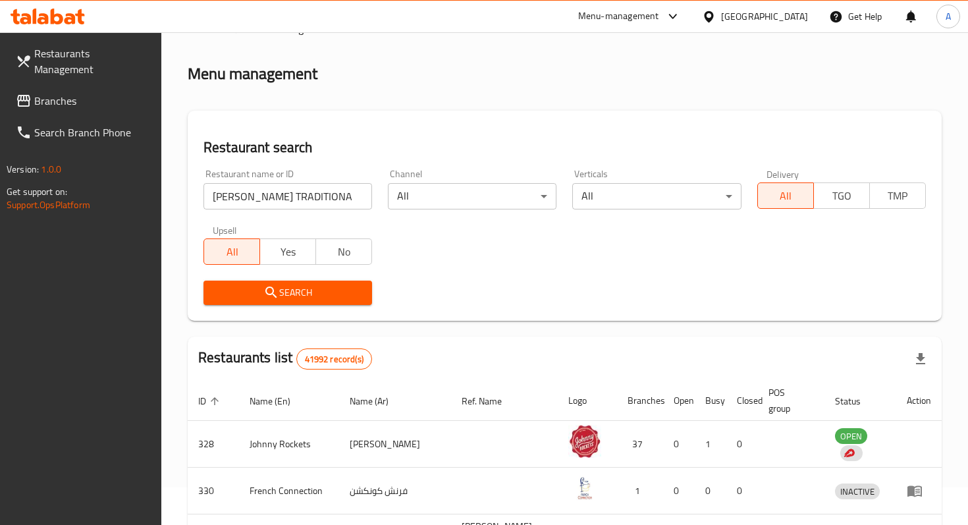
scroll to position [39, 0]
click at [305, 299] on button "Search" at bounding box center [287, 291] width 169 height 24
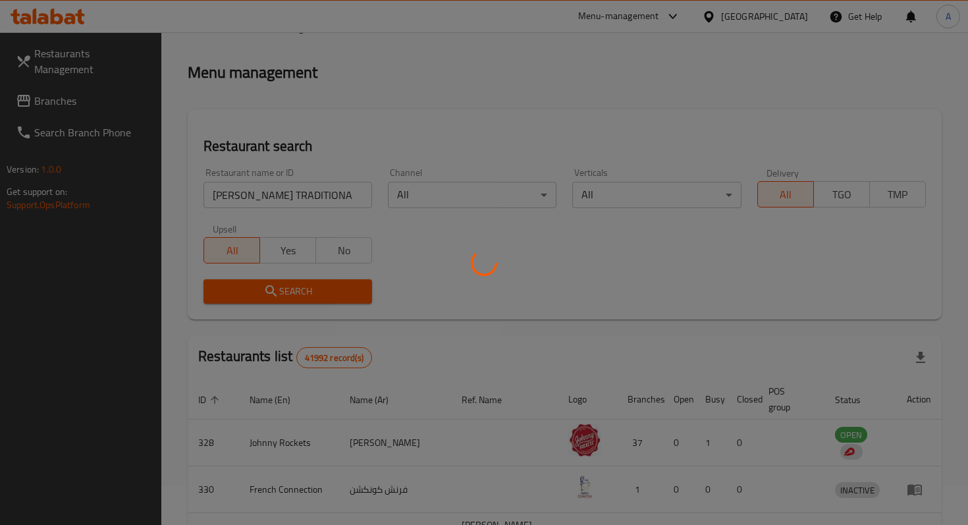
scroll to position [13, 0]
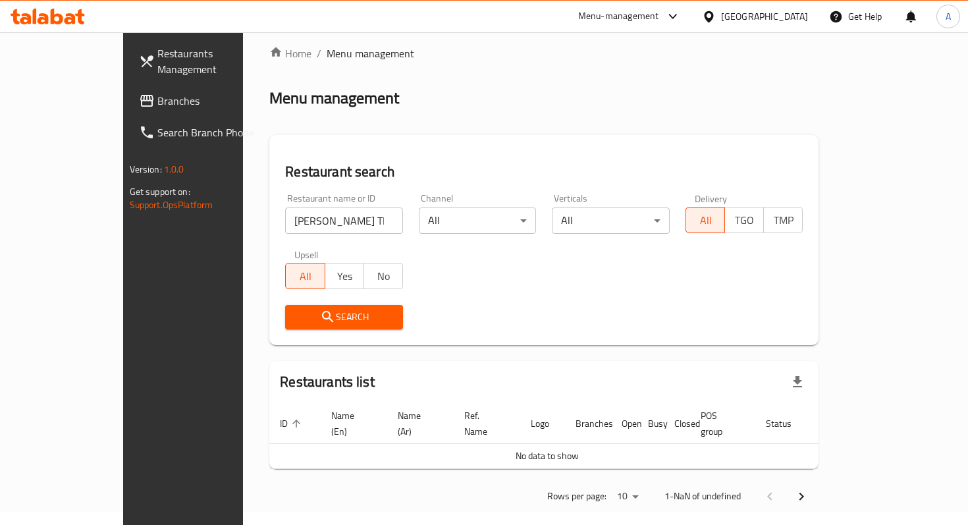
click at [157, 93] on span "Branches" at bounding box center [215, 101] width 117 height 16
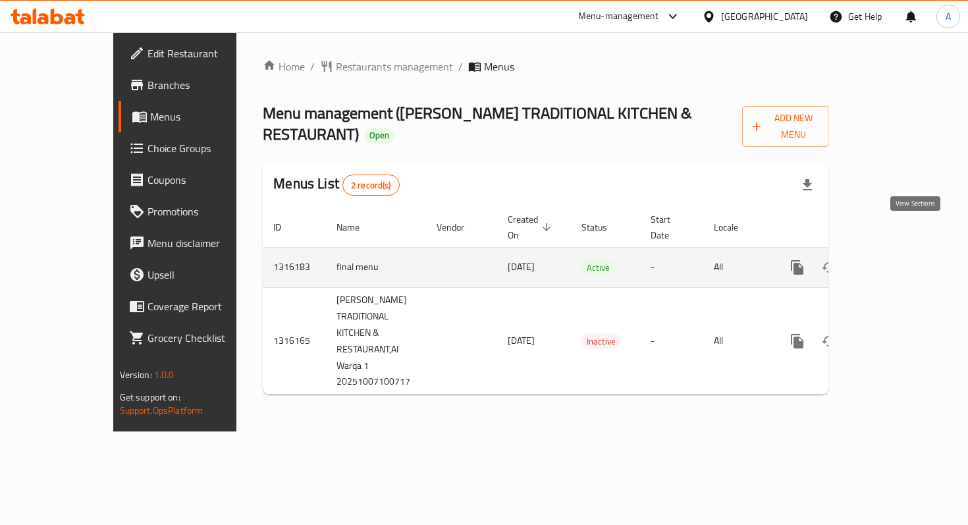
click at [900, 259] on icon "enhanced table" at bounding box center [892, 267] width 16 height 16
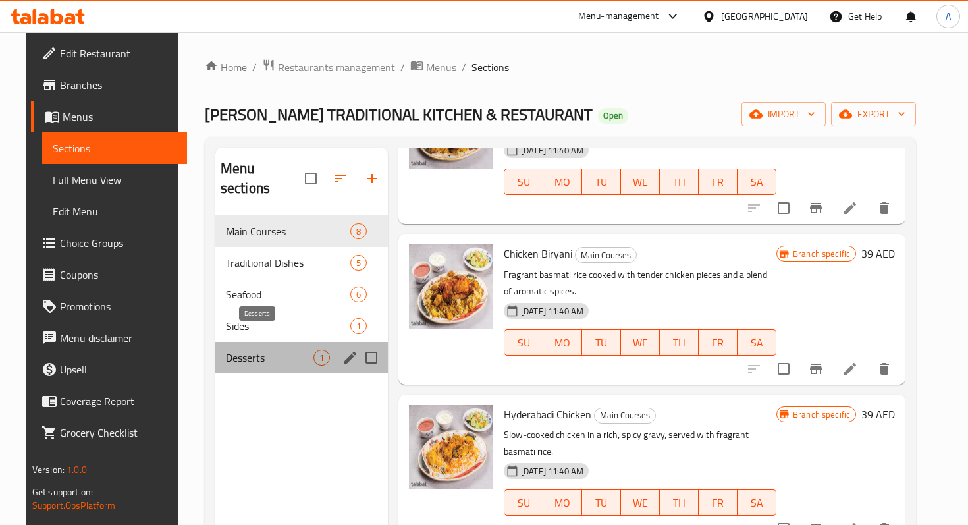
click at [246, 350] on span "Desserts" at bounding box center [270, 358] width 88 height 16
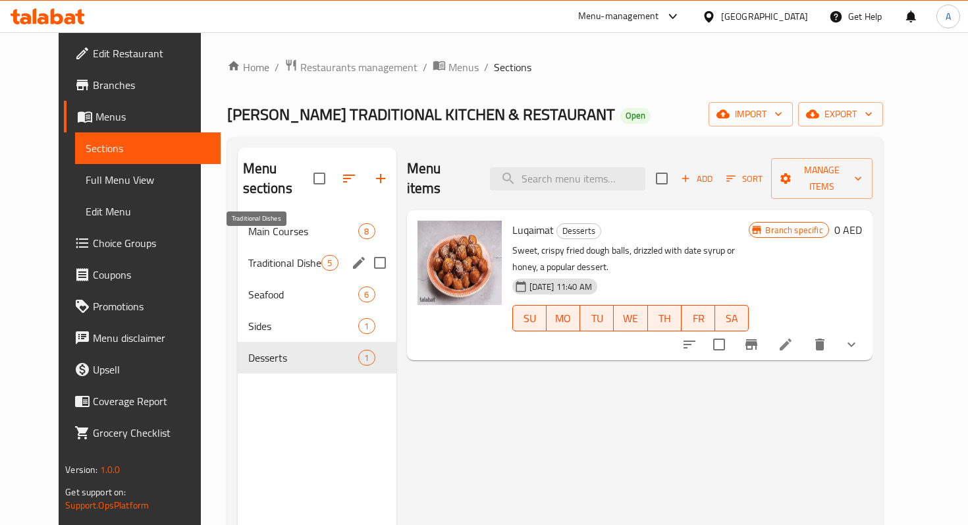
click at [248, 255] on span "Traditional Dishes" at bounding box center [285, 263] width 74 height 16
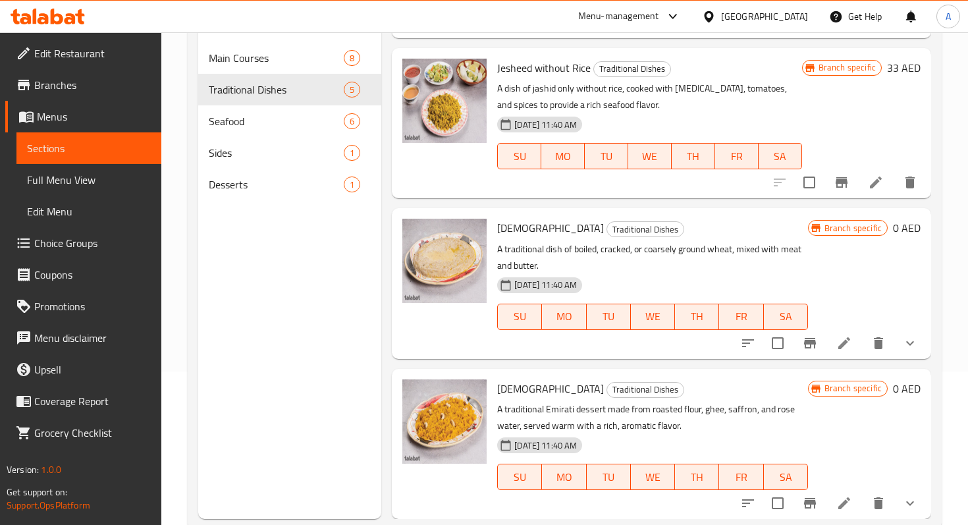
scroll to position [184, 0]
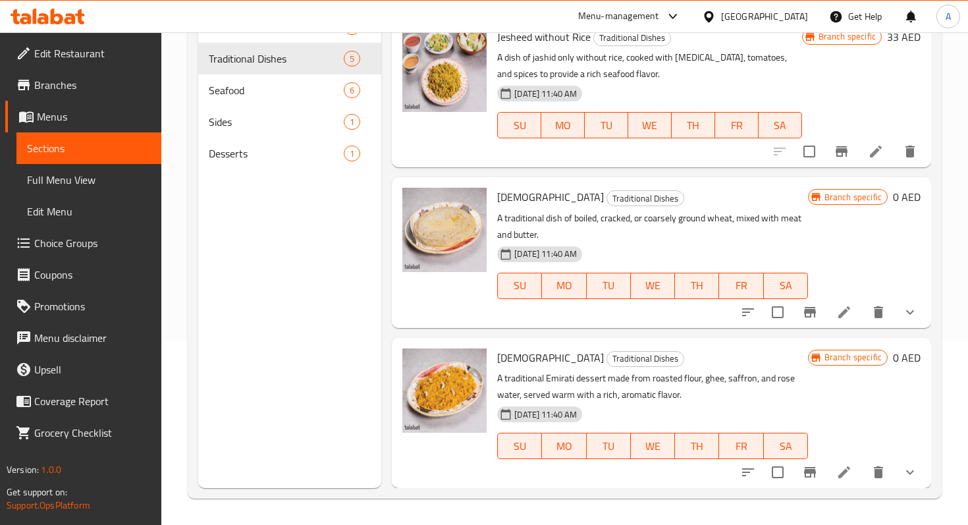
click at [833, 472] on li at bounding box center [843, 472] width 37 height 24
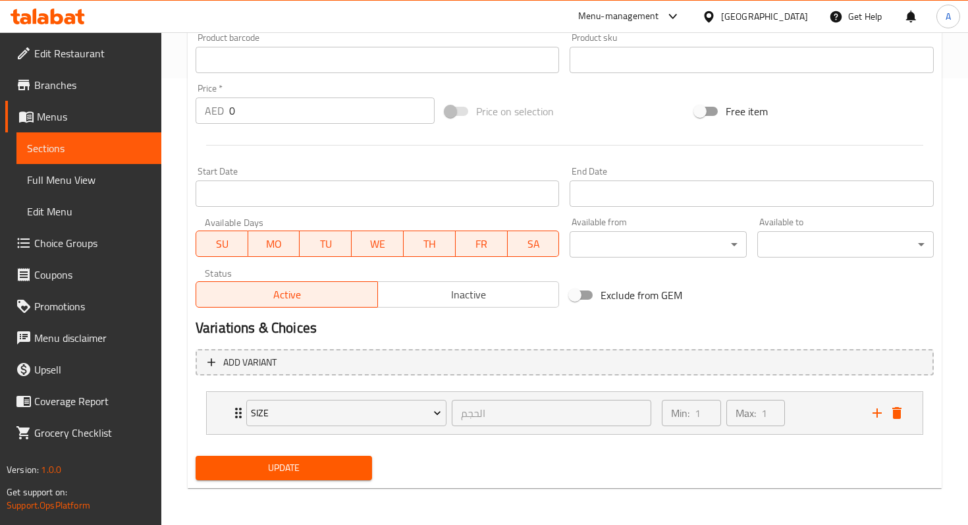
click at [115, 147] on span "Sections" at bounding box center [89, 148] width 124 height 16
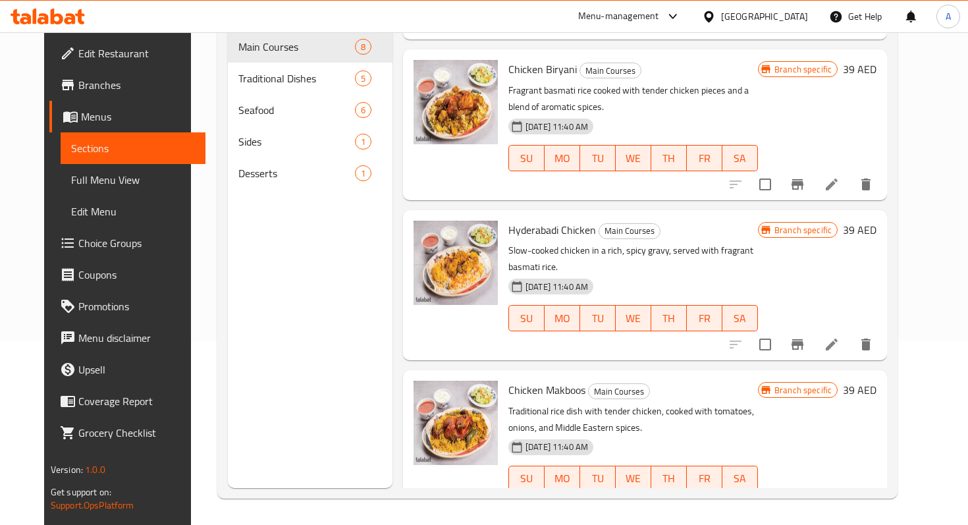
scroll to position [492, 0]
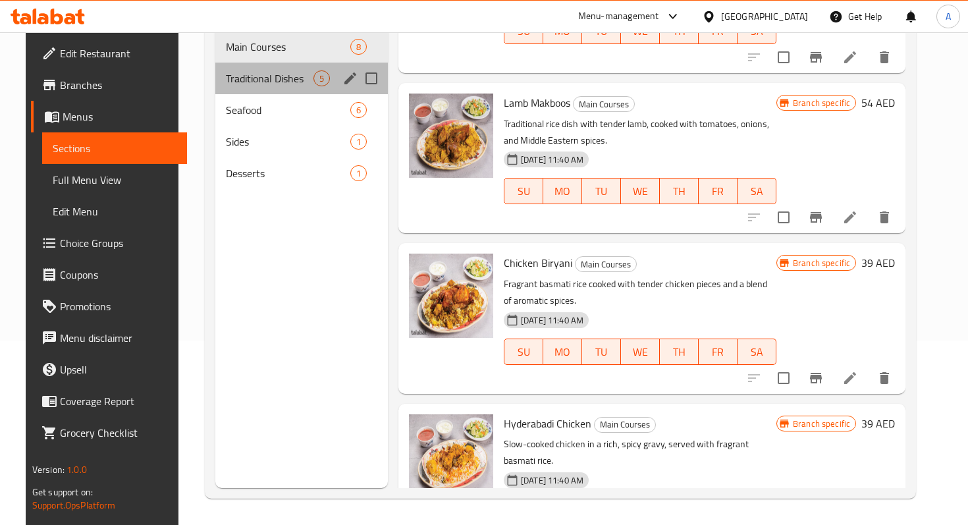
click at [255, 68] on div "Traditional Dishes 5" at bounding box center [301, 79] width 172 height 32
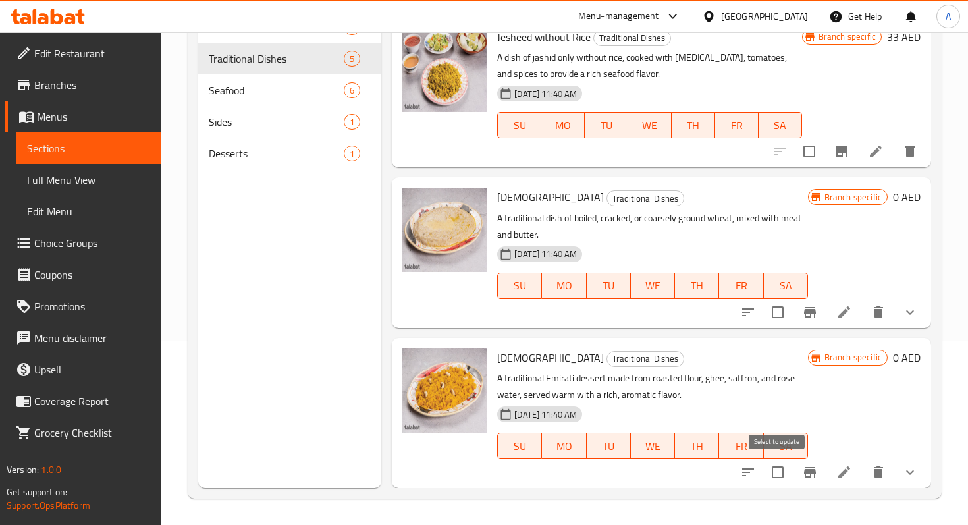
click at [783, 471] on input "checkbox" at bounding box center [778, 472] width 28 height 28
checkbox input "true"
click at [748, 467] on icon "sort-choices" at bounding box center [748, 472] width 16 height 16
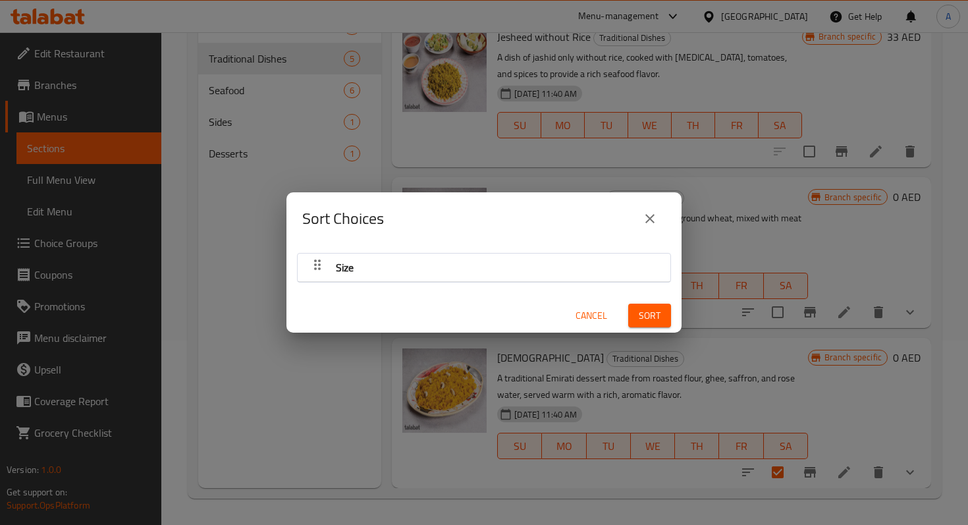
click at [648, 226] on button "close" at bounding box center [650, 219] width 32 height 32
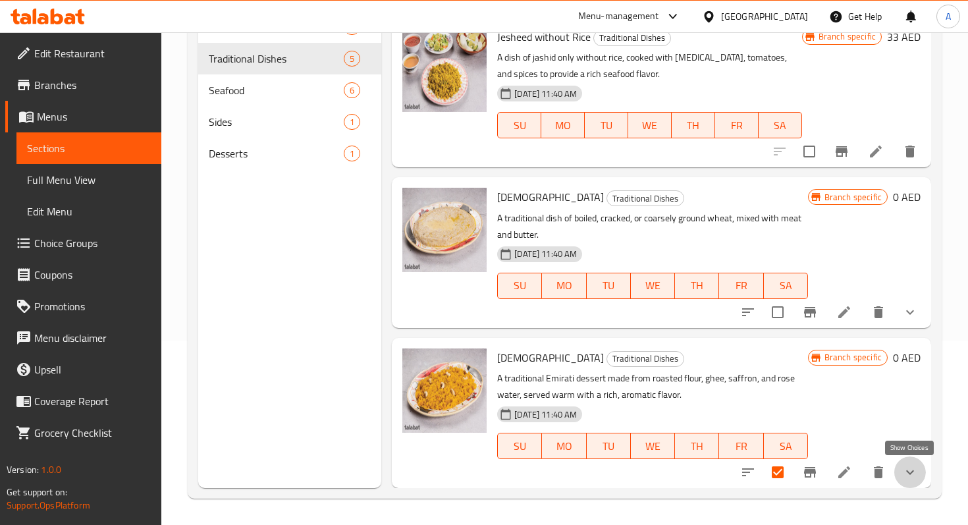
click at [914, 479] on icon "show more" at bounding box center [910, 472] width 16 height 16
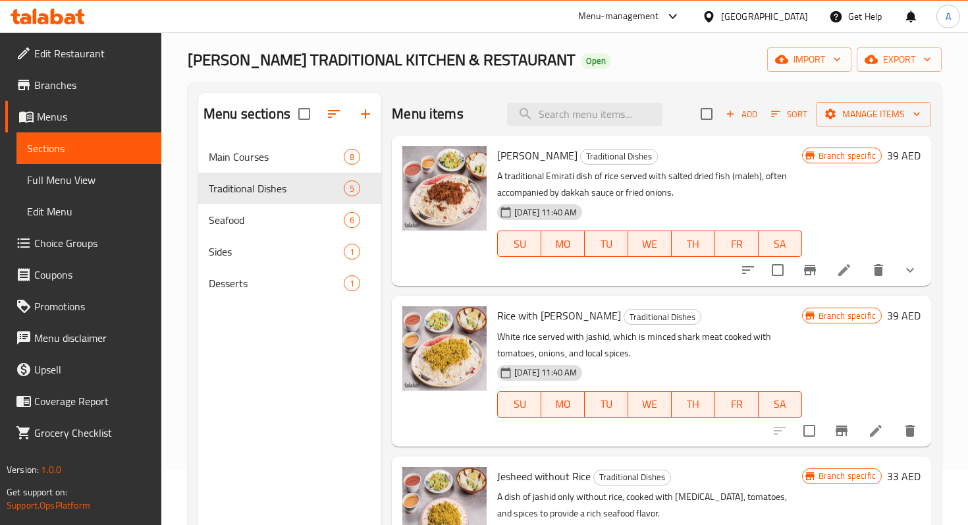
scroll to position [0, 0]
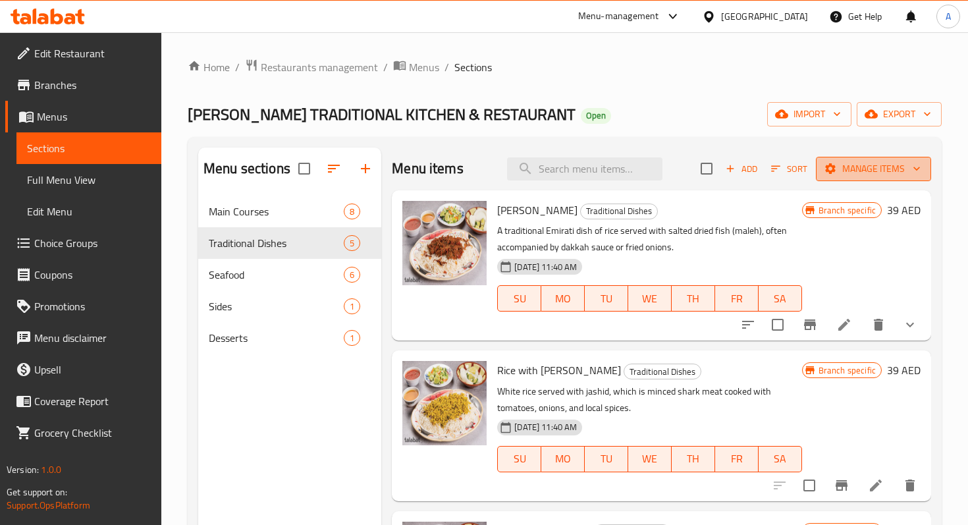
click at [854, 169] on span "Manage items" at bounding box center [873, 169] width 94 height 16
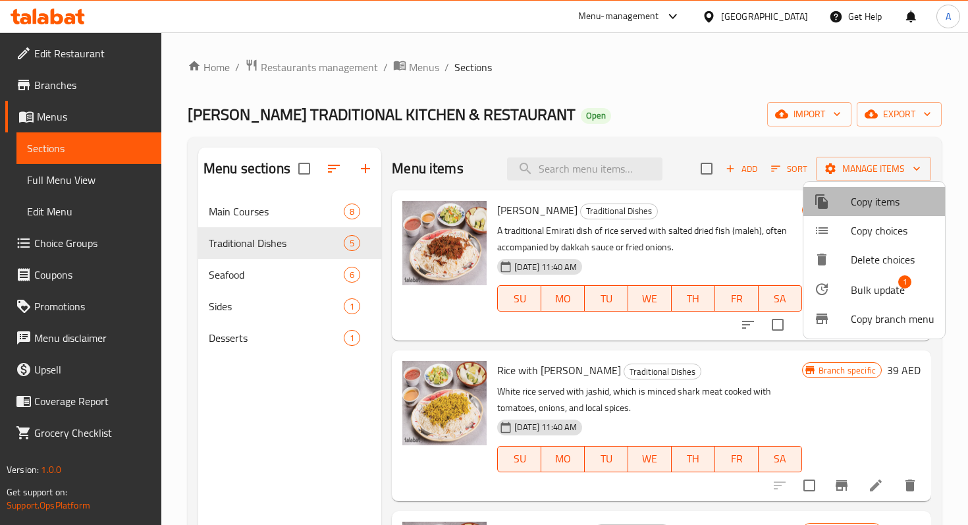
click at [884, 209] on span "Copy items" at bounding box center [892, 202] width 84 height 16
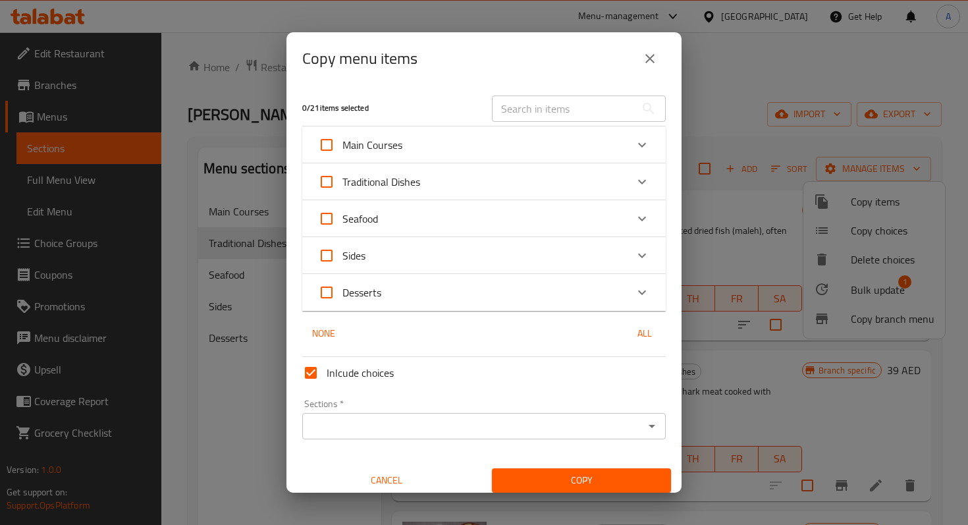
scroll to position [8, 0]
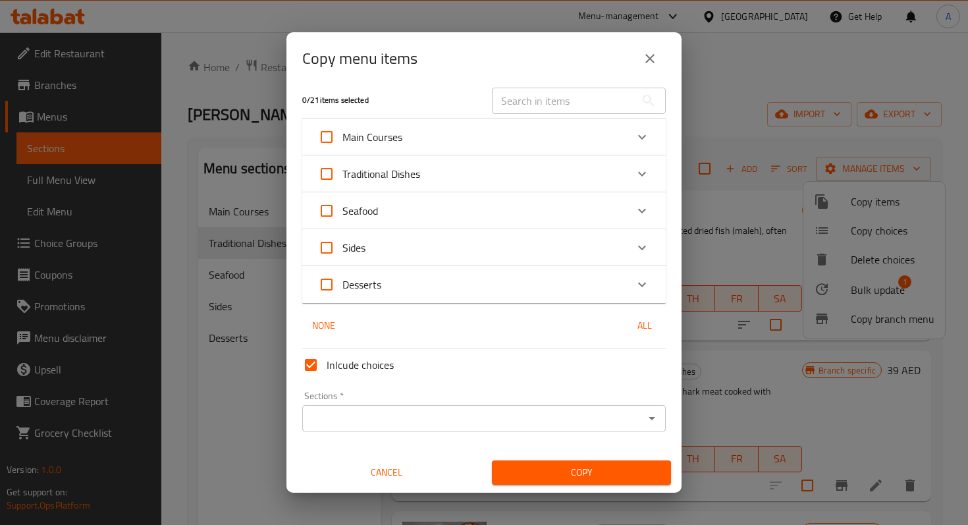
click at [639, 178] on icon "Expand" at bounding box center [642, 174] width 16 height 16
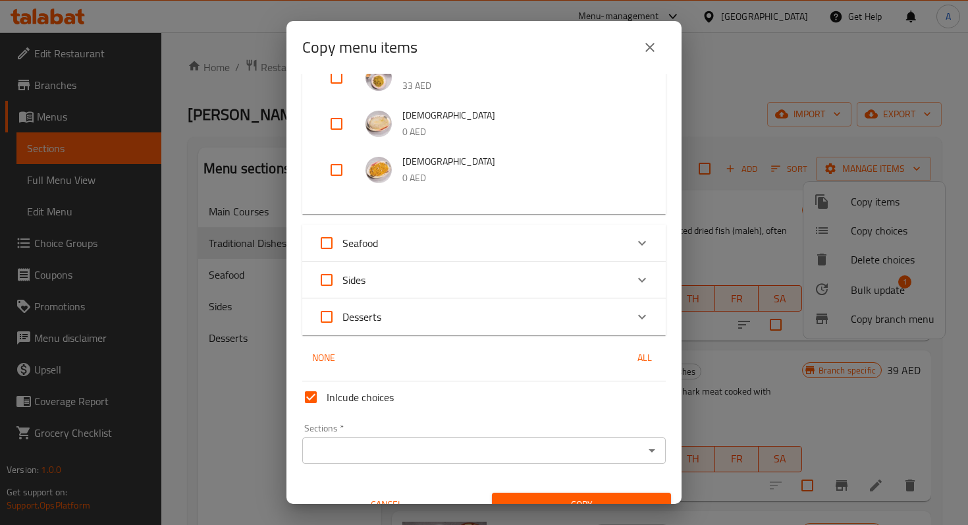
scroll to position [224, 0]
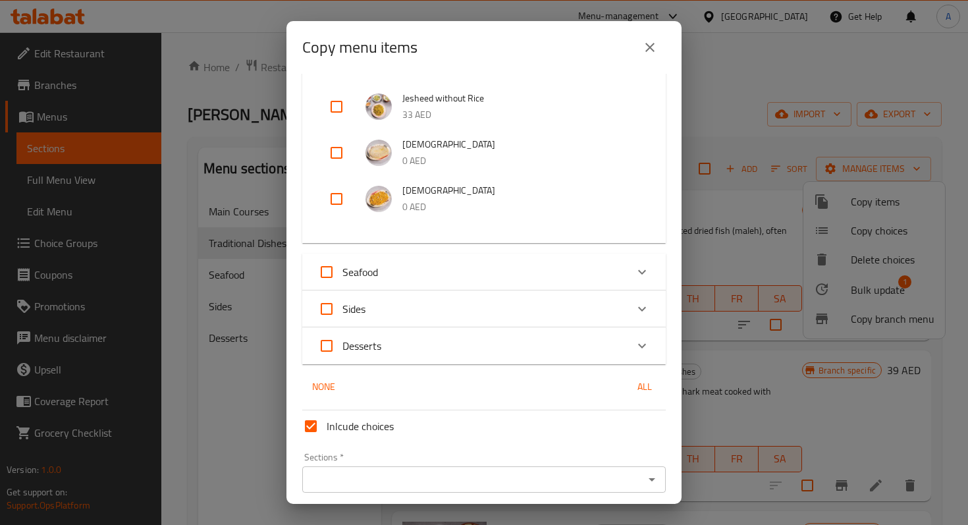
click at [338, 196] on input "checkbox" at bounding box center [337, 199] width 32 height 32
checkbox input "true"
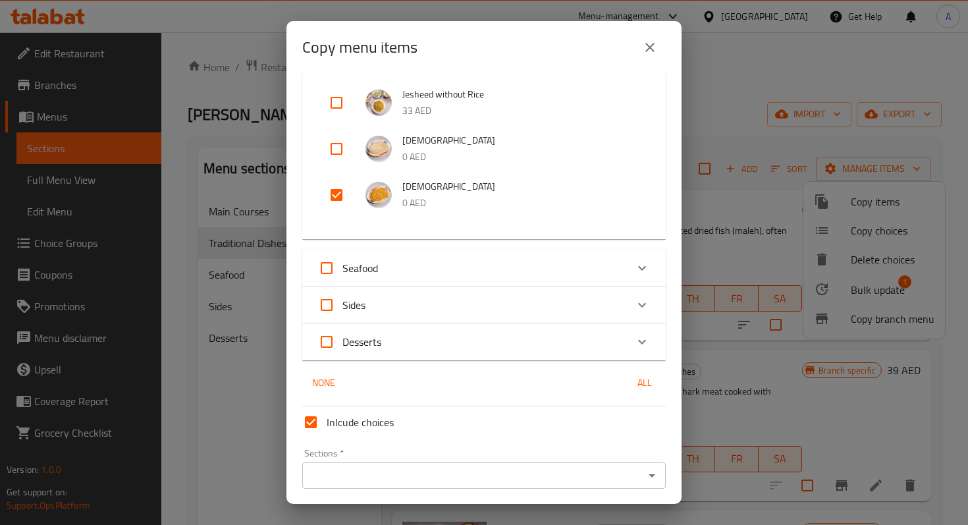
scroll to position [274, 0]
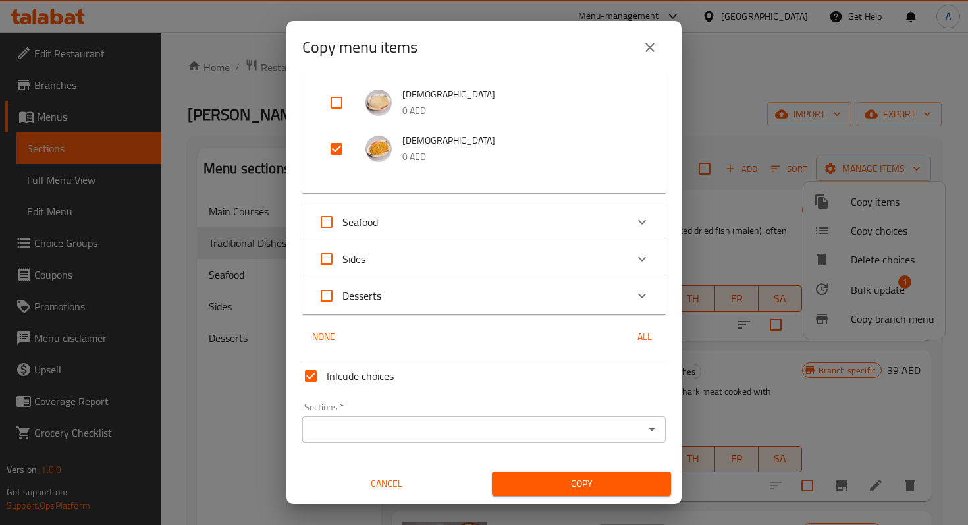
click at [540, 439] on div "Sections *" at bounding box center [483, 429] width 363 height 26
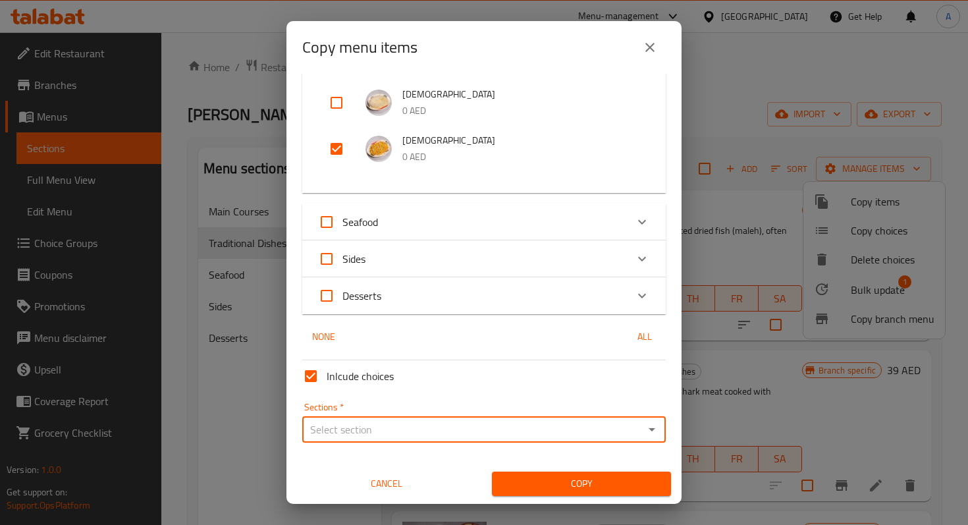
click at [545, 423] on input "Sections   *" at bounding box center [473, 429] width 334 height 18
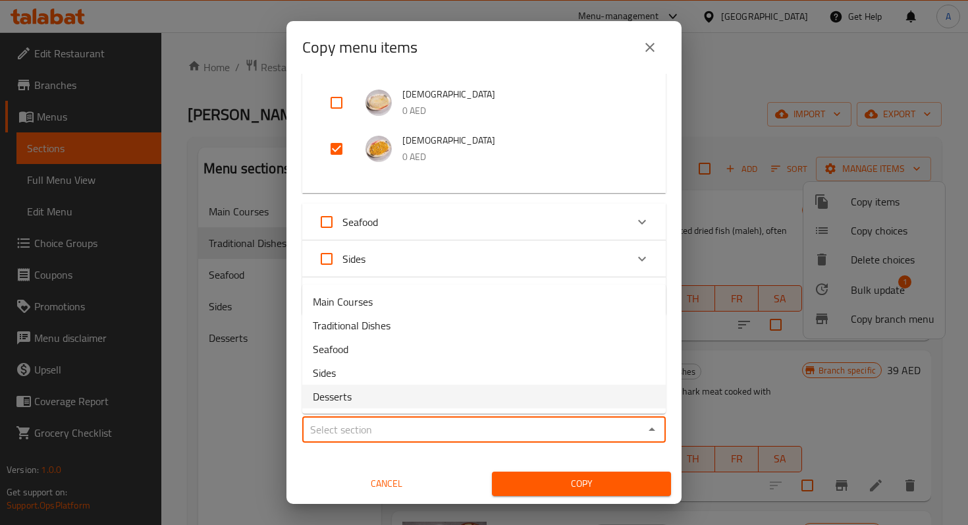
click at [458, 397] on li "Desserts" at bounding box center [483, 396] width 363 height 24
type input "Desserts"
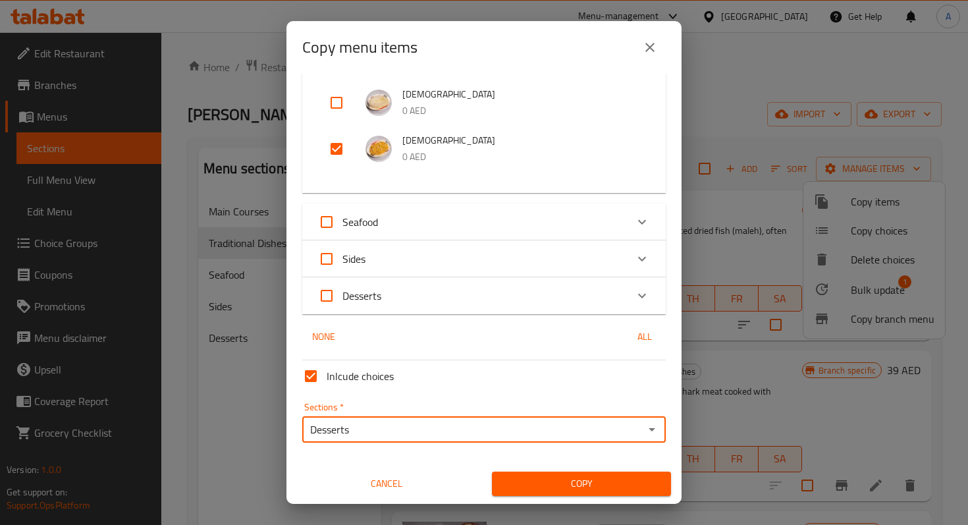
click at [581, 485] on span "Copy" at bounding box center [581, 483] width 158 height 16
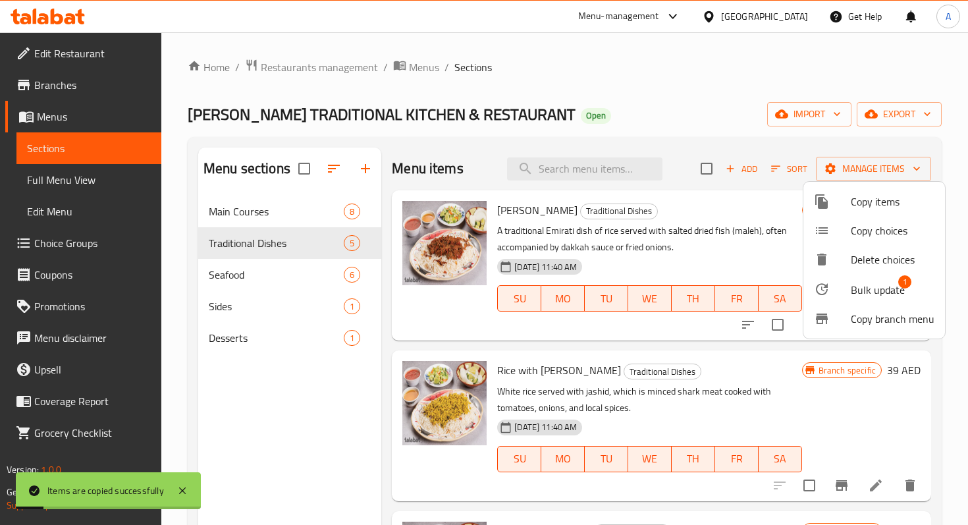
click at [310, 339] on div at bounding box center [484, 262] width 968 height 525
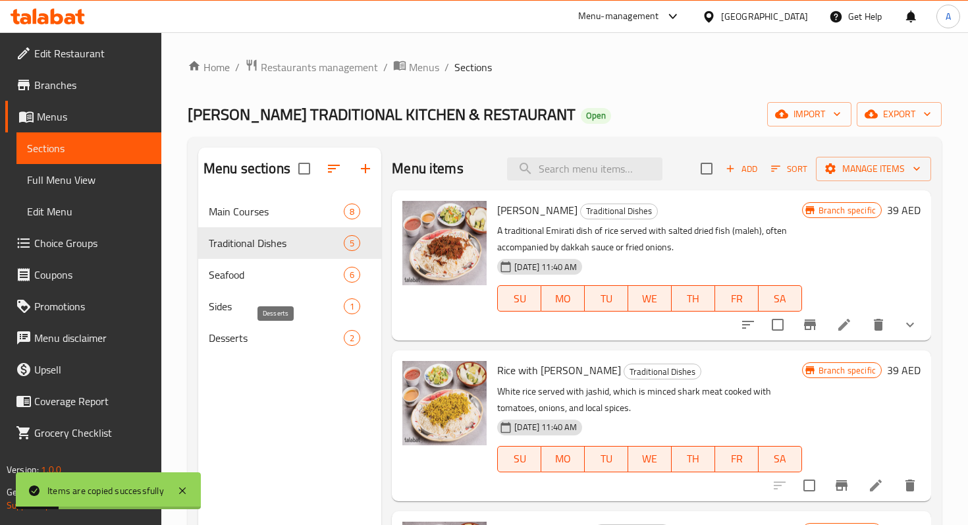
click at [310, 339] on span "Desserts" at bounding box center [276, 338] width 135 height 16
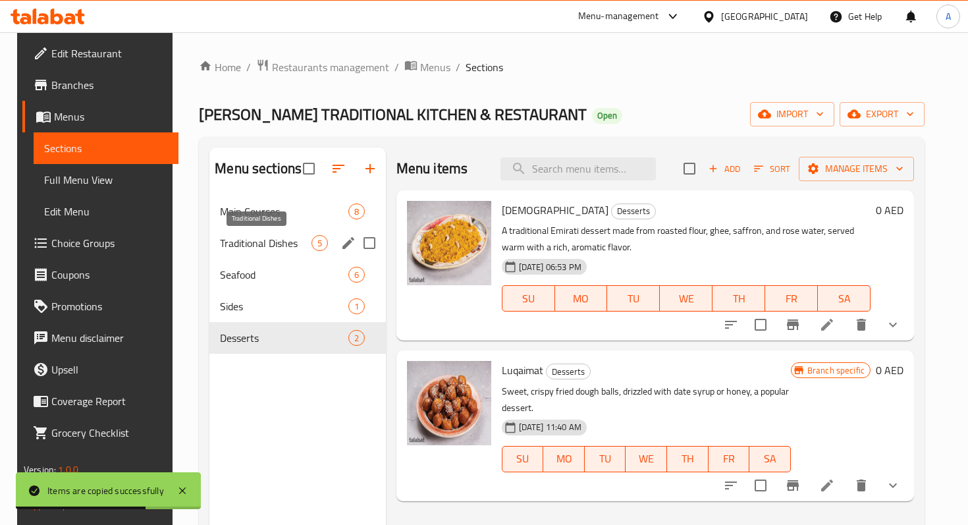
click at [238, 246] on span "Traditional Dishes" at bounding box center [265, 243] width 91 height 16
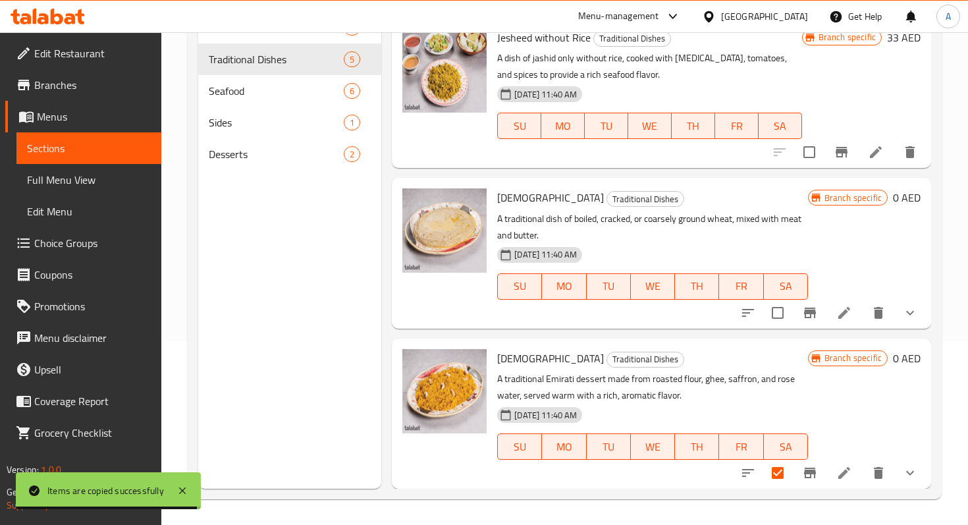
scroll to position [184, 0]
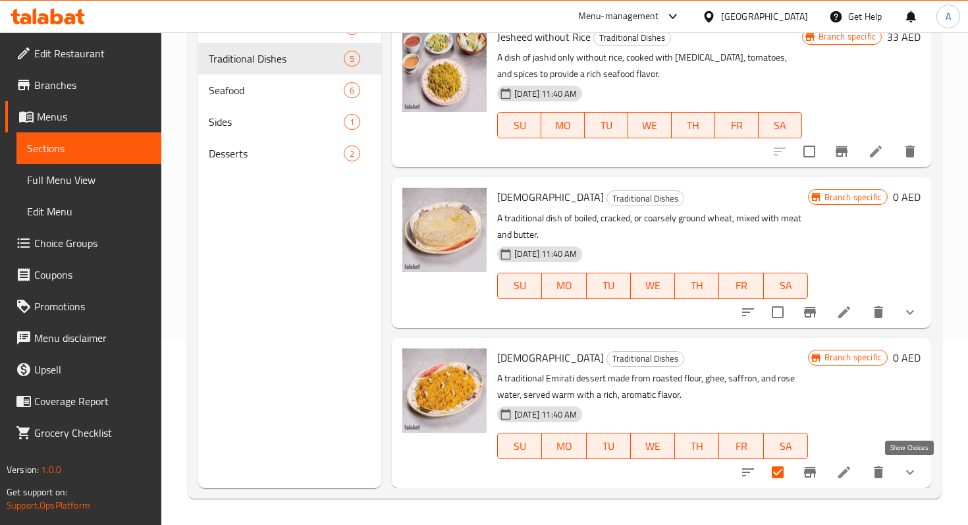
click at [902, 469] on icon "show more" at bounding box center [910, 472] width 16 height 16
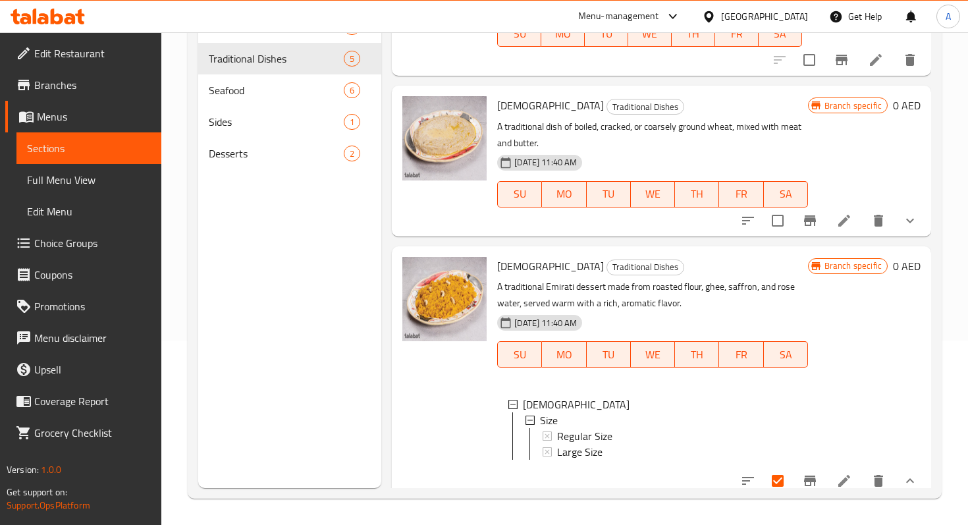
scroll to position [409, 0]
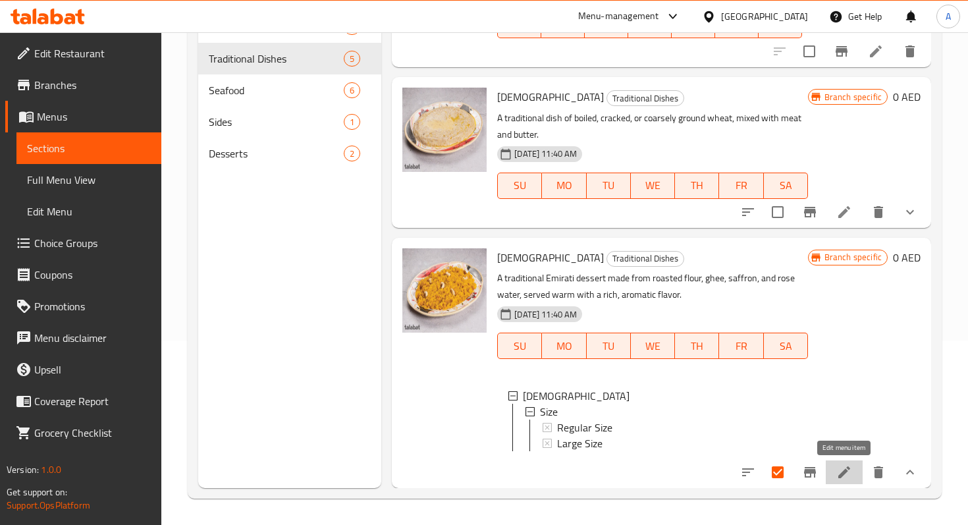
click at [847, 476] on icon at bounding box center [844, 472] width 16 height 16
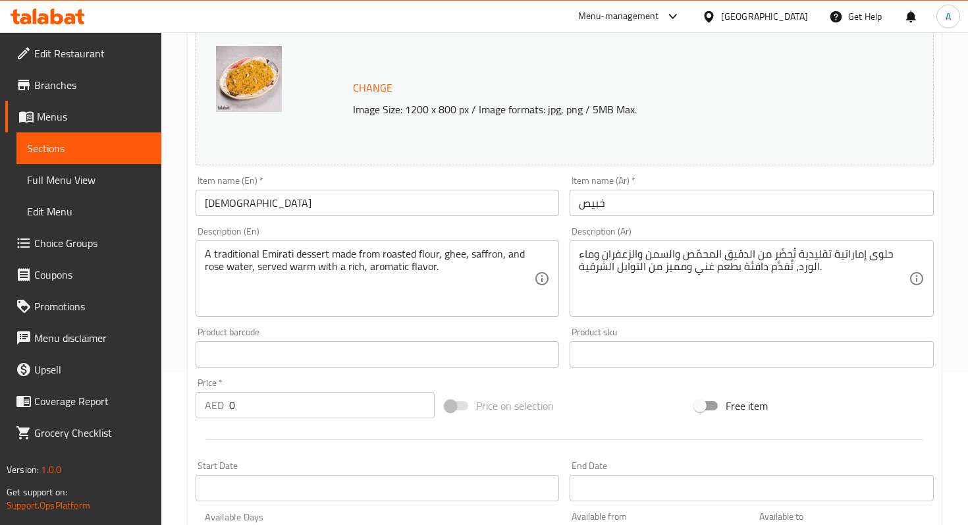
scroll to position [446, 0]
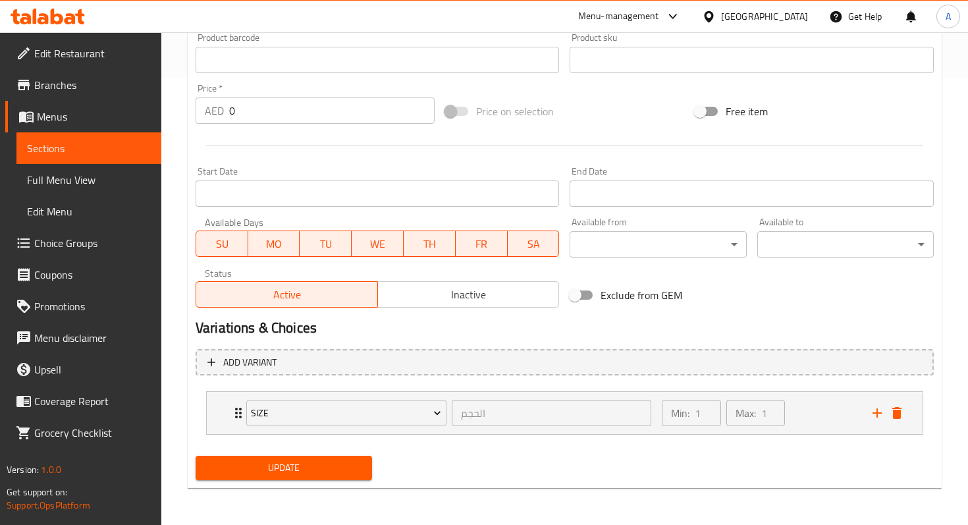
click at [419, 303] on button "Inactive" at bounding box center [468, 294] width 182 height 26
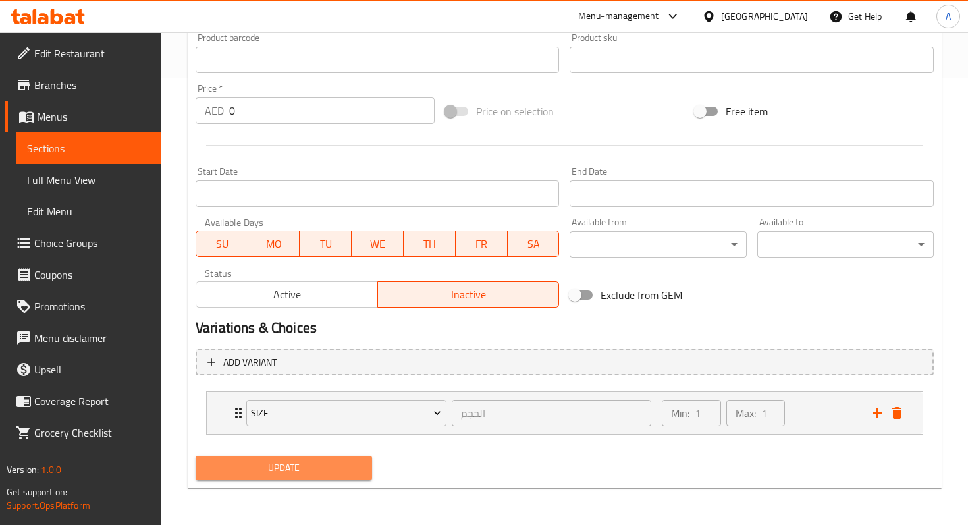
click at [338, 470] on span "Update" at bounding box center [283, 467] width 155 height 16
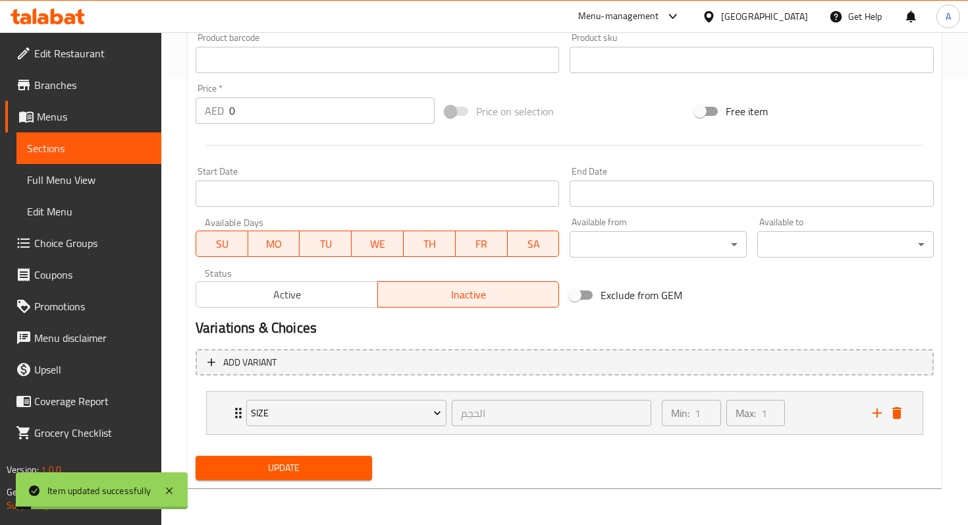
click at [100, 148] on span "Sections" at bounding box center [89, 148] width 124 height 16
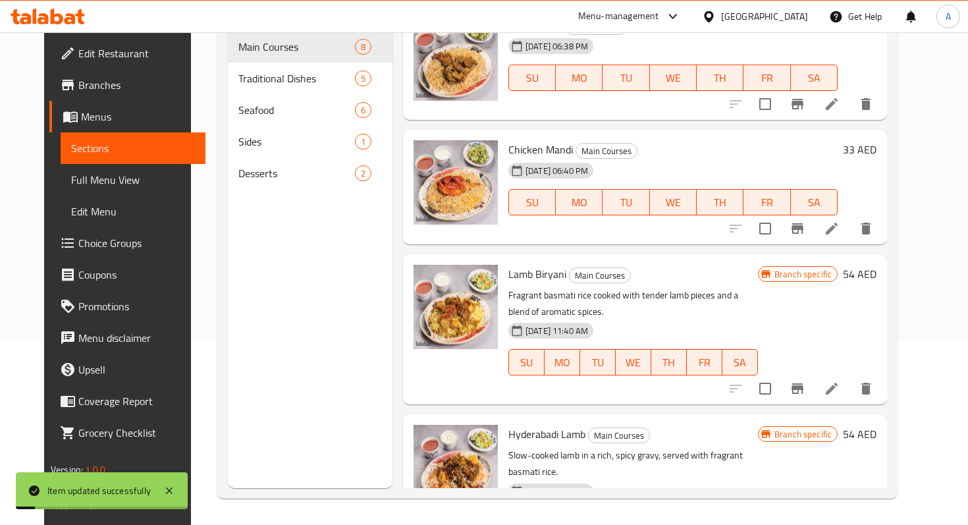
scroll to position [184, 0]
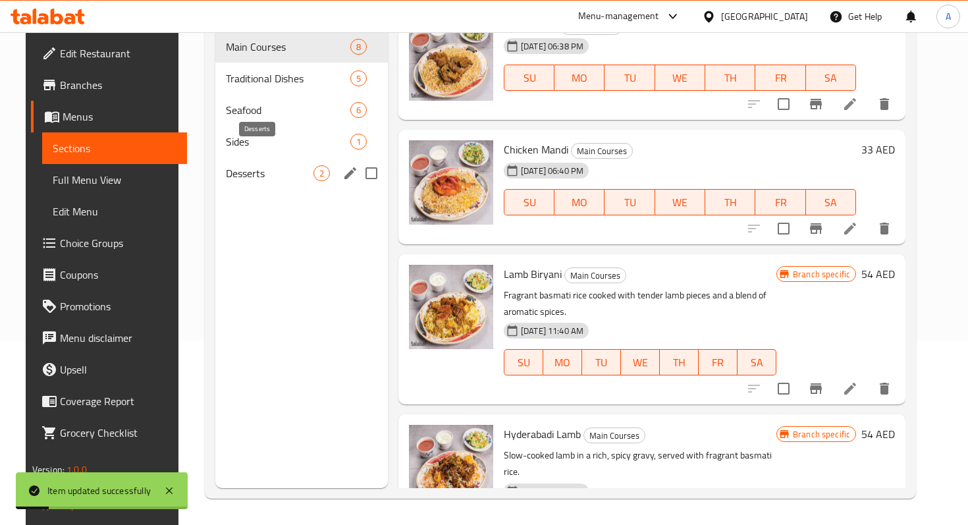
click at [243, 165] on span "Desserts" at bounding box center [270, 173] width 88 height 16
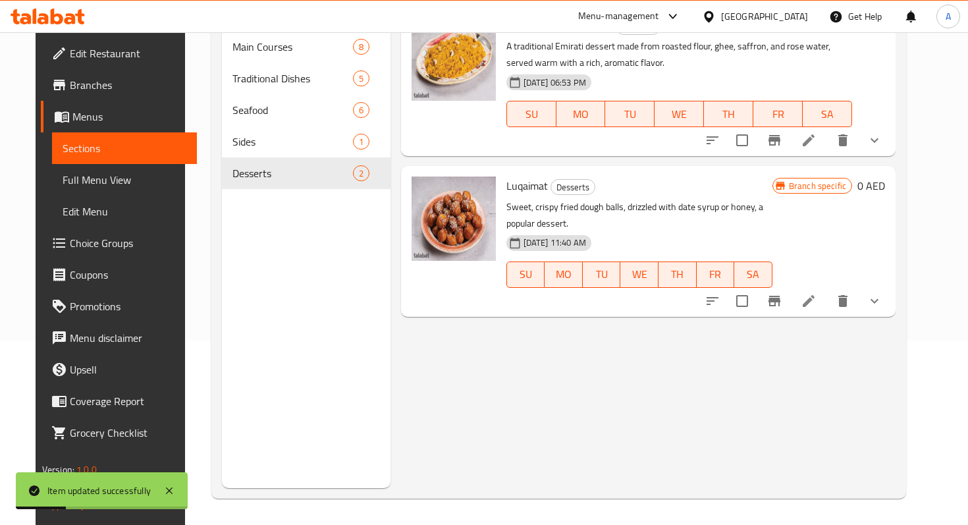
scroll to position [110, 0]
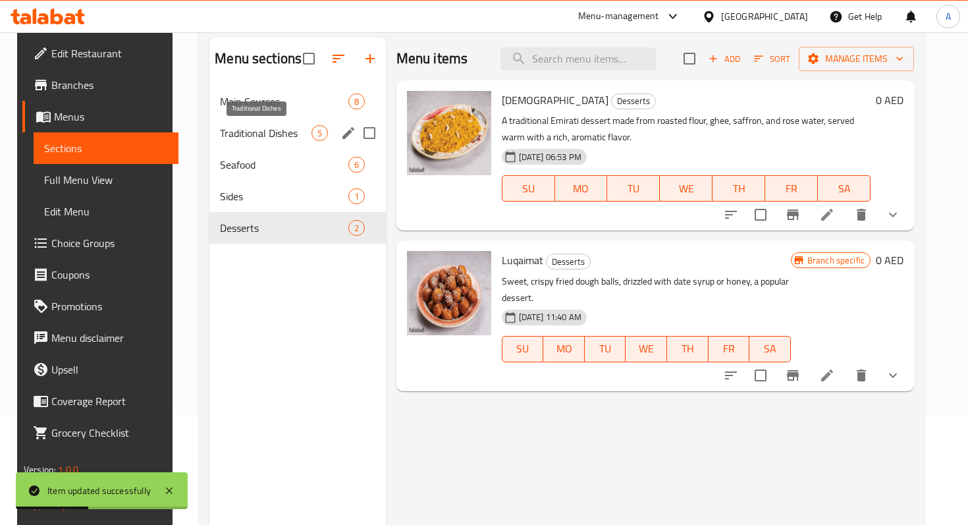
click at [243, 125] on span "Traditional Dishes" at bounding box center [265, 133] width 91 height 16
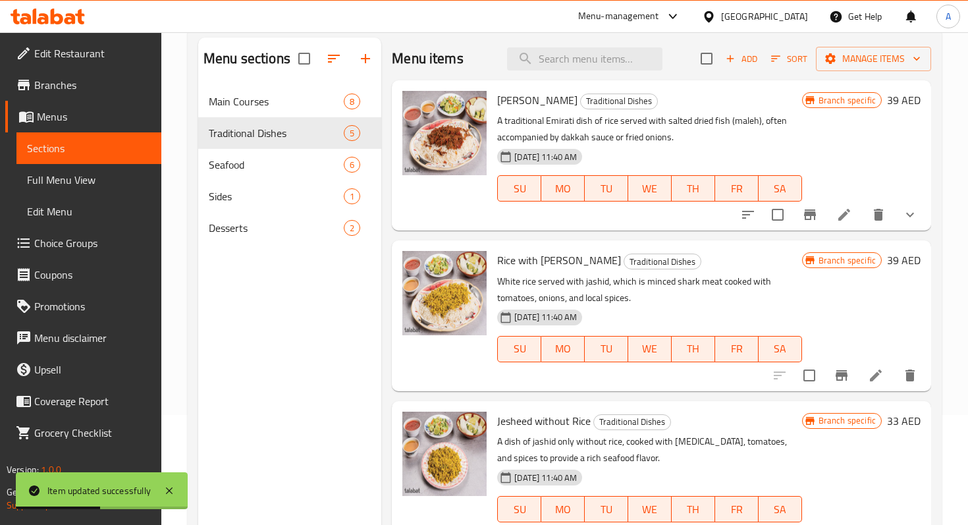
scroll to position [309, 0]
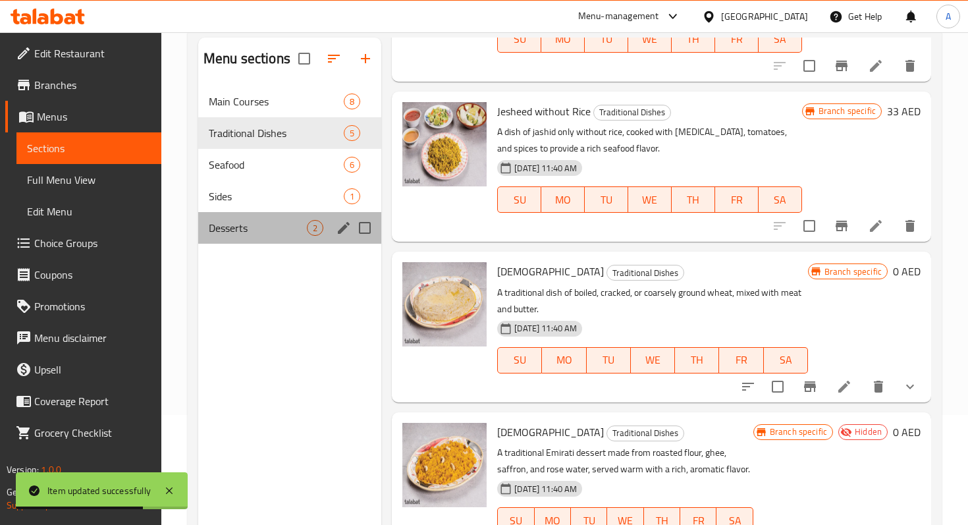
click at [272, 235] on span "Desserts" at bounding box center [258, 228] width 98 height 16
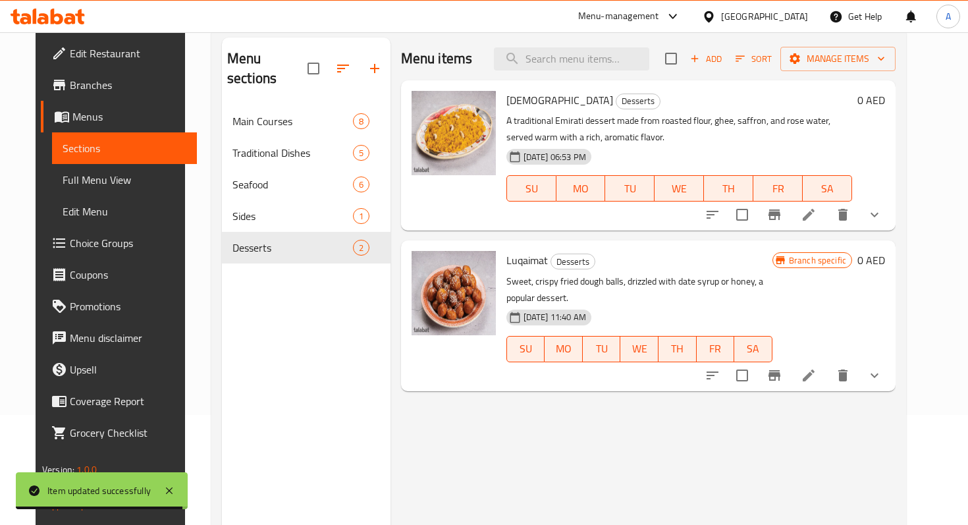
click at [589, 119] on p "A traditional Emirati dessert made from roasted flour, ghee, saffron, and rose …" at bounding box center [679, 129] width 346 height 33
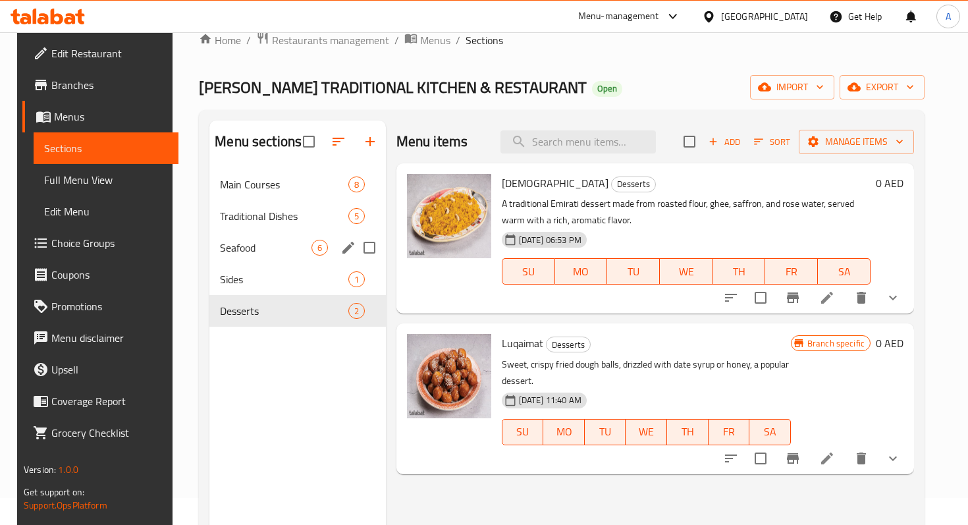
scroll to position [35, 0]
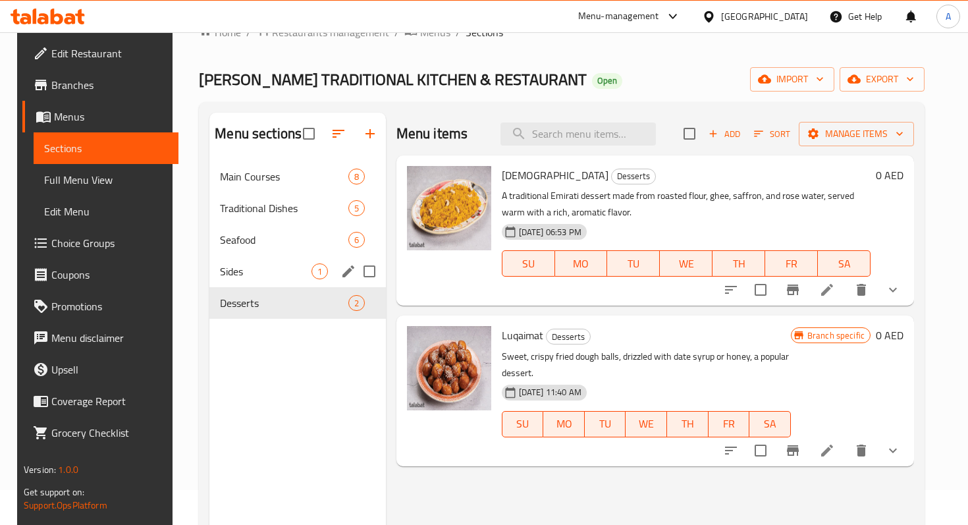
click at [265, 269] on span "Sides" at bounding box center [265, 271] width 91 height 16
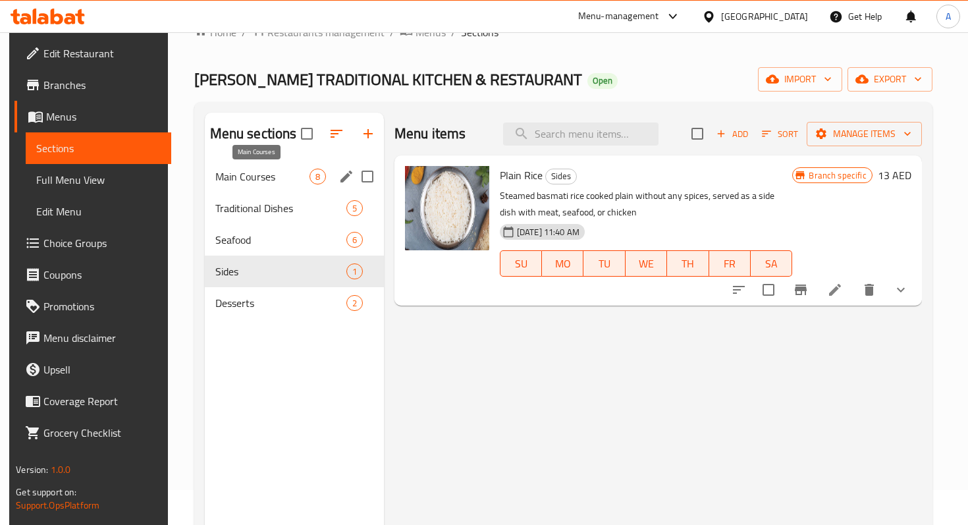
click at [242, 181] on span "Main Courses" at bounding box center [262, 177] width 94 height 16
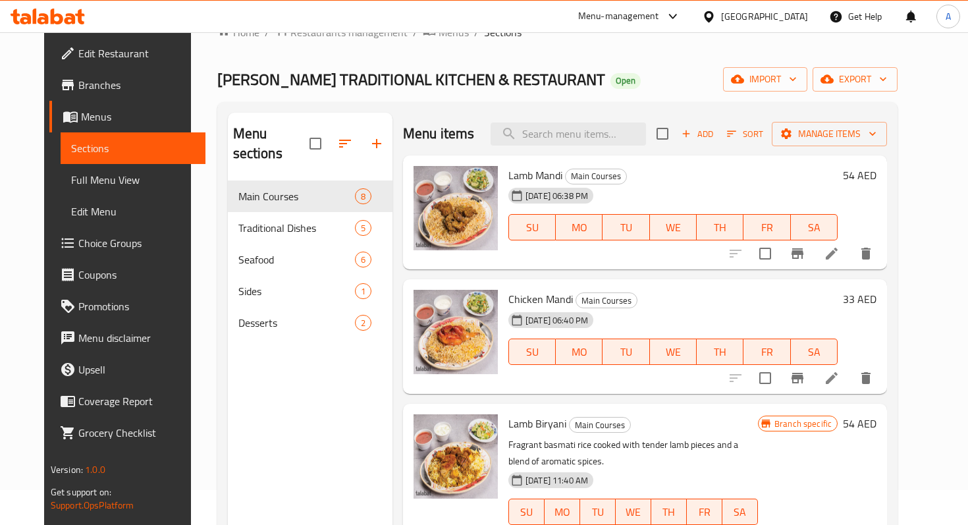
scroll to position [14, 0]
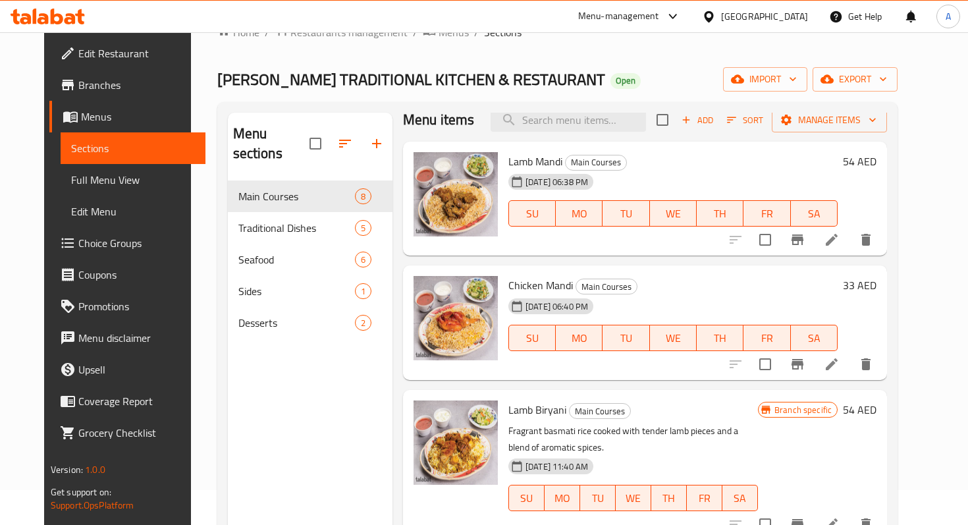
click at [850, 251] on li at bounding box center [831, 240] width 37 height 24
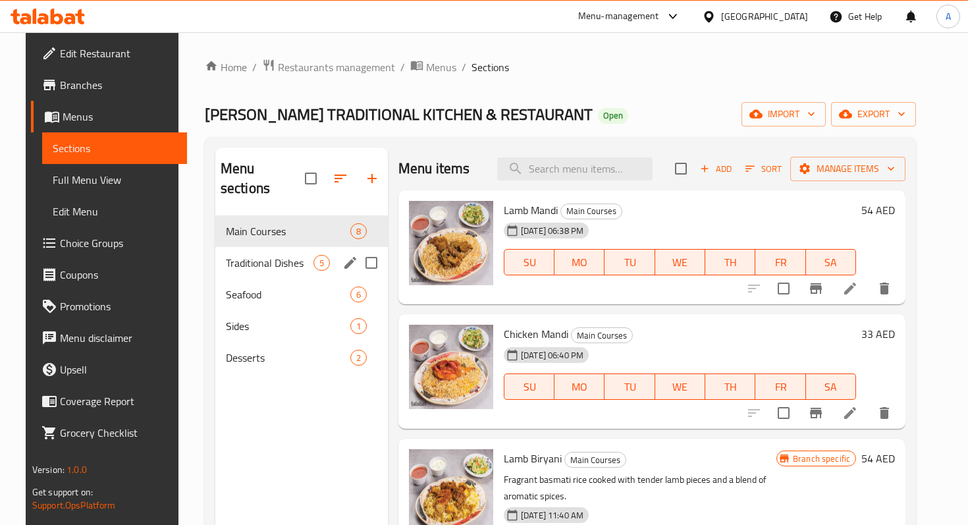
scroll to position [35, 0]
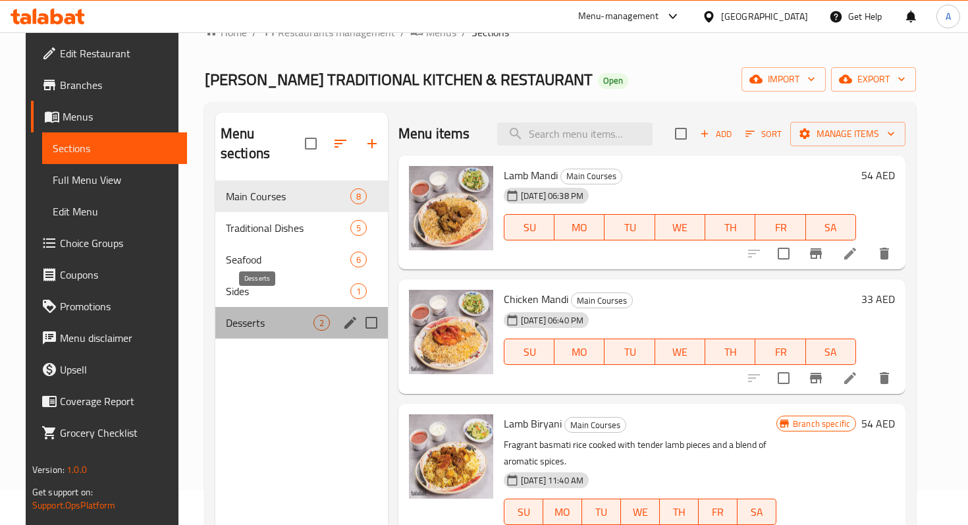
click at [241, 315] on span "Desserts" at bounding box center [270, 323] width 88 height 16
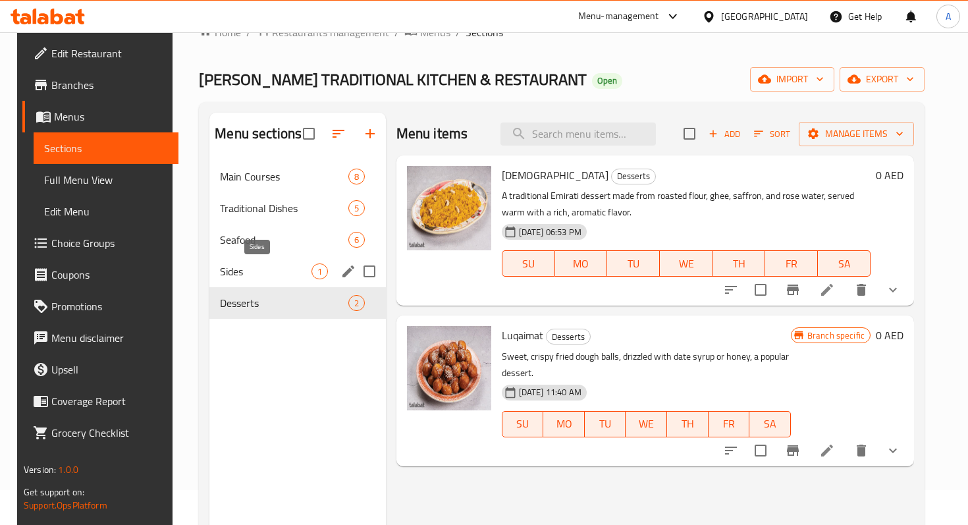
click at [255, 266] on span "Sides" at bounding box center [265, 271] width 91 height 16
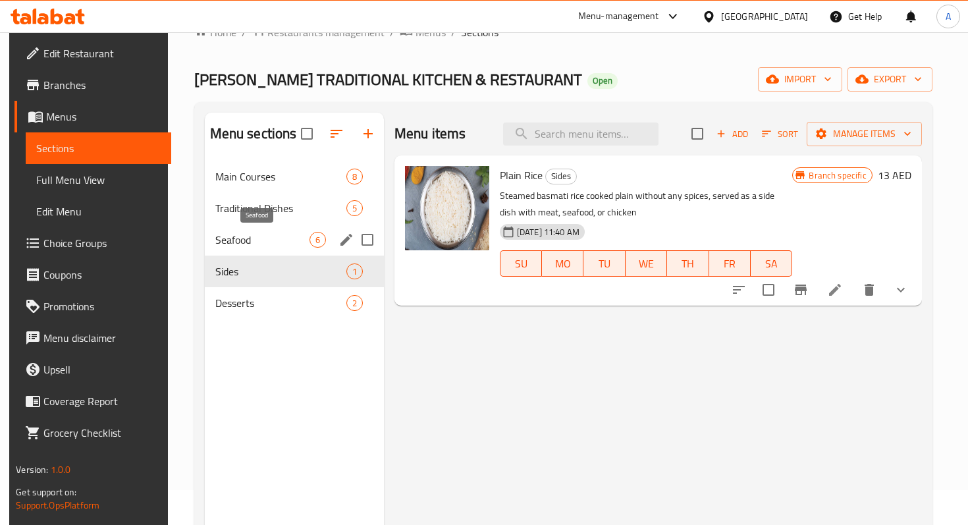
click at [269, 247] on span "Seafood" at bounding box center [262, 240] width 94 height 16
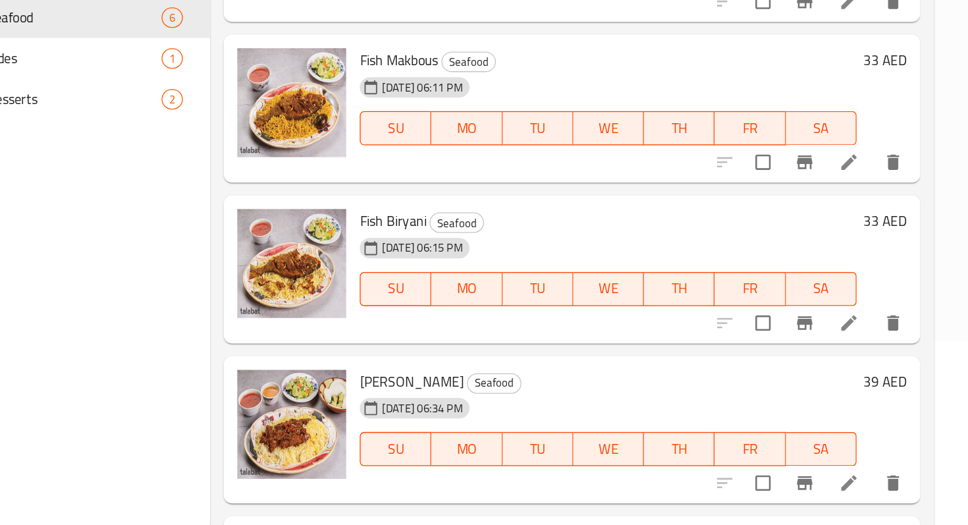
scroll to position [28, 0]
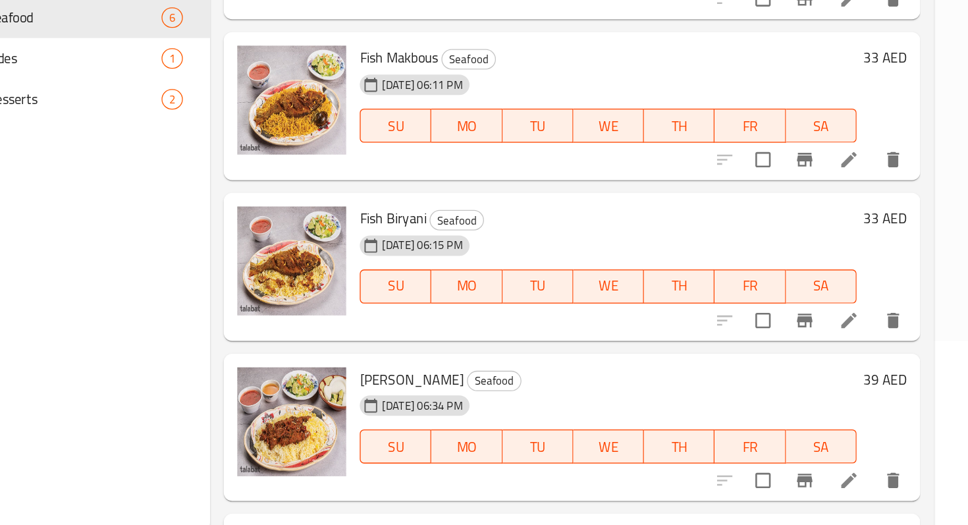
click at [868, 251] on li at bounding box center [875, 242] width 37 height 24
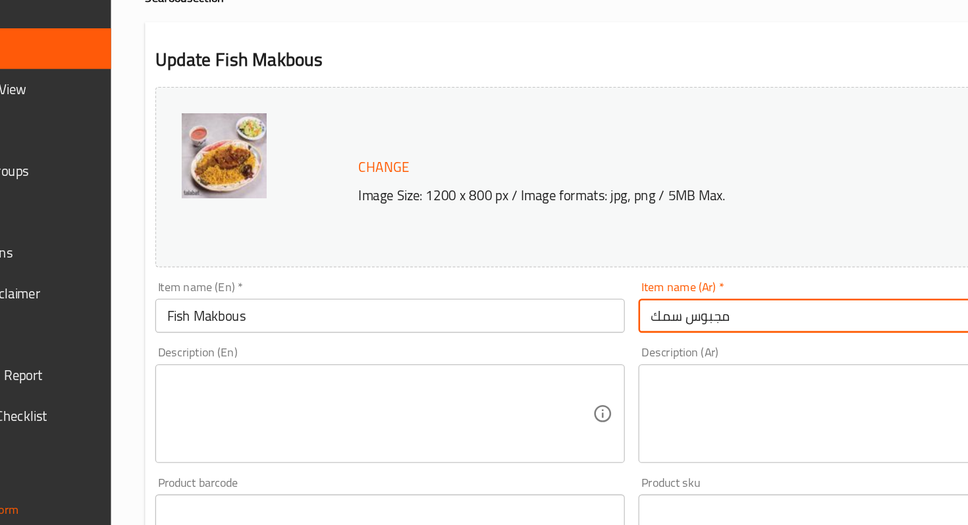
click at [590, 352] on input "مجبوس سمك" at bounding box center [750, 355] width 363 height 26
click at [583, 353] on input "مجبوس سمك" at bounding box center [750, 355] width 363 height 26
click at [666, 363] on input "مجبوس سمك" at bounding box center [750, 355] width 363 height 26
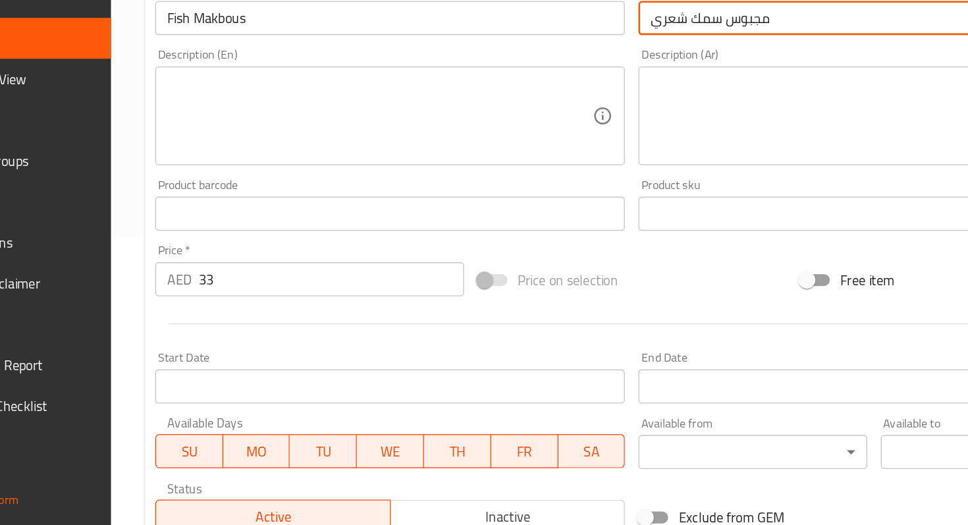
scroll to position [425, 0]
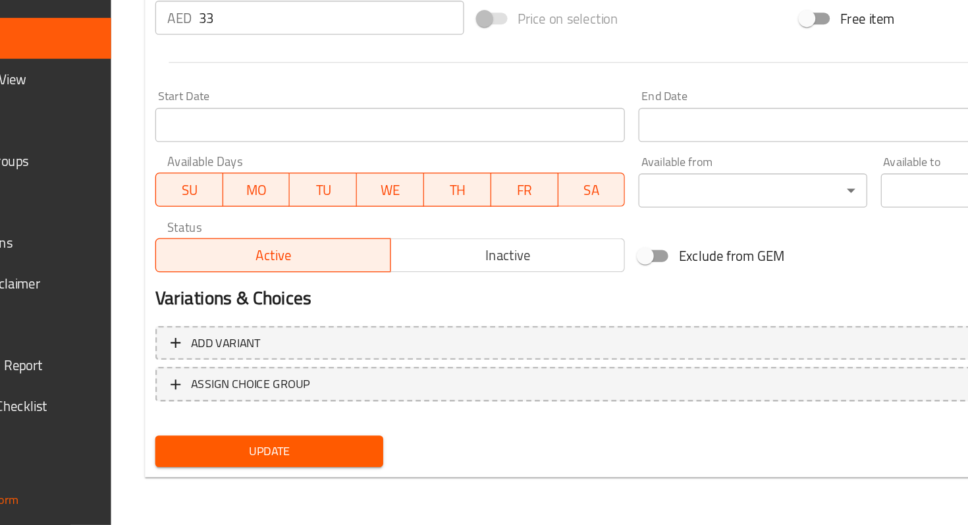
type input "مجبوس سمك شعري"
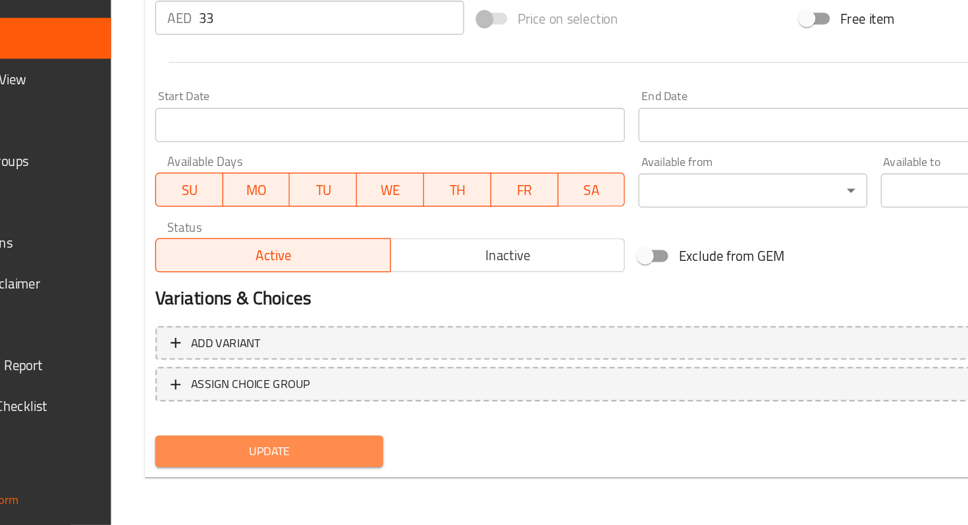
click at [345, 467] on span "Update" at bounding box center [283, 467] width 155 height 16
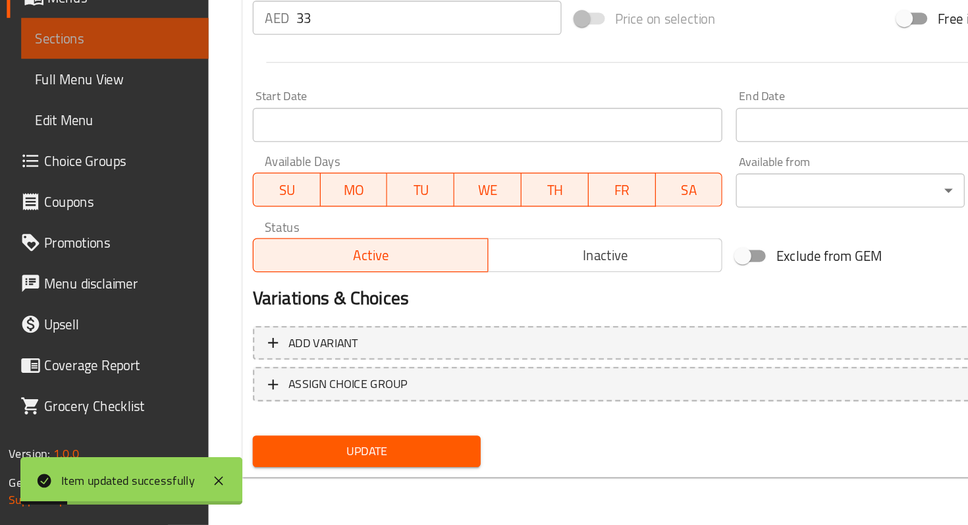
click at [82, 138] on link "Sections" at bounding box center [88, 148] width 145 height 32
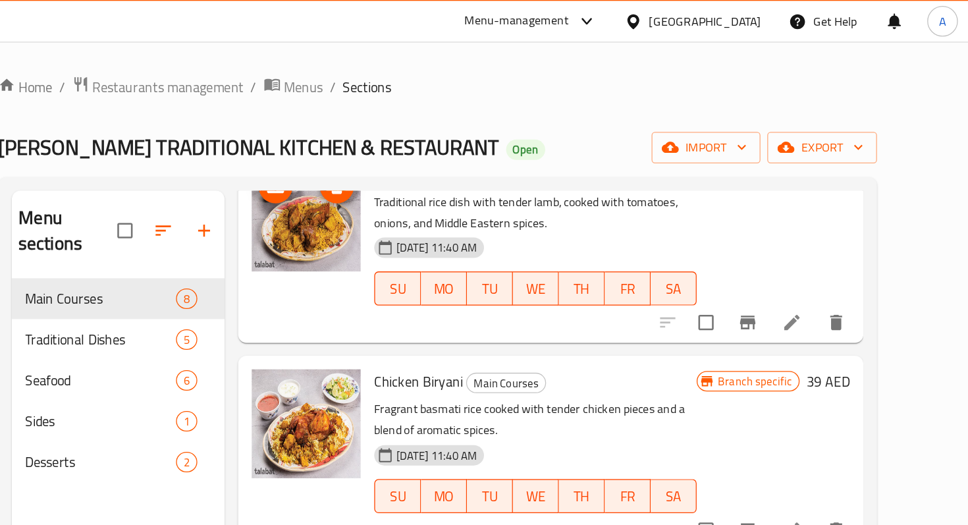
scroll to position [677, 0]
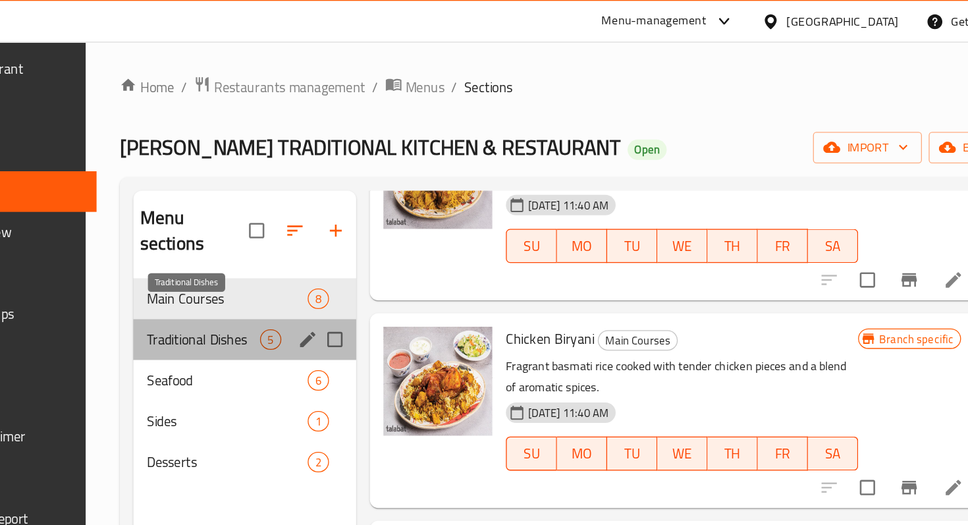
click at [280, 255] on span "Traditional Dishes" at bounding box center [270, 263] width 88 height 16
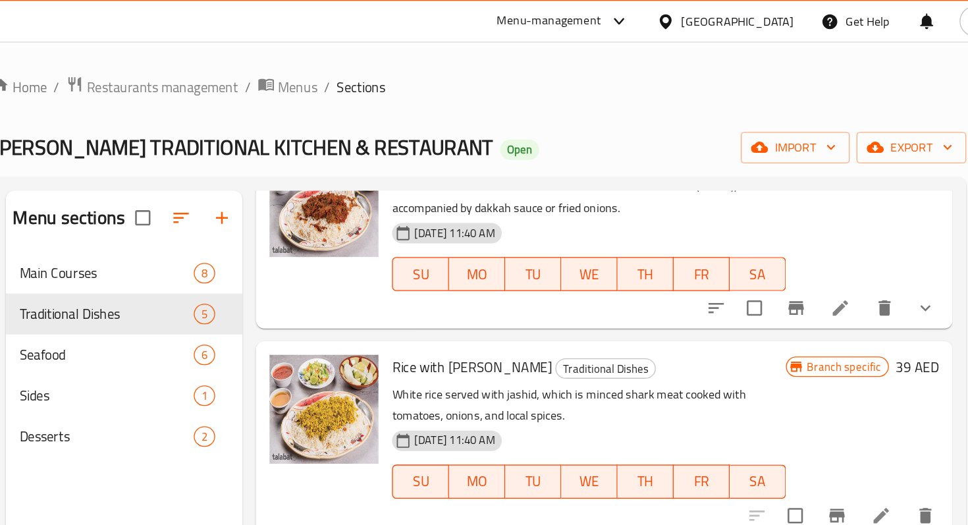
scroll to position [140, 0]
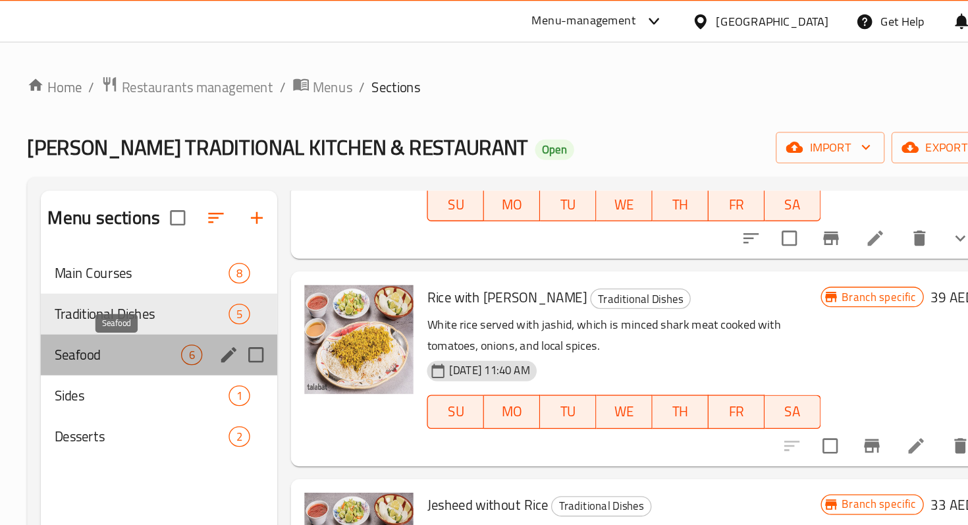
click at [255, 277] on span "Seafood" at bounding box center [258, 275] width 98 height 16
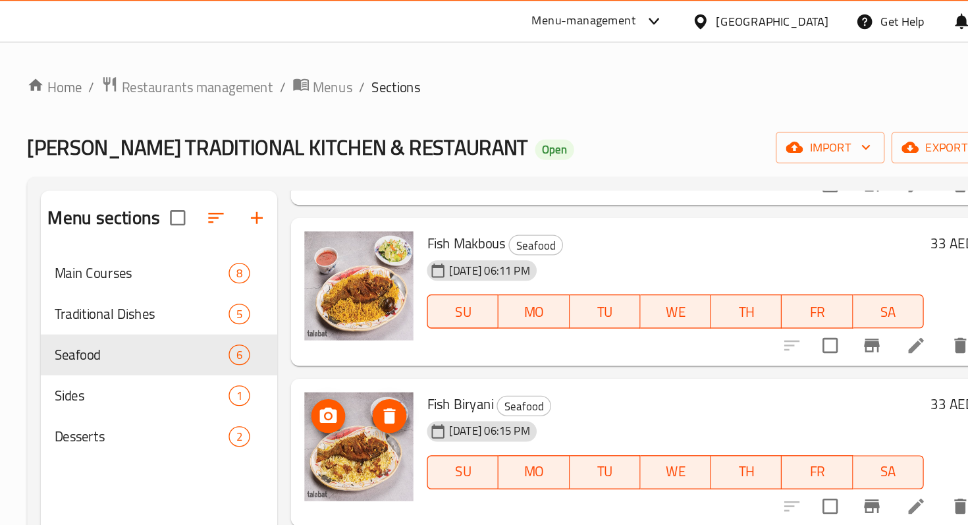
scroll to position [143, 0]
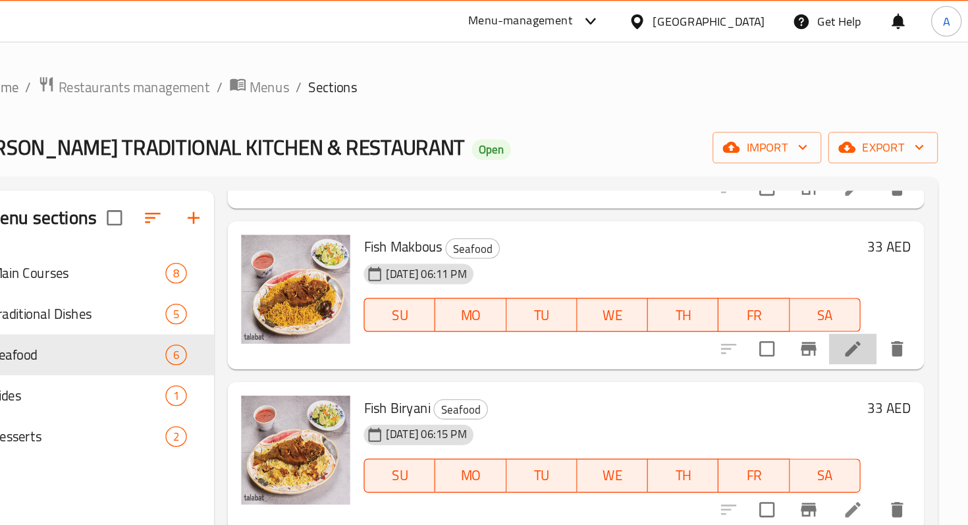
click at [872, 278] on li at bounding box center [875, 270] width 37 height 24
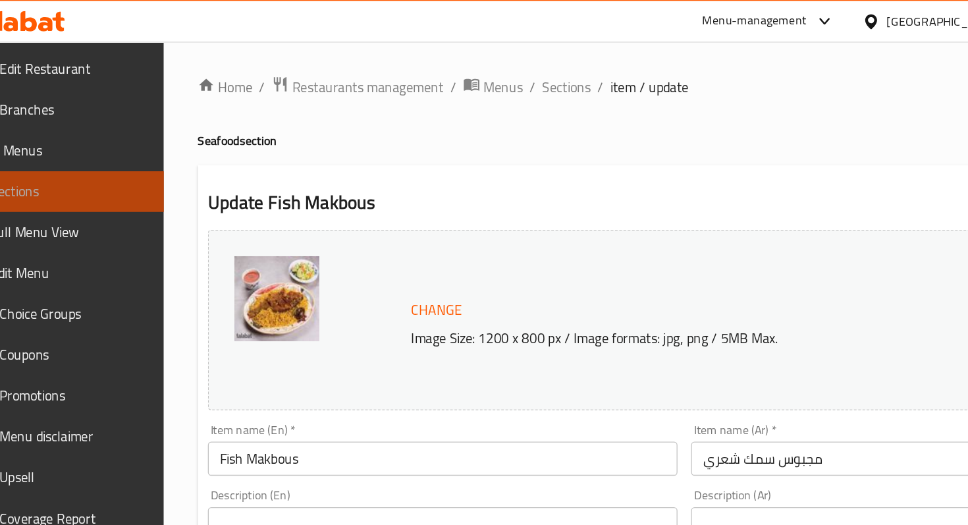
click at [110, 144] on span "Sections" at bounding box center [89, 148] width 124 height 16
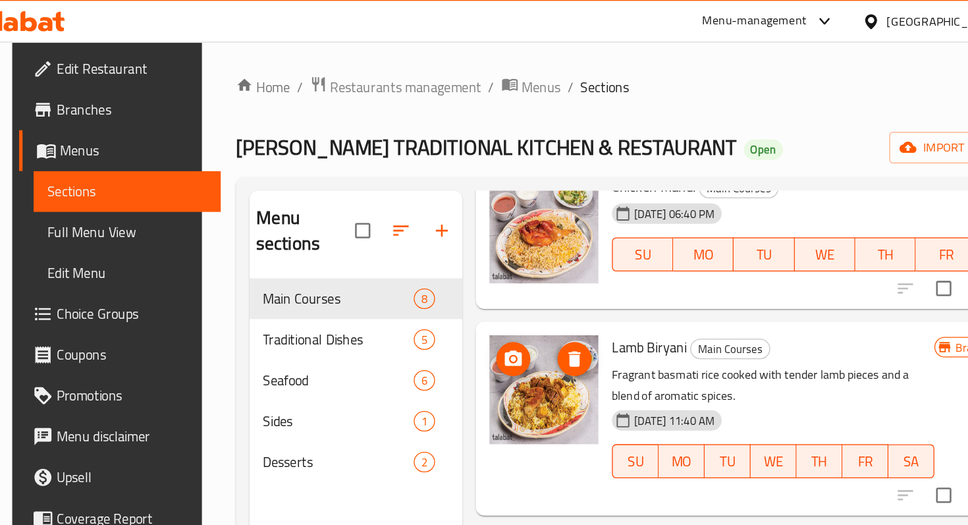
scroll to position [270, 0]
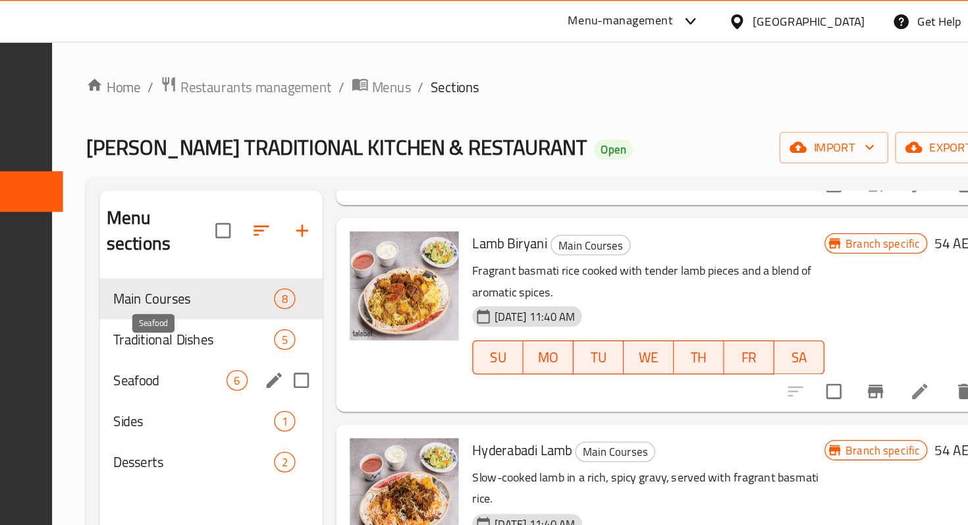
click at [255, 286] on span "Seafood" at bounding box center [270, 294] width 88 height 16
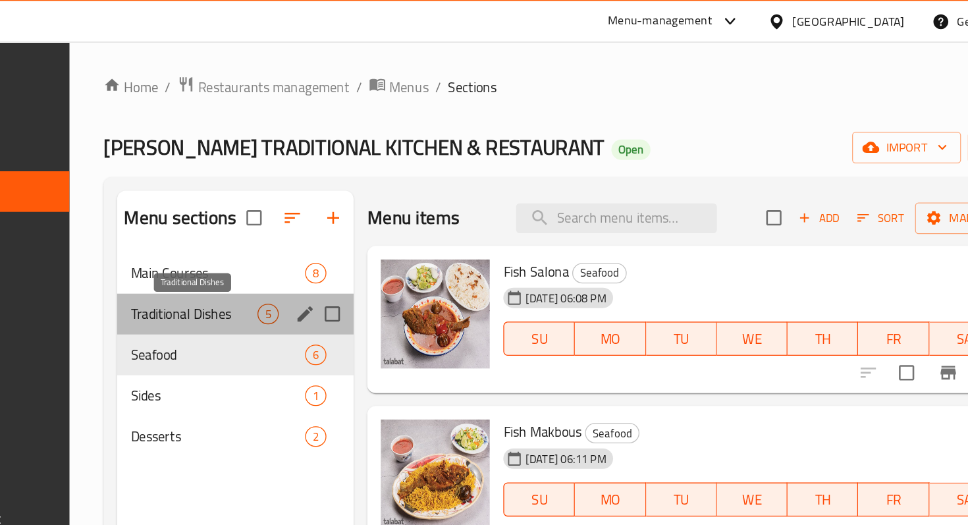
click at [271, 239] on span "Traditional Dishes" at bounding box center [258, 243] width 98 height 16
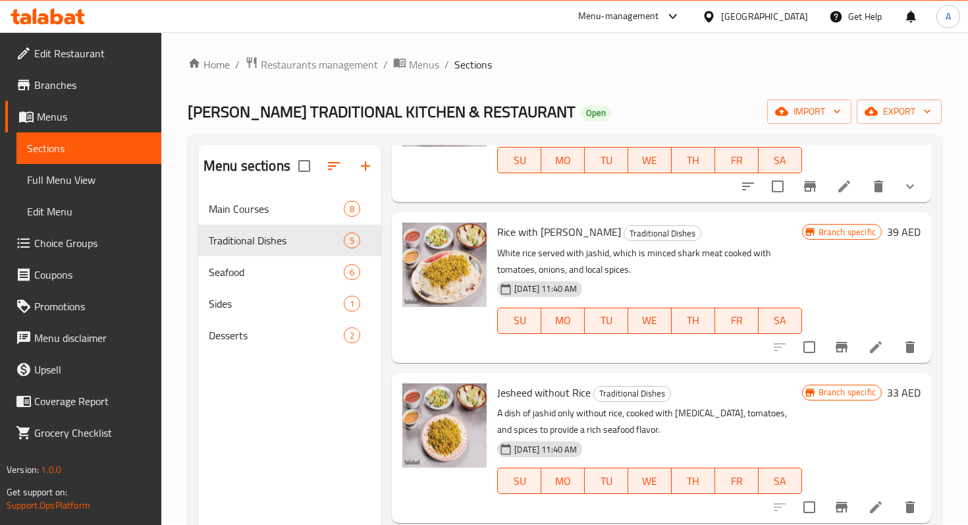
scroll to position [133, 0]
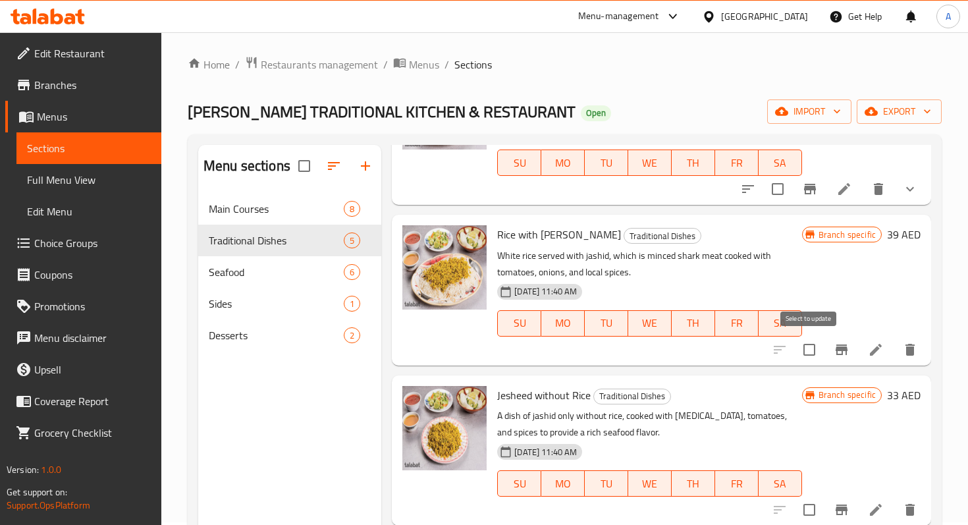
click at [810, 347] on input "checkbox" at bounding box center [809, 350] width 28 height 28
click at [781, 348] on div at bounding box center [845, 350] width 162 height 32
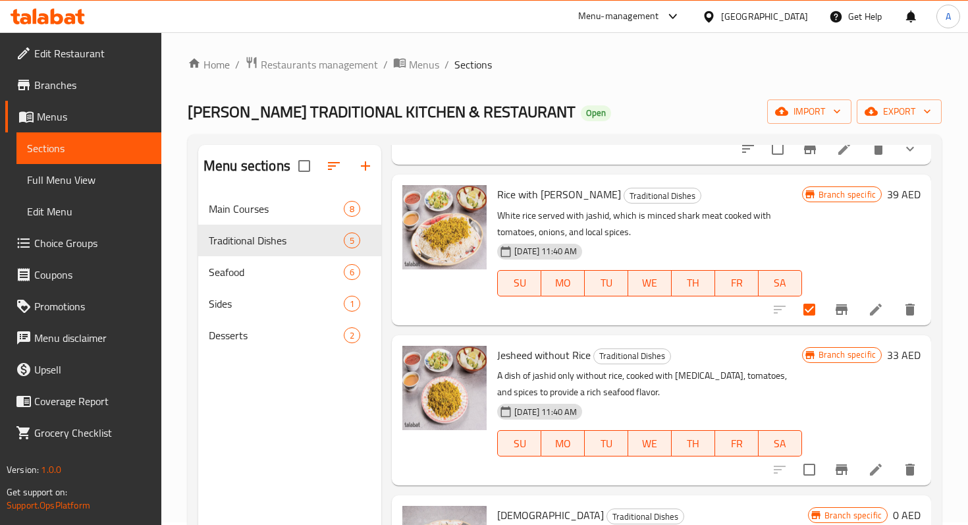
scroll to position [191, 0]
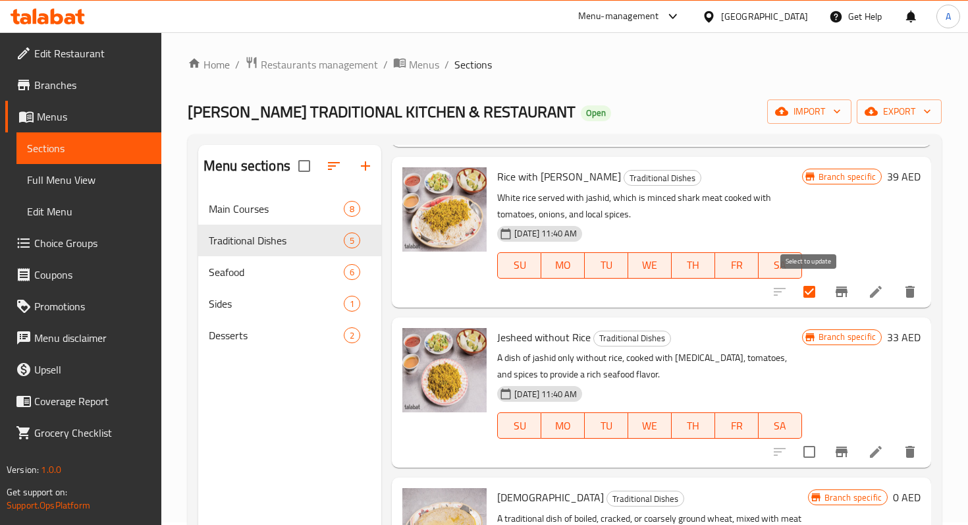
click at [812, 293] on input "checkbox" at bounding box center [809, 292] width 28 height 28
checkbox input "true"
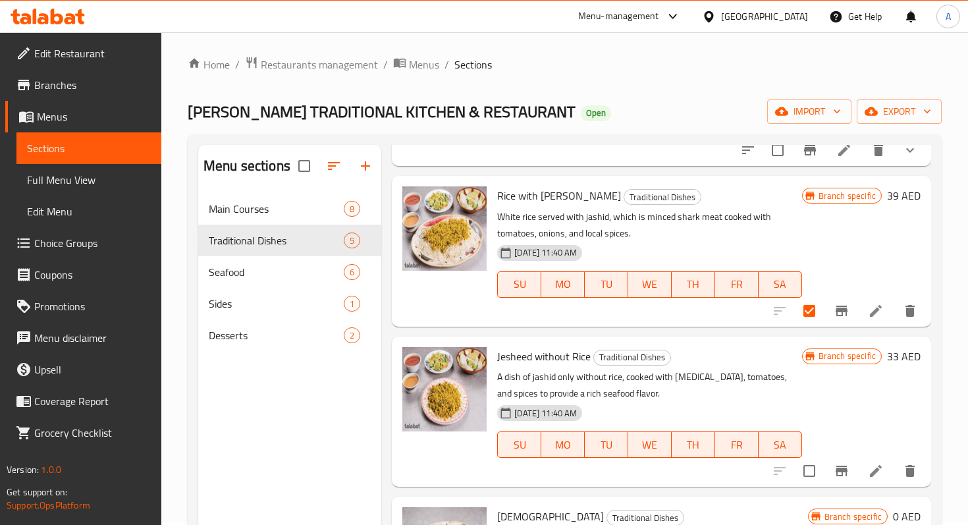
scroll to position [0, 0]
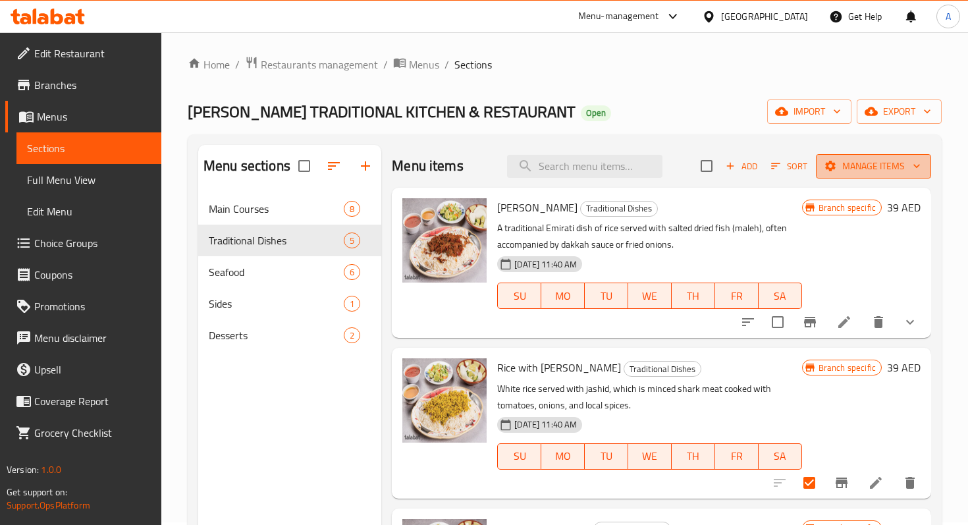
click at [849, 167] on span "Manage items" at bounding box center [873, 166] width 94 height 16
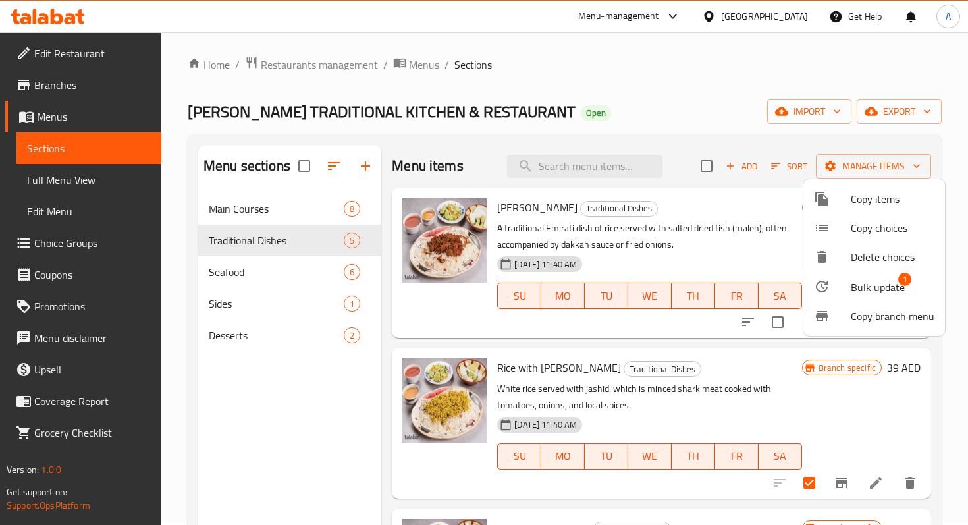
click at [870, 201] on span "Copy items" at bounding box center [892, 199] width 84 height 16
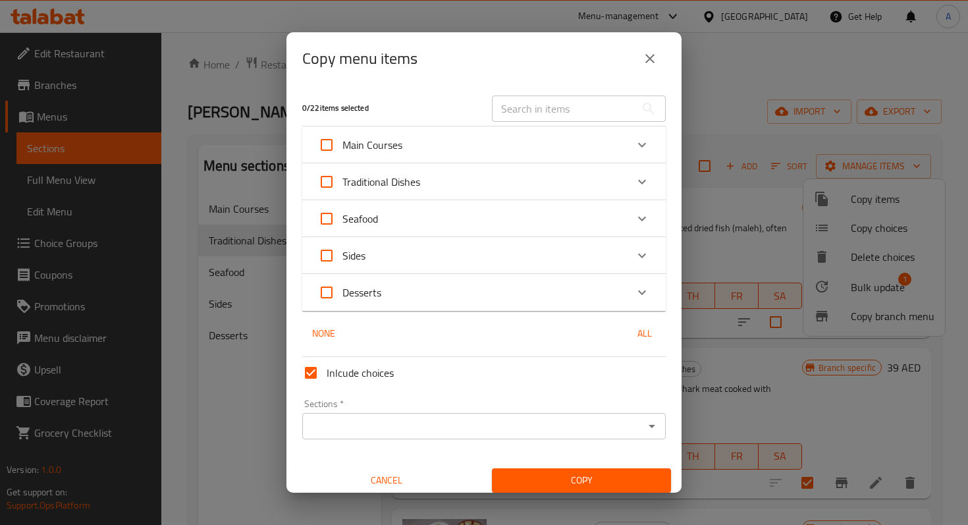
scroll to position [8, 0]
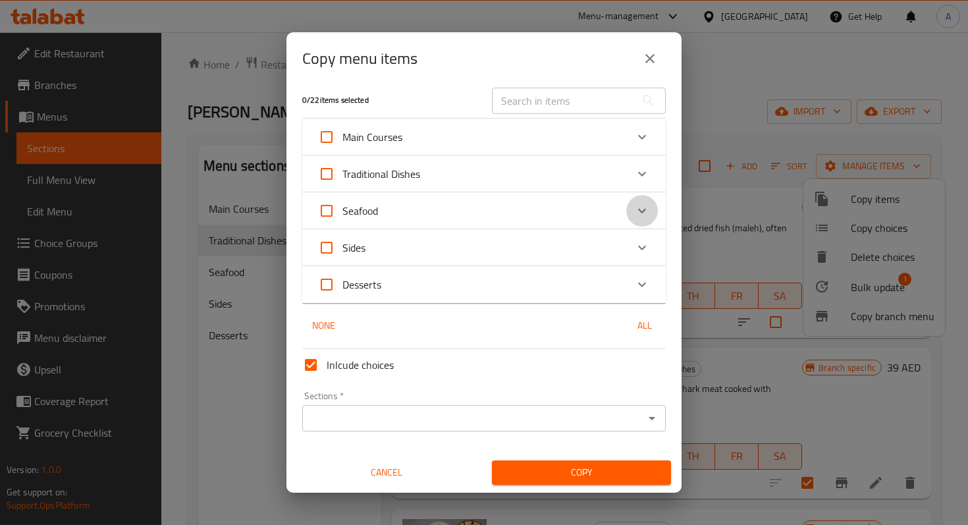
click at [647, 217] on icon "Expand" at bounding box center [642, 211] width 16 height 16
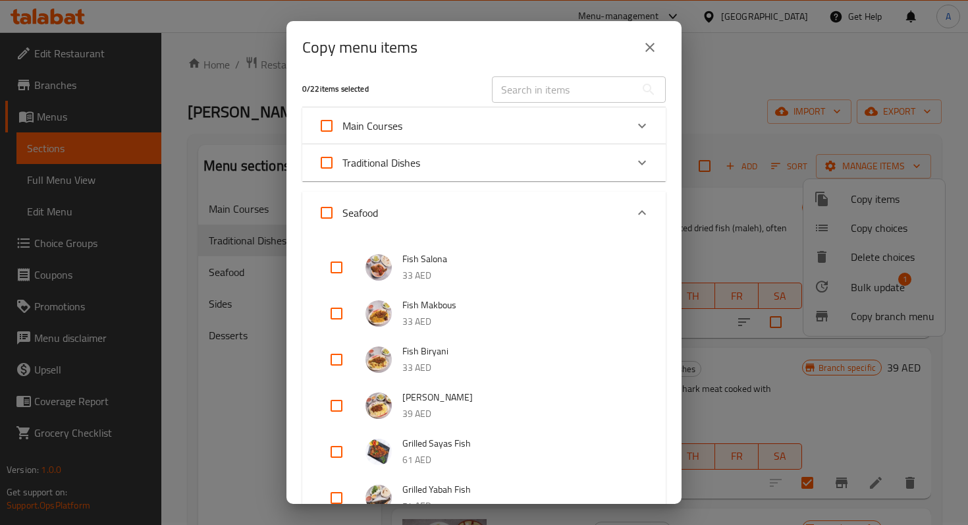
click at [639, 170] on icon "Expand" at bounding box center [642, 163] width 16 height 16
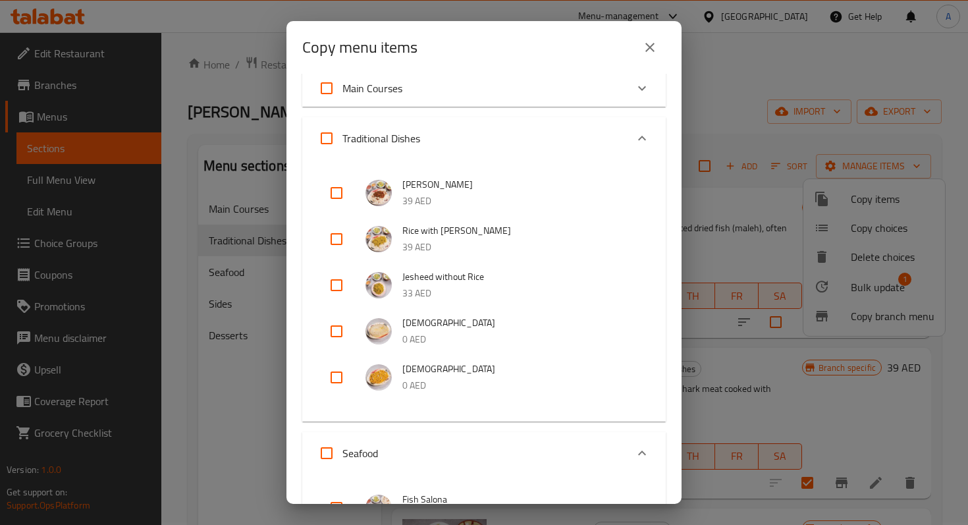
scroll to position [48, 0]
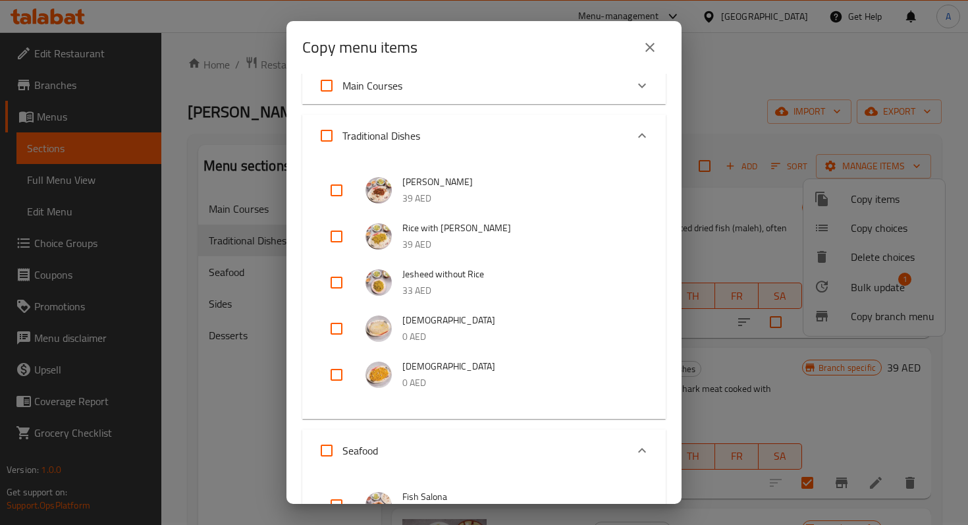
click at [343, 236] on input "checkbox" at bounding box center [337, 237] width 32 height 32
checkbox input "true"
click at [345, 282] on input "checkbox" at bounding box center [337, 283] width 32 height 32
checkbox input "true"
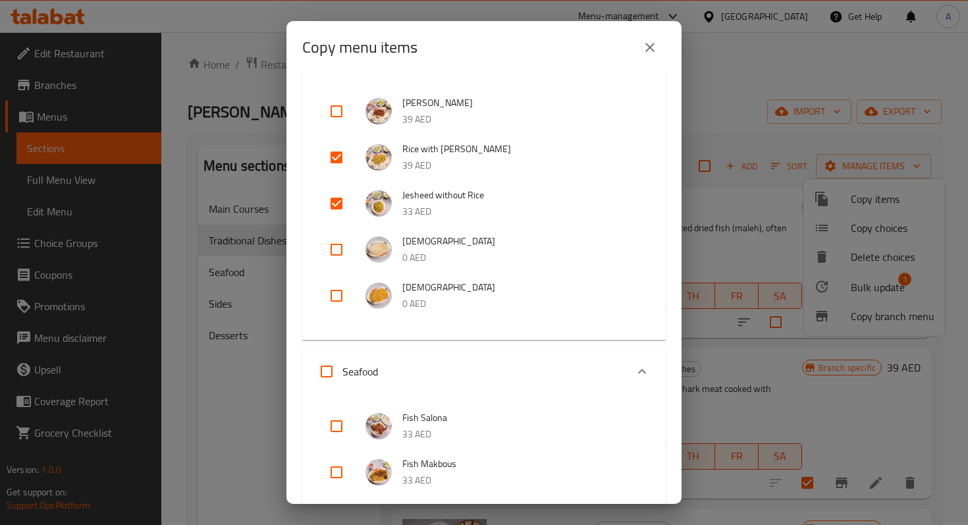
scroll to position [128, 0]
click at [643, 372] on icon "Expand" at bounding box center [642, 371] width 16 height 16
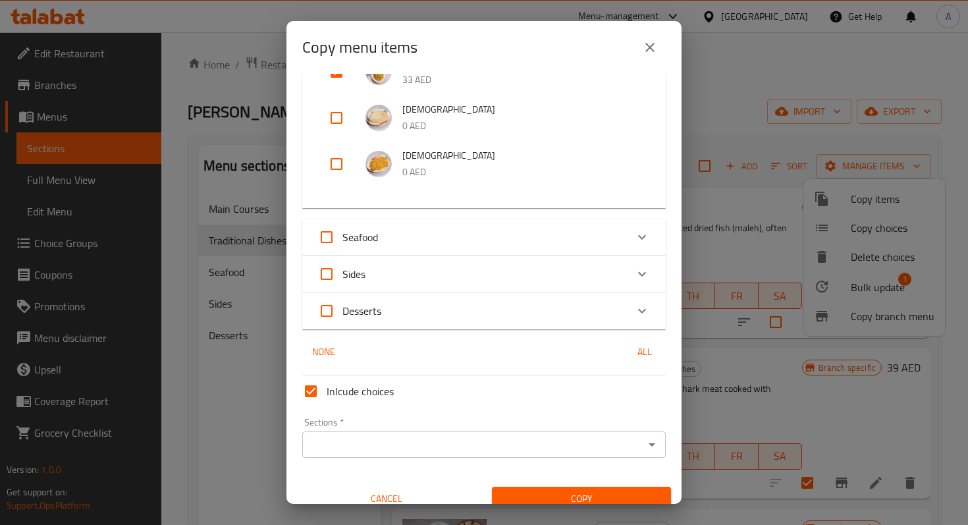
scroll to position [274, 0]
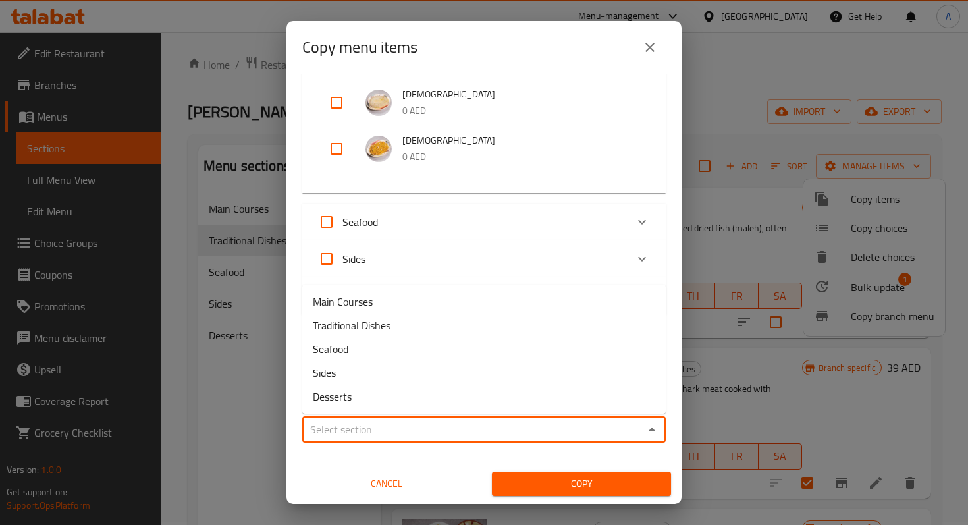
click at [425, 429] on input "Sections   *" at bounding box center [473, 429] width 334 height 18
click at [373, 358] on li "Seafood" at bounding box center [483, 349] width 363 height 24
type input "Seafood"
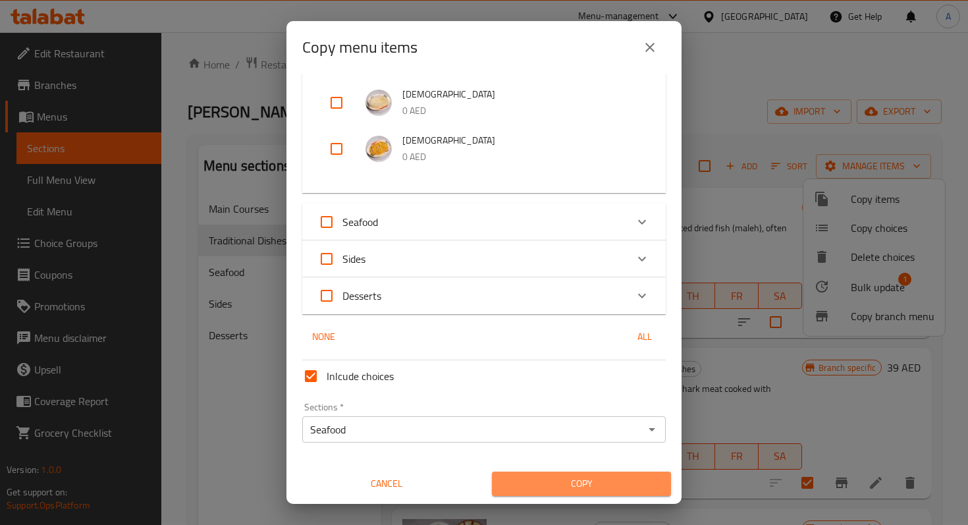
click at [538, 487] on span "Copy" at bounding box center [581, 483] width 158 height 16
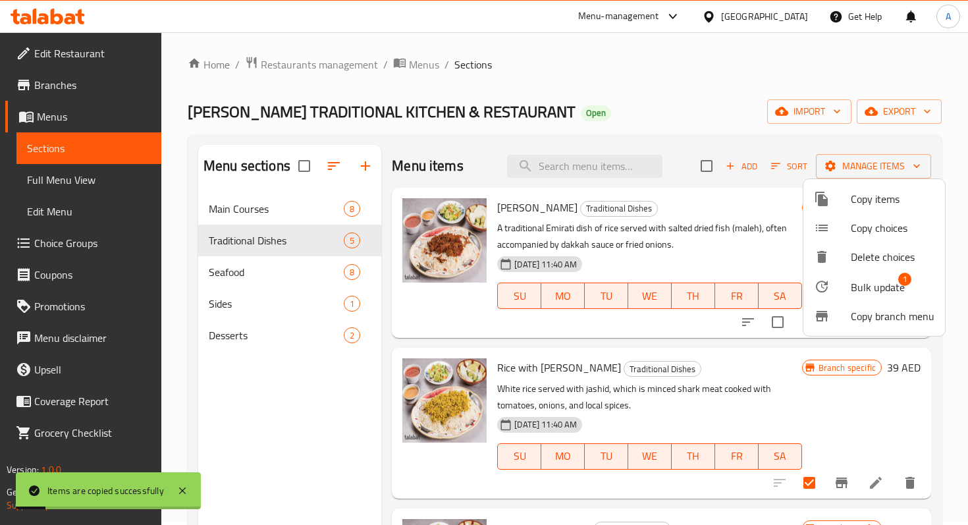
click at [276, 240] on div at bounding box center [484, 262] width 968 height 525
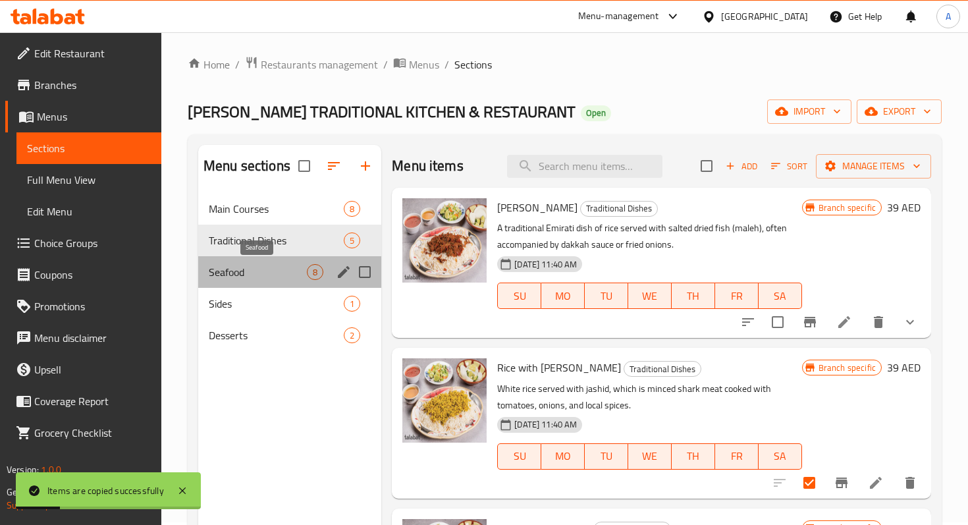
click at [270, 269] on span "Seafood" at bounding box center [258, 272] width 98 height 16
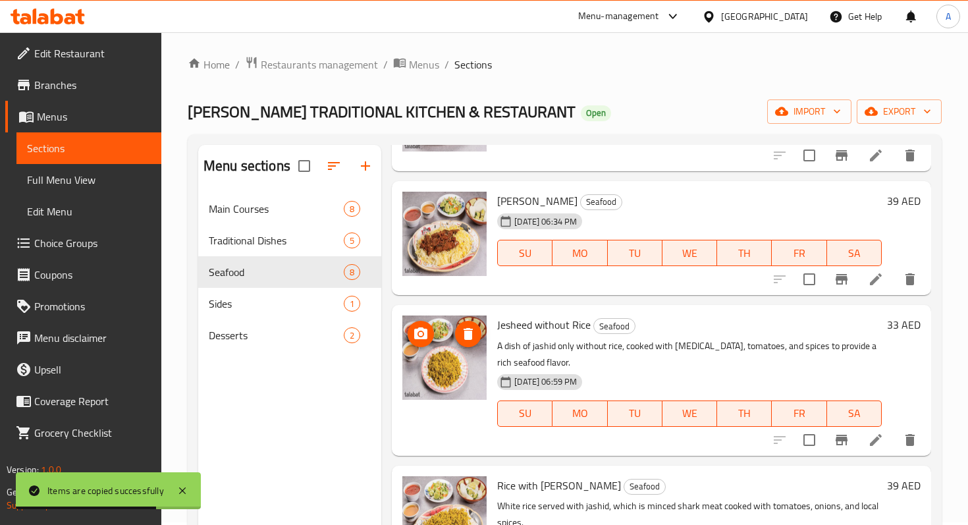
scroll to position [353, 0]
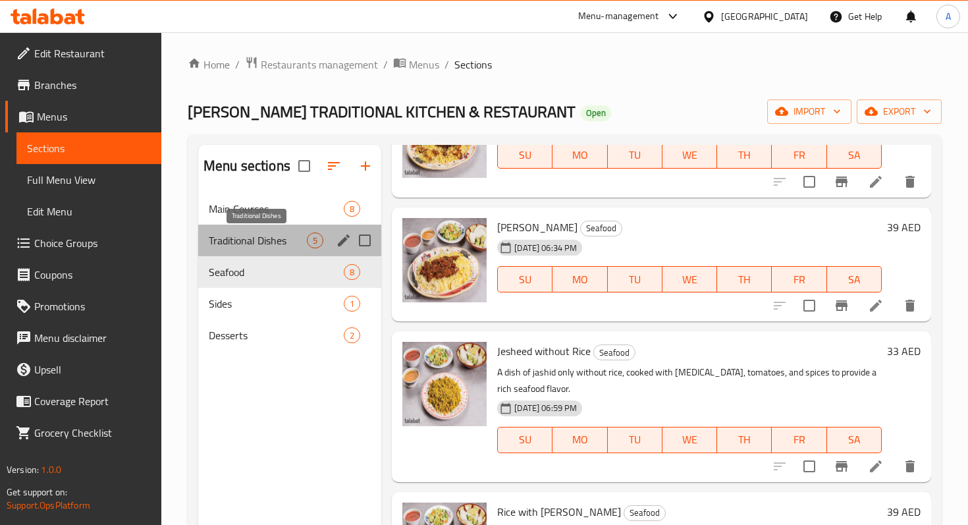
click at [246, 239] on span "Traditional Dishes" at bounding box center [258, 240] width 98 height 16
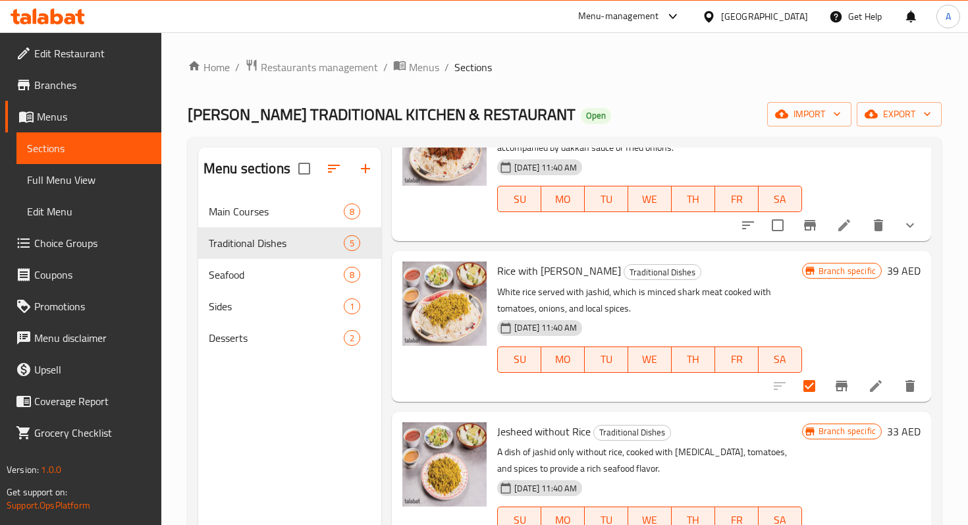
scroll to position [118, 0]
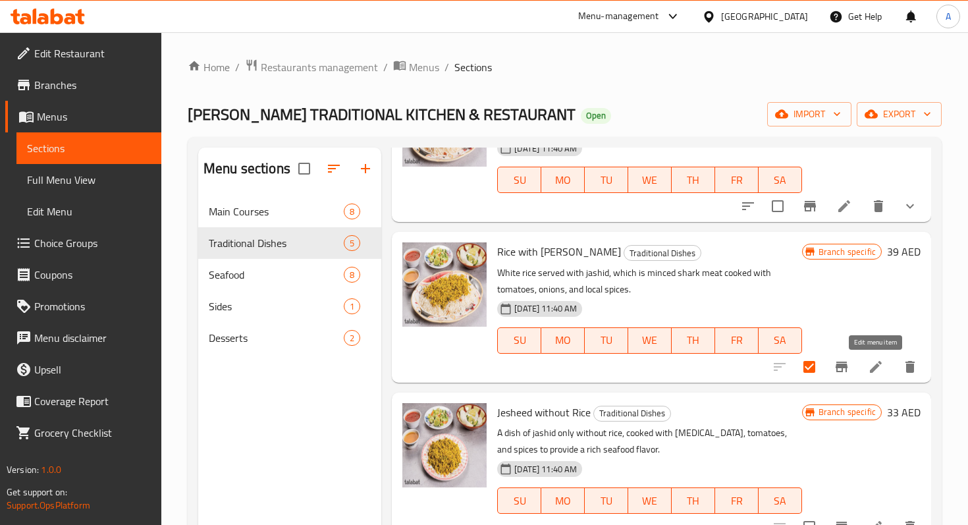
click at [881, 362] on icon at bounding box center [876, 367] width 12 height 12
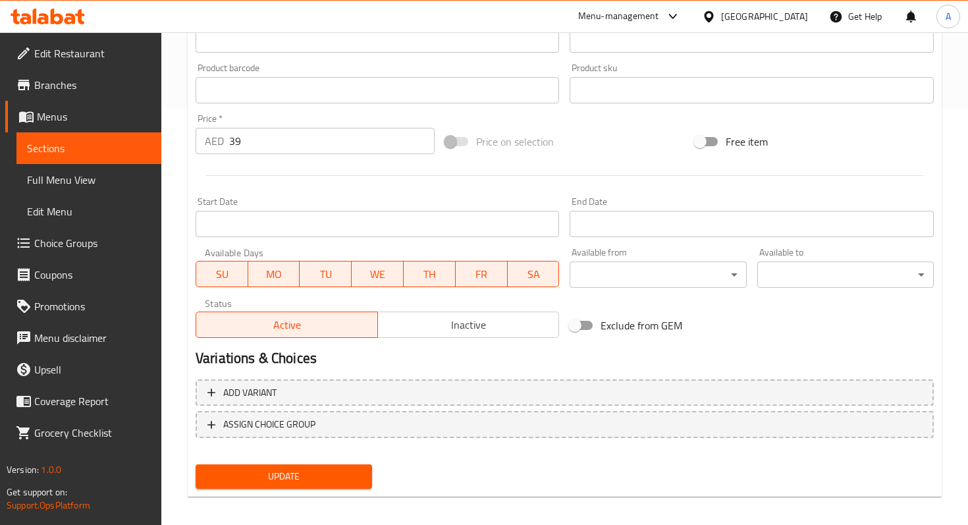
scroll to position [425, 0]
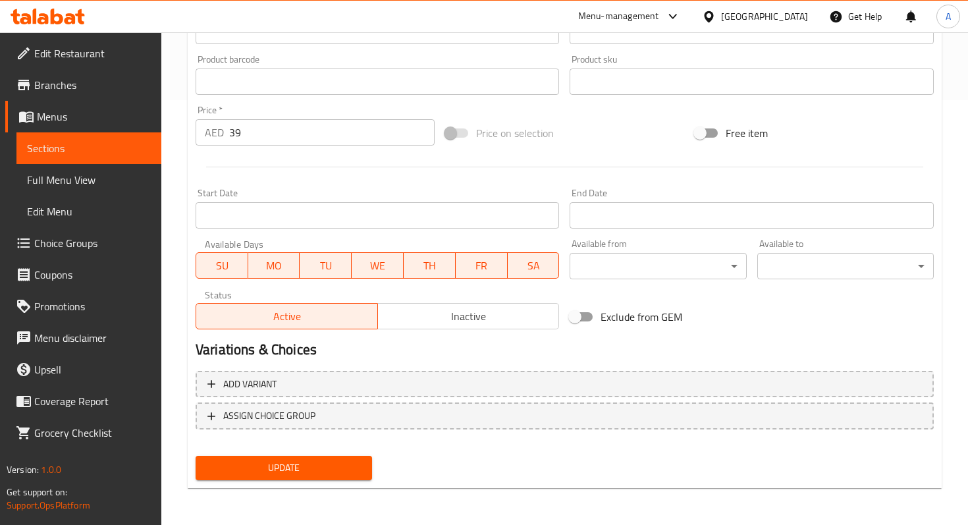
click at [385, 312] on span "Inactive" at bounding box center [468, 316] width 171 height 19
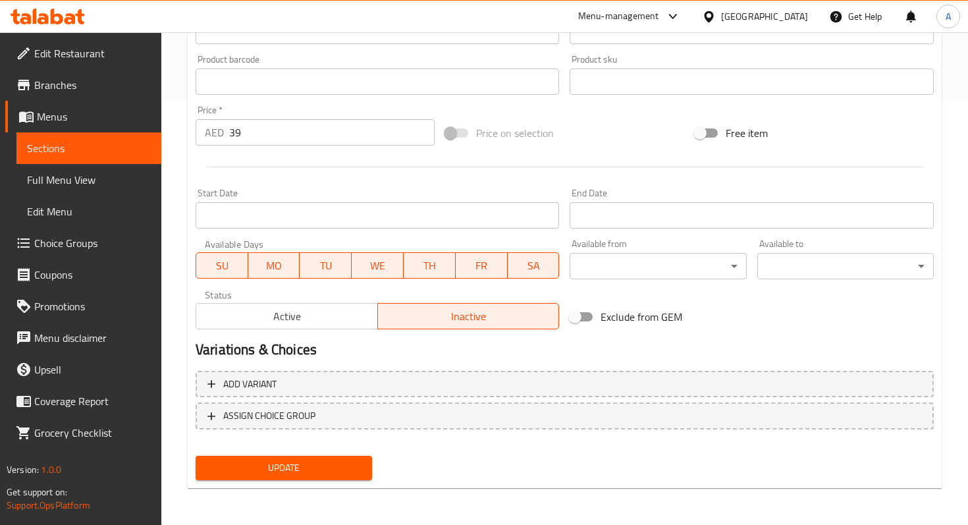
click at [333, 467] on span "Update" at bounding box center [283, 467] width 155 height 16
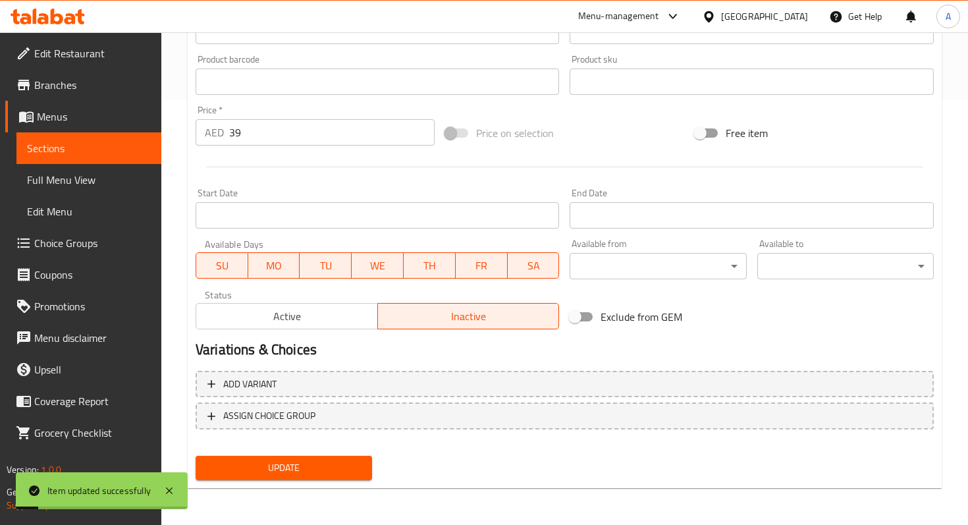
click at [116, 147] on span "Sections" at bounding box center [89, 148] width 124 height 16
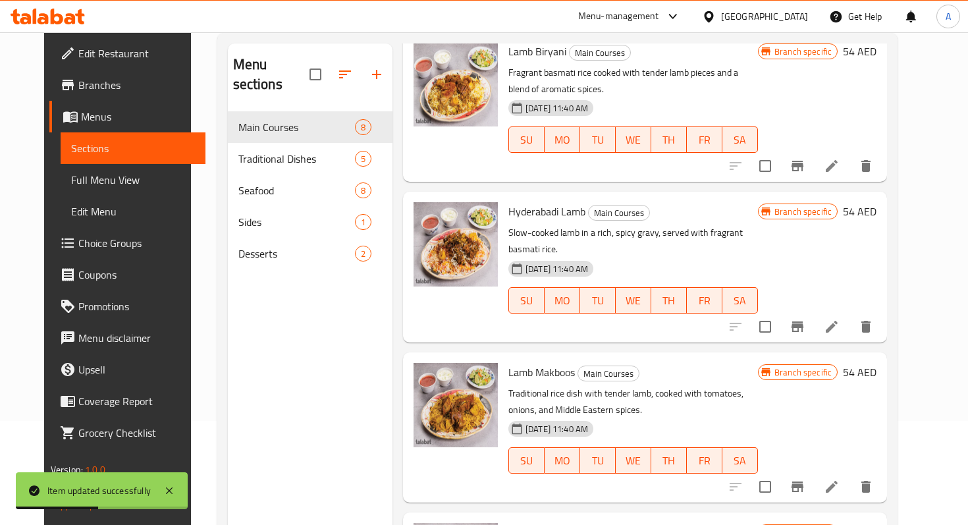
scroll to position [307, 0]
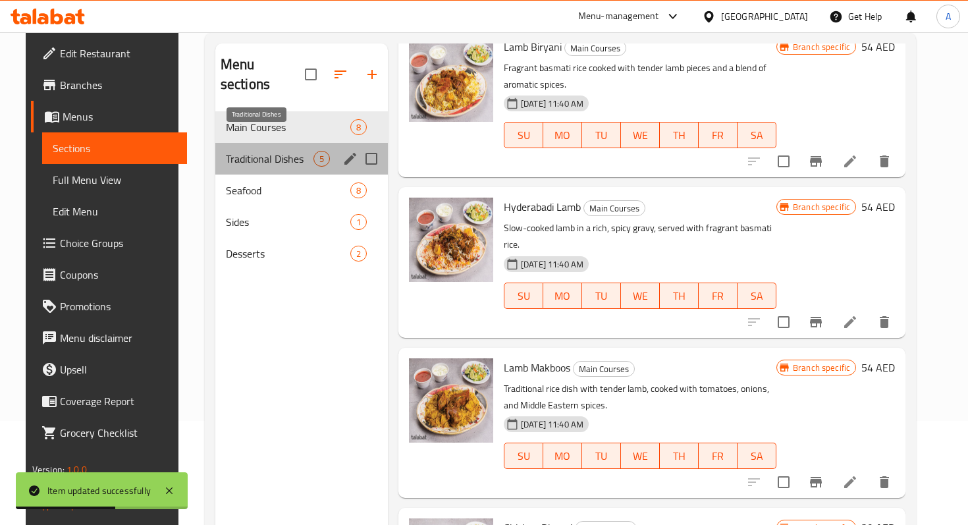
click at [290, 151] on span "Traditional Dishes" at bounding box center [270, 159] width 88 height 16
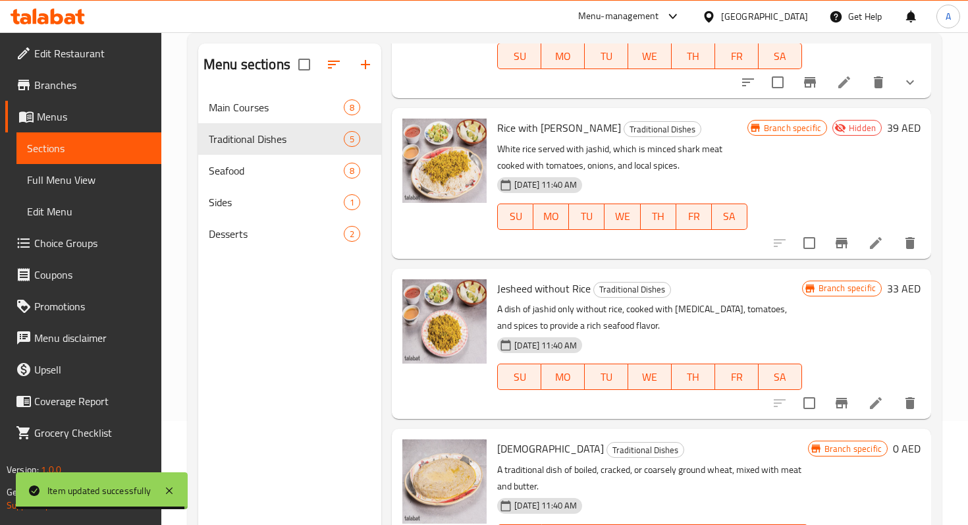
scroll to position [139, 0]
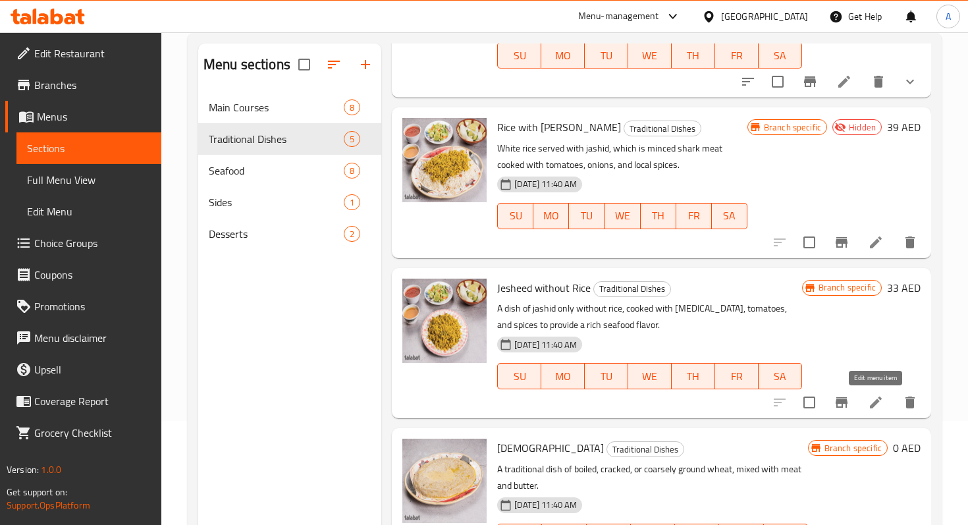
click at [876, 398] on icon at bounding box center [876, 402] width 16 height 16
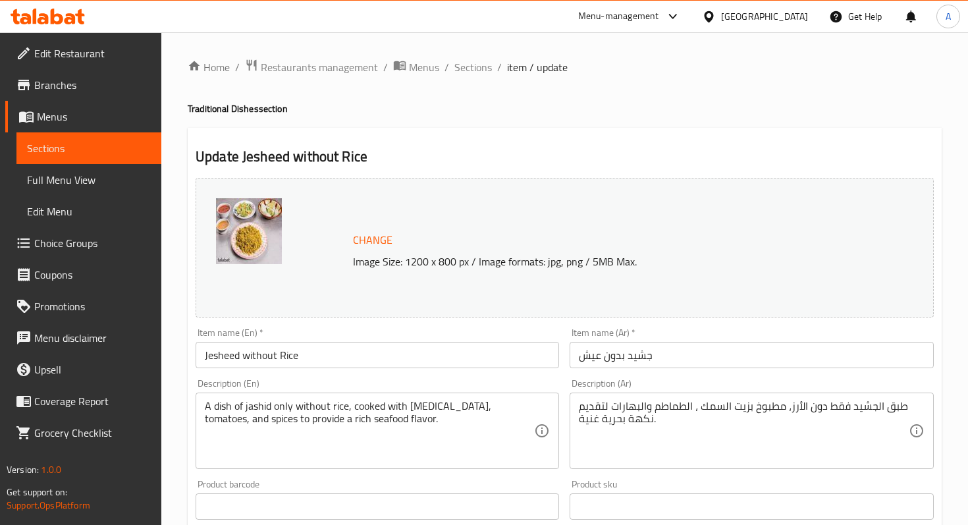
click at [128, 145] on span "Sections" at bounding box center [89, 148] width 124 height 16
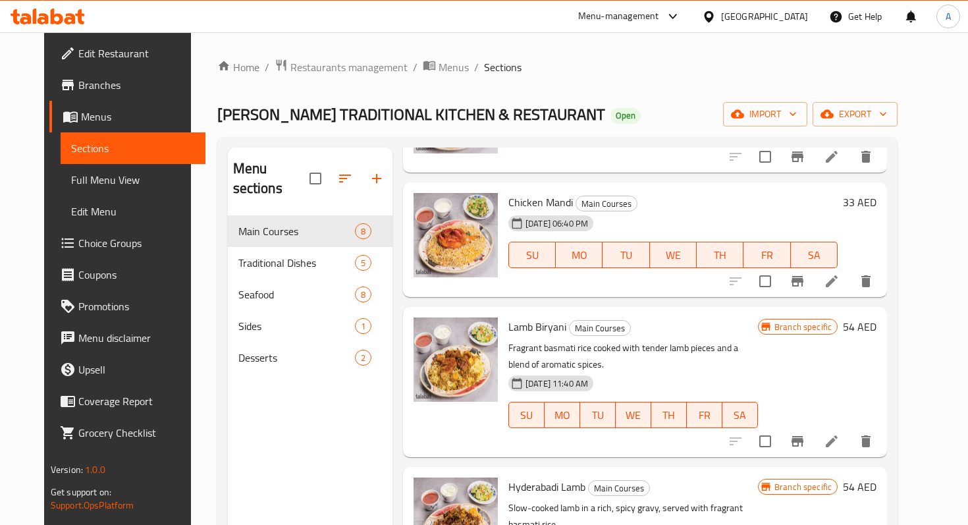
scroll to position [149, 0]
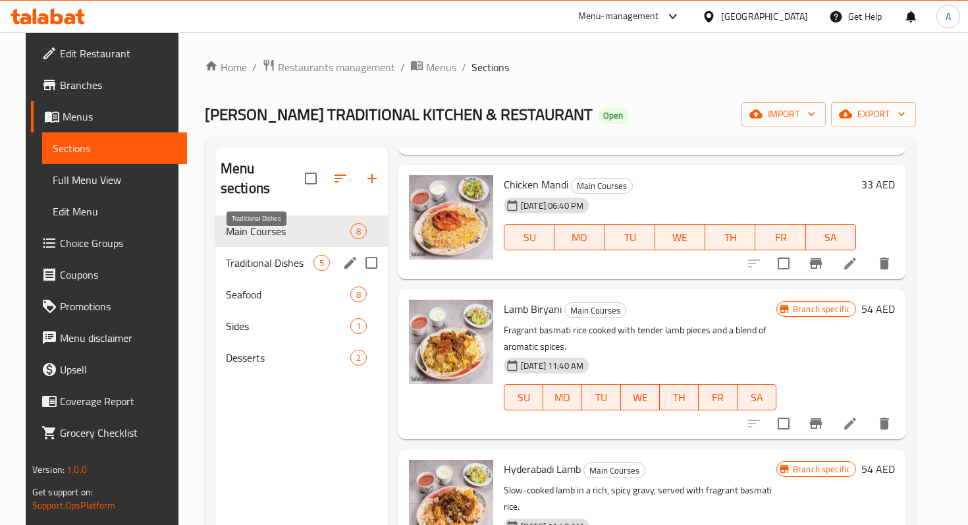
click at [260, 255] on span "Traditional Dishes" at bounding box center [270, 263] width 88 height 16
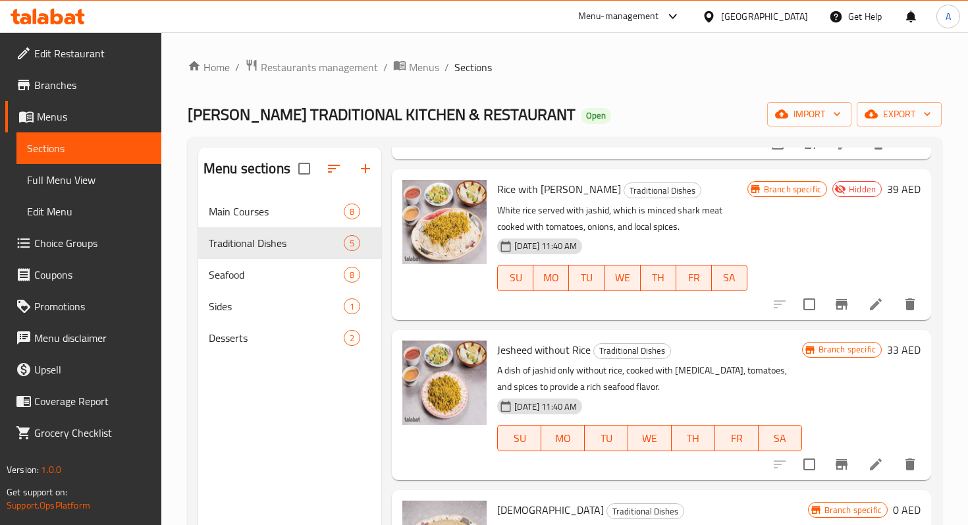
scroll to position [208, 0]
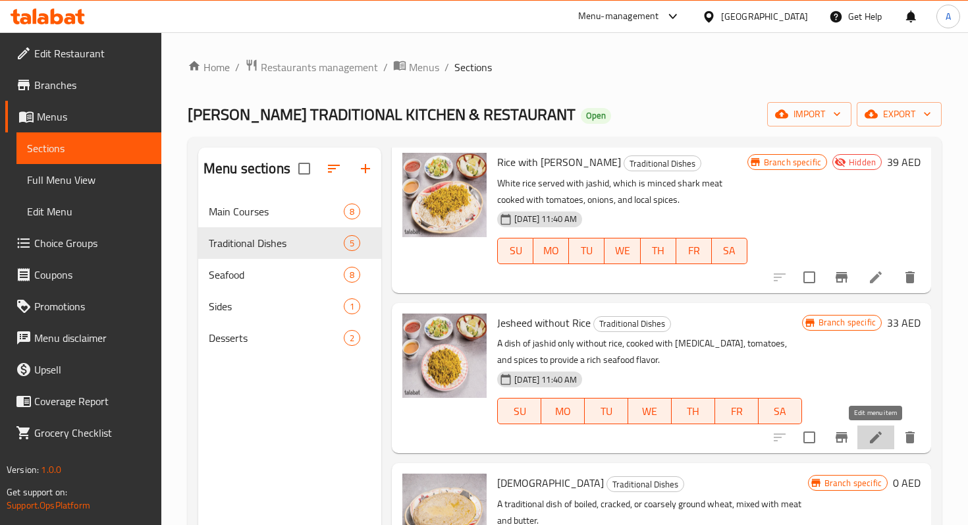
click at [870, 438] on icon at bounding box center [876, 437] width 16 height 16
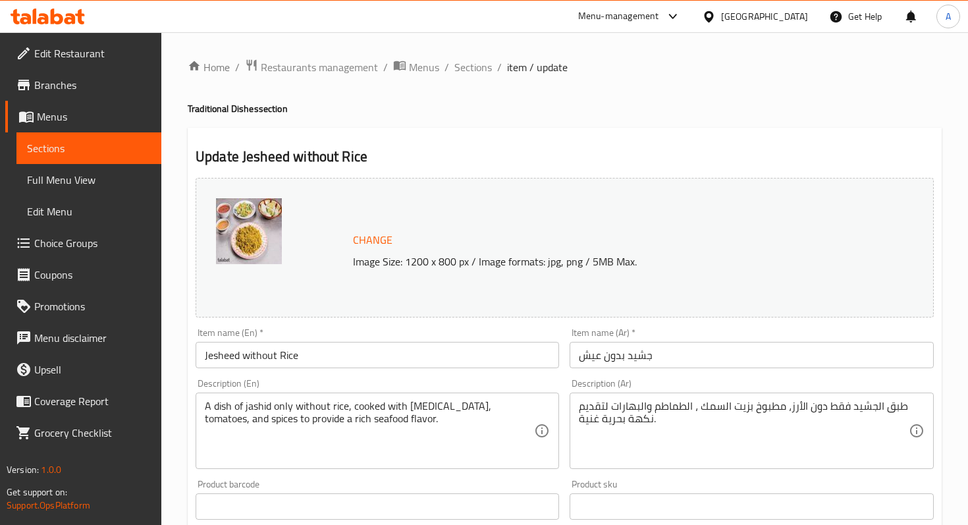
scroll to position [425, 0]
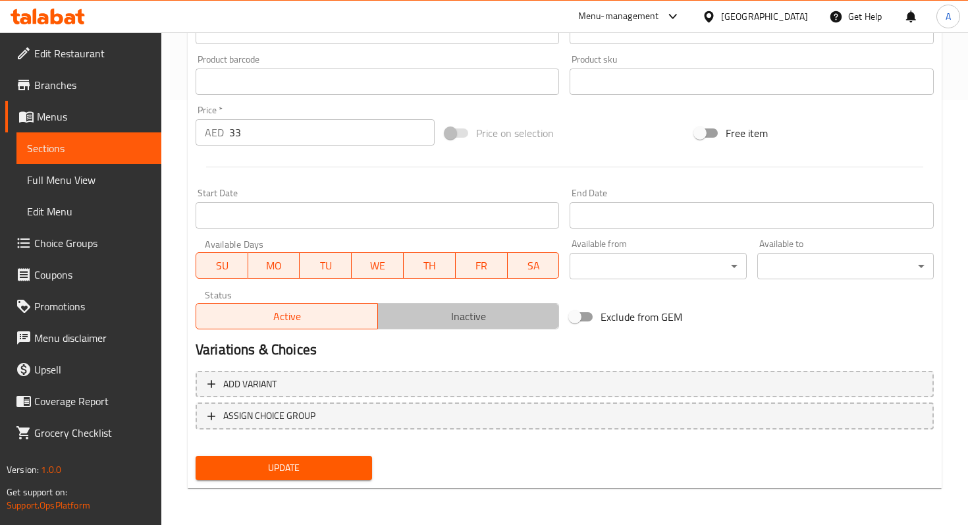
click at [402, 321] on span "Inactive" at bounding box center [468, 316] width 171 height 19
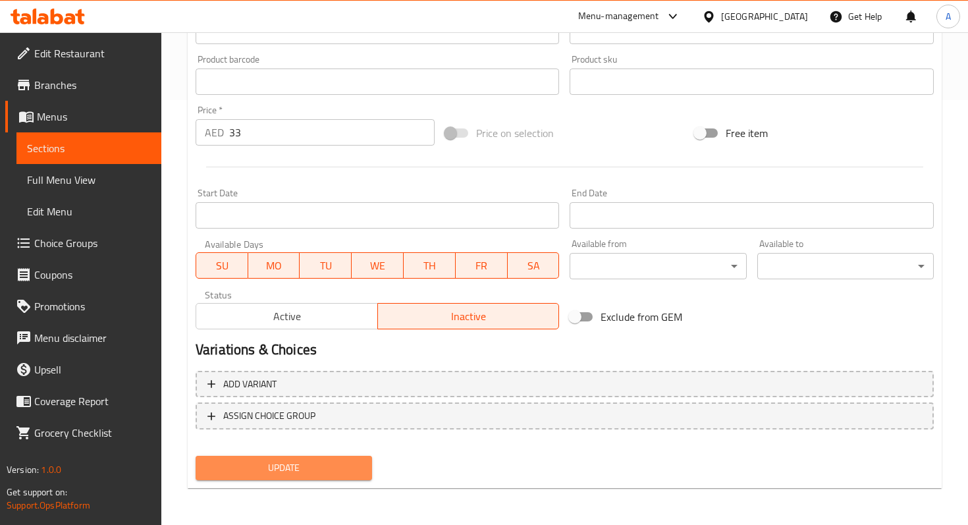
click at [342, 462] on span "Update" at bounding box center [283, 467] width 155 height 16
click at [80, 153] on span "Sections" at bounding box center [89, 148] width 124 height 16
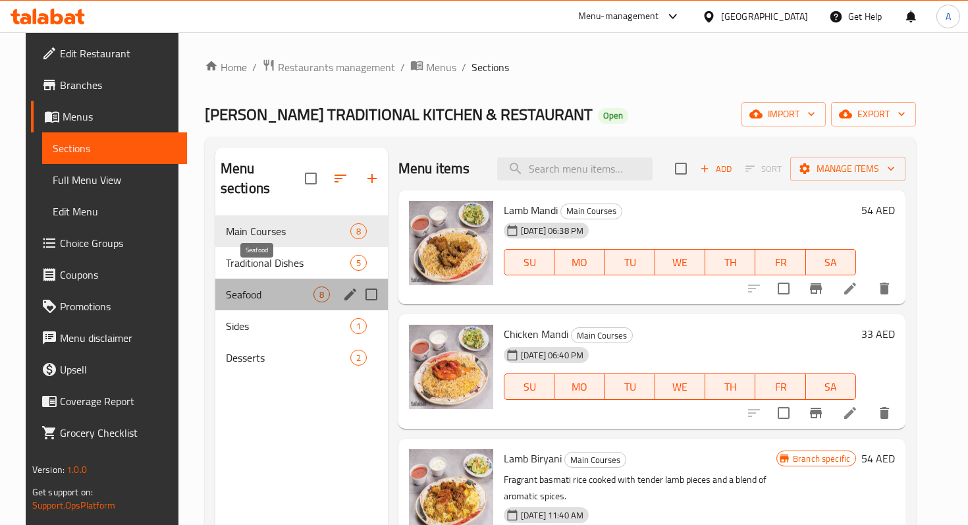
click at [276, 286] on span "Seafood" at bounding box center [270, 294] width 88 height 16
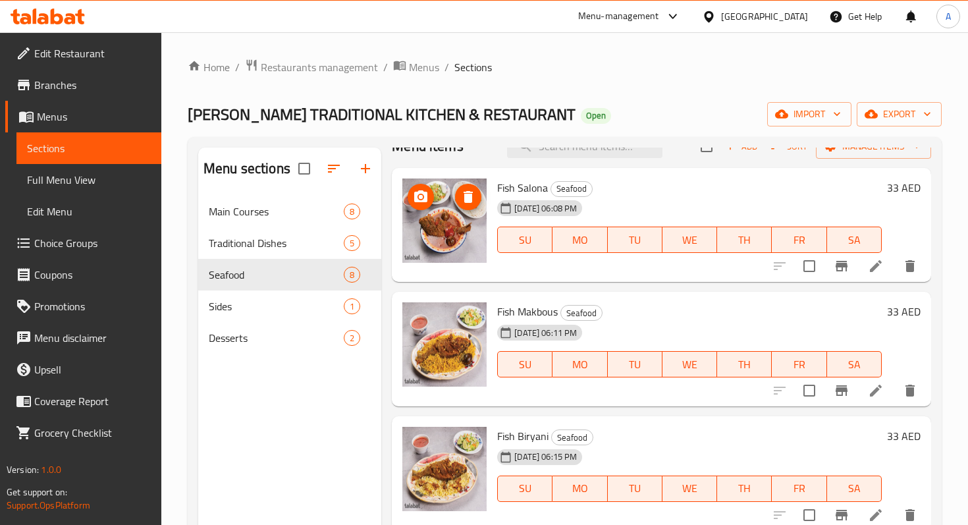
scroll to position [28, 0]
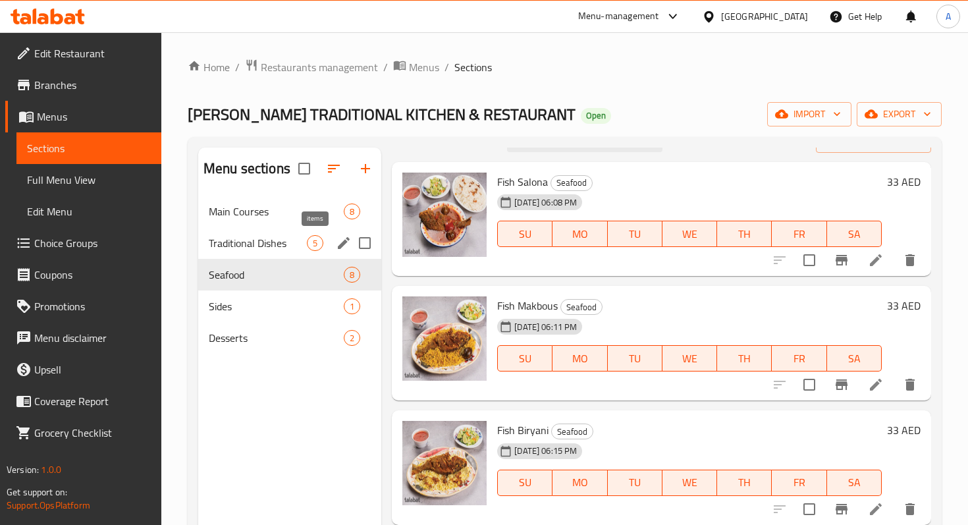
click at [307, 243] on span "5" at bounding box center [314, 243] width 15 height 13
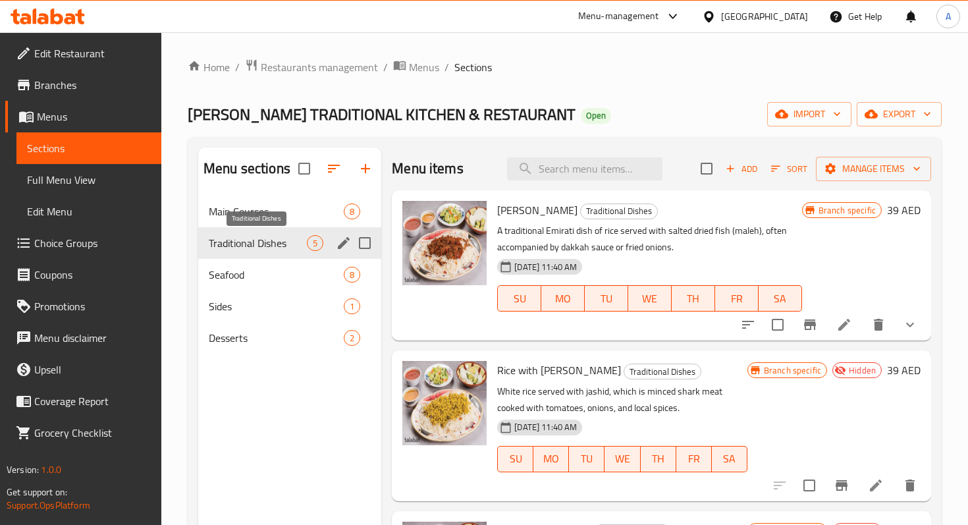
click at [280, 248] on span "Traditional Dishes" at bounding box center [258, 243] width 98 height 16
click at [779, 326] on input "checkbox" at bounding box center [778, 325] width 28 height 28
checkbox input "true"
click at [878, 175] on span "Manage items" at bounding box center [873, 169] width 94 height 16
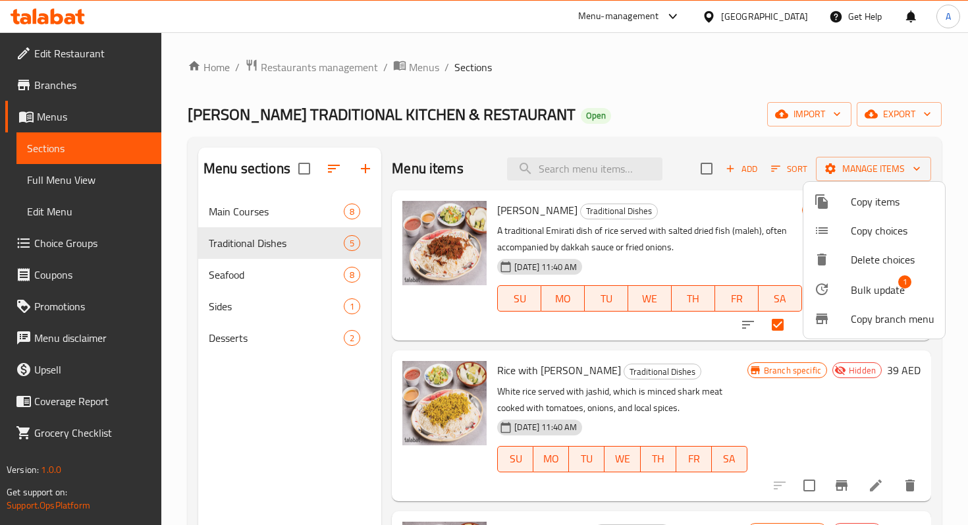
click at [860, 209] on span "Copy items" at bounding box center [892, 202] width 84 height 16
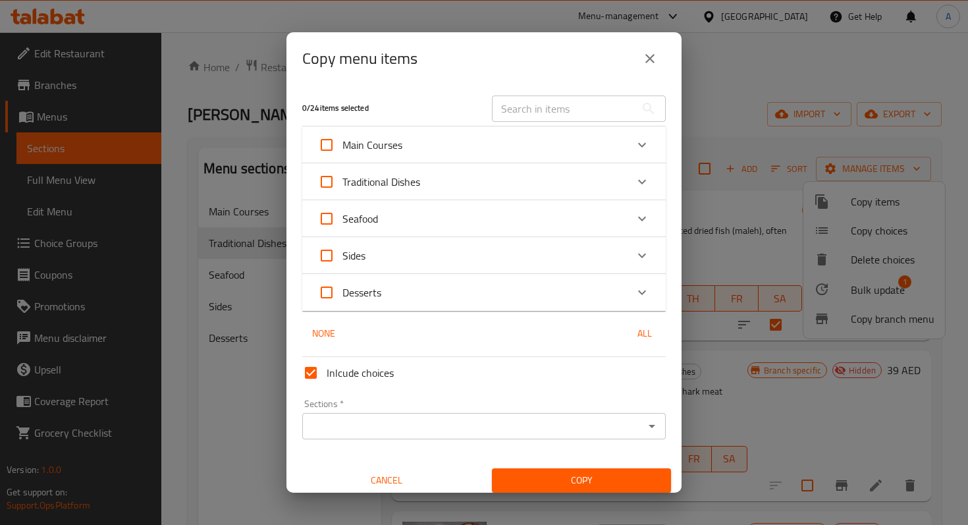
scroll to position [8, 0]
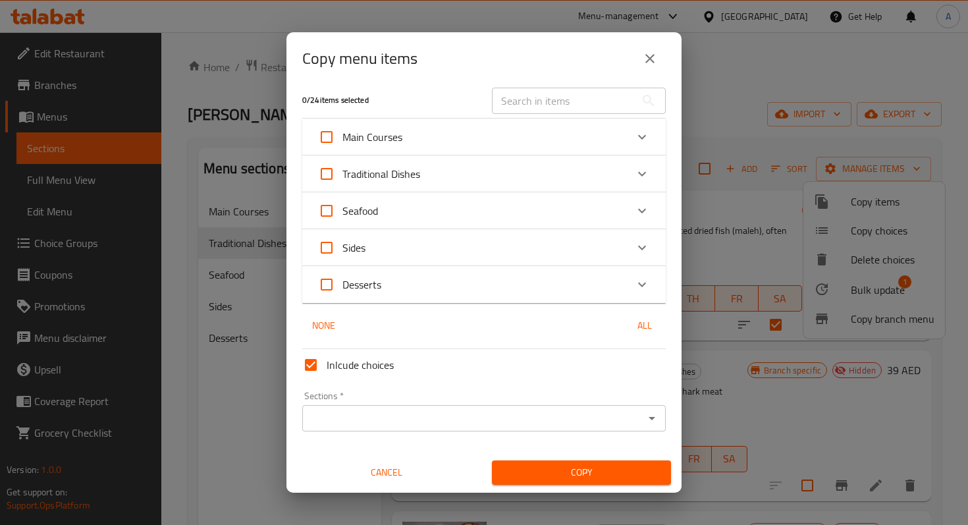
click at [448, 415] on input "Sections   *" at bounding box center [473, 418] width 334 height 18
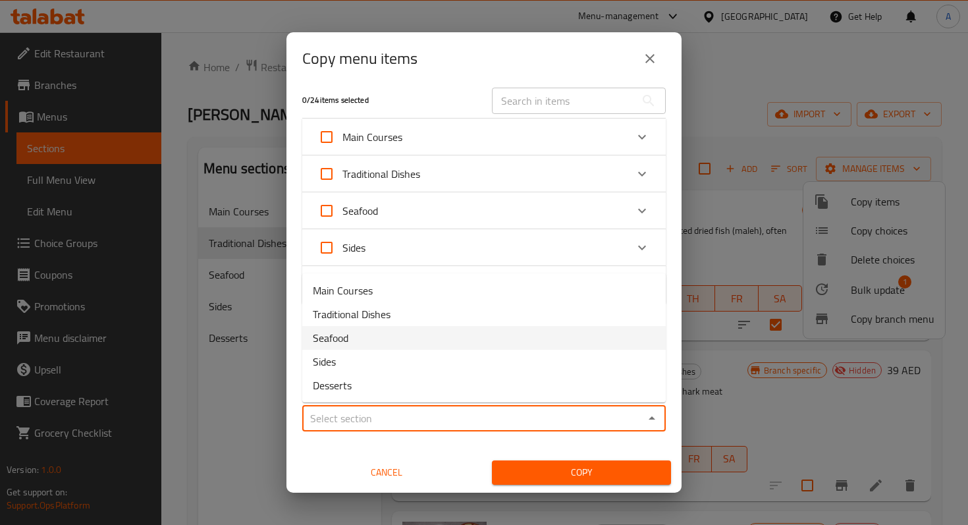
click at [380, 340] on li "Seafood" at bounding box center [483, 338] width 363 height 24
type input "Seafood"
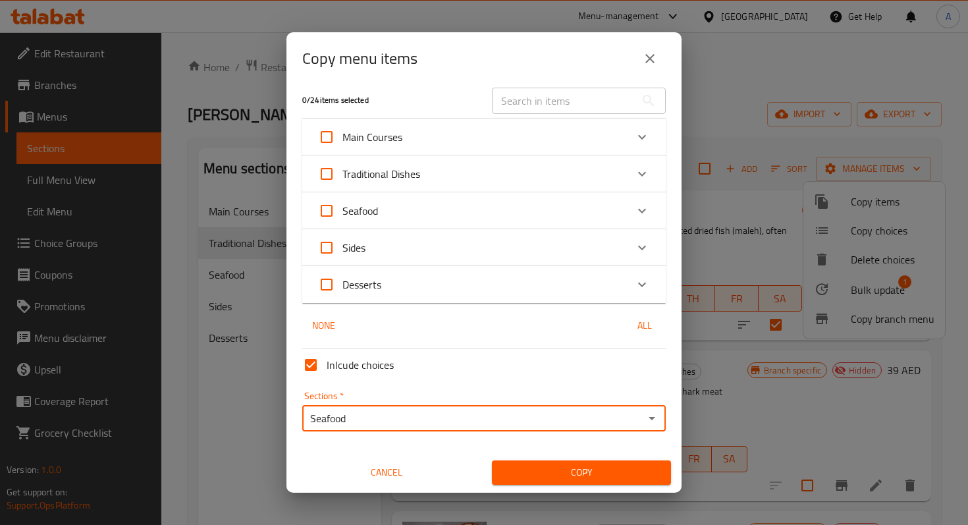
click at [518, 465] on span "Copy" at bounding box center [581, 472] width 158 height 16
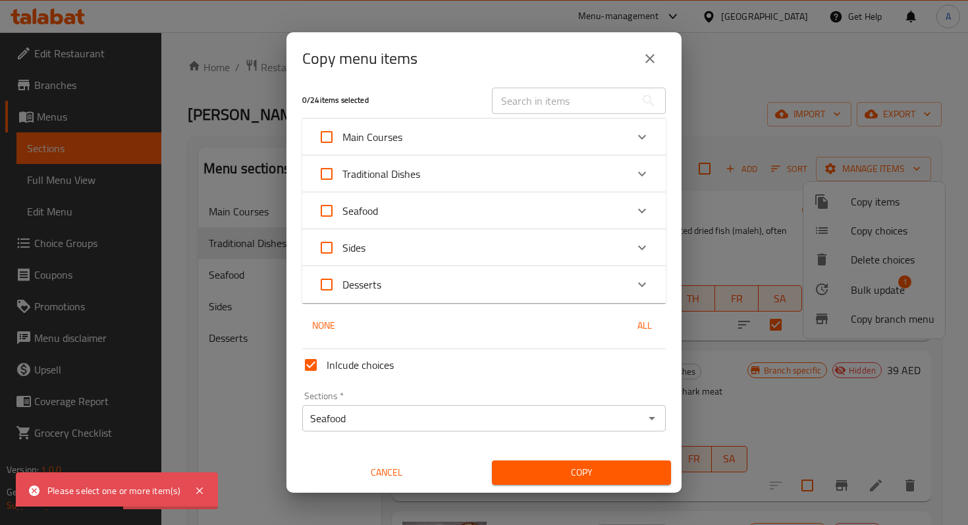
click at [534, 207] on div "Seafood" at bounding box center [472, 211] width 308 height 32
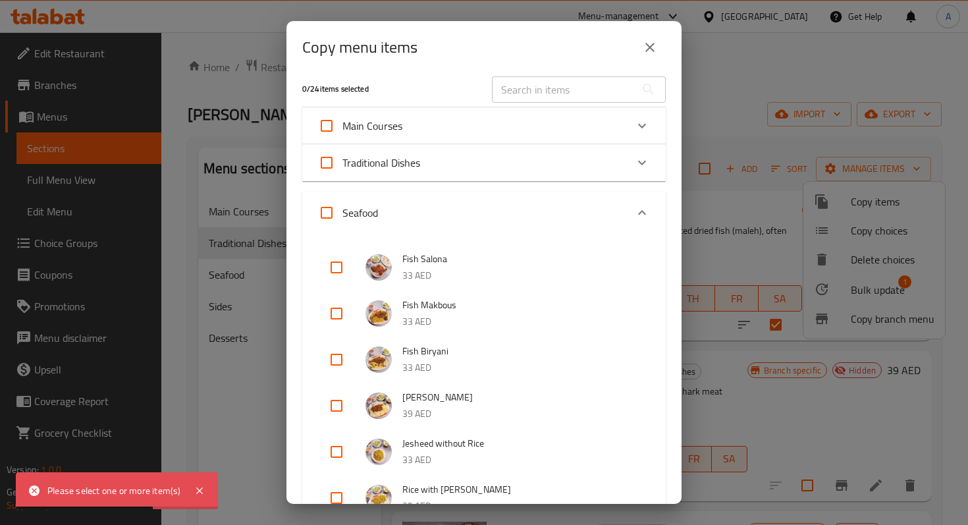
click at [524, 199] on div "Seafood" at bounding box center [472, 213] width 308 height 32
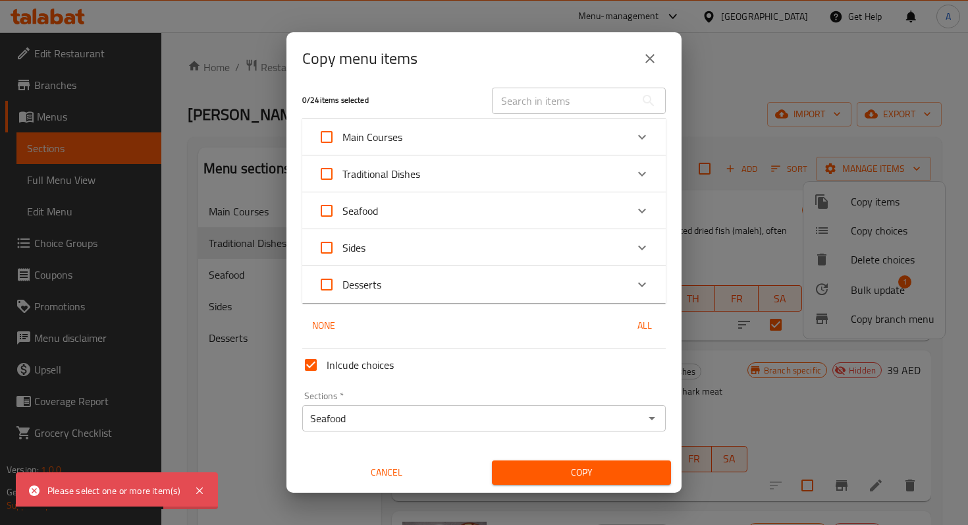
click at [524, 199] on div "Seafood" at bounding box center [472, 211] width 308 height 32
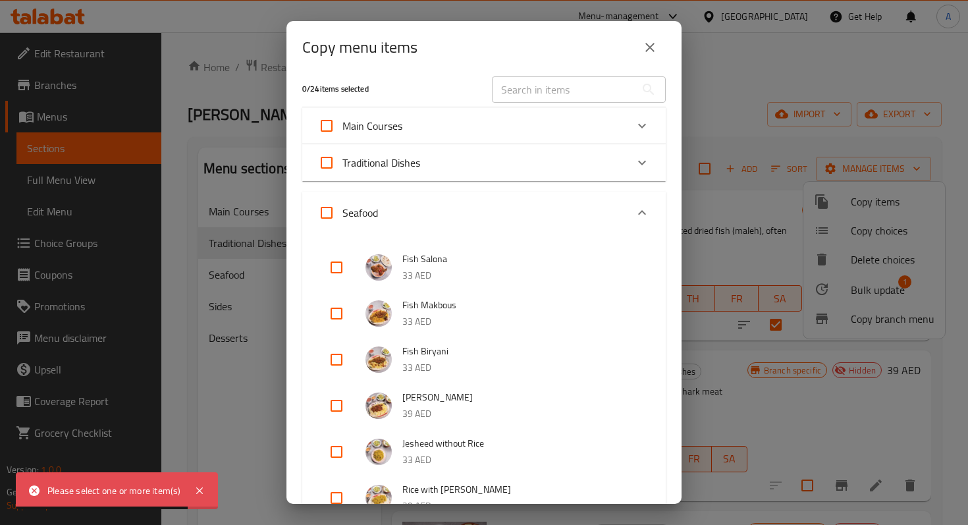
click at [513, 201] on div "Seafood" at bounding box center [472, 213] width 308 height 32
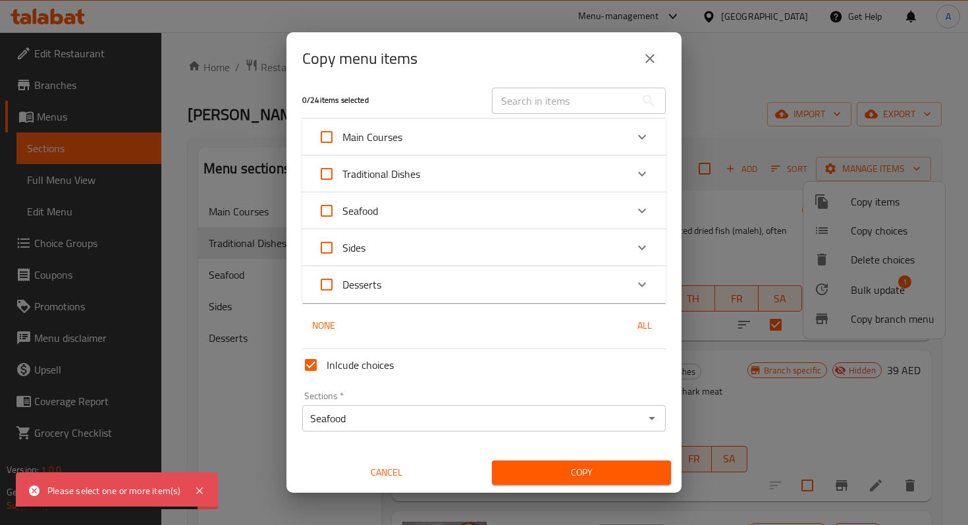
click at [496, 170] on div "Traditional Dishes" at bounding box center [472, 174] width 308 height 32
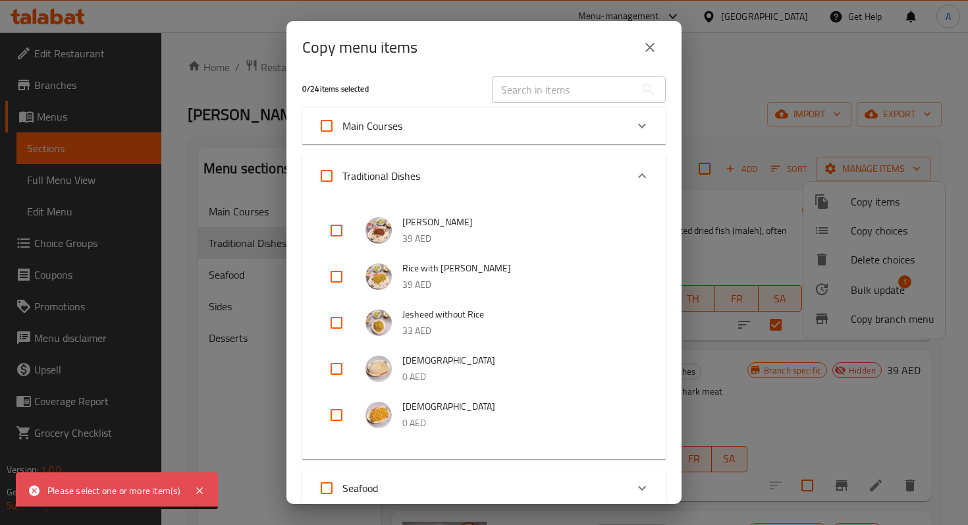
click at [468, 233] on p "39 AED" at bounding box center [520, 238] width 237 height 16
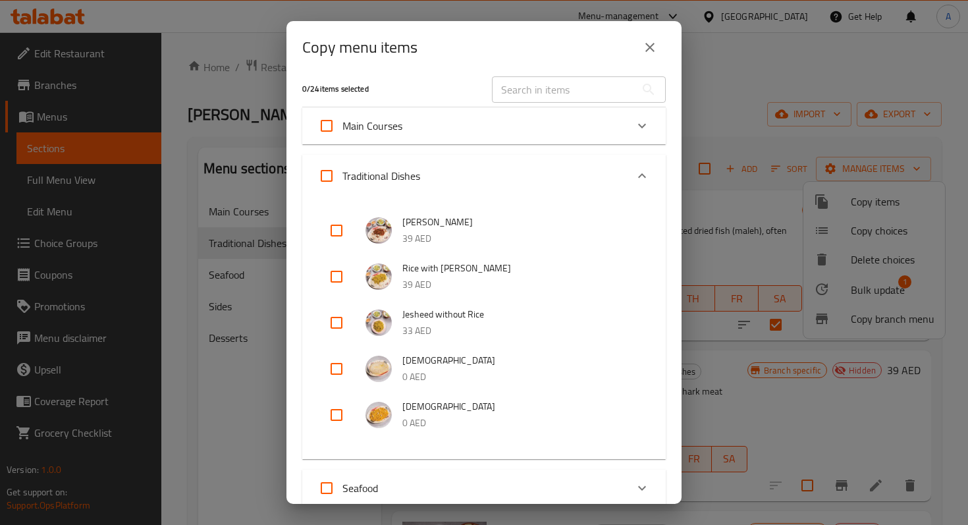
click at [338, 230] on input "checkbox" at bounding box center [337, 231] width 32 height 32
checkbox input "true"
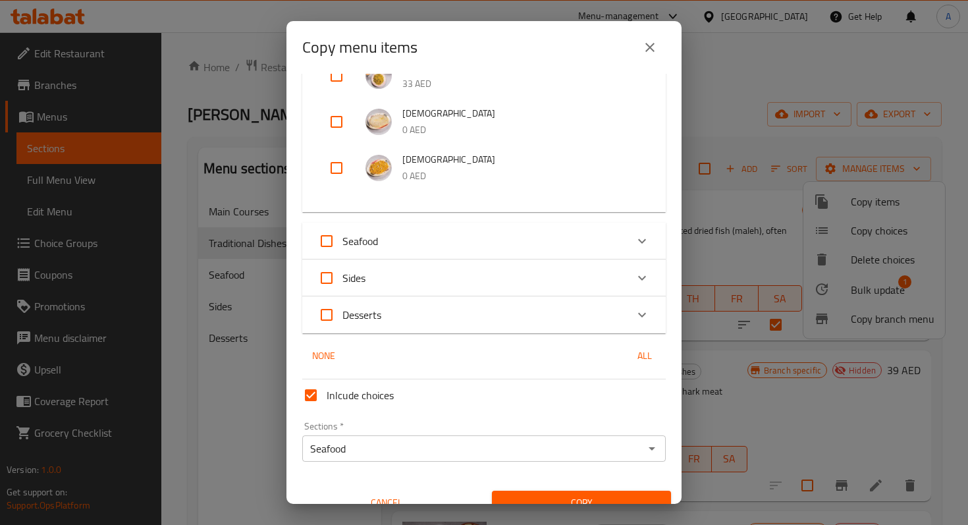
scroll to position [274, 0]
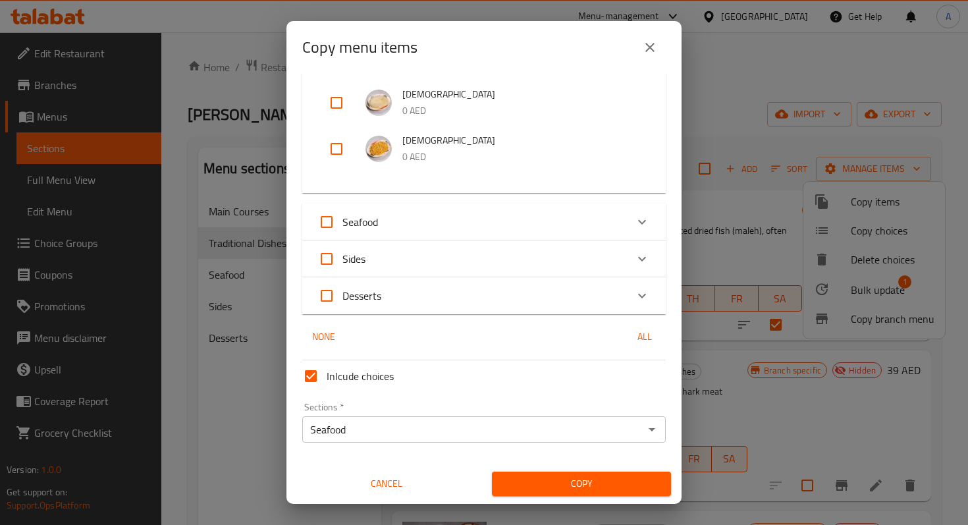
click at [514, 492] on button "Copy" at bounding box center [581, 483] width 179 height 24
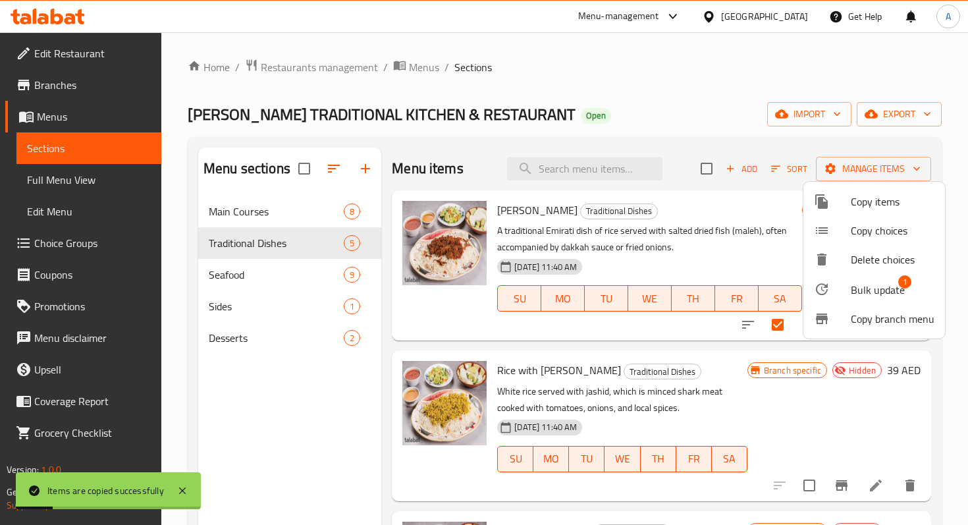
click at [253, 269] on div at bounding box center [484, 262] width 968 height 525
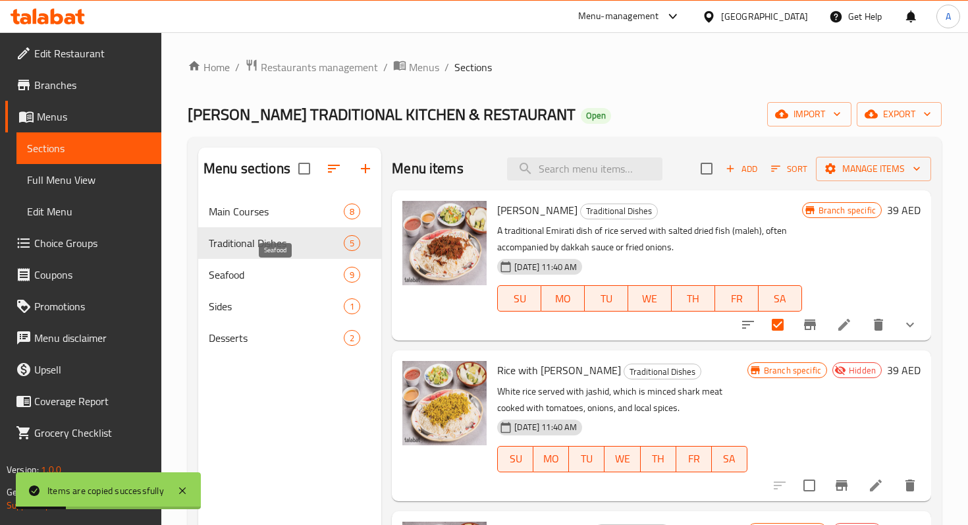
click at [253, 268] on span "Seafood" at bounding box center [276, 275] width 135 height 16
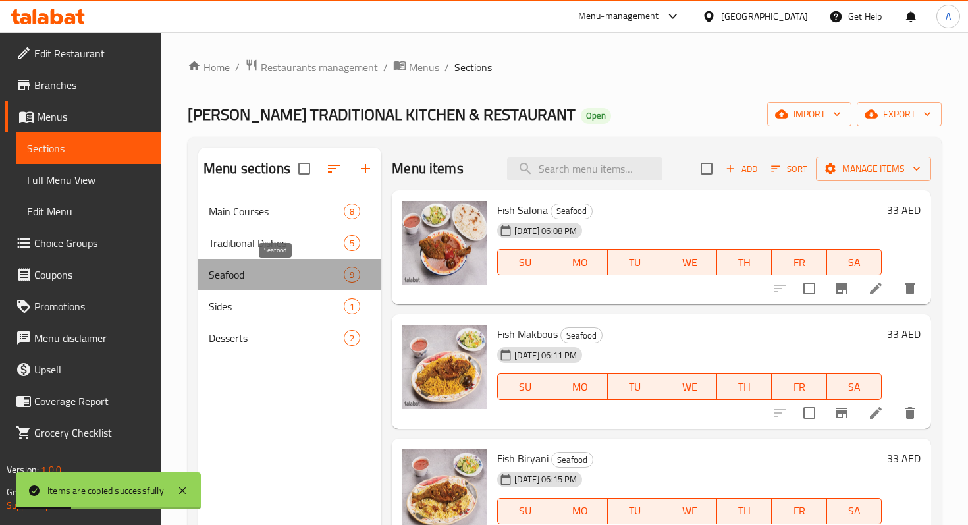
click at [253, 268] on span "Seafood" at bounding box center [276, 275] width 135 height 16
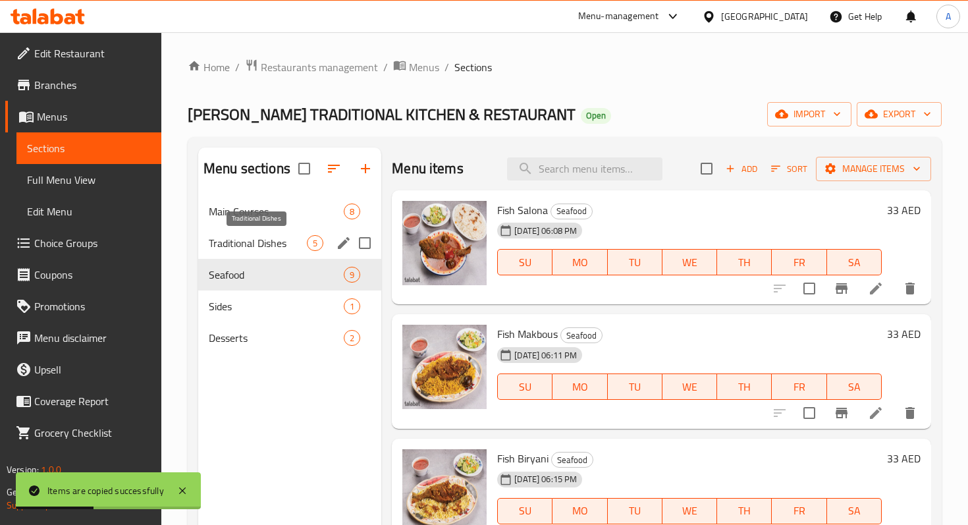
click at [239, 242] on span "Traditional Dishes" at bounding box center [258, 243] width 98 height 16
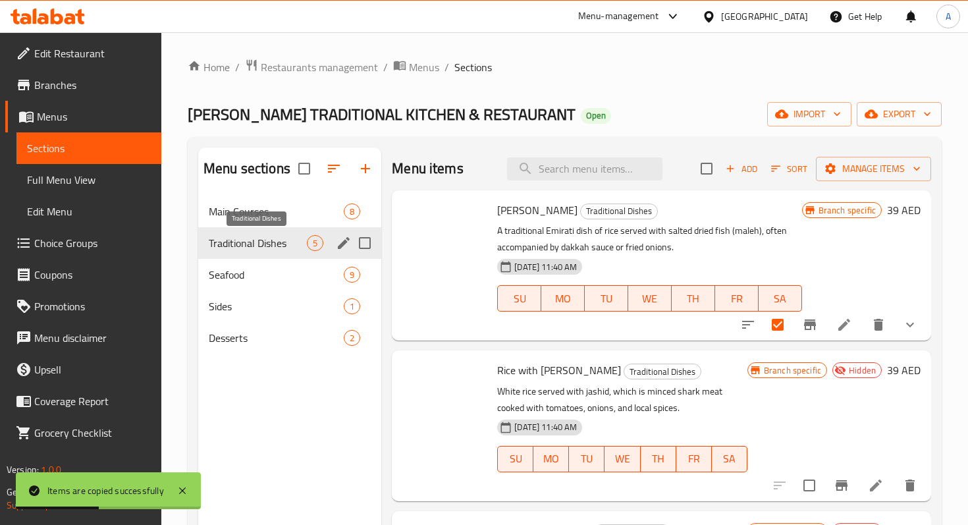
click at [239, 242] on span "Traditional Dishes" at bounding box center [258, 243] width 98 height 16
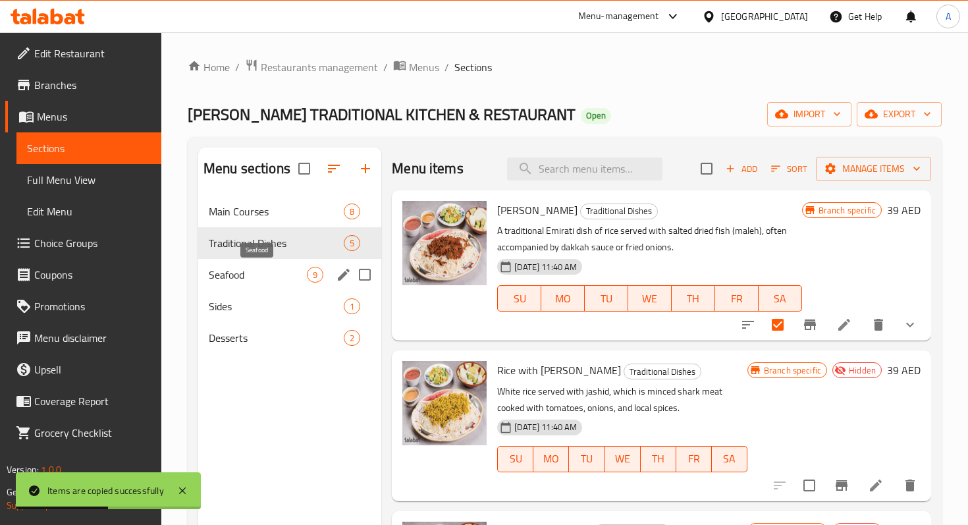
click at [240, 271] on span "Seafood" at bounding box center [258, 275] width 98 height 16
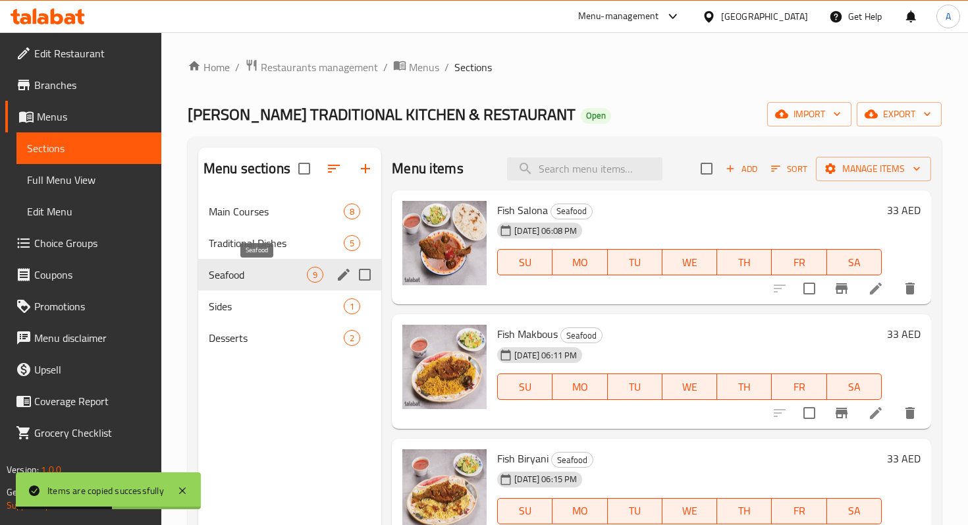
click at [240, 271] on span "Seafood" at bounding box center [258, 275] width 98 height 16
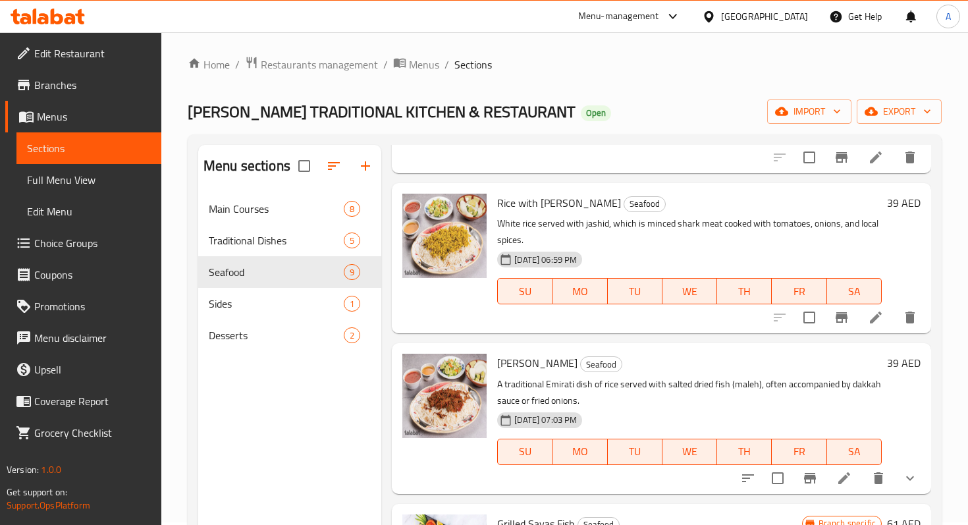
scroll to position [806, 0]
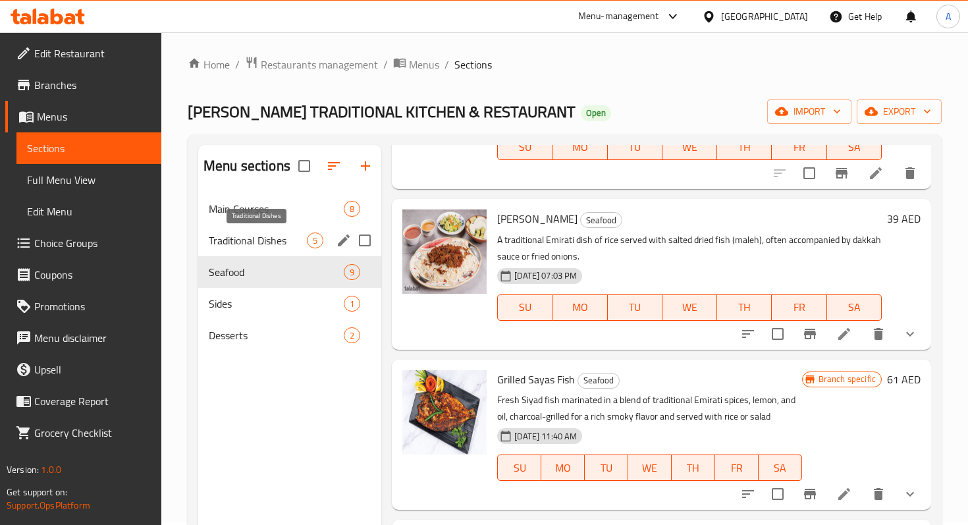
click at [266, 243] on span "Traditional Dishes" at bounding box center [258, 240] width 98 height 16
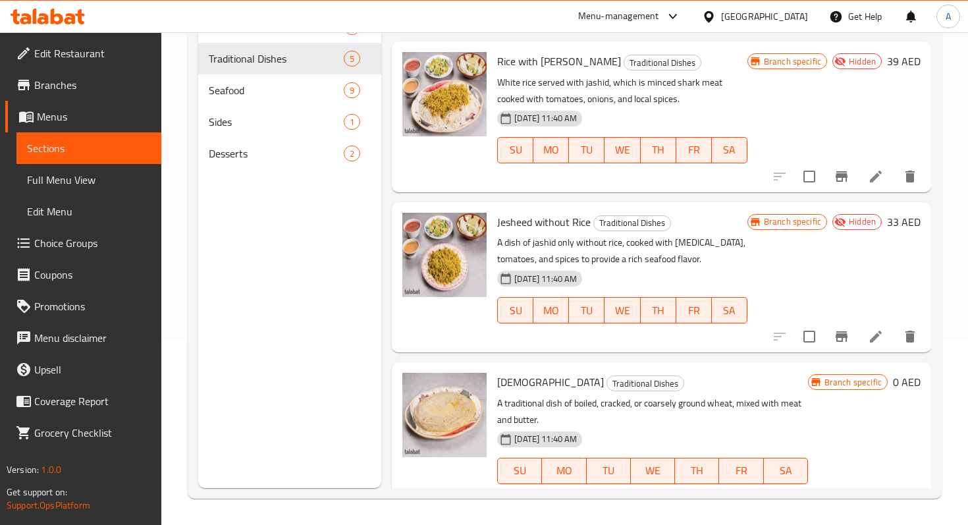
scroll to position [117, 0]
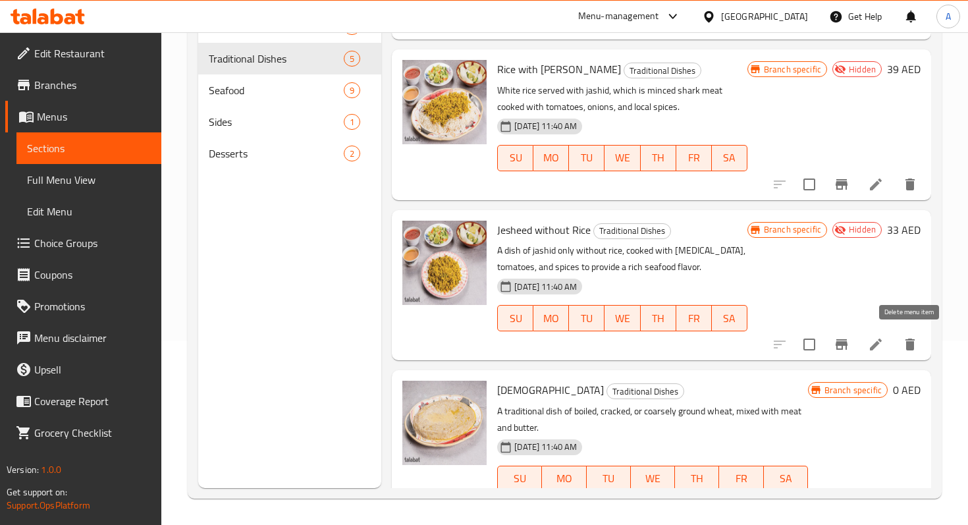
click at [908, 352] on icon "delete" at bounding box center [910, 344] width 16 height 16
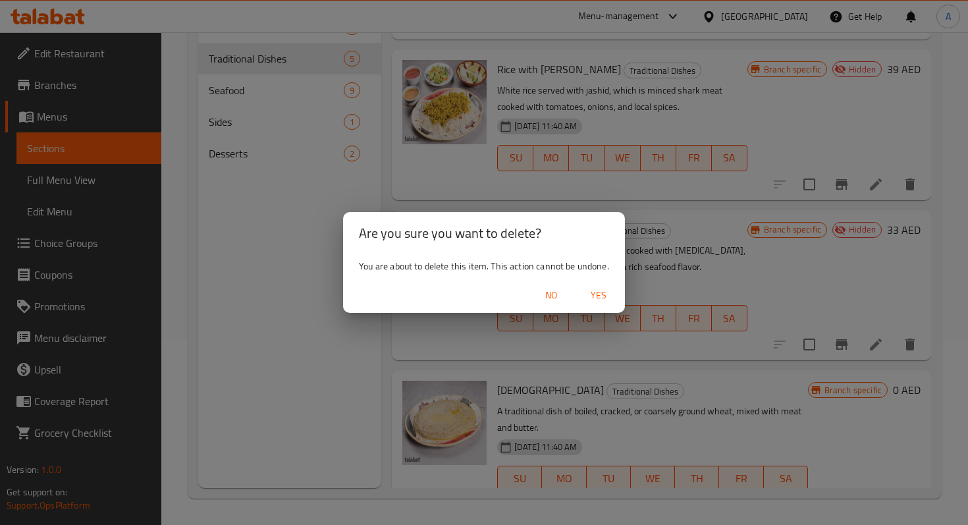
click at [596, 293] on span "Yes" at bounding box center [599, 295] width 32 height 16
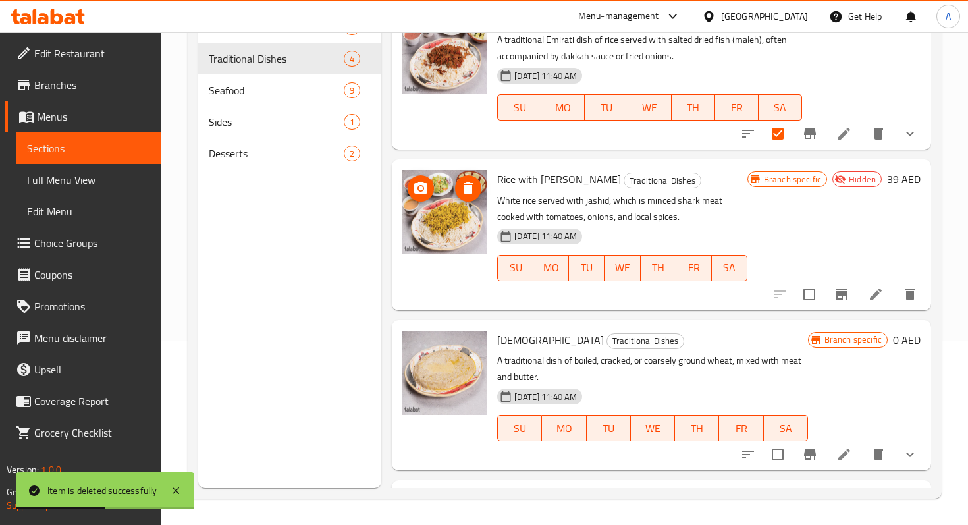
scroll to position [0, 0]
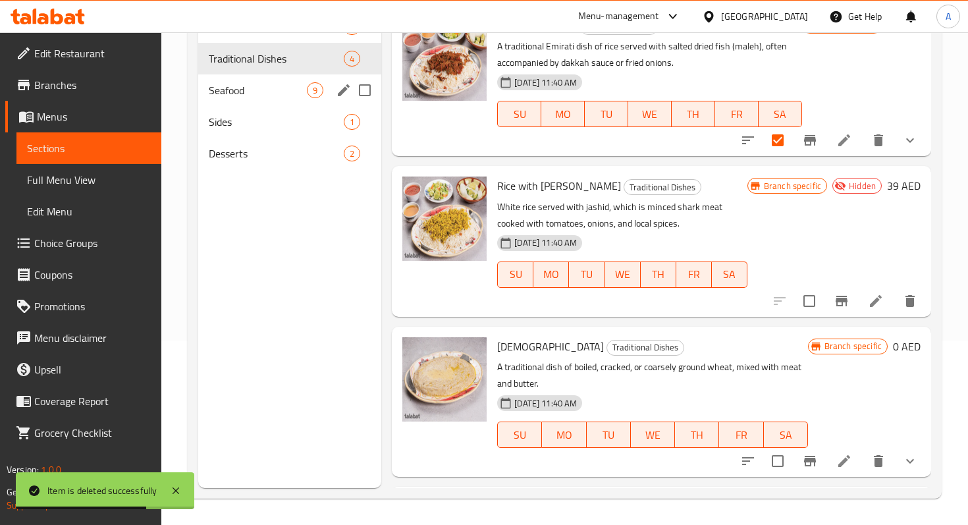
click at [258, 104] on div "Seafood 9" at bounding box center [289, 90] width 183 height 32
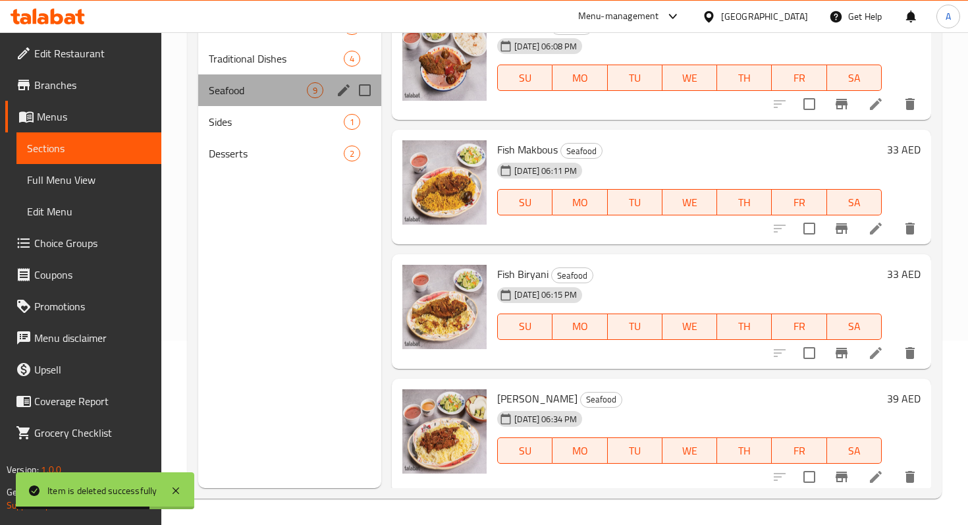
click at [258, 104] on div "Seafood 9" at bounding box center [289, 90] width 183 height 32
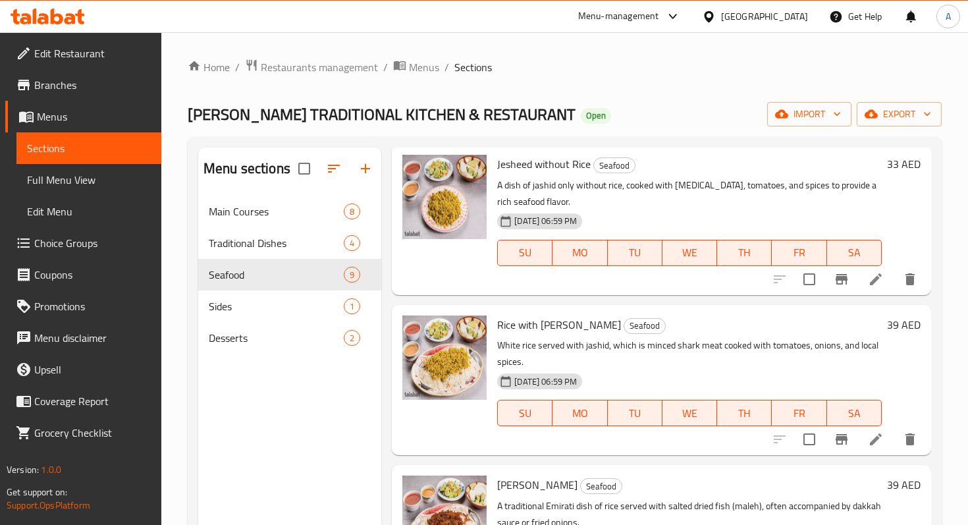
scroll to position [558, 0]
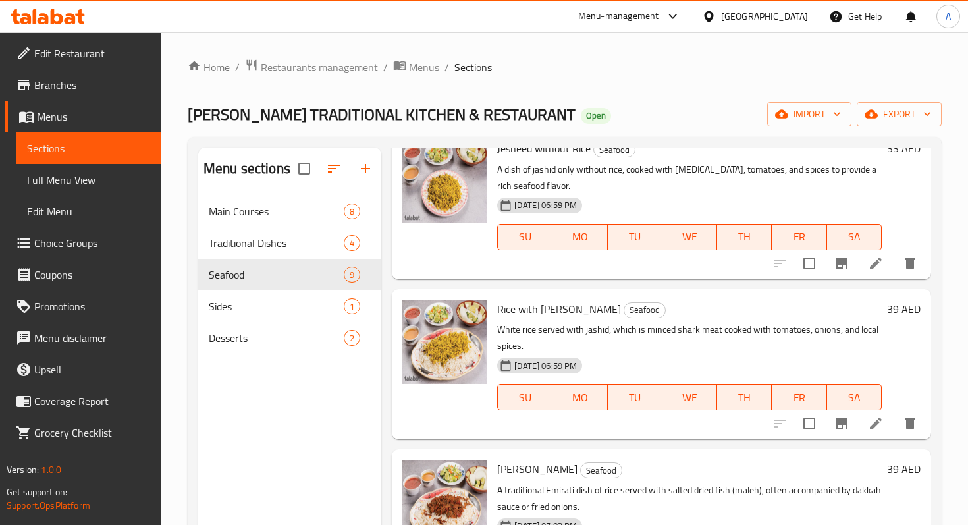
click at [120, 107] on link "Menus" at bounding box center [83, 117] width 156 height 32
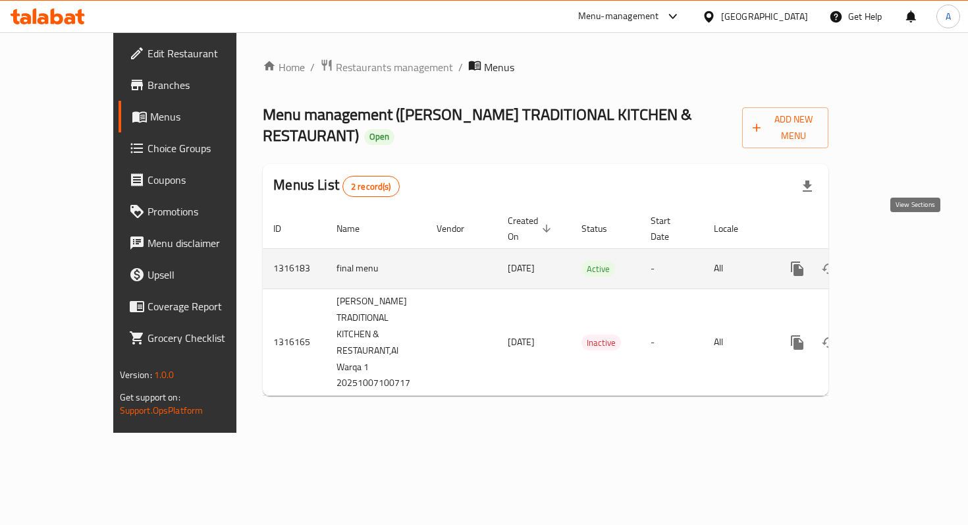
click at [904, 253] on link "enhanced table" at bounding box center [892, 269] width 32 height 32
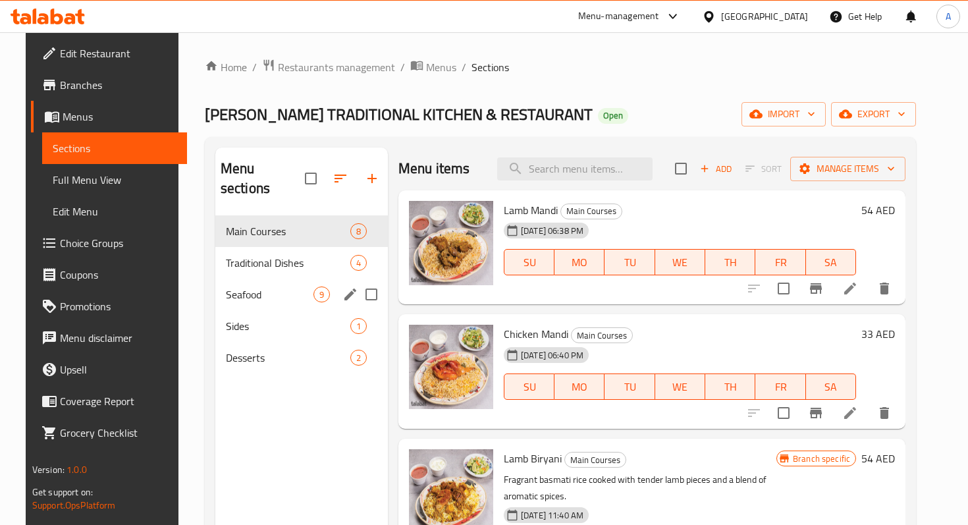
click at [261, 282] on div "Seafood 9" at bounding box center [301, 294] width 172 height 32
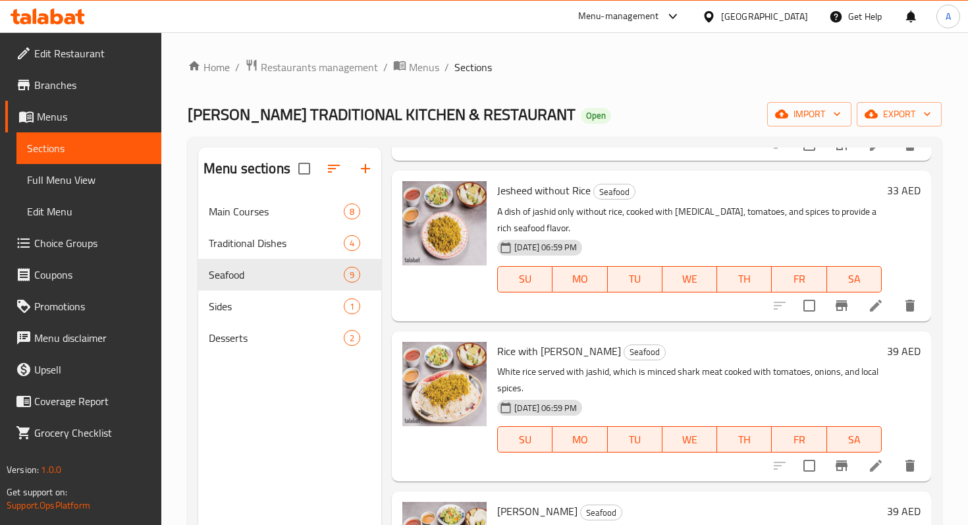
scroll to position [517, 0]
click at [270, 242] on span "Traditional Dishes" at bounding box center [258, 243] width 98 height 16
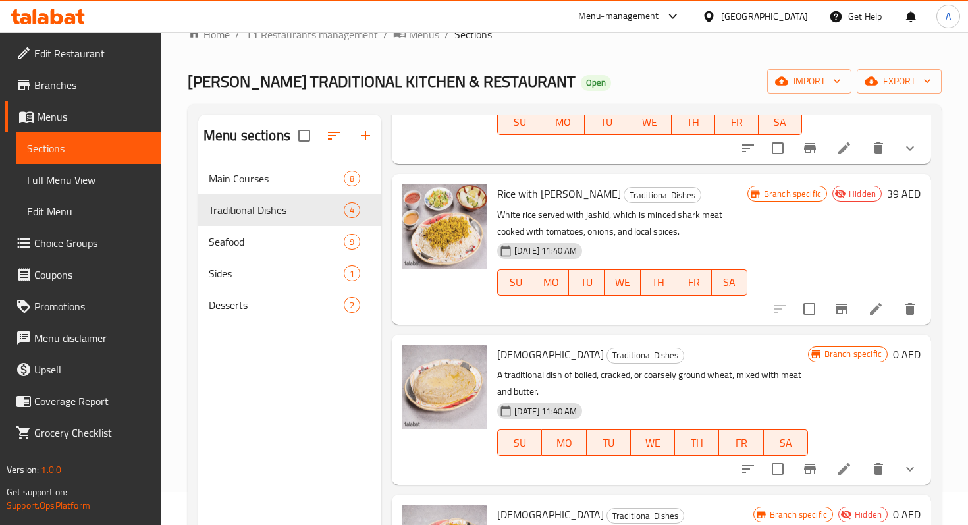
scroll to position [35, 0]
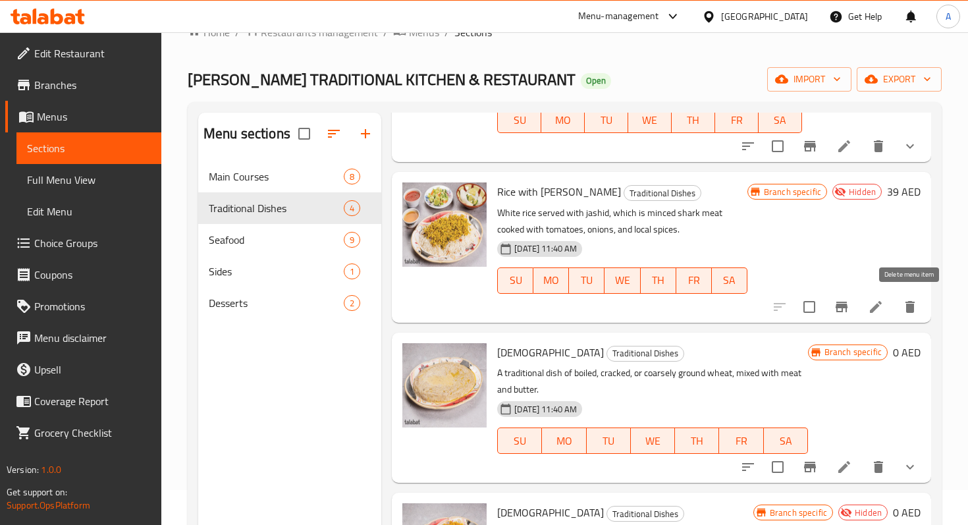
click at [901, 307] on button "delete" at bounding box center [910, 307] width 32 height 32
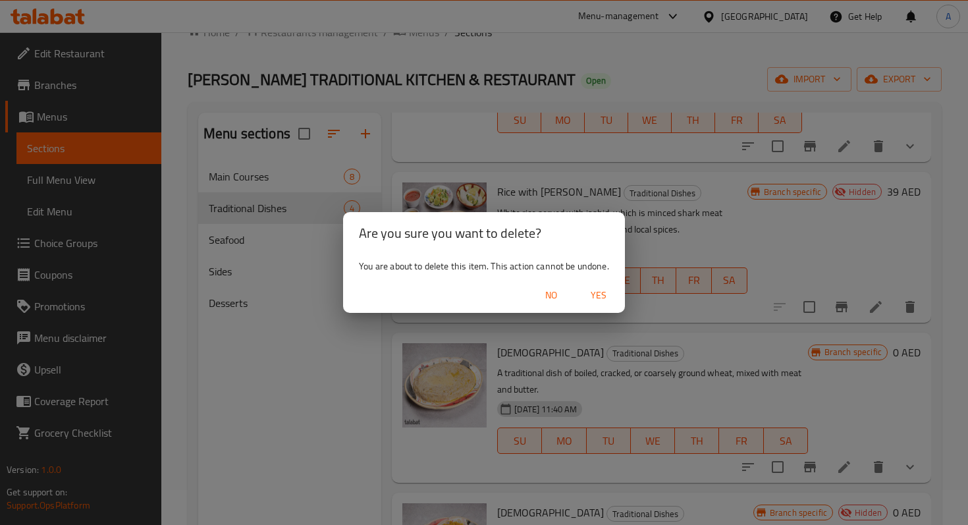
click at [587, 301] on span "Yes" at bounding box center [599, 295] width 32 height 16
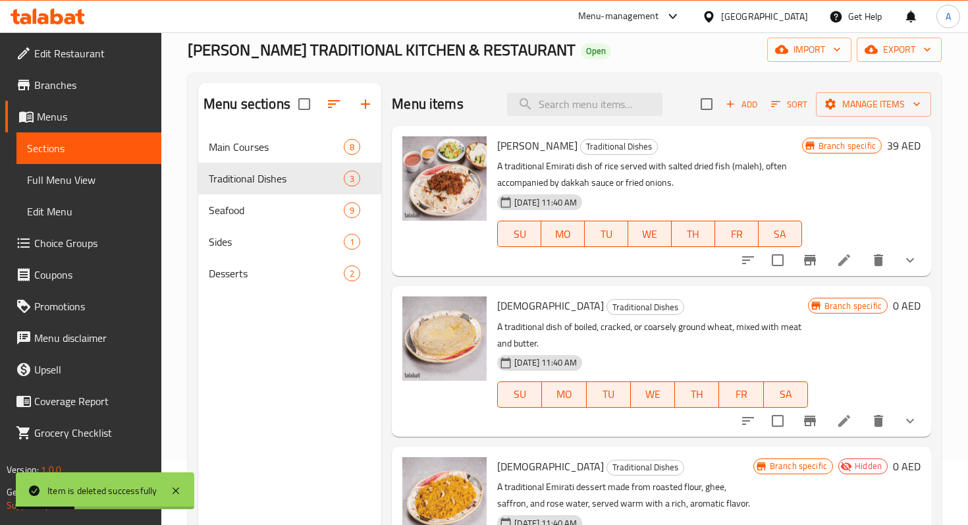
scroll to position [0, 0]
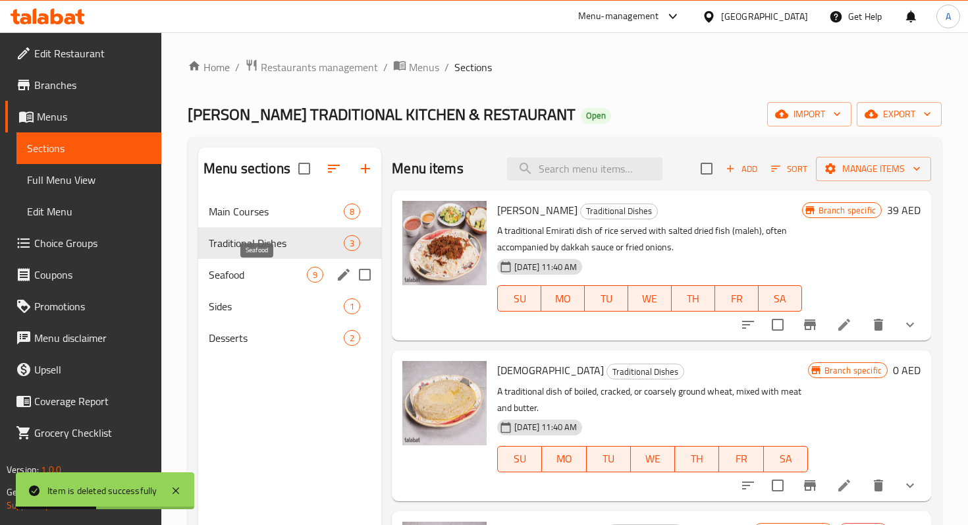
click at [292, 276] on span "Seafood" at bounding box center [258, 275] width 98 height 16
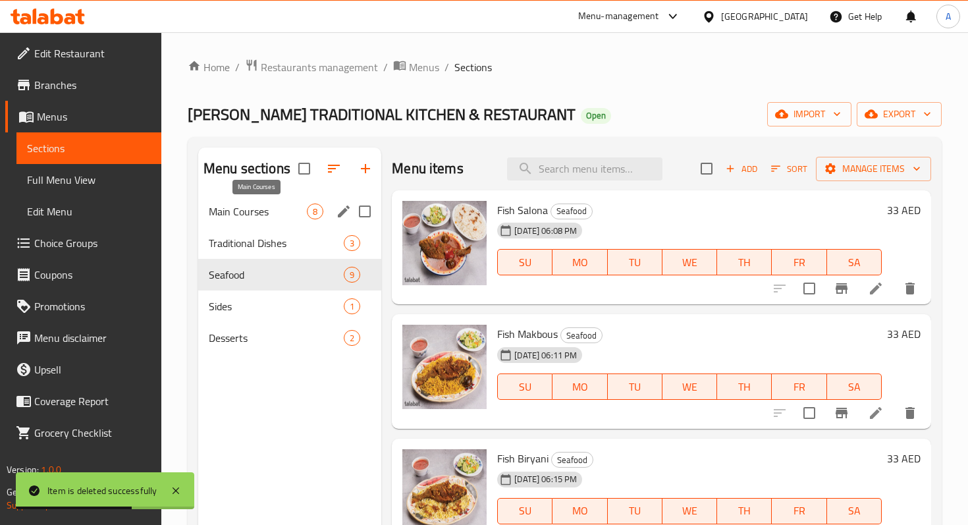
click at [265, 215] on span "Main Courses" at bounding box center [258, 211] width 98 height 16
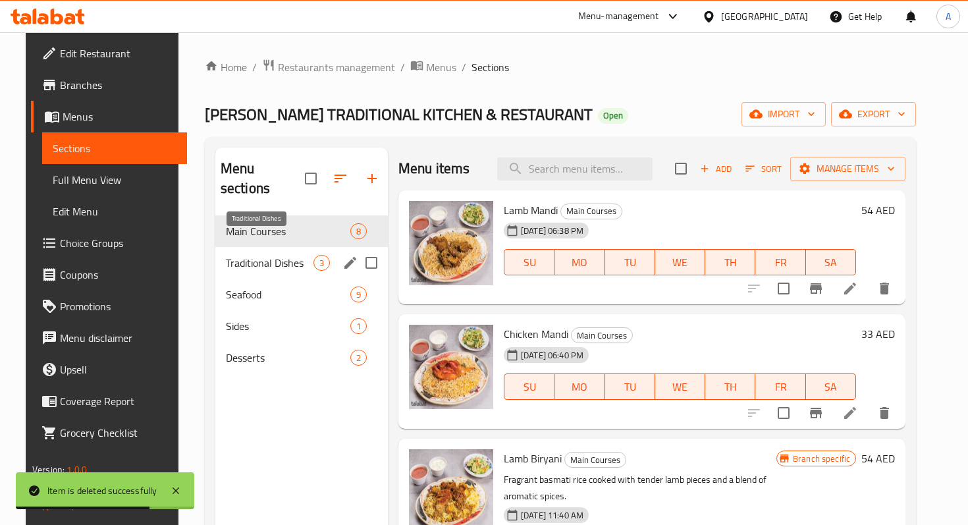
click at [276, 255] on span "Traditional Dishes" at bounding box center [270, 263] width 88 height 16
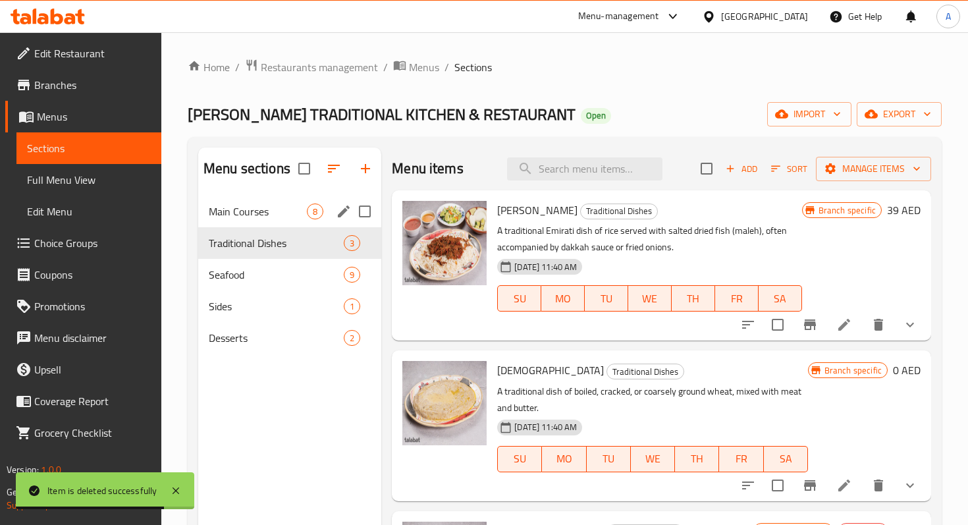
click at [279, 220] on div "Main Courses 8" at bounding box center [289, 212] width 183 height 32
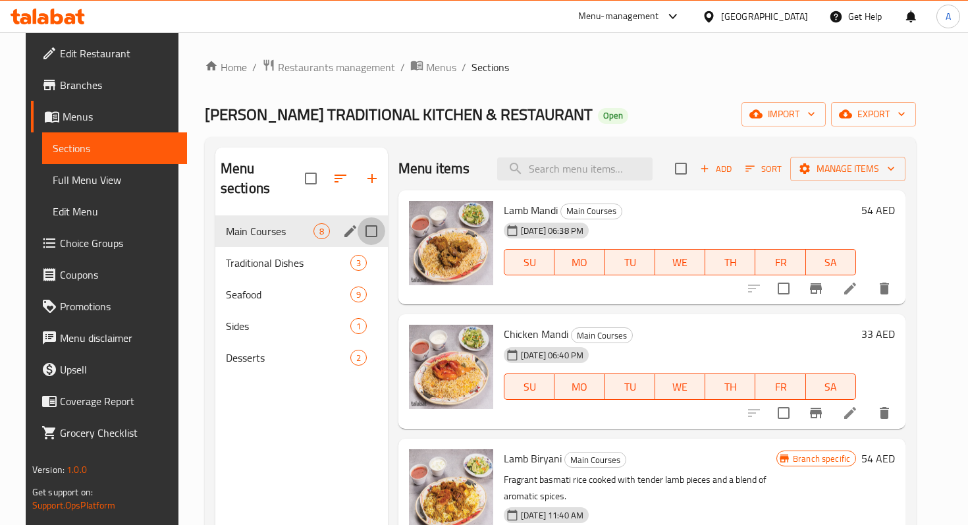
click at [367, 217] on input "Menu sections" at bounding box center [371, 231] width 28 height 28
checkbox input "true"
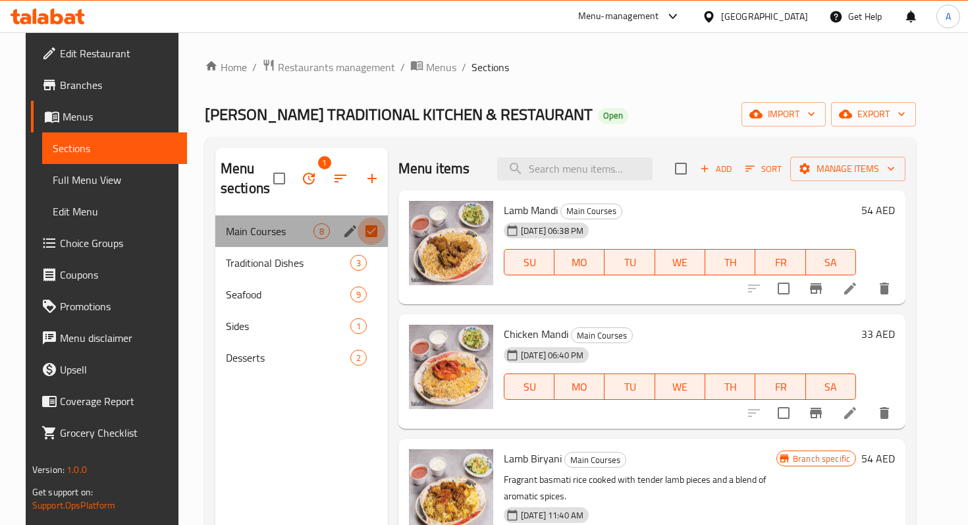
click at [362, 232] on input "Menu sections" at bounding box center [371, 231] width 28 height 28
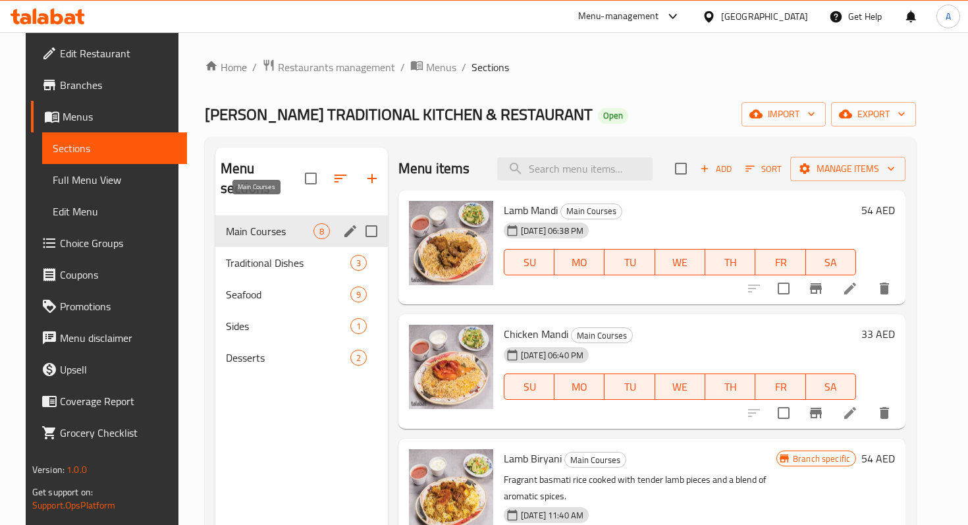
click at [262, 223] on span "Main Courses" at bounding box center [270, 231] width 88 height 16
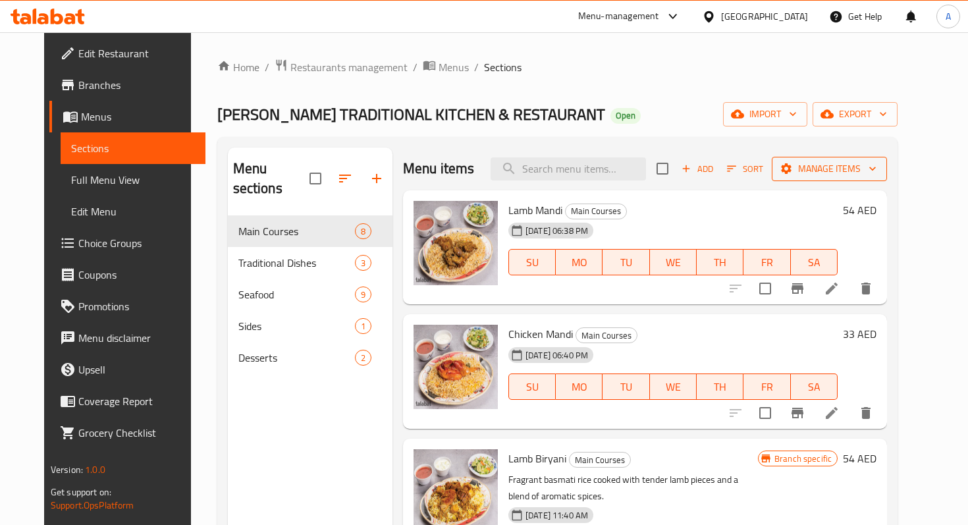
click at [854, 174] on span "Manage items" at bounding box center [829, 169] width 94 height 16
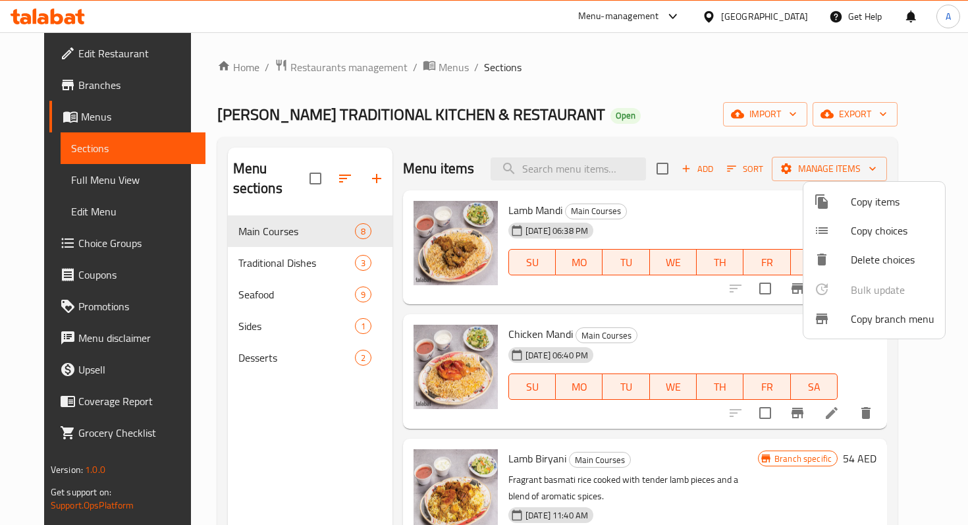
click at [707, 170] on div at bounding box center [484, 262] width 968 height 525
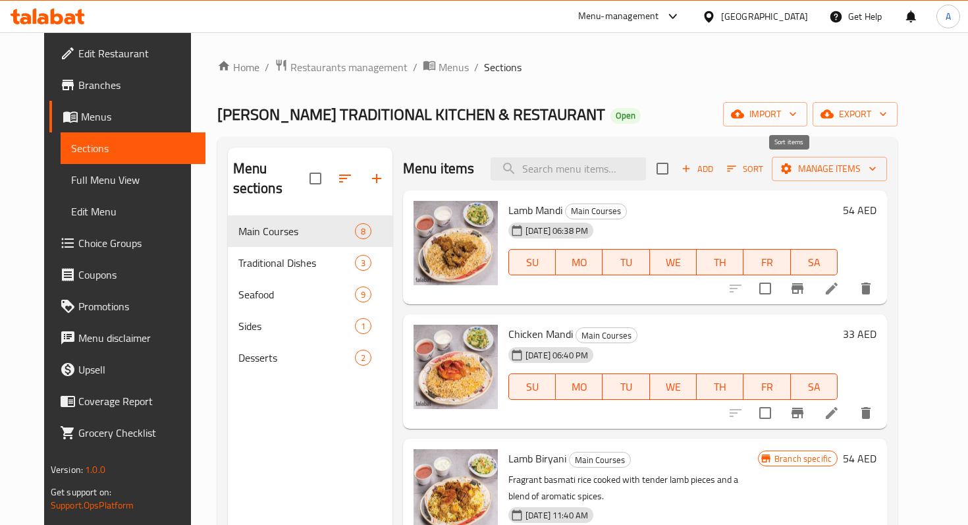
click at [737, 172] on icon "button" at bounding box center [731, 169] width 12 height 12
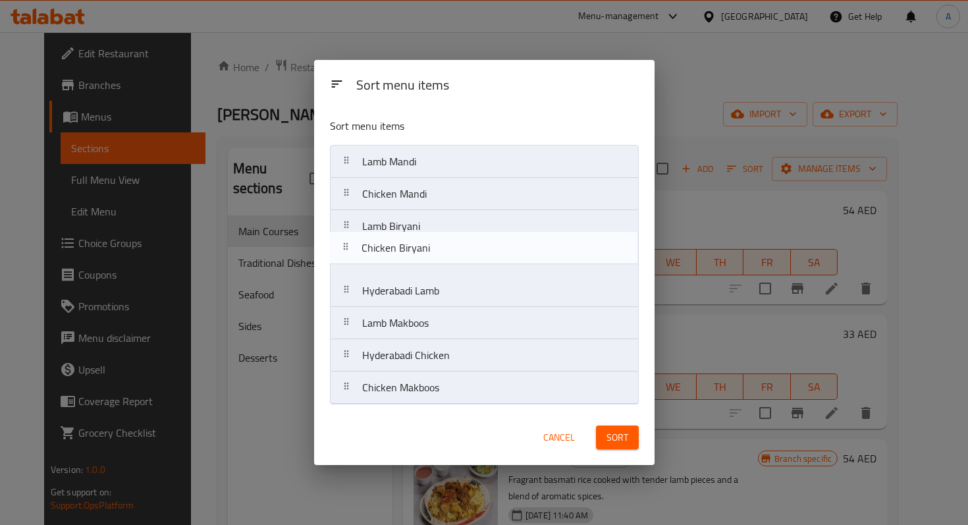
drag, startPoint x: 416, startPoint y: 325, endPoint x: 415, endPoint y: 247, distance: 77.7
click at [415, 247] on nav "[PERSON_NAME] Chicken [PERSON_NAME] Biryani Hyderabadi Lamb Lamb Makboos Chicke…" at bounding box center [484, 274] width 309 height 259
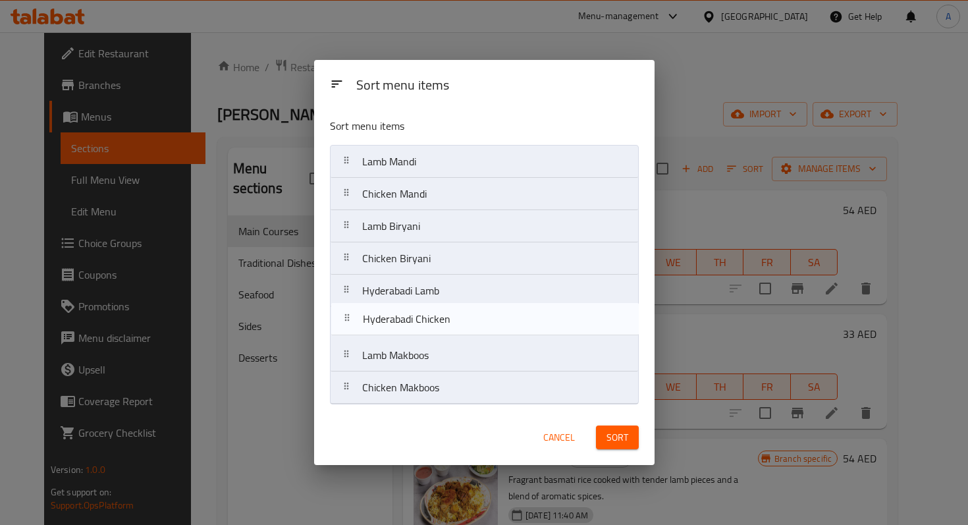
drag, startPoint x: 419, startPoint y: 361, endPoint x: 419, endPoint y: 320, distance: 40.8
click at [419, 320] on nav "[PERSON_NAME] Chicken [PERSON_NAME] Biryani Chicken Biryani Hyderabadi Lamb Lam…" at bounding box center [484, 274] width 309 height 259
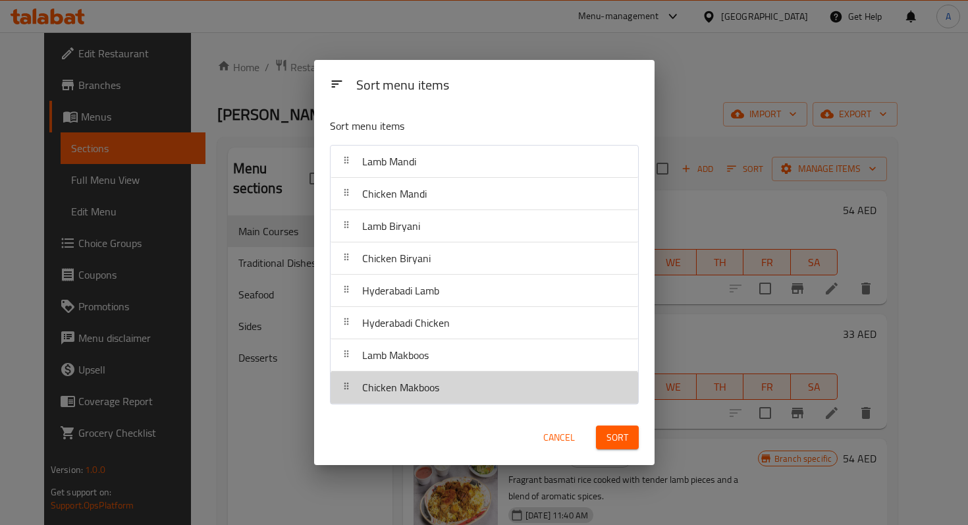
click at [442, 393] on div "Chicken Makboos" at bounding box center [401, 387] width 88 height 32
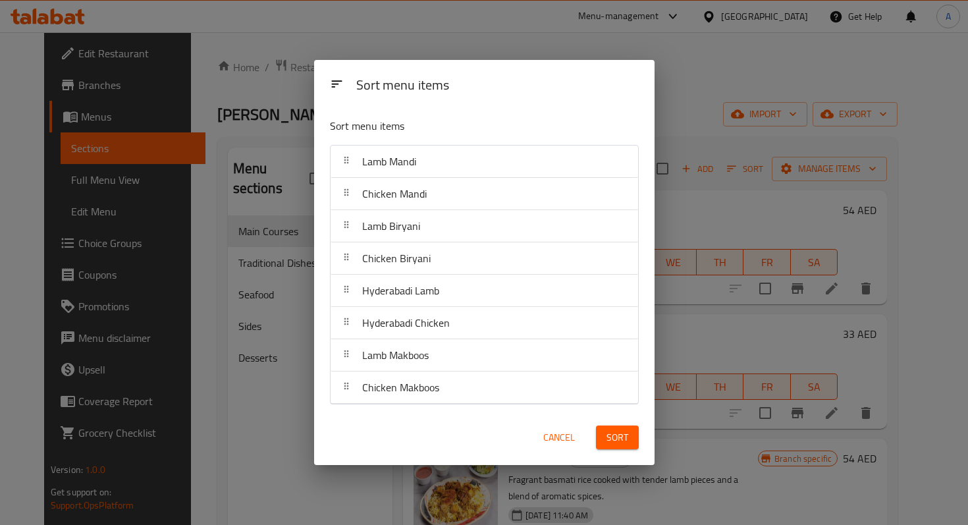
click at [613, 446] on button "Sort" at bounding box center [617, 437] width 43 height 24
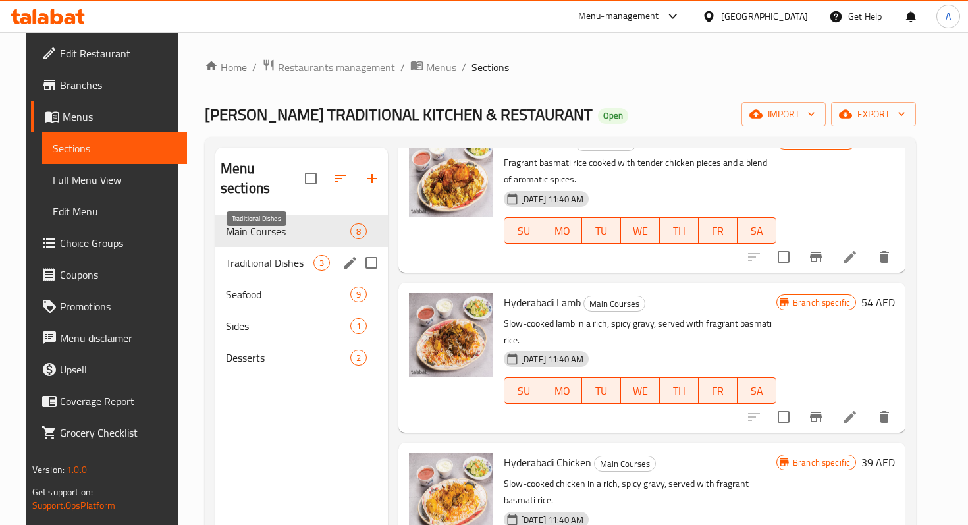
click at [276, 255] on span "Traditional Dishes" at bounding box center [270, 263] width 88 height 16
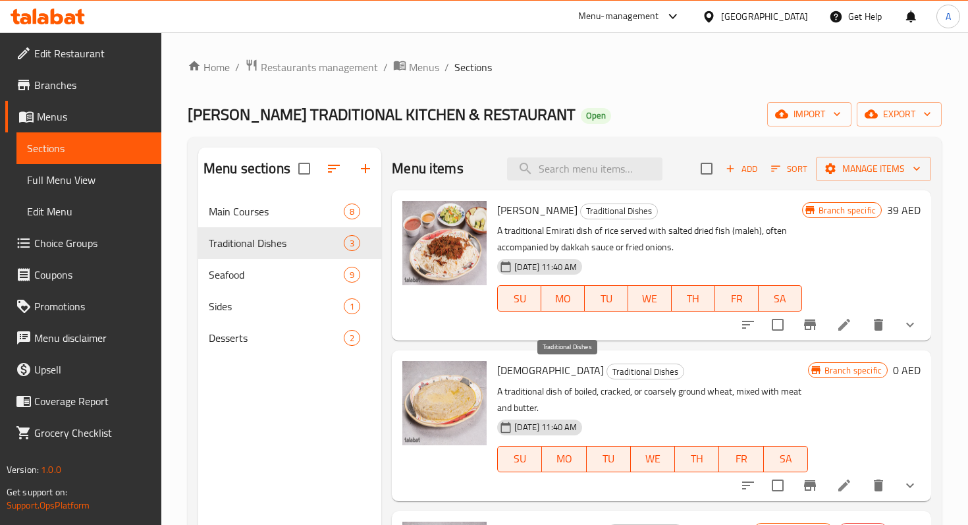
scroll to position [184, 0]
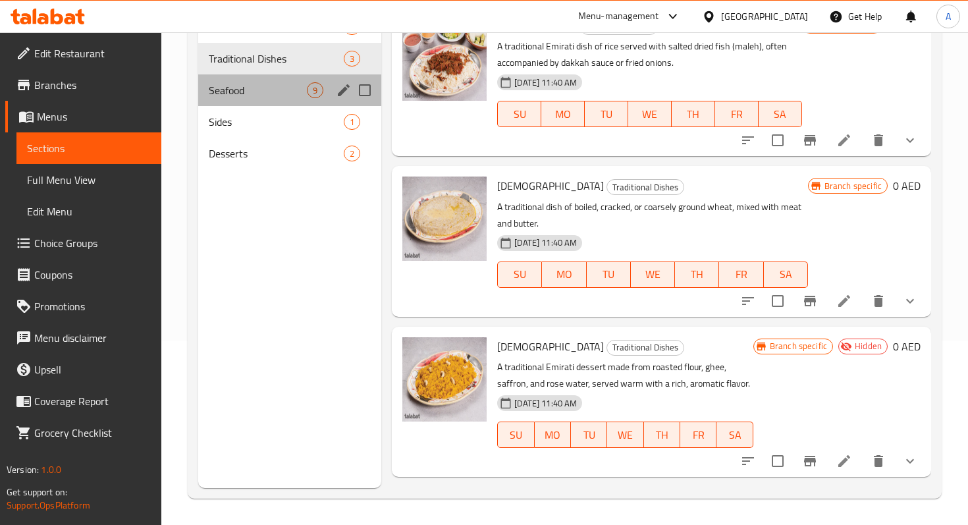
click at [278, 98] on div "Seafood 9" at bounding box center [289, 90] width 183 height 32
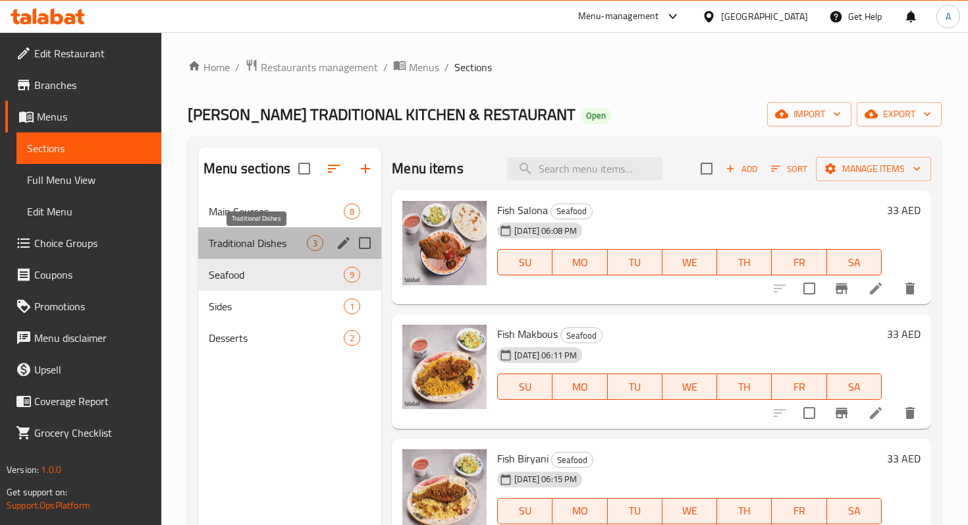
click at [266, 249] on span "Traditional Dishes" at bounding box center [258, 243] width 98 height 16
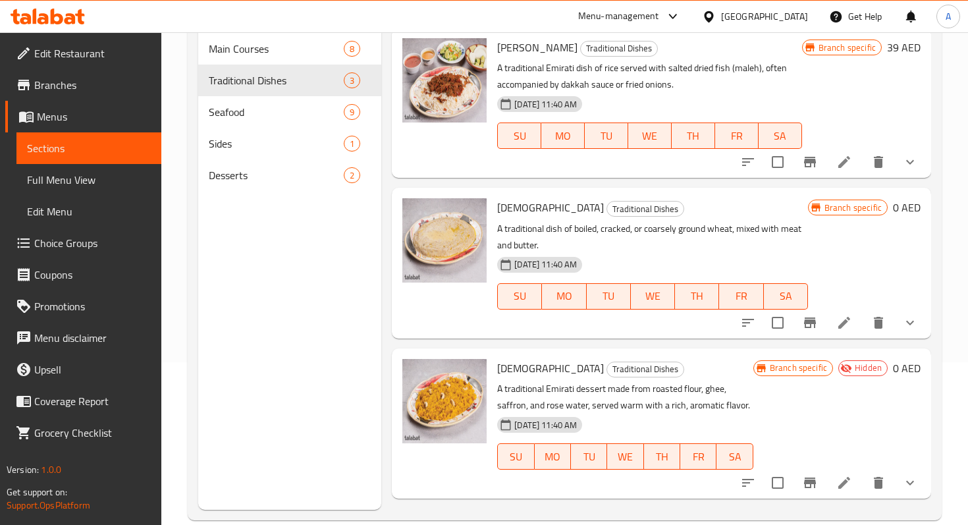
scroll to position [158, 0]
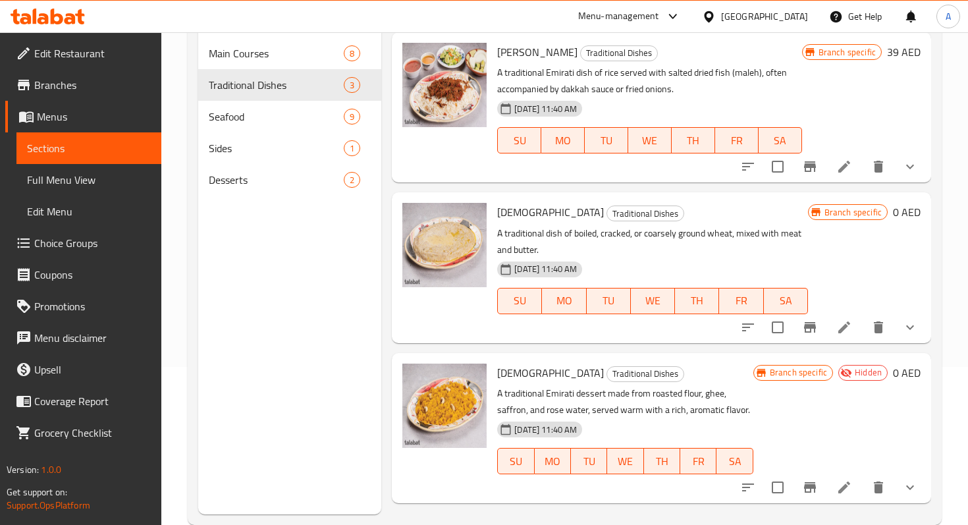
click at [883, 489] on icon "delete" at bounding box center [878, 487] width 16 height 16
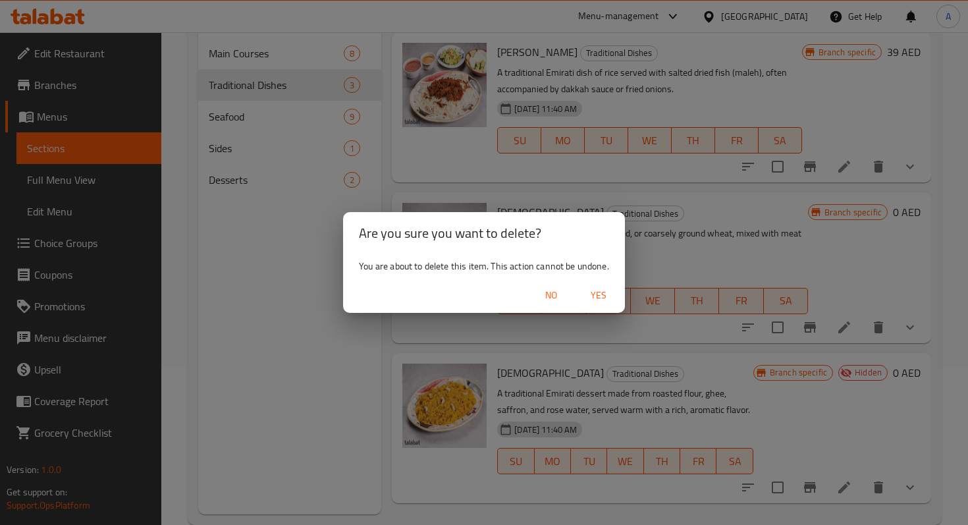
click at [598, 298] on span "Yes" at bounding box center [599, 295] width 32 height 16
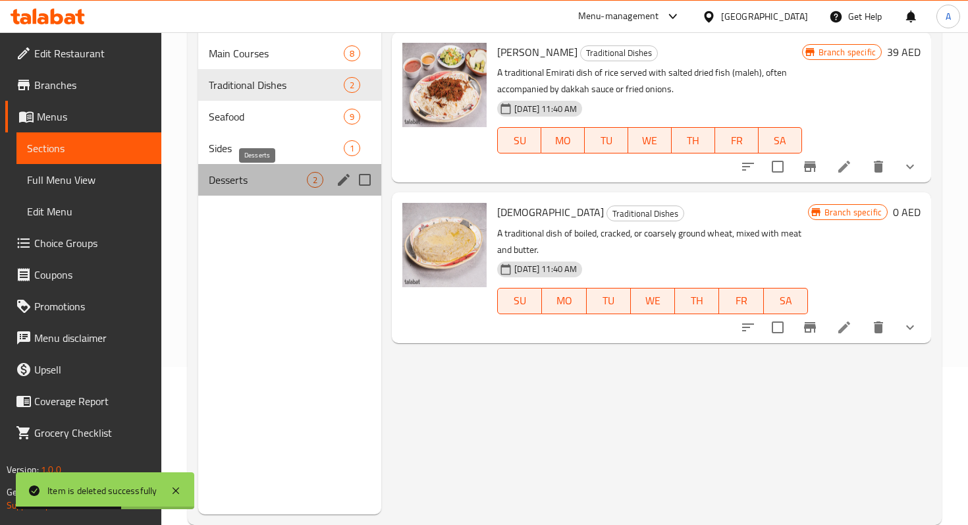
click at [270, 185] on span "Desserts" at bounding box center [258, 180] width 98 height 16
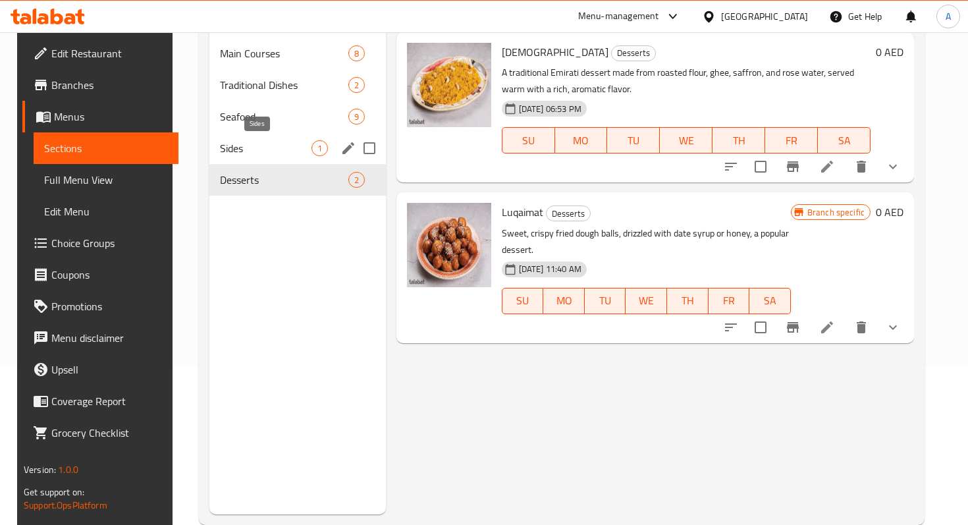
click at [257, 153] on span "Sides" at bounding box center [265, 148] width 91 height 16
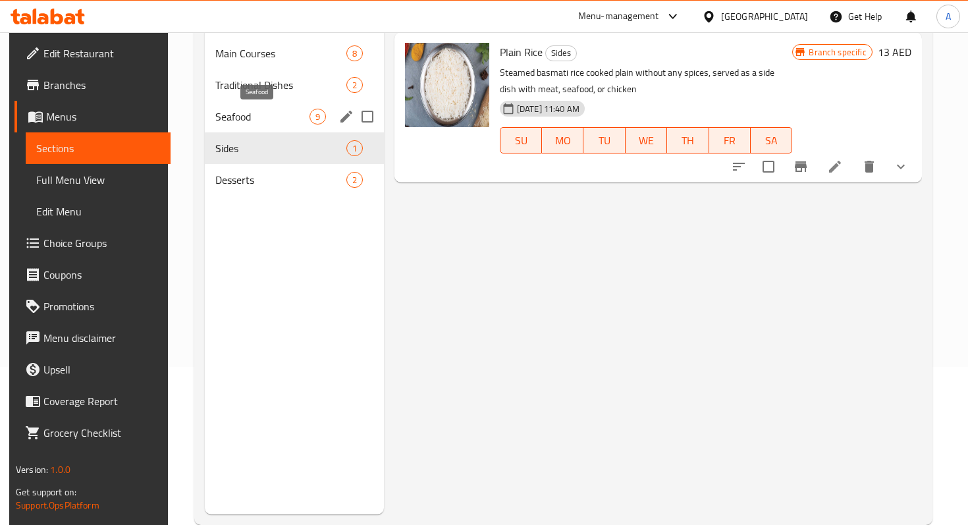
click at [251, 123] on span "Seafood" at bounding box center [262, 117] width 94 height 16
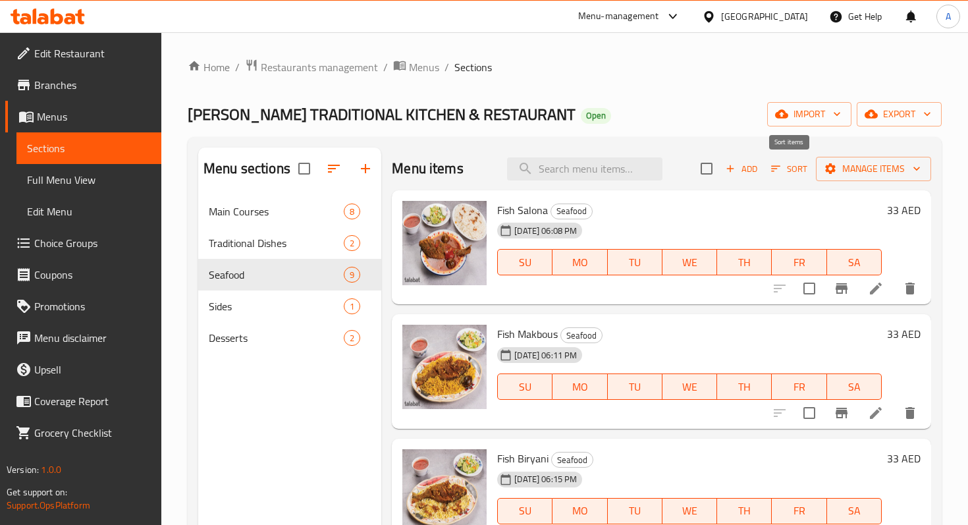
click at [776, 173] on icon "button" at bounding box center [776, 169] width 12 height 12
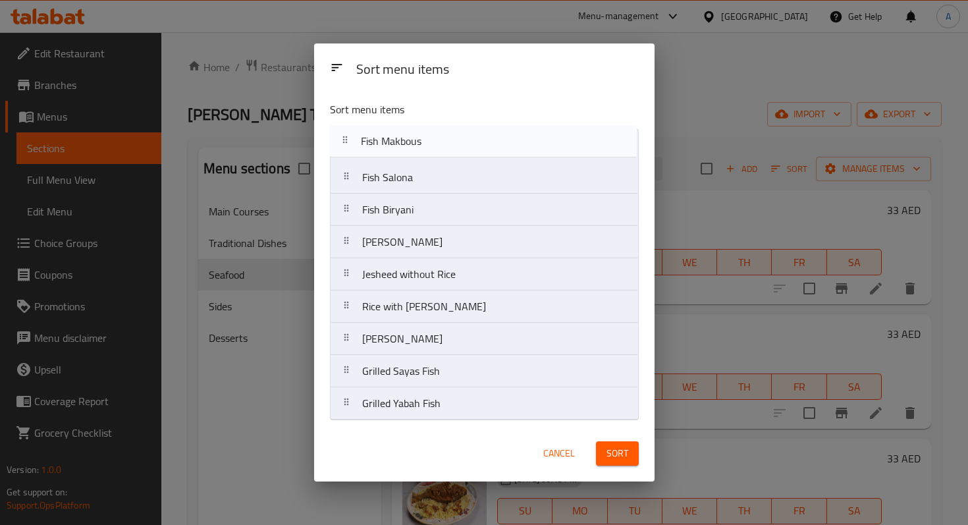
drag, startPoint x: 435, startPoint y: 182, endPoint x: 433, endPoint y: 142, distance: 40.2
click at [433, 142] on nav "Fish Salona Fish Makbous Fish Biryani Malleh Biryani Jesheed without Rice Rice …" at bounding box center [484, 274] width 309 height 292
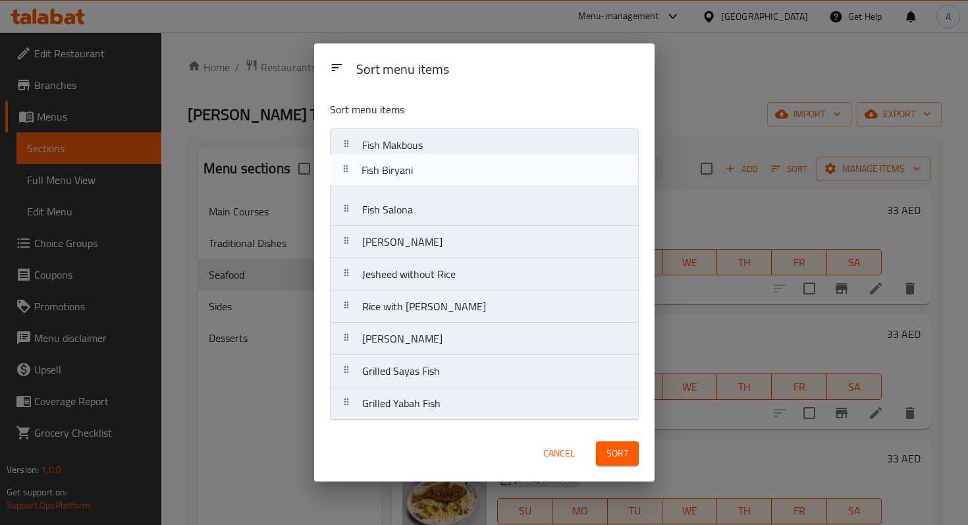
drag, startPoint x: 421, startPoint y: 217, endPoint x: 420, endPoint y: 174, distance: 42.2
click at [421, 174] on nav "Fish Makbous Fish Salona Fish Biryani Malleh Biryani Jesheed without Rice Rice …" at bounding box center [484, 274] width 309 height 292
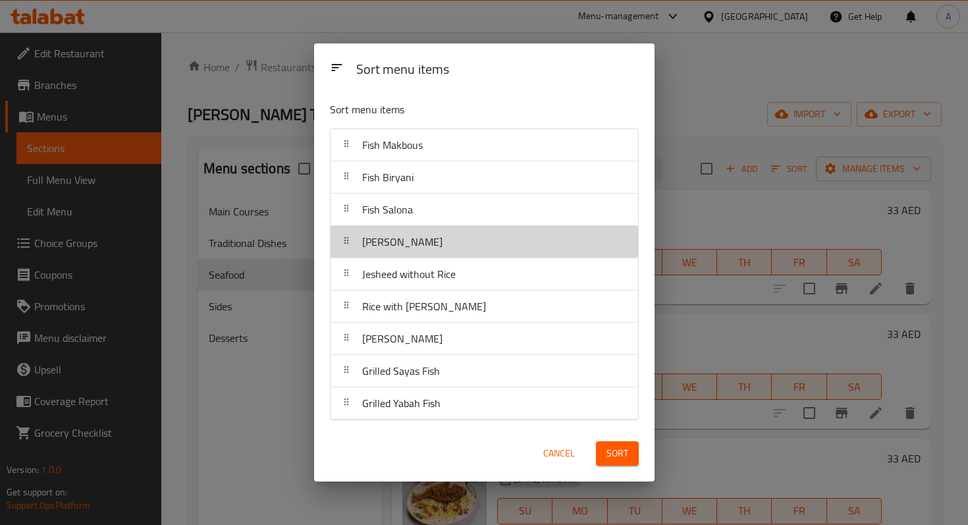
click at [423, 251] on span "[PERSON_NAME]" at bounding box center [402, 242] width 80 height 20
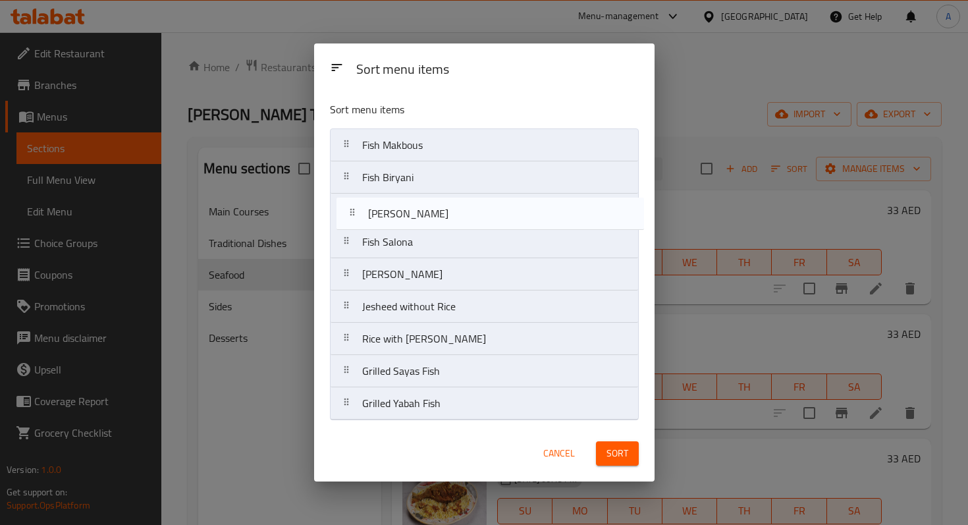
drag, startPoint x: 449, startPoint y: 346, endPoint x: 455, endPoint y: 217, distance: 129.2
click at [455, 217] on nav "Fish Makbous Fish Biryani Fish Salona Malleh Biryani Jesheed without Rice Rice …" at bounding box center [484, 274] width 309 height 292
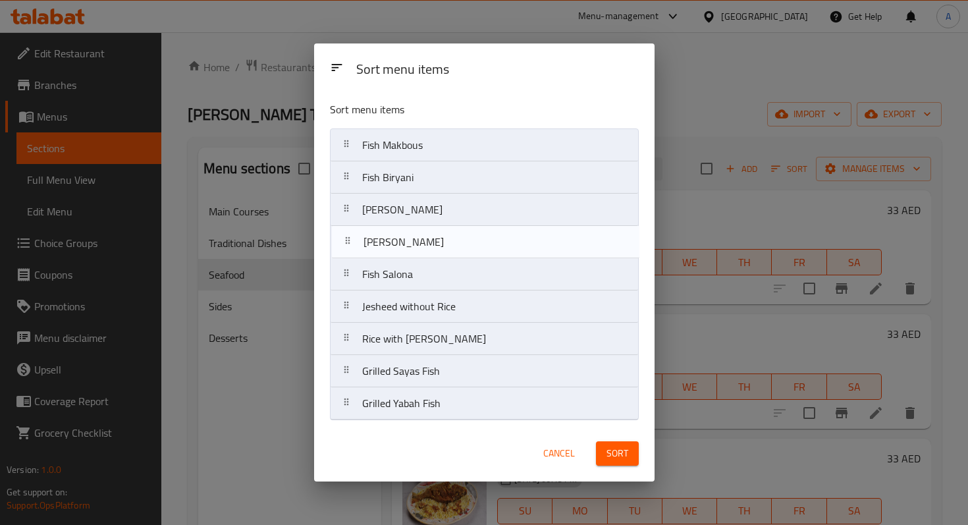
drag, startPoint x: 433, startPoint y: 280, endPoint x: 434, endPoint y: 243, distance: 37.5
click at [434, 243] on nav "Fish Makbous Fish Biryani Aish wa Saleh Fish Salona Malleh Biryani Jesheed with…" at bounding box center [484, 274] width 309 height 292
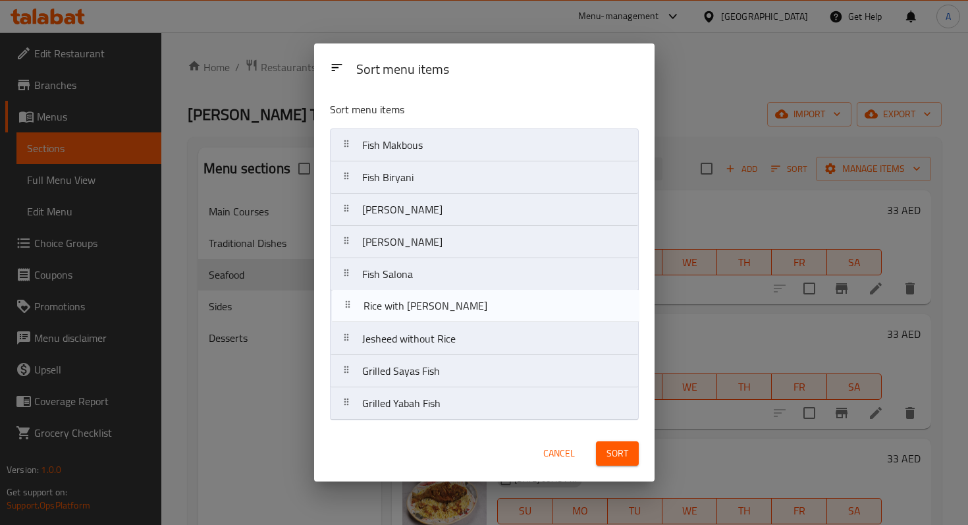
drag, startPoint x: 412, startPoint y: 344, endPoint x: 413, endPoint y: 307, distance: 36.9
click at [413, 307] on nav "Fish Makbous Fish Biryani Aish wa Saleh Malleh Biryani Fish Salona Jesheed with…" at bounding box center [484, 274] width 309 height 292
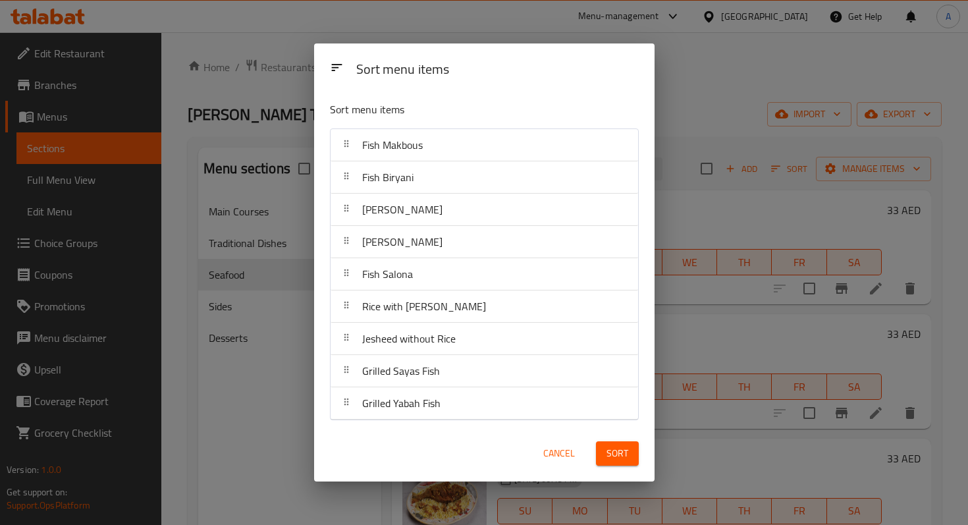
click at [608, 454] on span "Sort" at bounding box center [617, 453] width 22 height 16
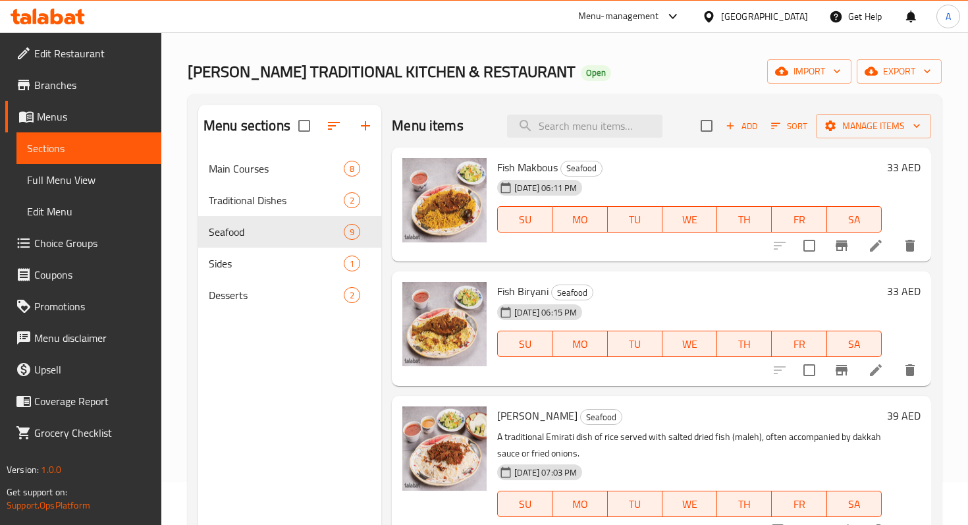
scroll to position [37, 0]
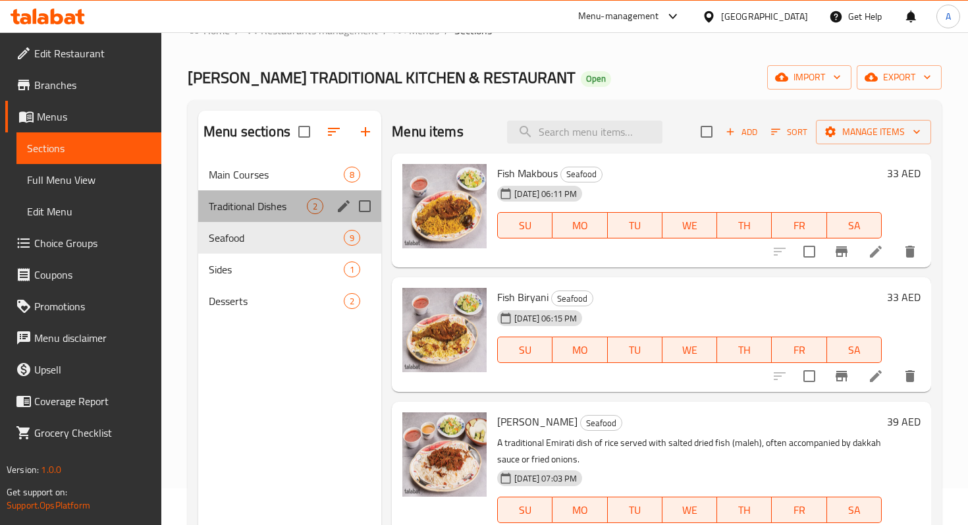
click at [261, 215] on div "Traditional Dishes 2" at bounding box center [289, 206] width 183 height 32
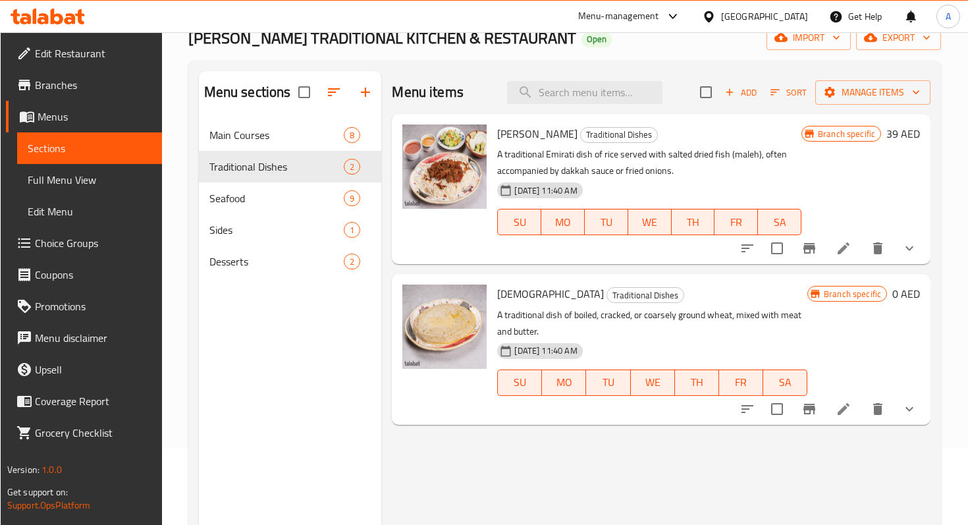
scroll to position [78, 0]
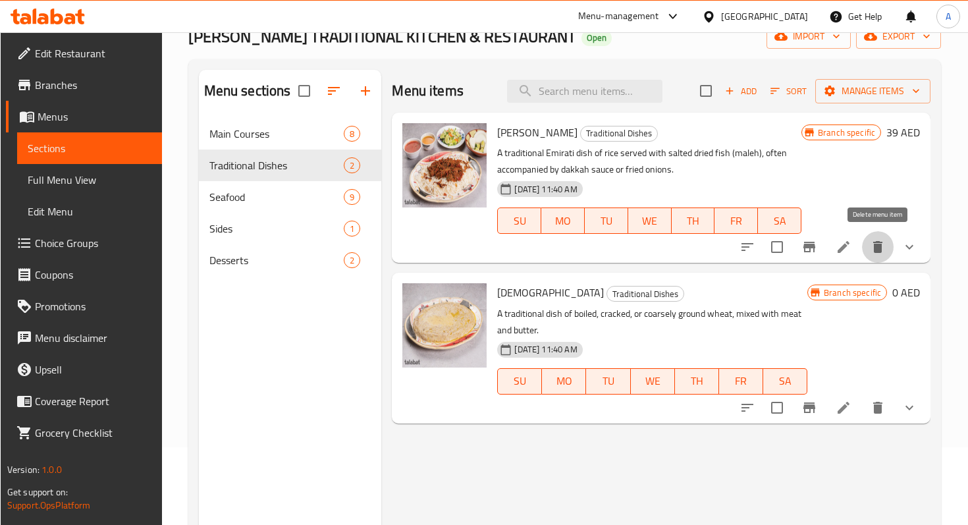
click at [874, 247] on icon "delete" at bounding box center [877, 247] width 9 height 12
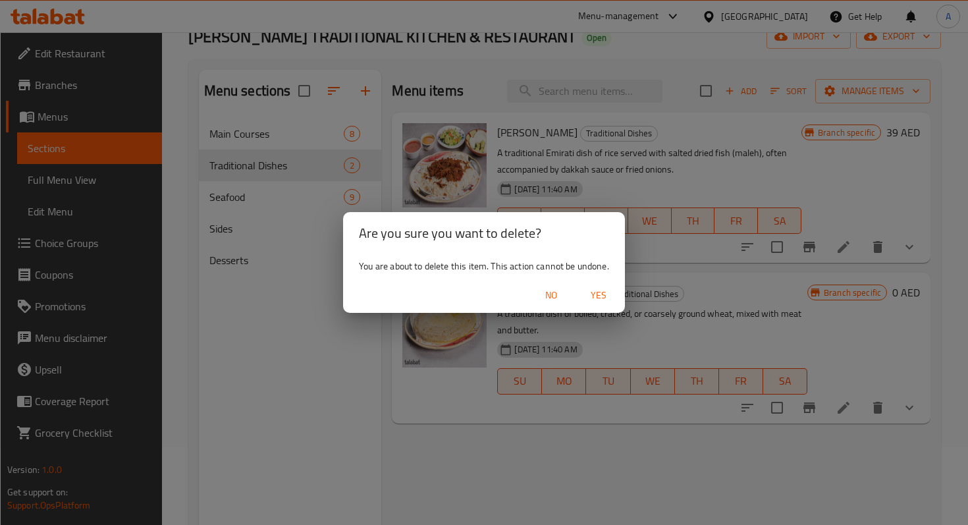
click at [602, 294] on span "Yes" at bounding box center [599, 295] width 32 height 16
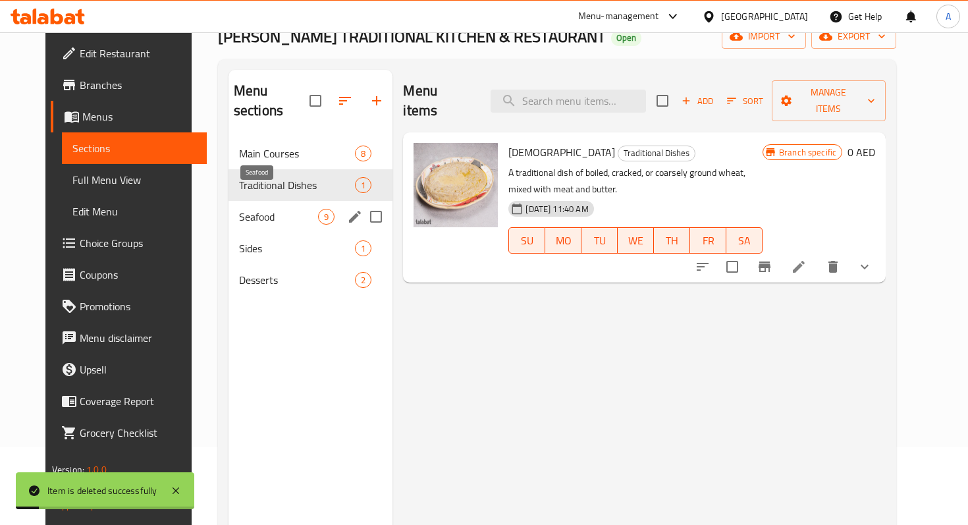
click at [280, 209] on span "Seafood" at bounding box center [278, 217] width 79 height 16
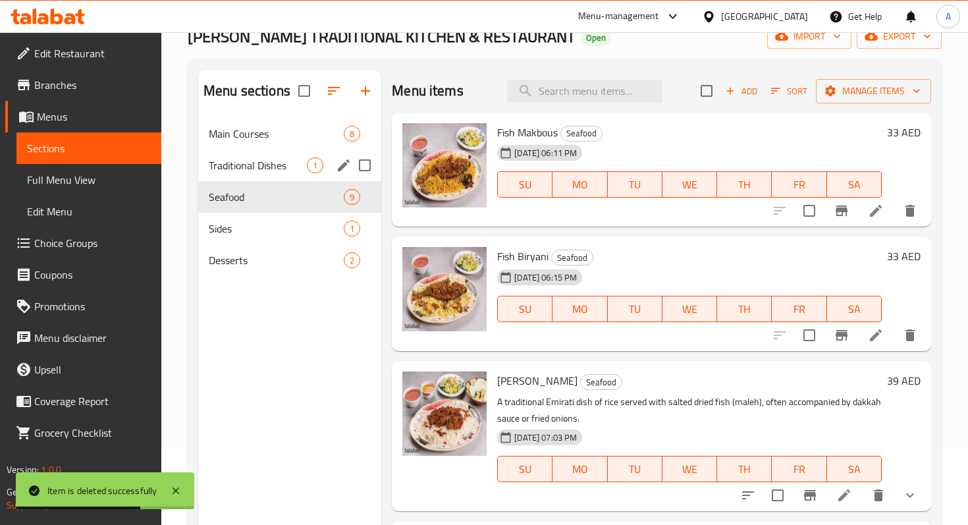
click at [266, 170] on span "Traditional Dishes" at bounding box center [258, 165] width 98 height 16
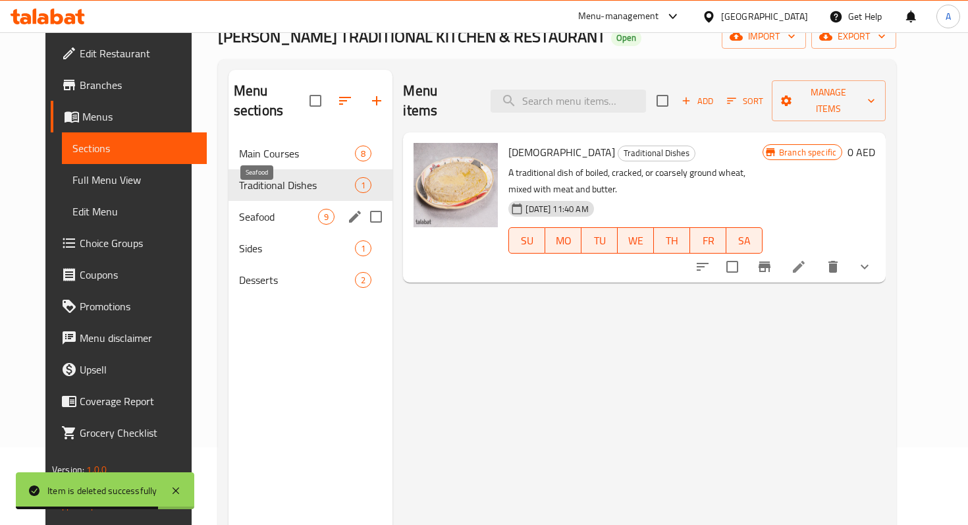
click at [275, 209] on span "Seafood" at bounding box center [278, 217] width 79 height 16
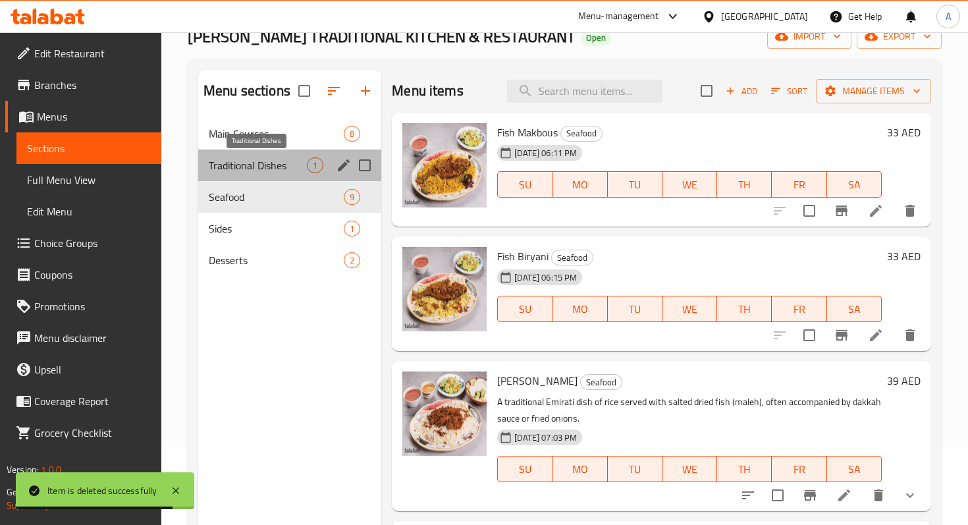
click at [271, 166] on span "Traditional Dishes" at bounding box center [258, 165] width 98 height 16
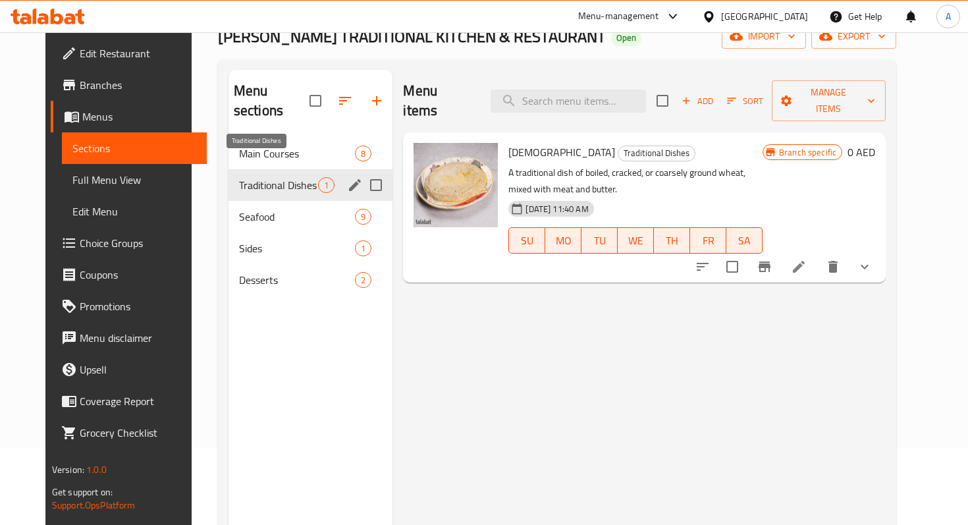
click at [268, 177] on span "Traditional Dishes" at bounding box center [278, 185] width 79 height 16
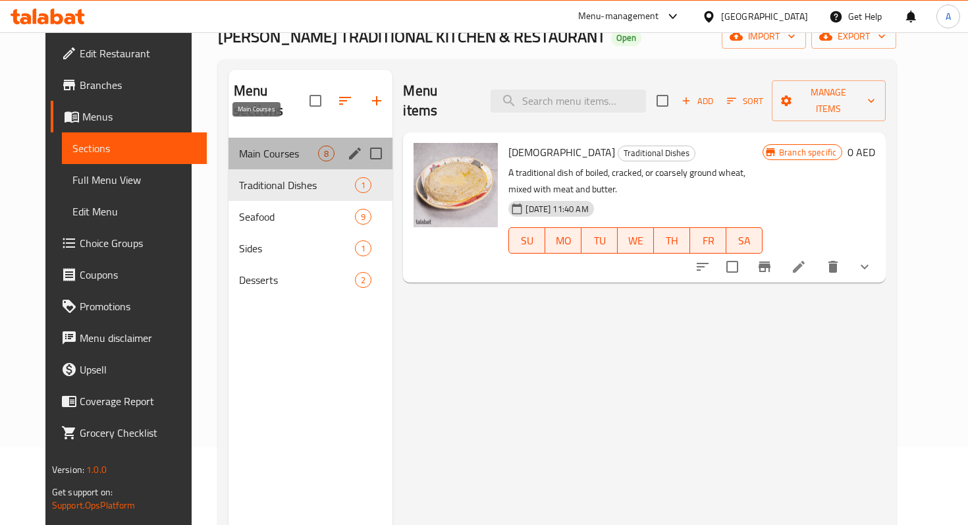
click at [264, 145] on span "Main Courses" at bounding box center [278, 153] width 79 height 16
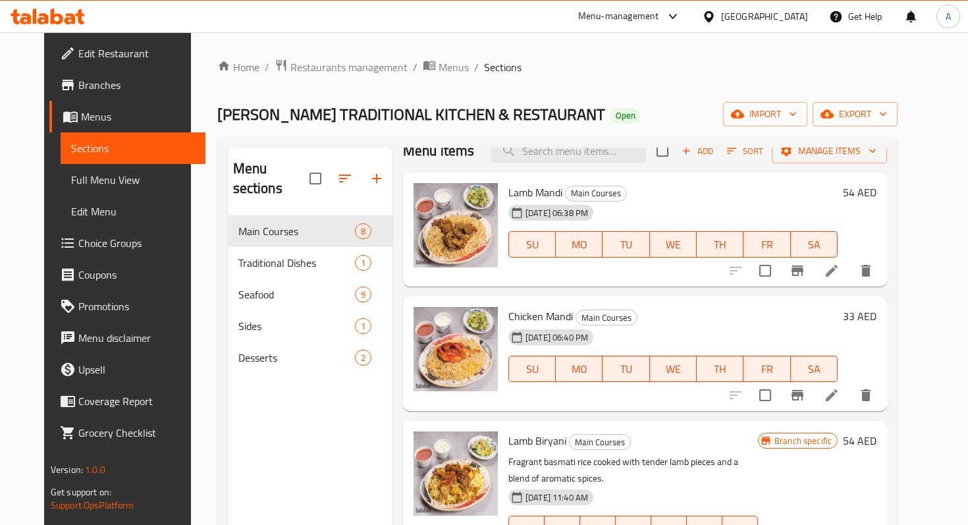
scroll to position [24, 0]
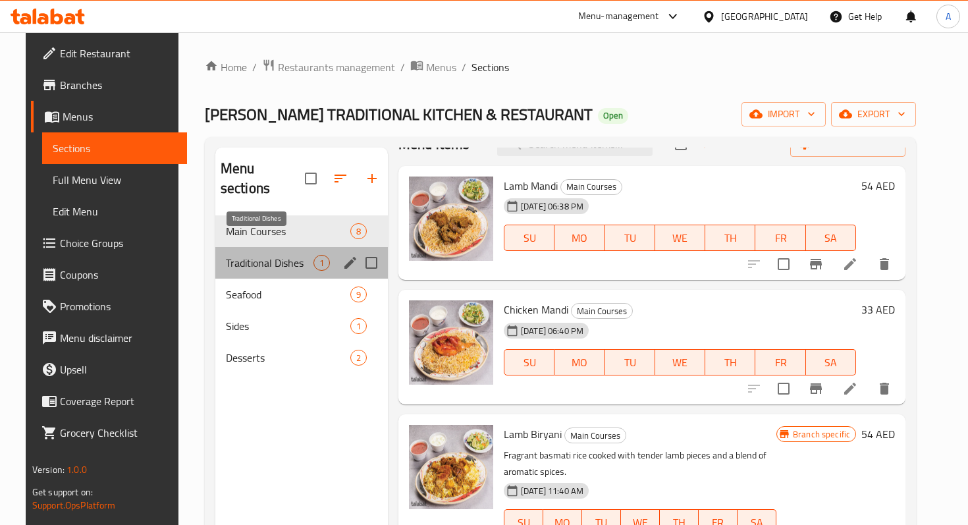
click at [258, 255] on span "Traditional Dishes" at bounding box center [270, 263] width 88 height 16
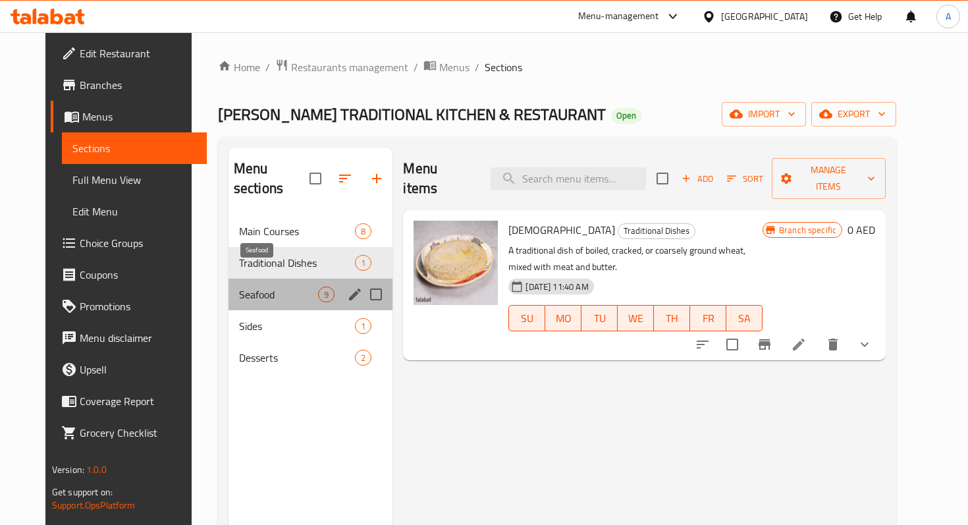
click at [261, 286] on span "Seafood" at bounding box center [278, 294] width 79 height 16
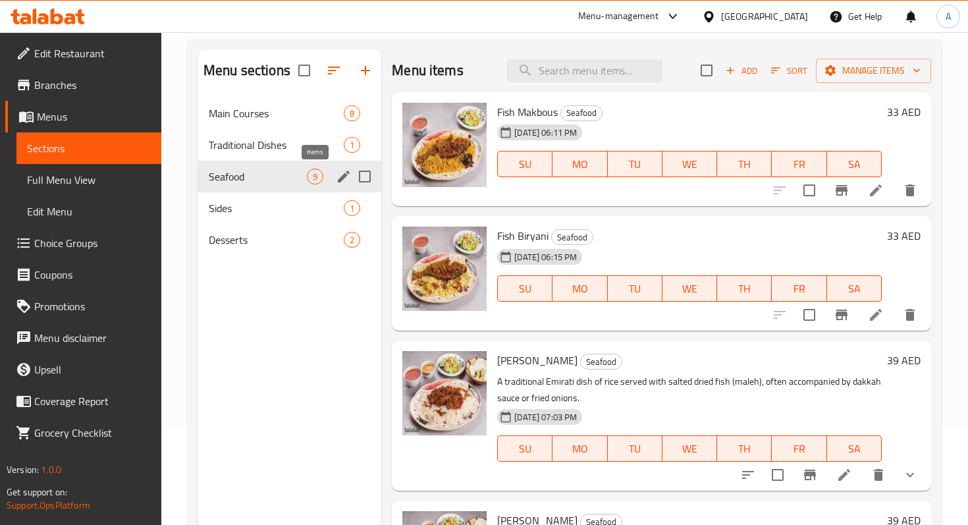
scroll to position [84, 0]
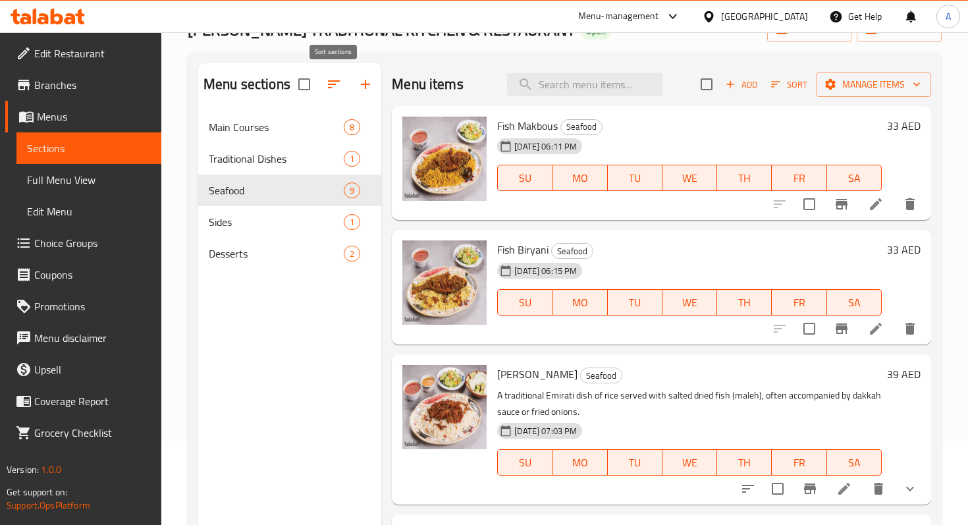
click at [338, 86] on icon "button" at bounding box center [334, 84] width 16 height 16
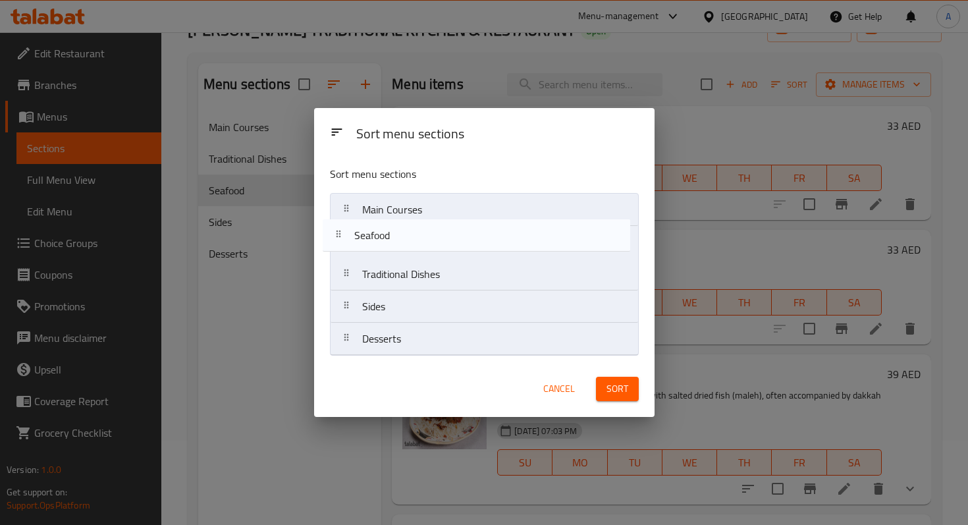
drag, startPoint x: 387, startPoint y: 282, endPoint x: 379, endPoint y: 244, distance: 39.6
click at [379, 244] on nav "Main Courses Traditional Dishes Seafood Sides Desserts" at bounding box center [484, 274] width 309 height 163
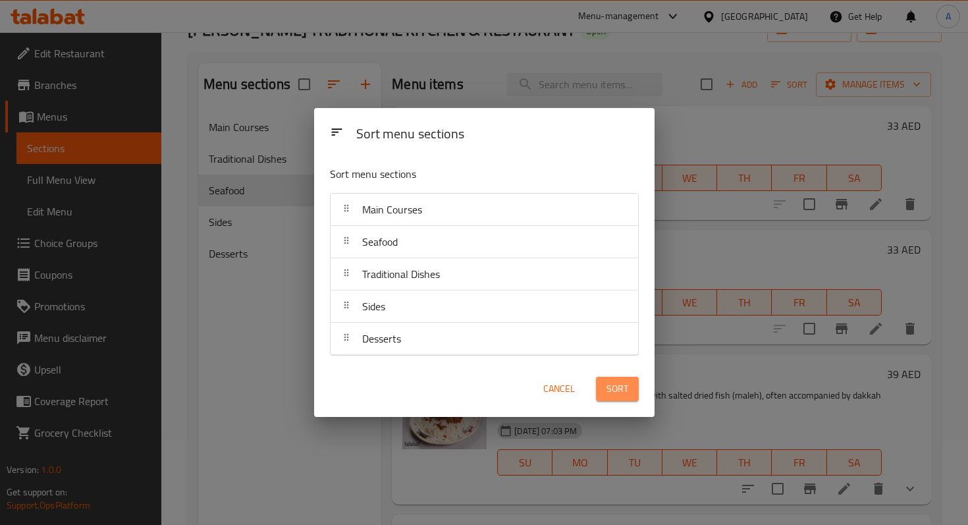
click at [623, 394] on span "Sort" at bounding box center [617, 388] width 22 height 16
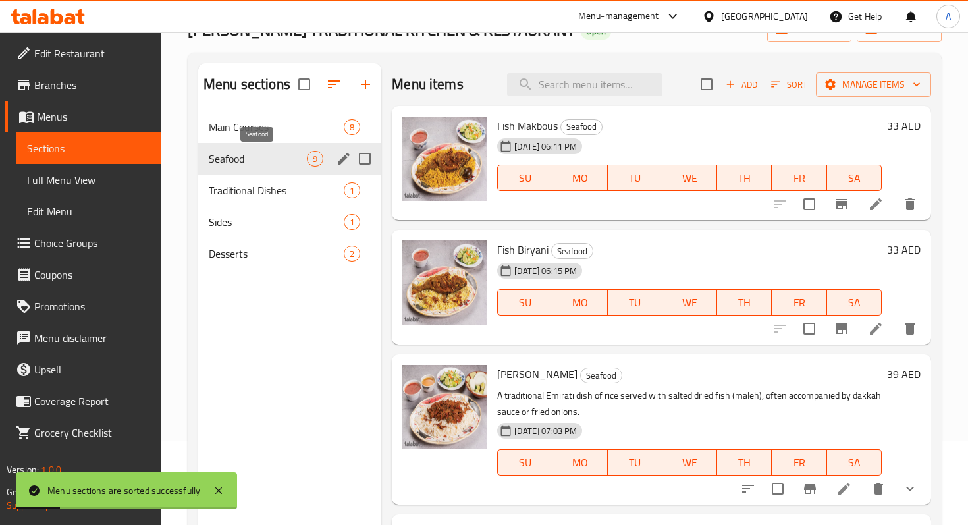
click at [240, 151] on span "Seafood" at bounding box center [258, 159] width 98 height 16
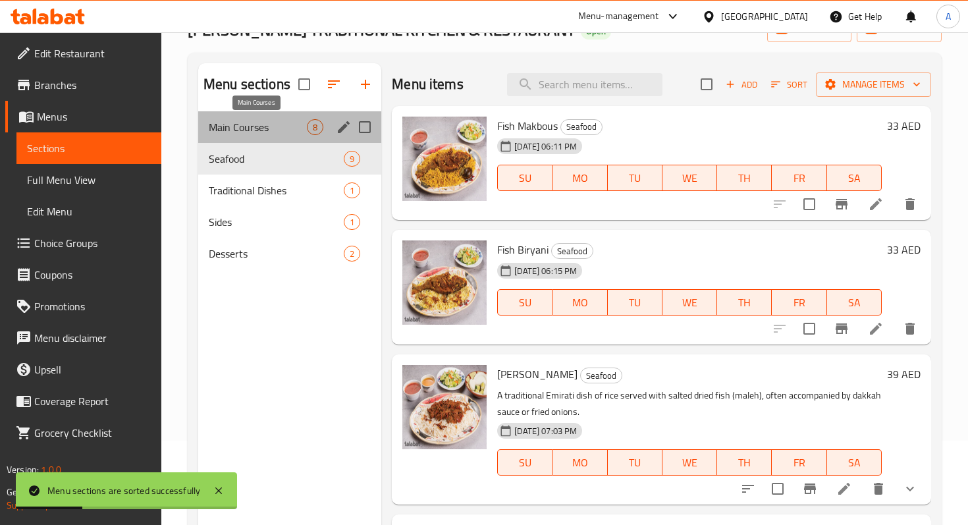
click at [249, 132] on span "Main Courses" at bounding box center [258, 127] width 98 height 16
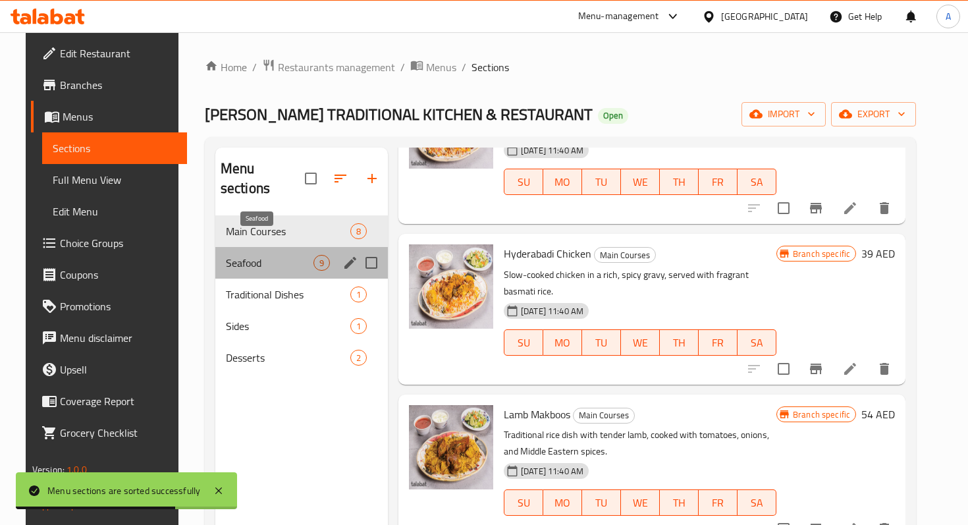
click at [249, 255] on span "Seafood" at bounding box center [270, 263] width 88 height 16
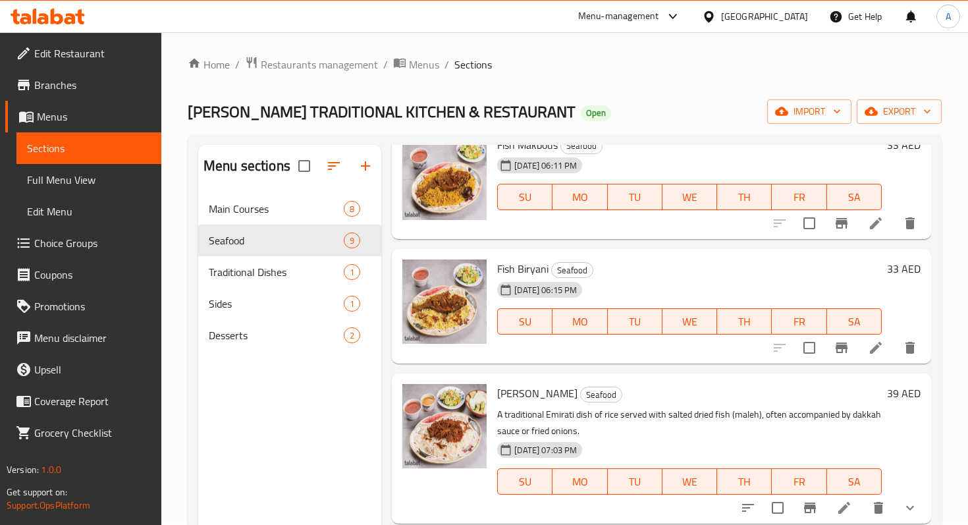
scroll to position [91, 0]
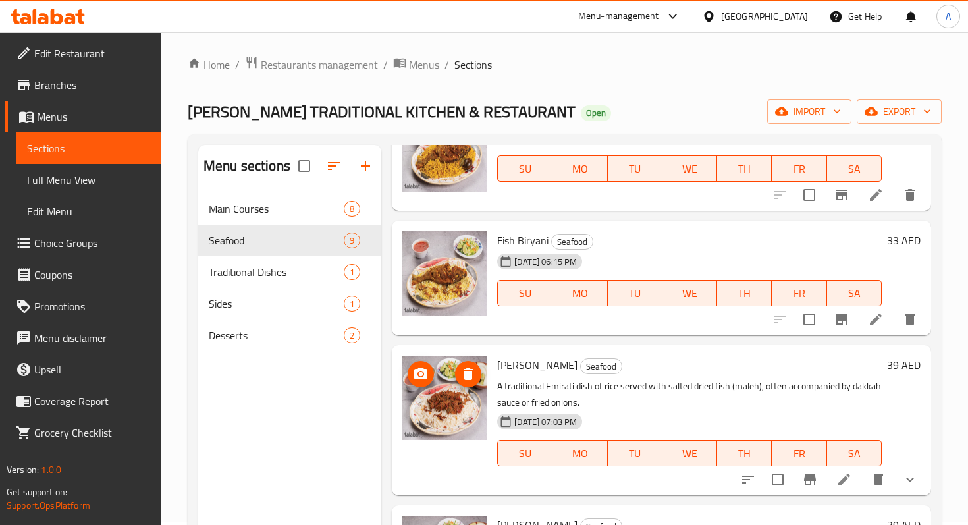
click at [441, 414] on img at bounding box center [444, 397] width 84 height 84
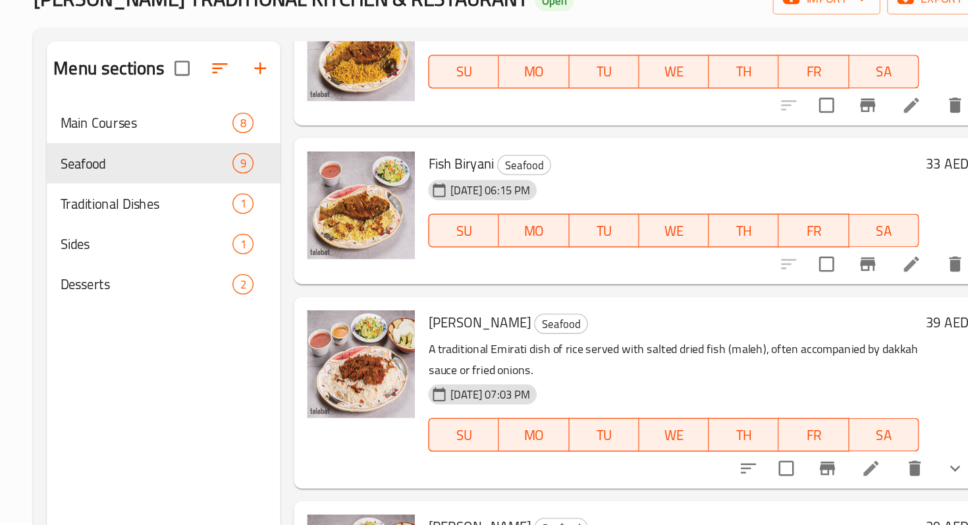
scroll to position [1, 0]
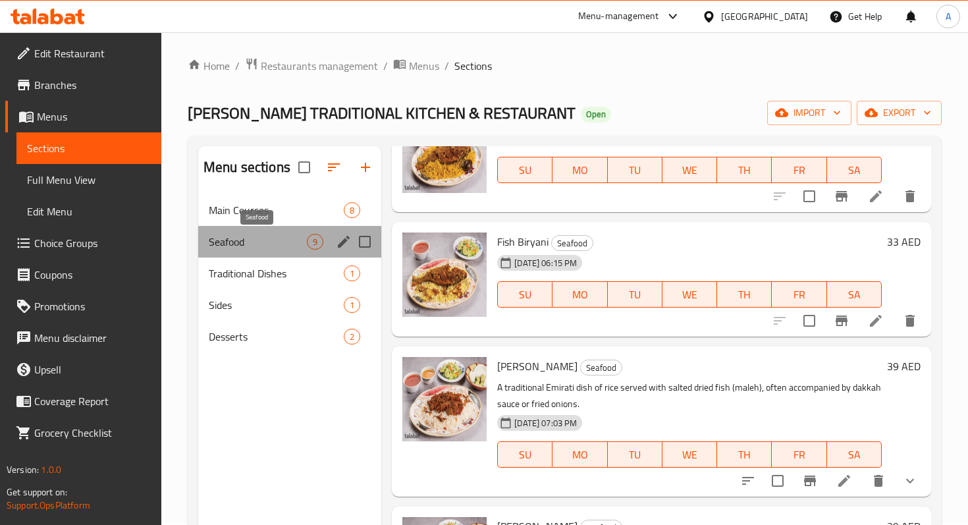
click at [290, 242] on span "Seafood" at bounding box center [258, 242] width 98 height 16
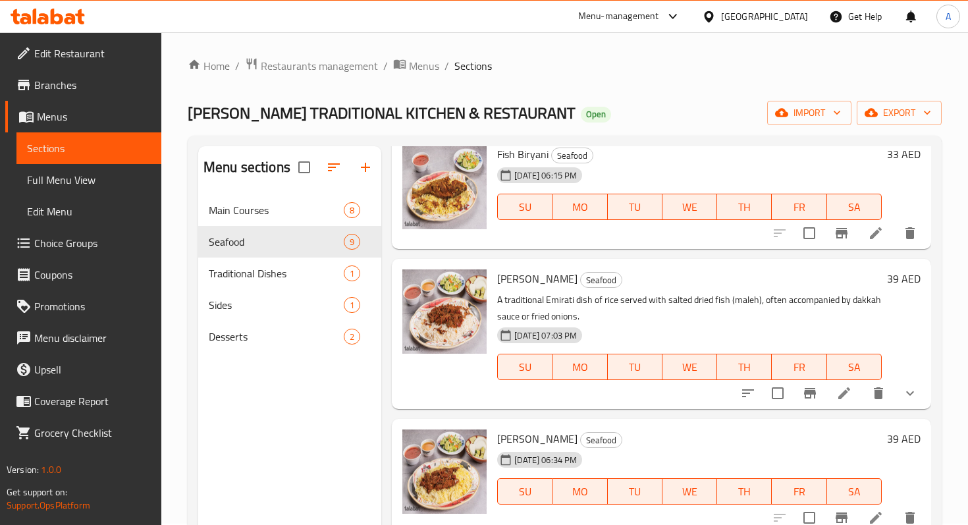
scroll to position [0, 0]
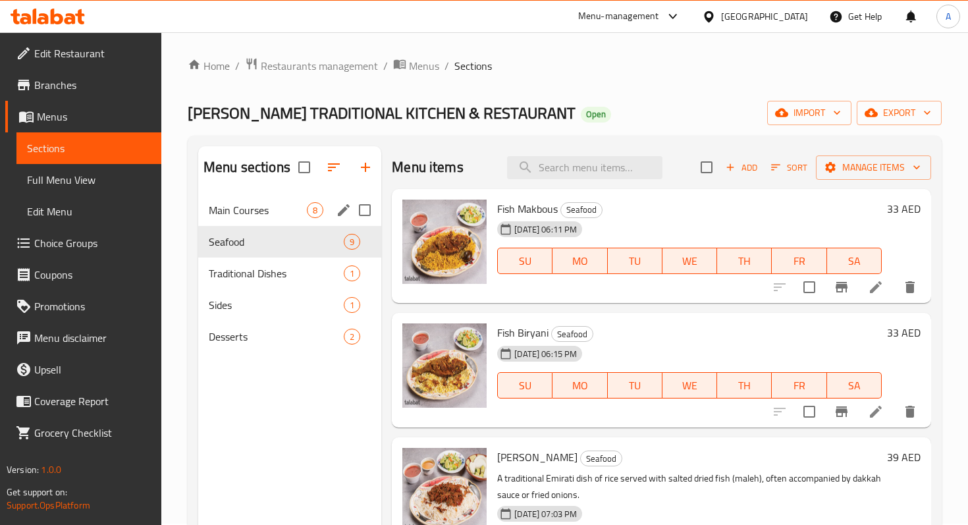
click at [280, 211] on span "Main Courses" at bounding box center [258, 210] width 98 height 16
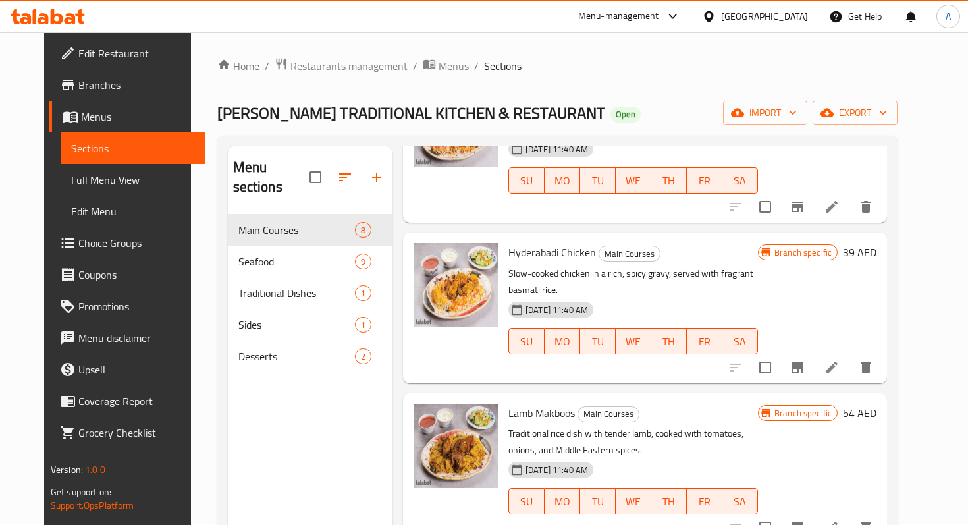
scroll to position [107, 0]
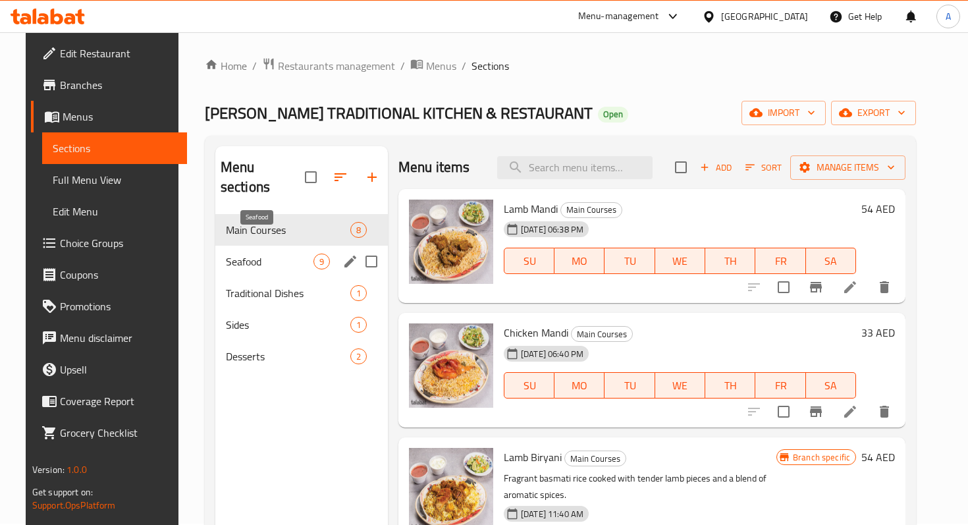
click at [259, 253] on span "Seafood" at bounding box center [270, 261] width 88 height 16
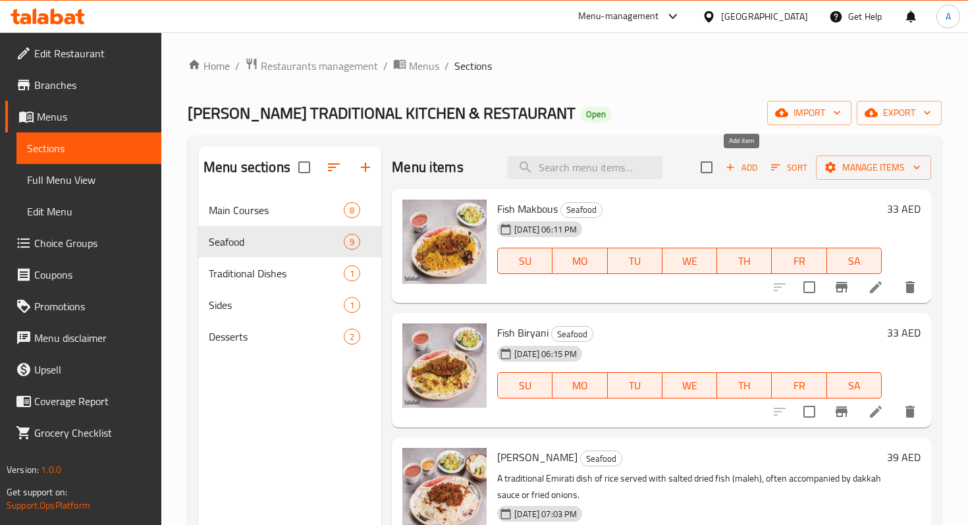
click at [737, 169] on span "Add" at bounding box center [741, 167] width 36 height 15
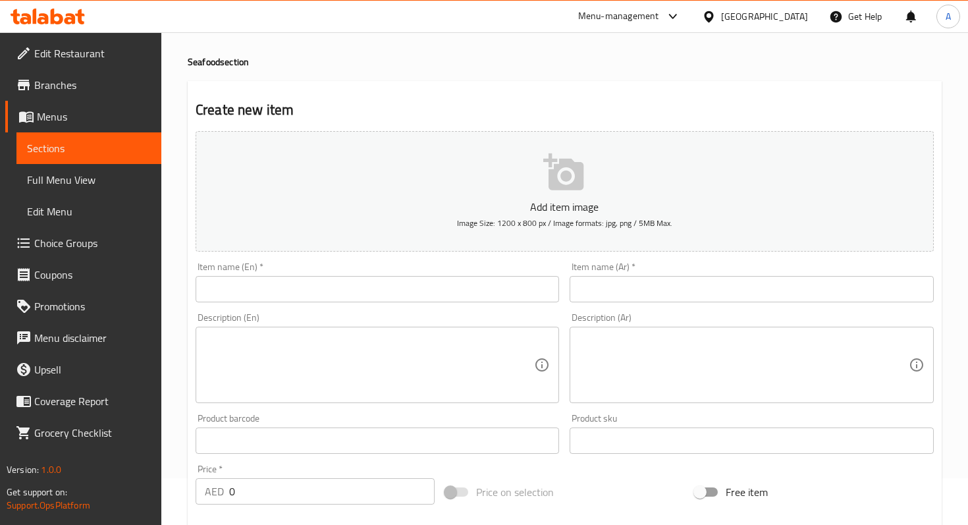
scroll to position [49, 0]
click at [636, 282] on input "text" at bounding box center [750, 286] width 363 height 26
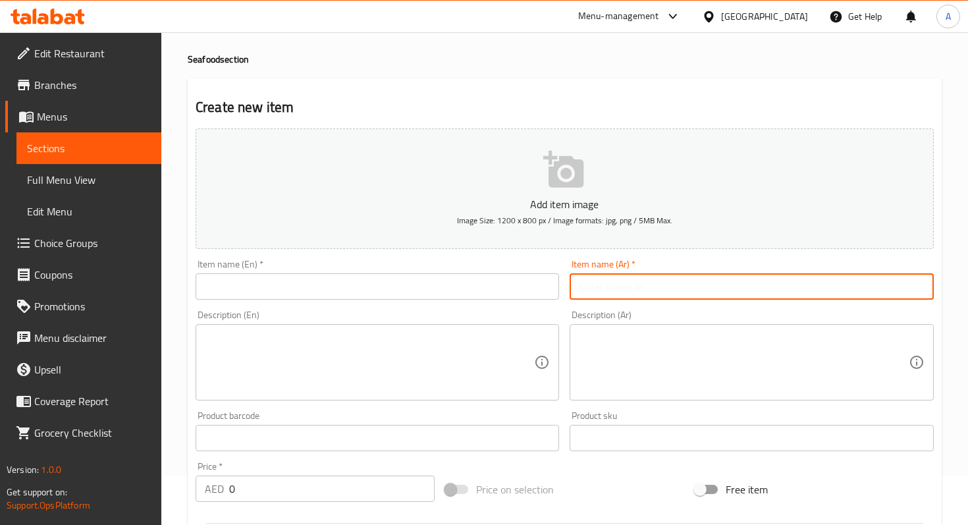
type input "م"
drag, startPoint x: 649, startPoint y: 292, endPoint x: 520, endPoint y: 285, distance: 129.2
click at [520, 285] on div "Add item image Image Size: 1200 x 800 px / Image formats: jpg, png / 5MB Max. I…" at bounding box center [564, 406] width 748 height 567
type input "مجبوس قش"
click at [328, 278] on input "text" at bounding box center [377, 286] width 363 height 26
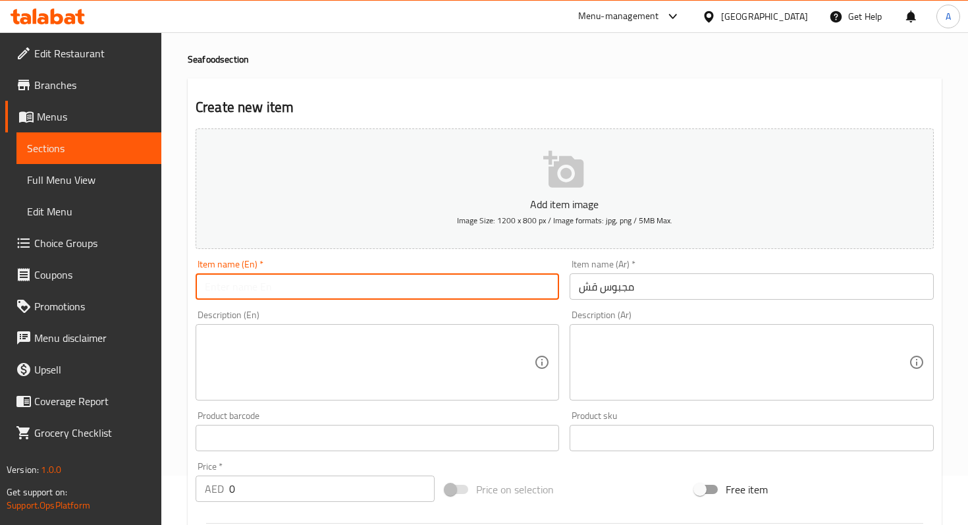
paste input "Majboos Qash"
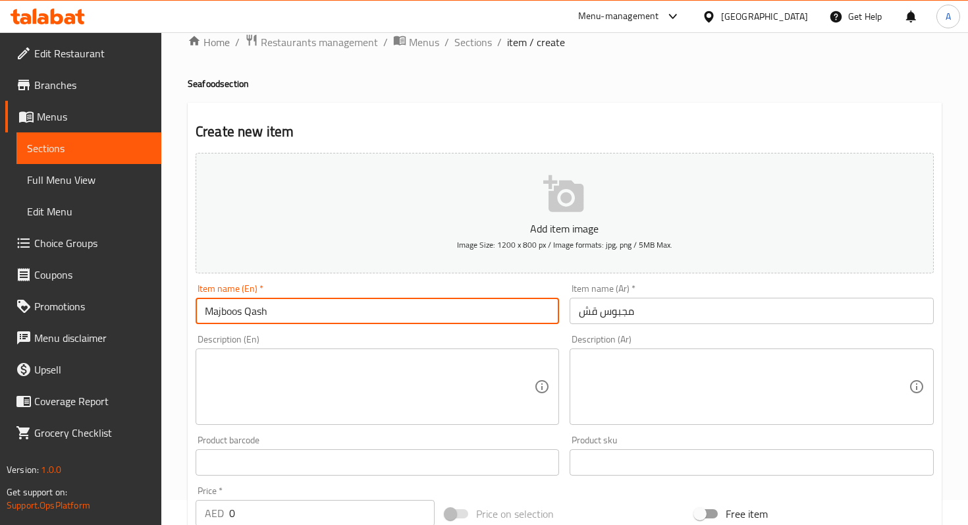
scroll to position [34, 0]
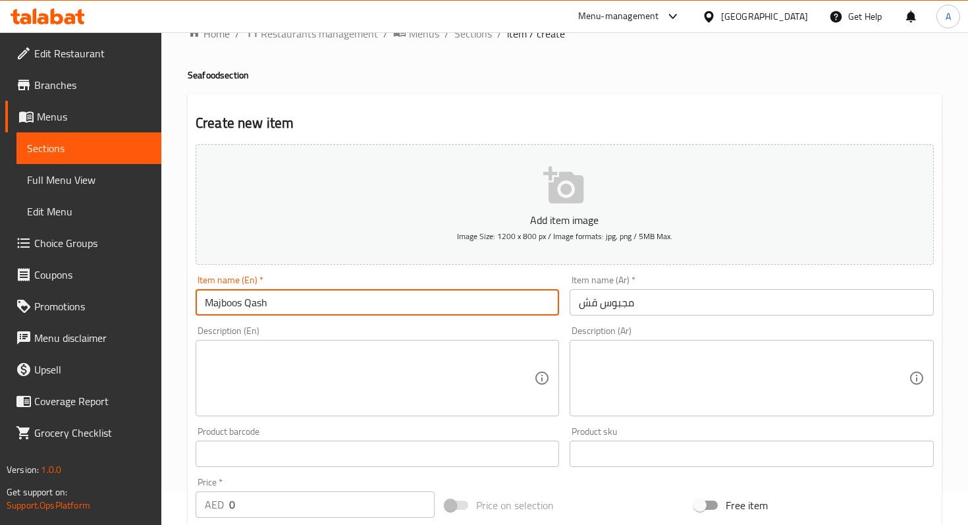
type input "Majboos Qash"
click at [602, 307] on input "مجبوس قش" at bounding box center [750, 302] width 363 height 26
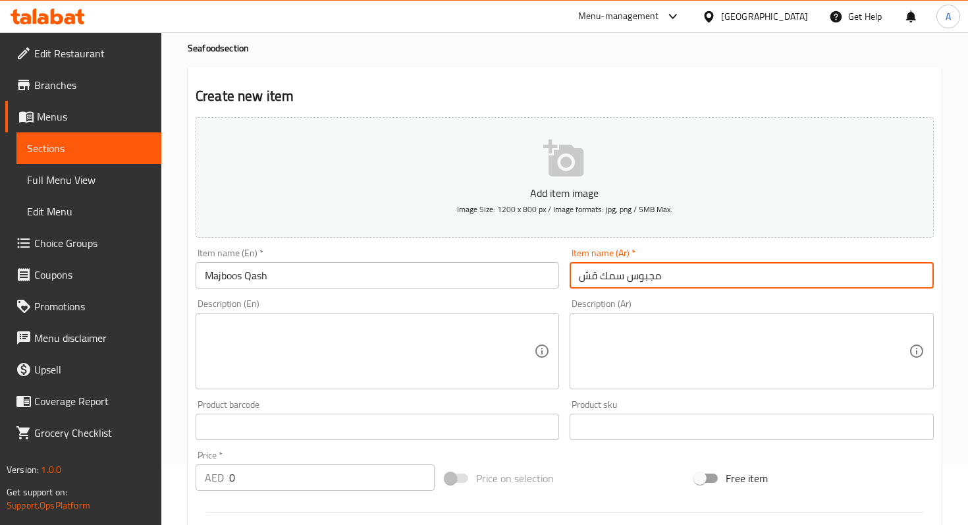
scroll to position [65, 0]
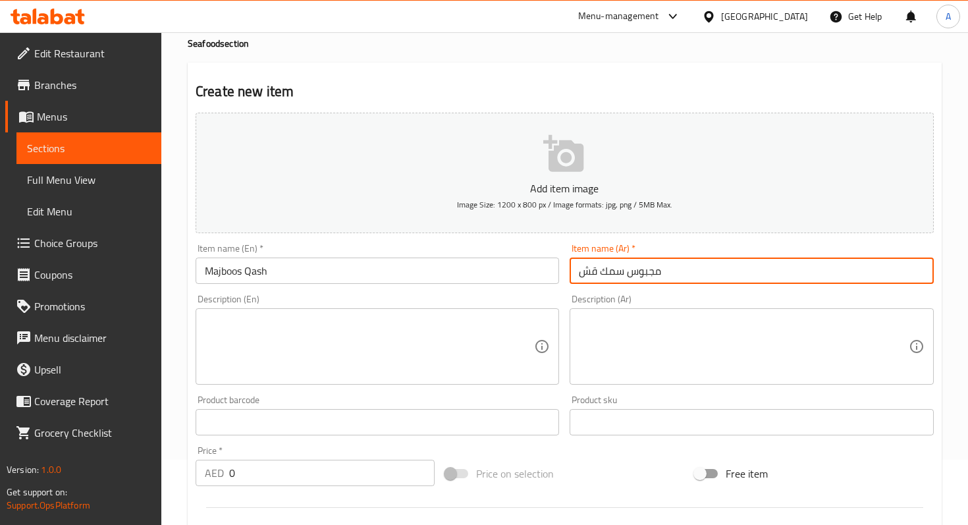
type input "مجبوس سمك قش"
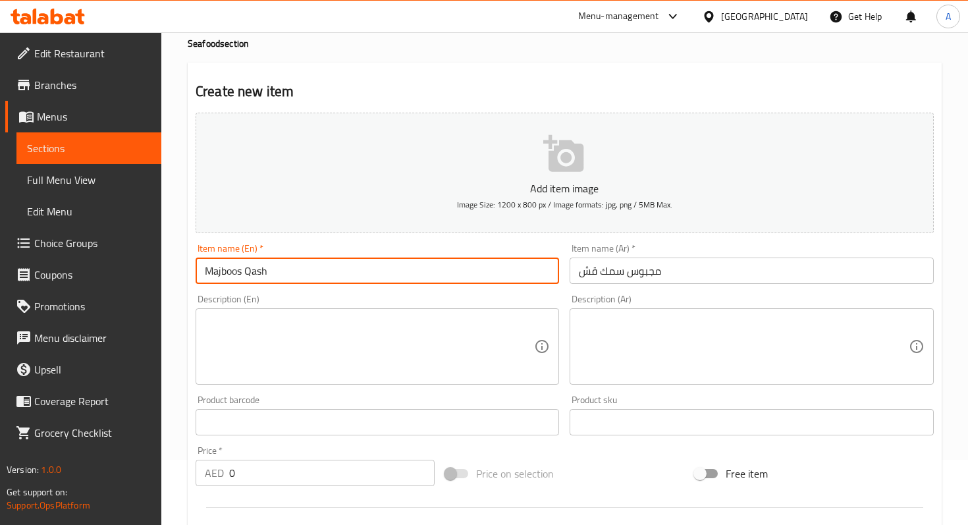
click at [274, 275] on input "Majboos Qash" at bounding box center [377, 270] width 363 height 26
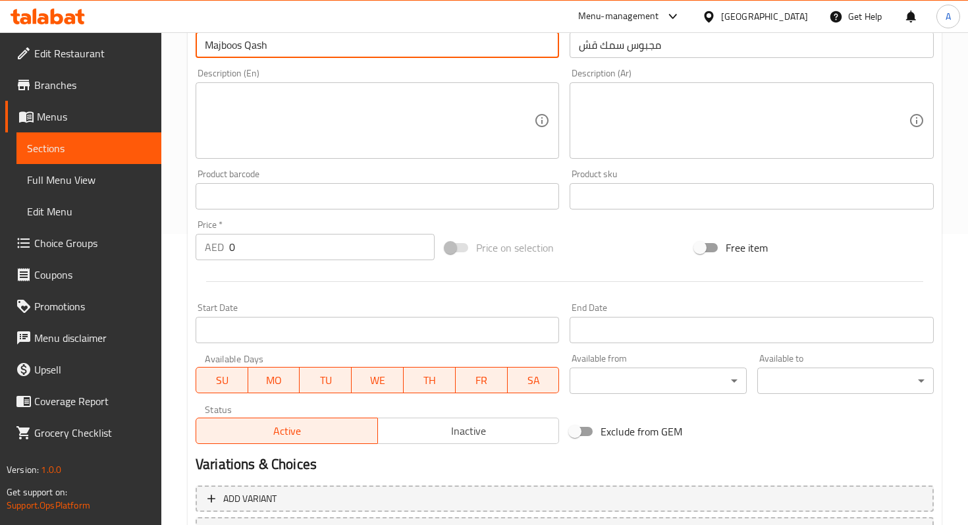
scroll to position [383, 0]
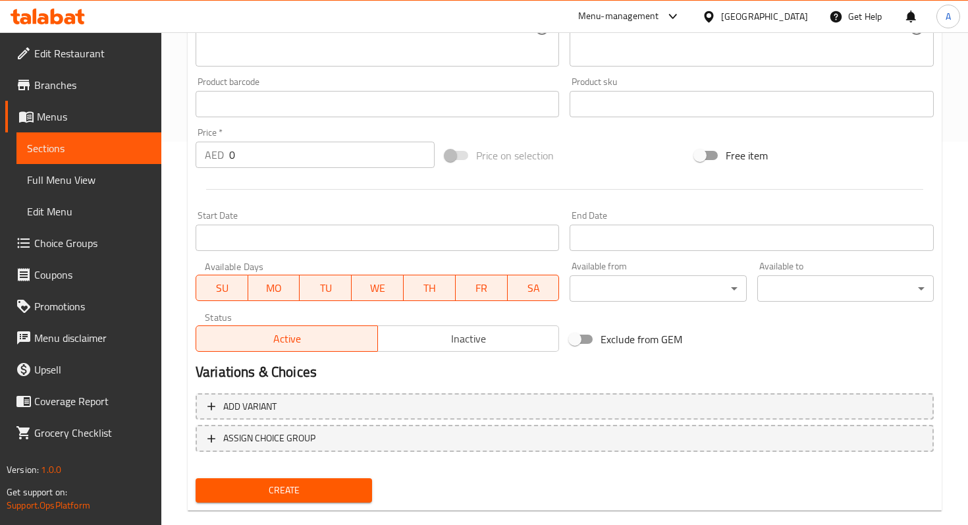
click at [275, 155] on input "0" at bounding box center [331, 155] width 205 height 26
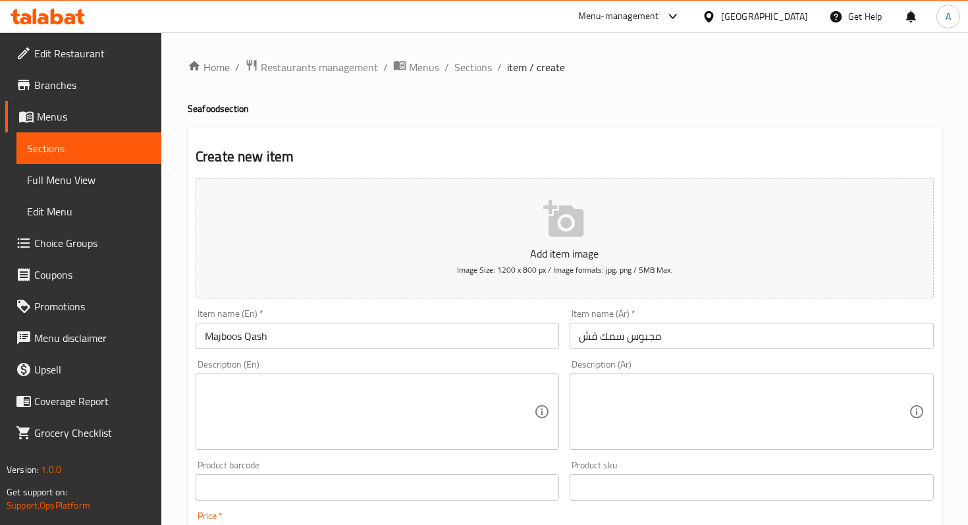
scroll to position [405, 0]
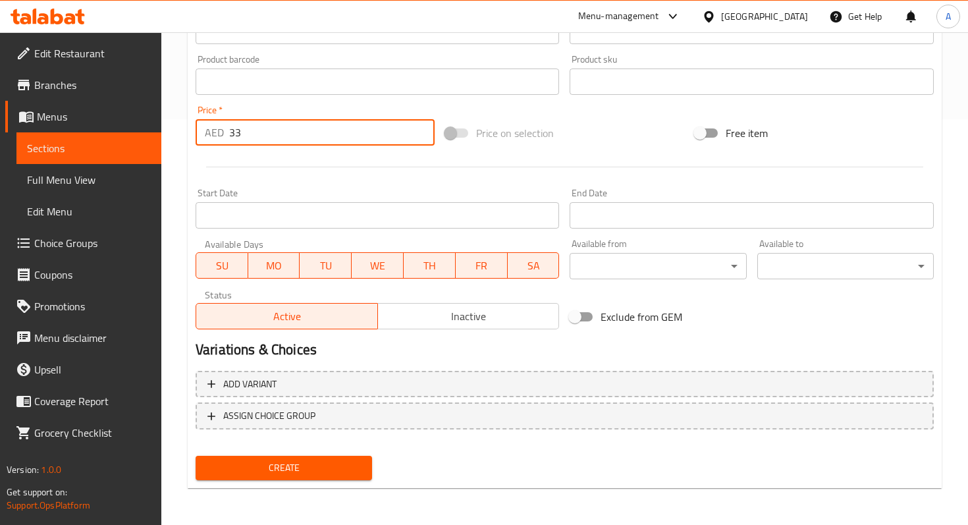
type input "33"
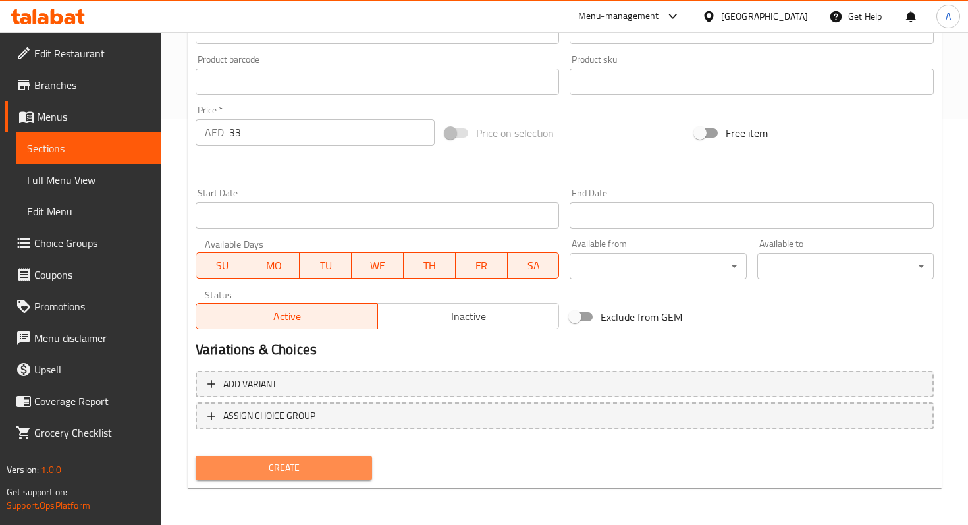
click at [330, 458] on button "Create" at bounding box center [284, 468] width 176 height 24
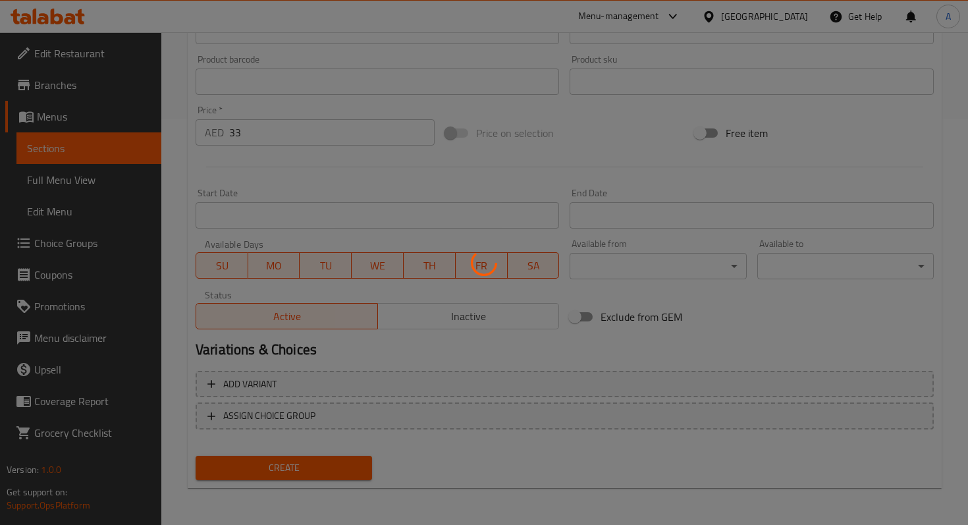
type input "0"
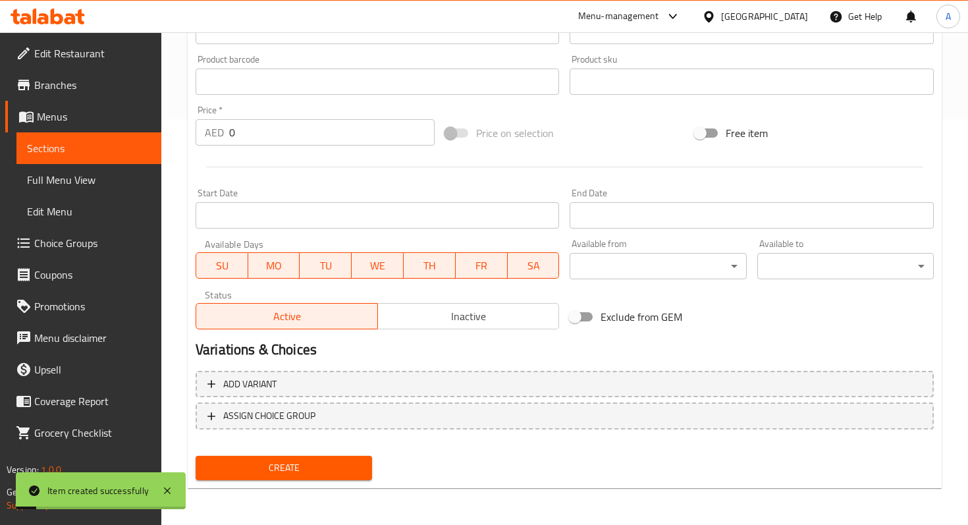
click at [91, 149] on span "Sections" at bounding box center [89, 148] width 124 height 16
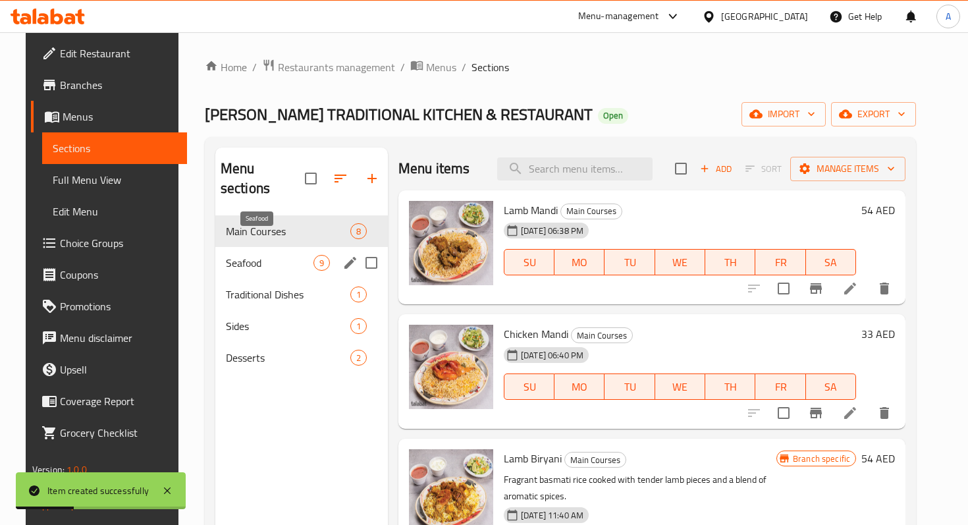
click at [271, 255] on span "Seafood" at bounding box center [270, 263] width 88 height 16
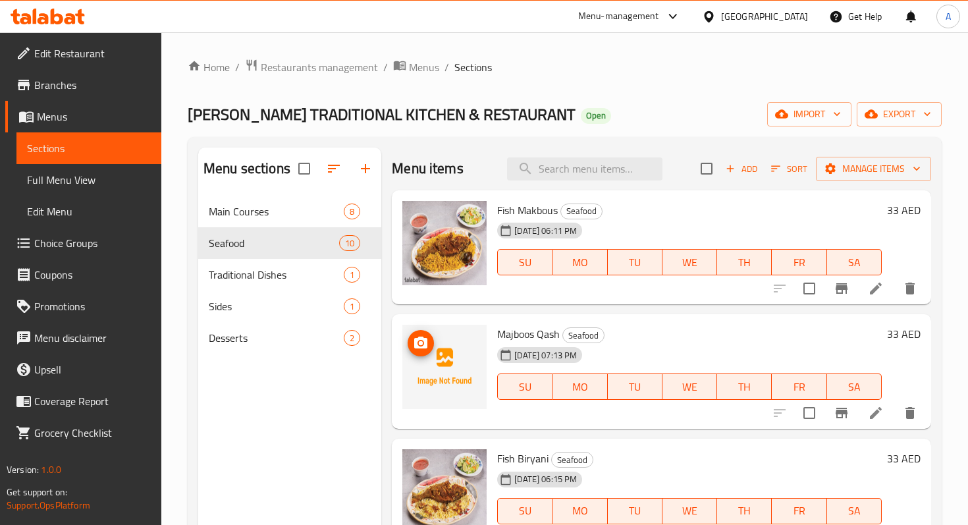
click at [440, 345] on img at bounding box center [444, 367] width 84 height 84
click at [428, 346] on icon "upload picture" at bounding box center [421, 343] width 16 height 16
